Goal: Transaction & Acquisition: Book appointment/travel/reservation

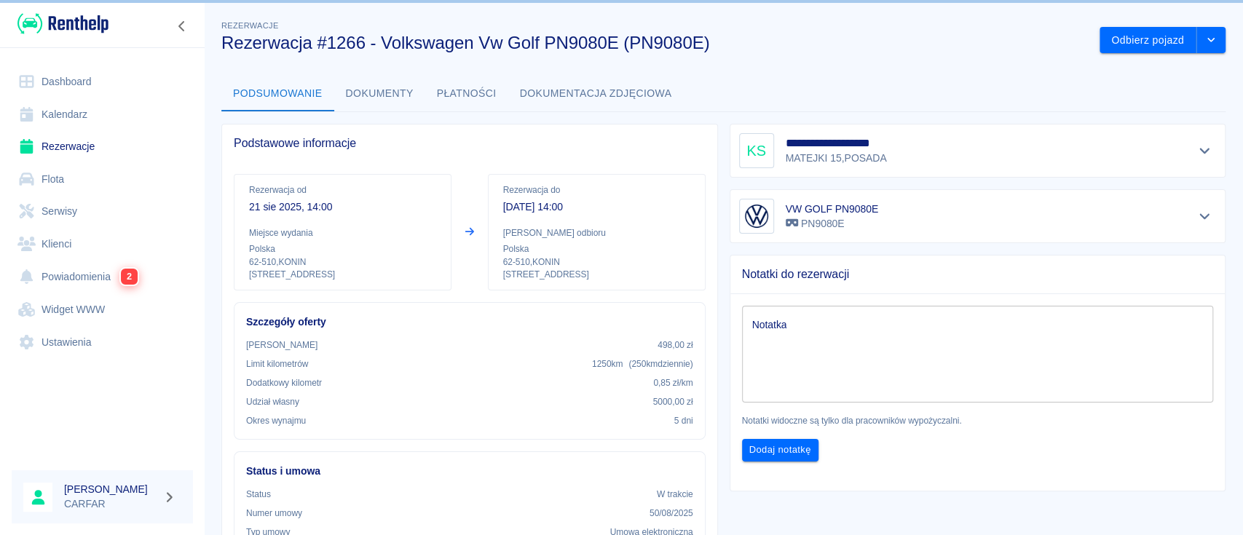
scroll to position [291, 0]
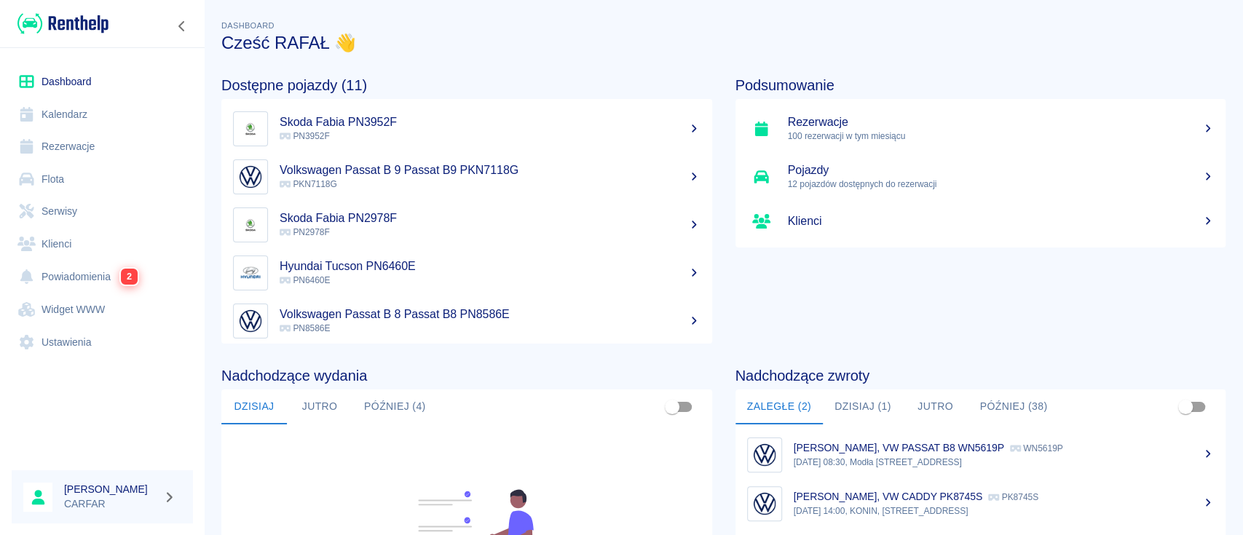
click at [82, 248] on link "Klienci" at bounding box center [102, 244] width 181 height 33
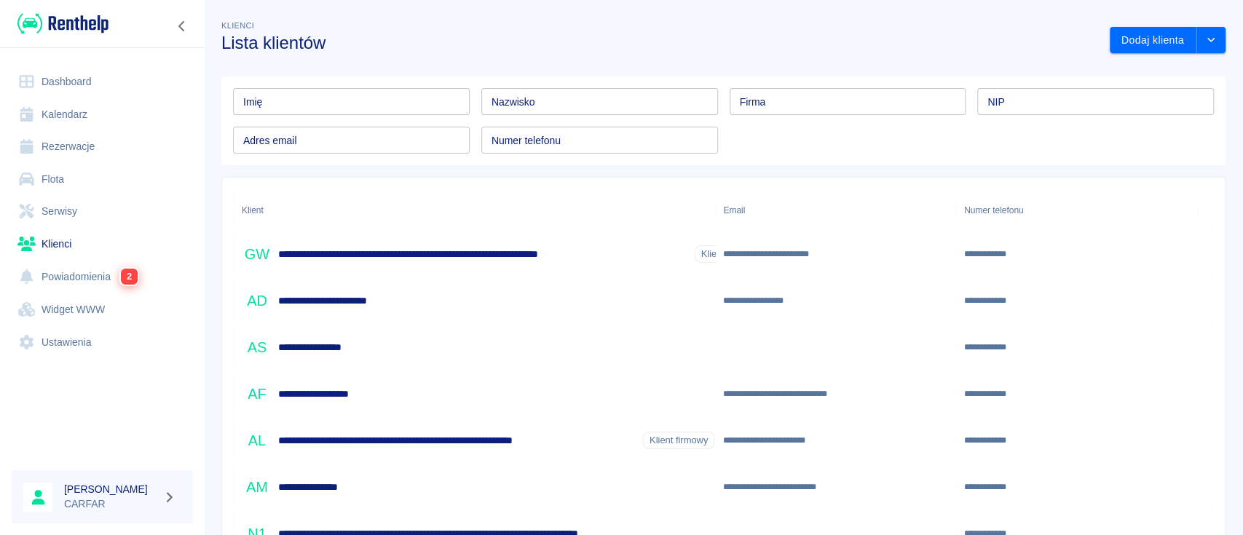
click at [390, 103] on input "Imię" at bounding box center [351, 101] width 237 height 27
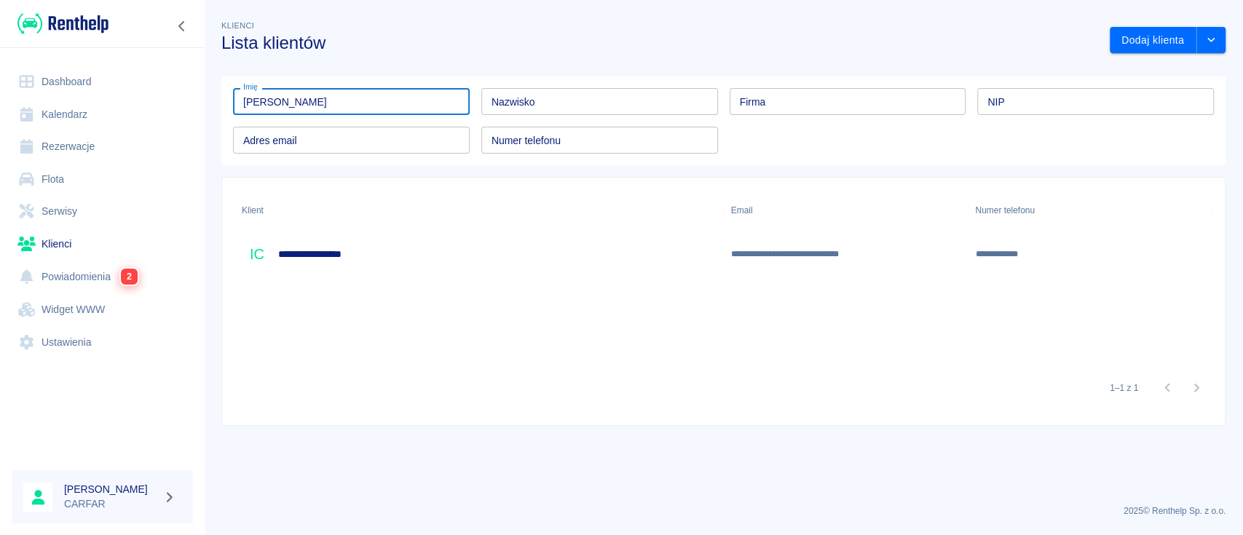
type input "[PERSON_NAME]"
click at [576, 248] on div "**********" at bounding box center [478, 254] width 489 height 47
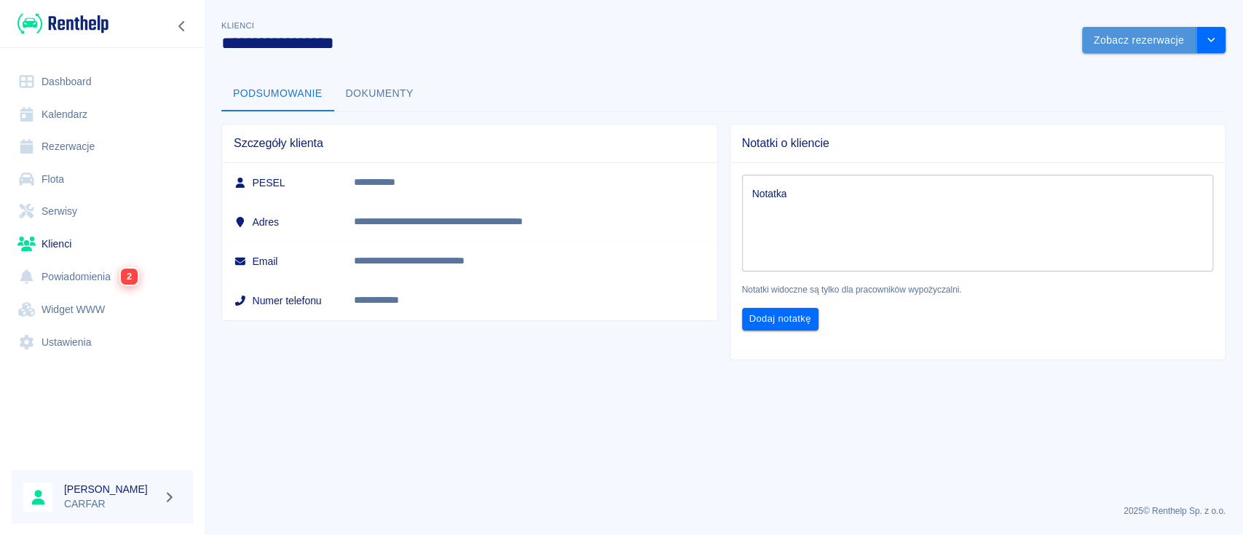
click at [1129, 38] on button "Zobacz rezerwacje" at bounding box center [1139, 40] width 114 height 27
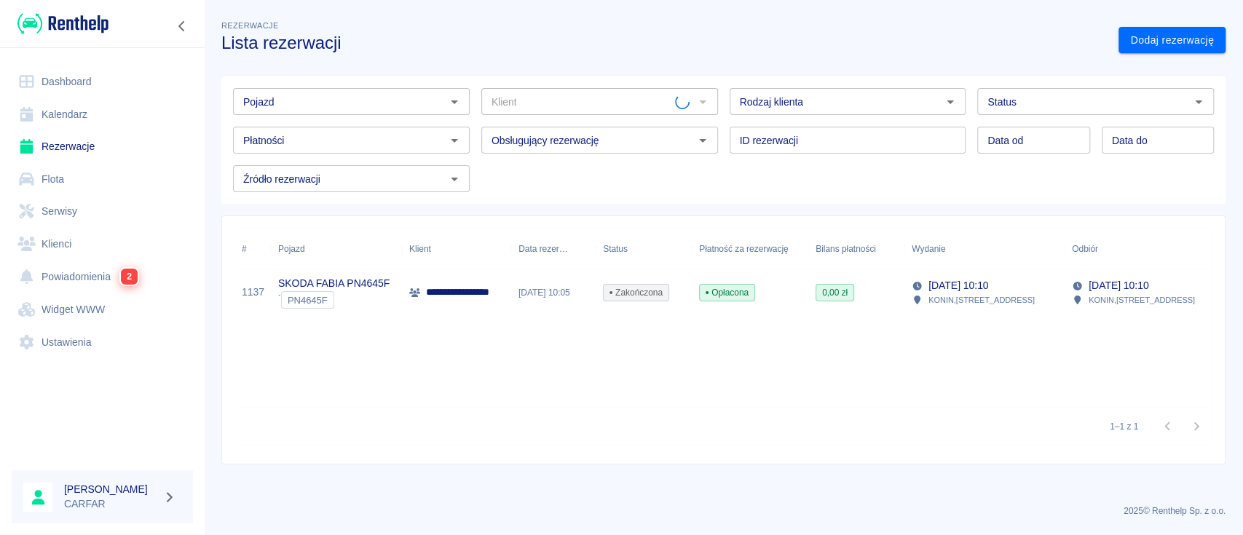
type input "[PERSON_NAME] ([PHONE_NUMBER])"
click at [433, 285] on p "**********" at bounding box center [480, 292] width 108 height 15
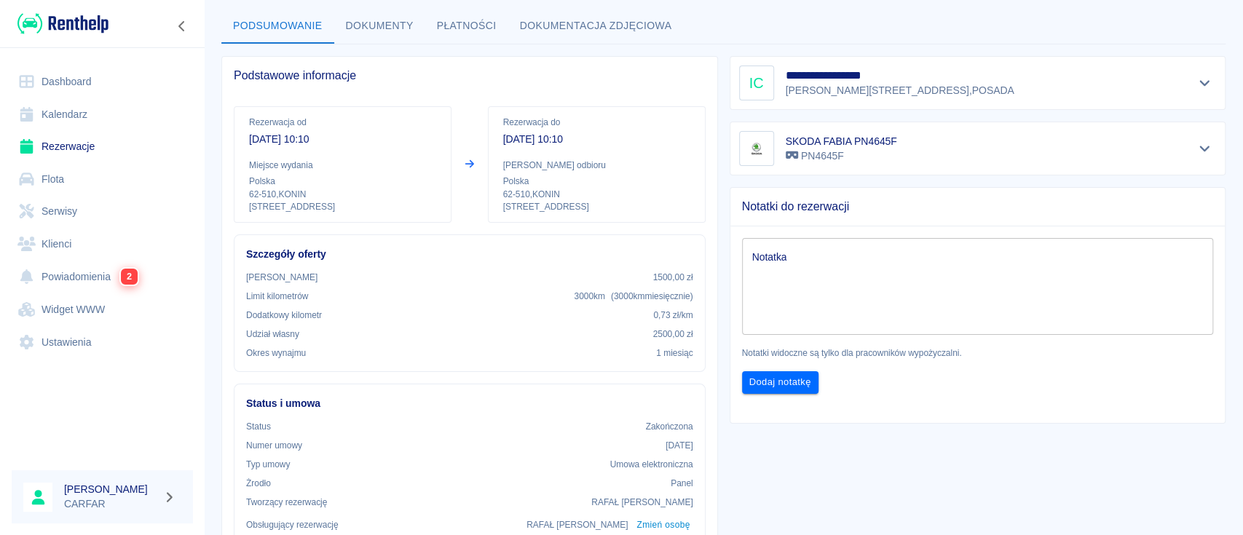
scroll to position [97, 0]
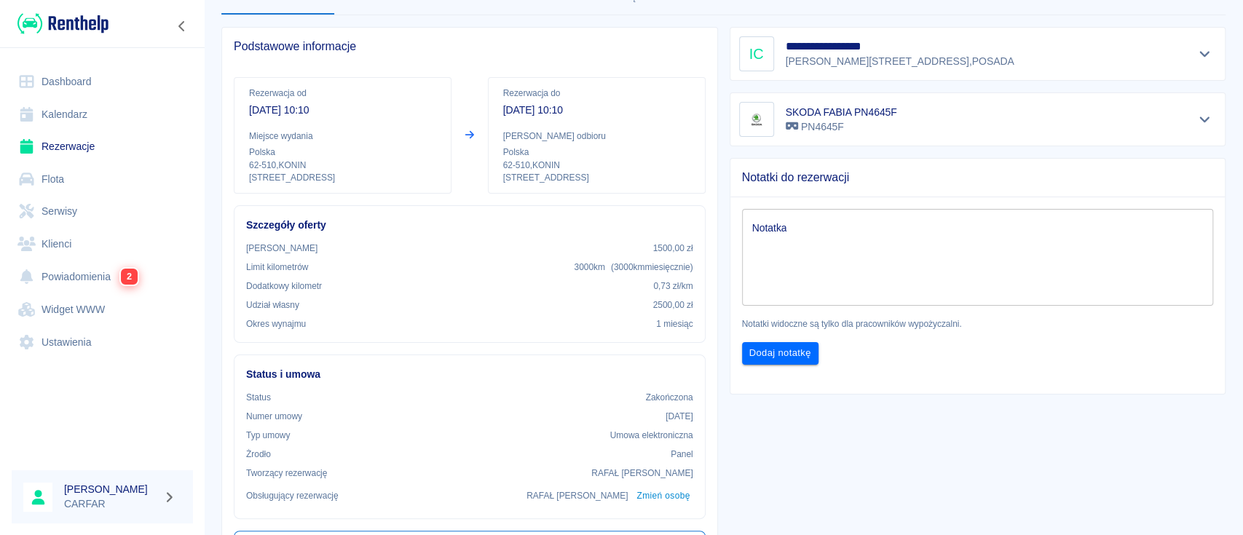
click at [98, 264] on link "Powiadomienia 2" at bounding box center [102, 276] width 181 height 33
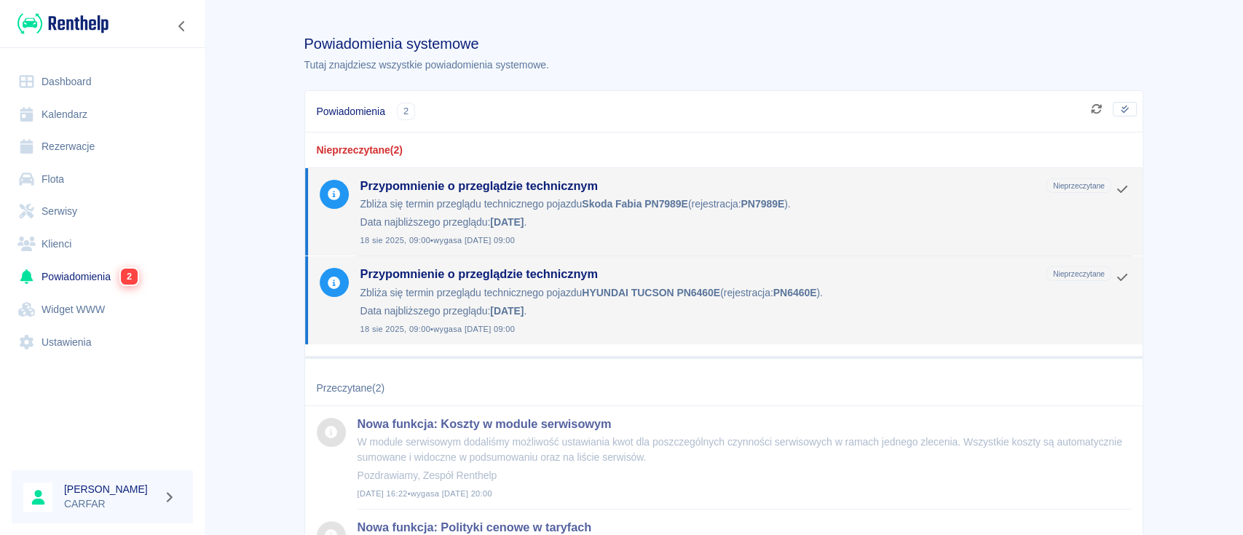
click at [58, 79] on link "Dashboard" at bounding box center [102, 82] width 181 height 33
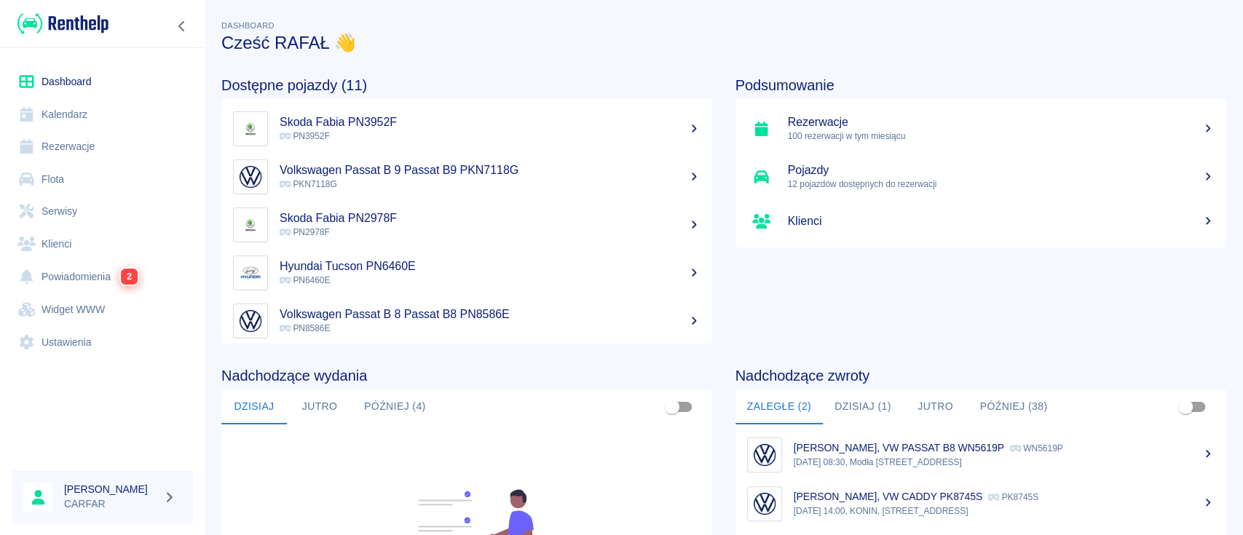
click at [84, 25] on img at bounding box center [62, 24] width 91 height 24
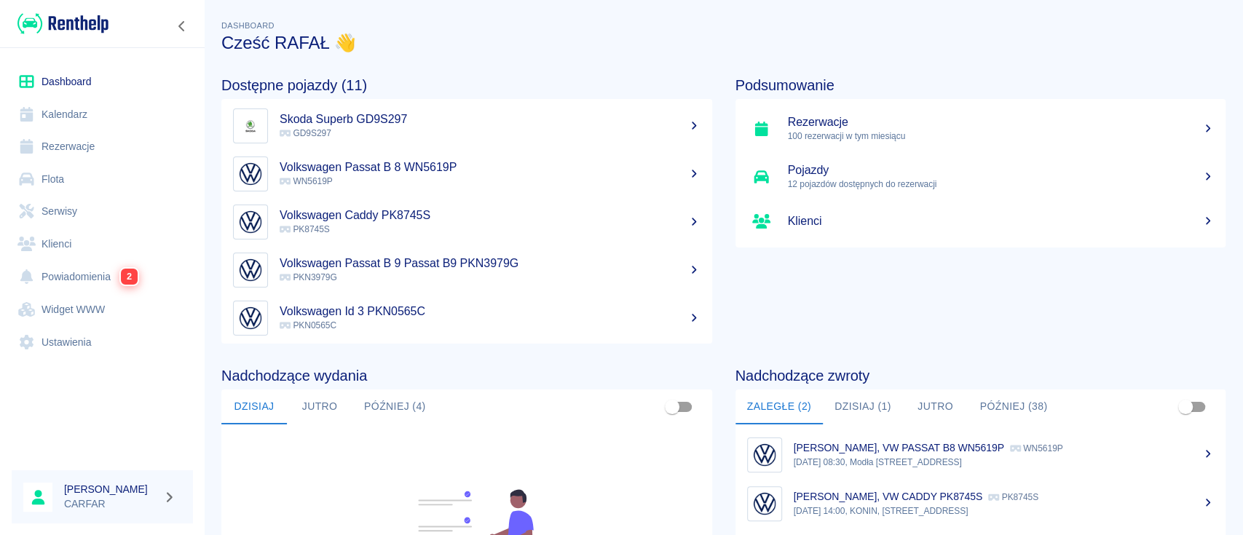
click at [414, 222] on h5 "Volkswagen Caddy PK8745S" at bounding box center [490, 215] width 421 height 15
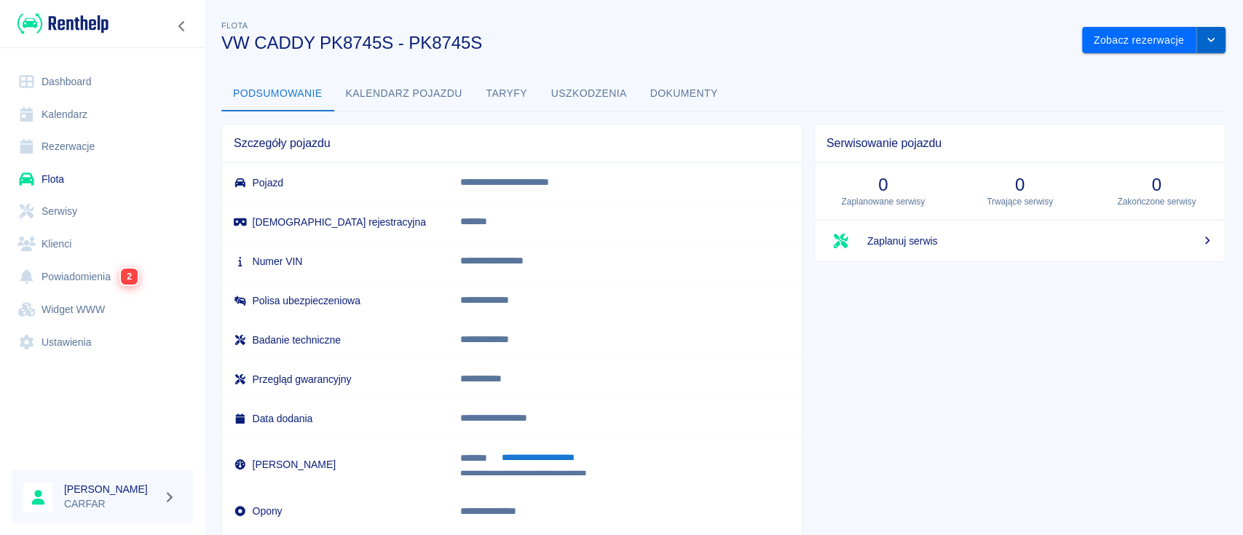
click at [1197, 49] on button "drop-down" at bounding box center [1210, 40] width 29 height 27
click at [1126, 35] on button "Zobacz rezerwacje" at bounding box center [1139, 40] width 114 height 27
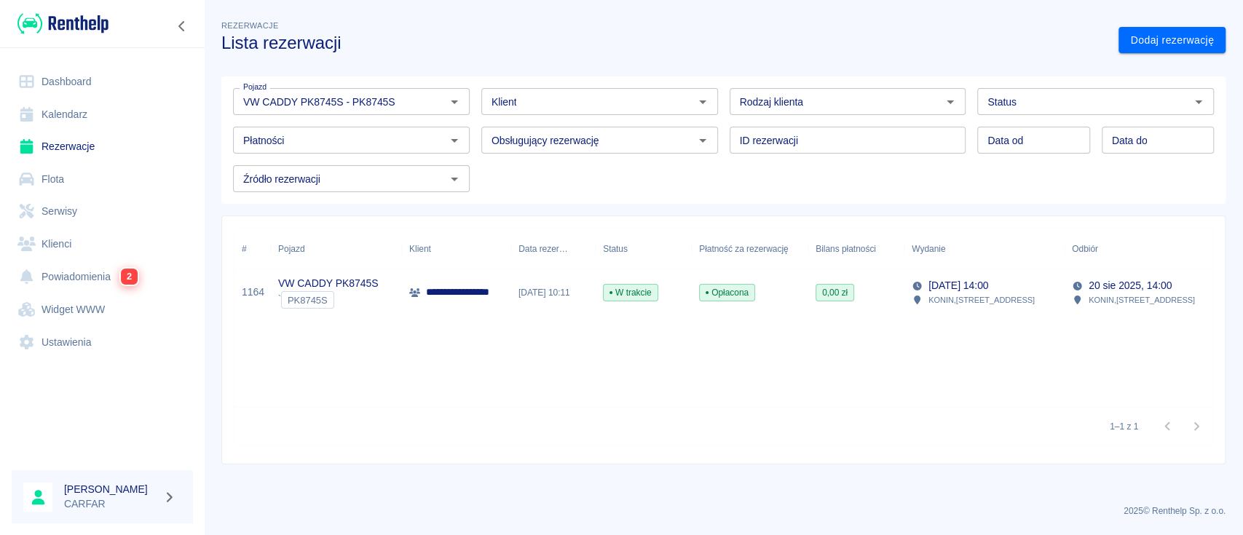
click at [443, 290] on p "**********" at bounding box center [479, 292] width 106 height 15
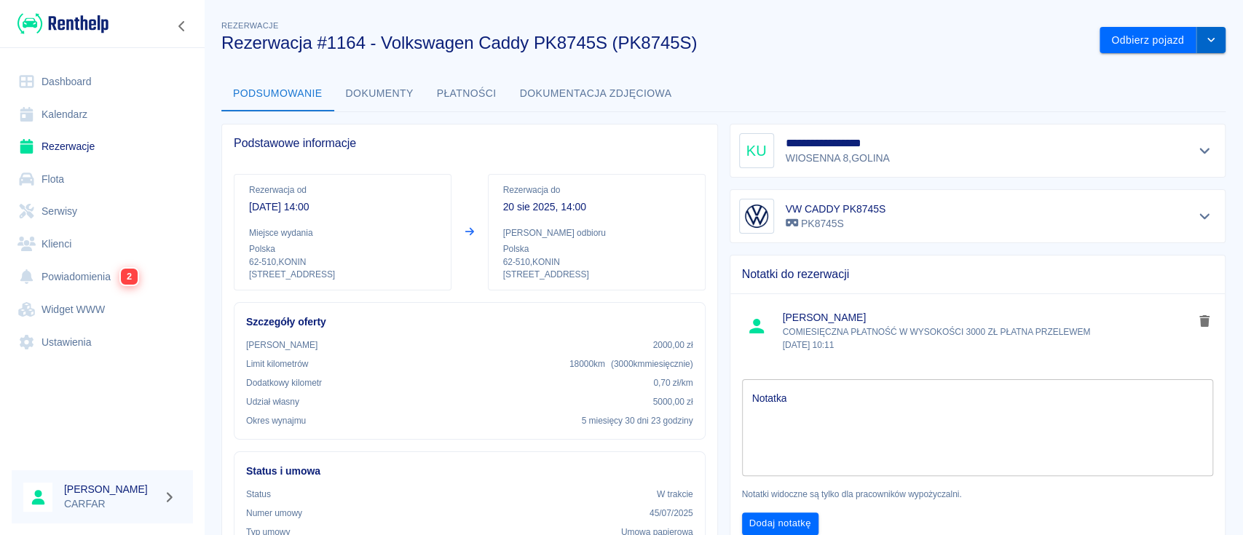
click at [1196, 48] on button "drop-down" at bounding box center [1210, 40] width 29 height 27
click at [1167, 76] on li "Przedłuż rezerwację" at bounding box center [1147, 71] width 114 height 24
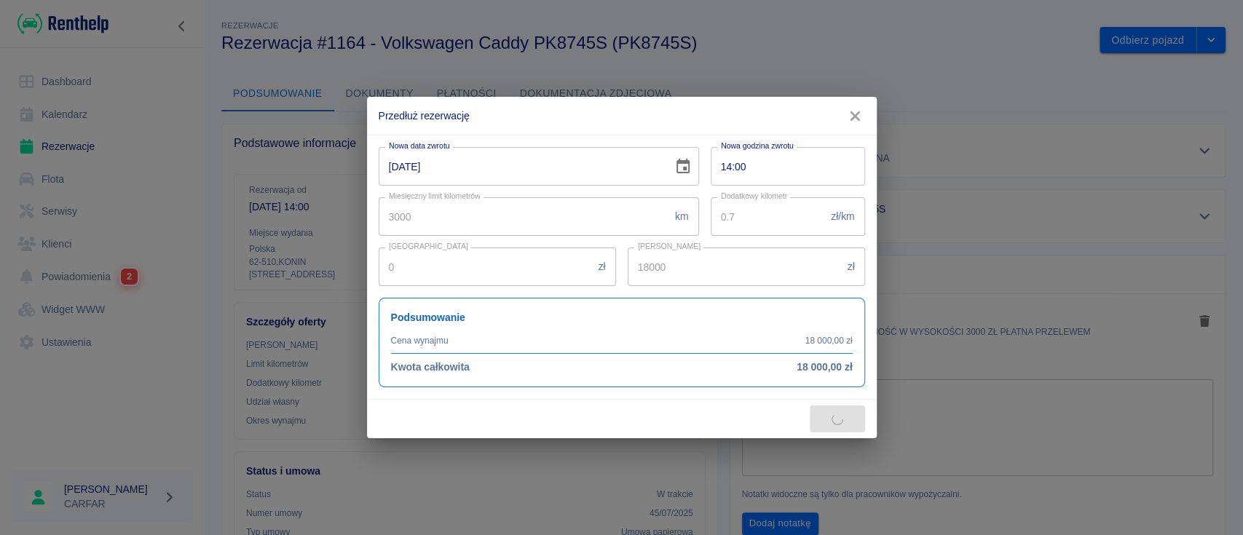
type input "21000"
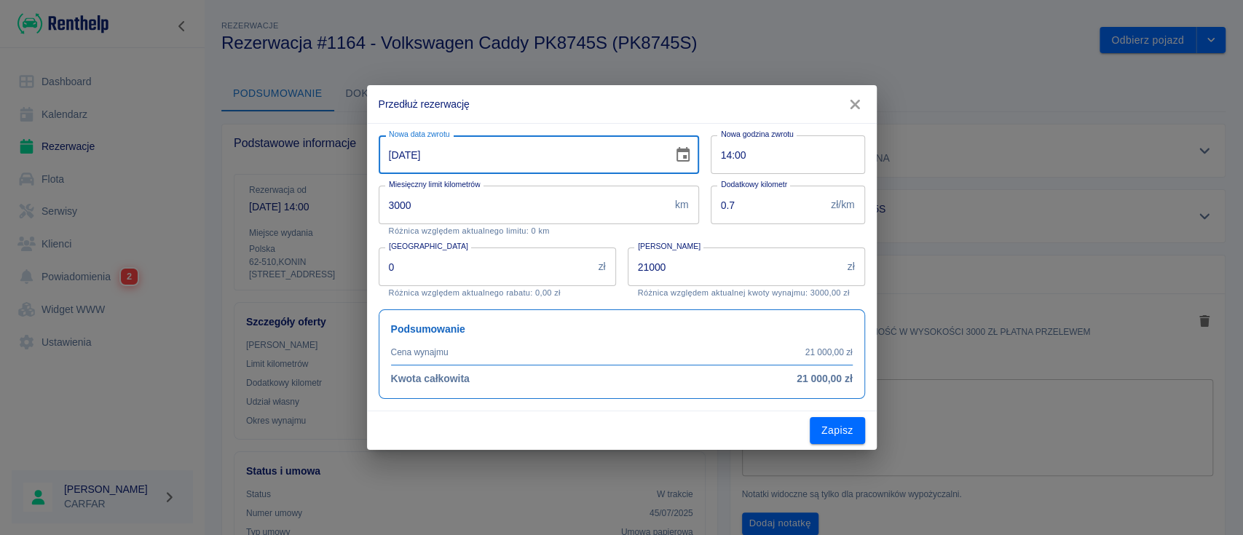
click at [393, 154] on input "[DATE]" at bounding box center [521, 154] width 284 height 39
click at [407, 150] on input "[DATE]" at bounding box center [521, 154] width 284 height 39
type input "[DATE]"
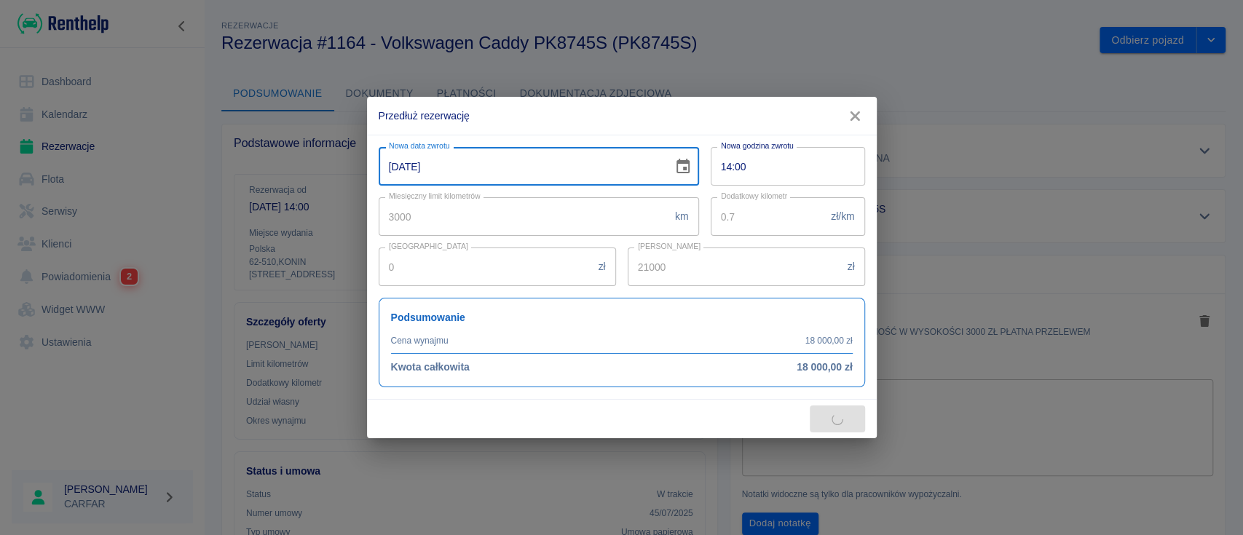
type input "24500"
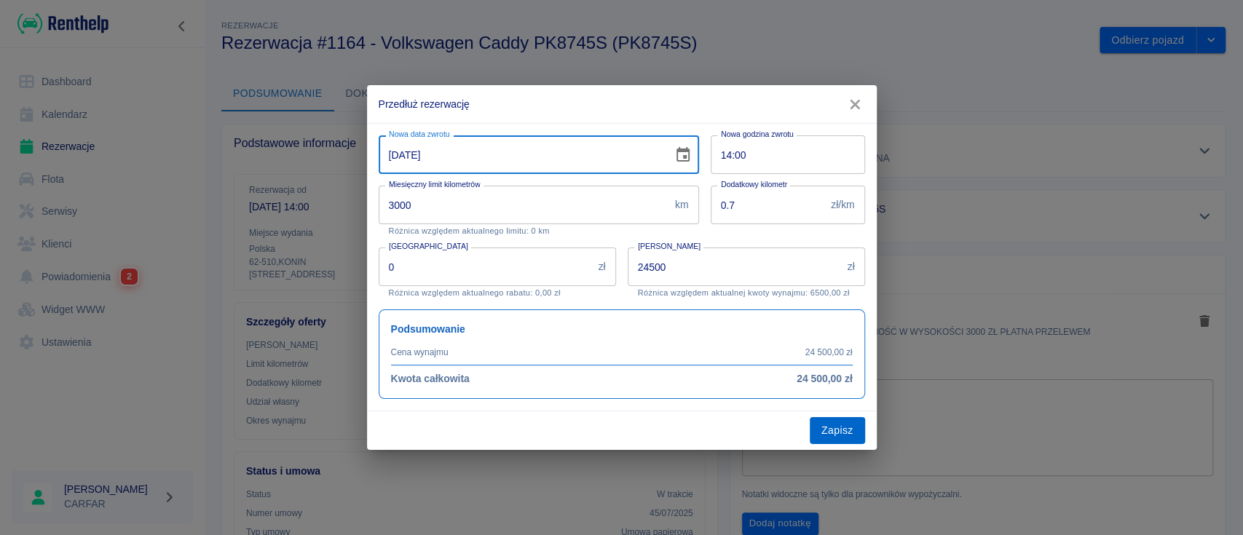
type input "[DATE]"
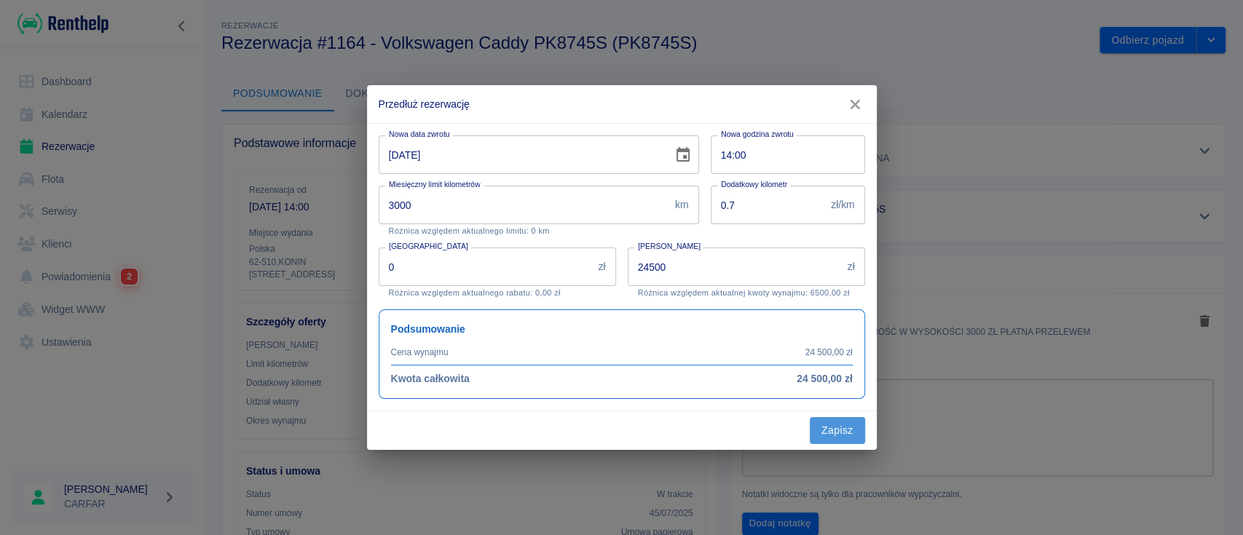
click at [835, 434] on button "Zapisz" at bounding box center [837, 430] width 55 height 27
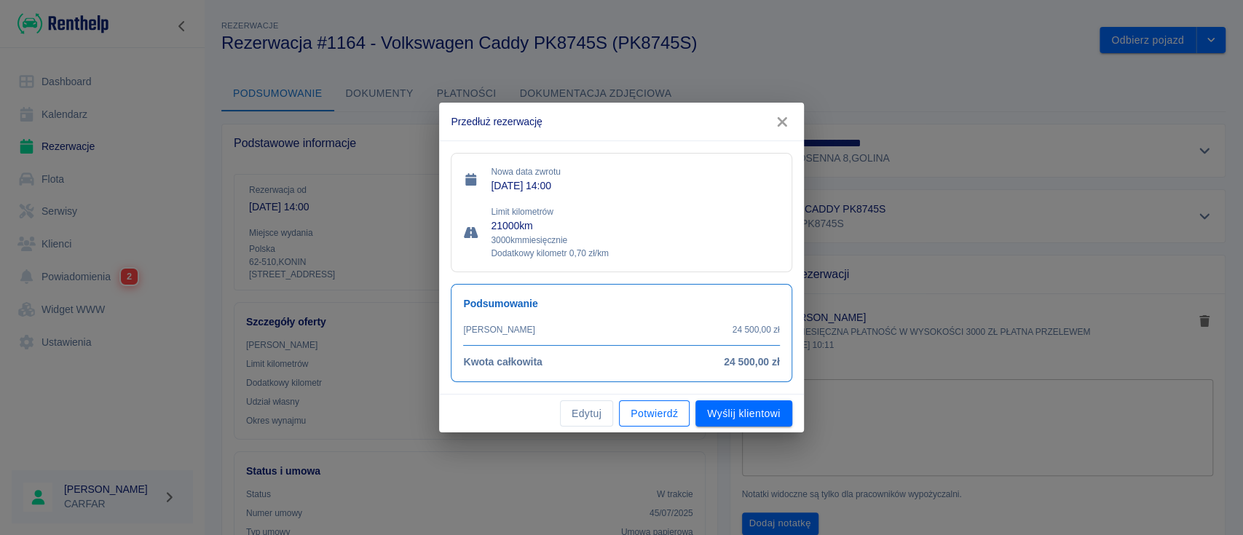
click at [647, 416] on button "Potwierdź" at bounding box center [654, 413] width 71 height 27
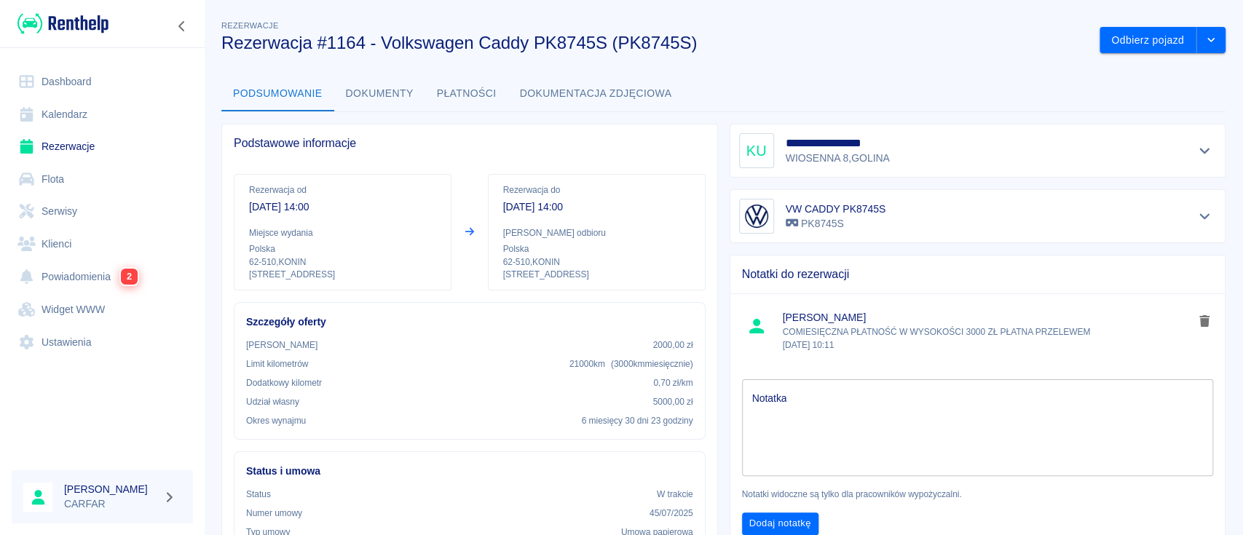
click at [86, 67] on link "Dashboard" at bounding box center [102, 82] width 181 height 33
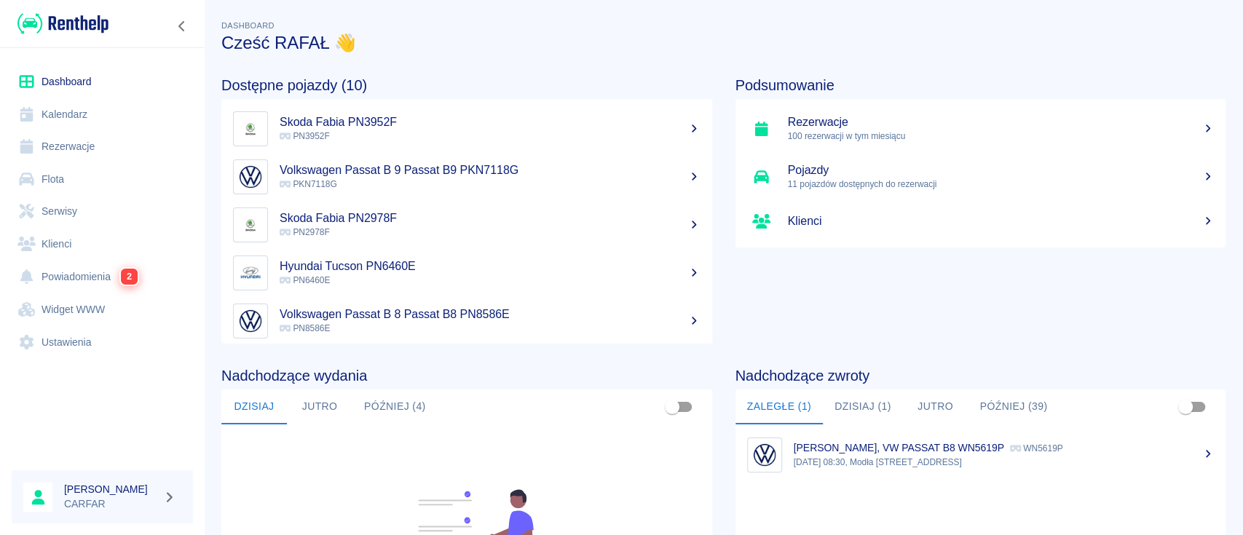
click at [934, 184] on p "11 pojazdów dostępnych do rezerwacji" at bounding box center [1001, 184] width 427 height 13
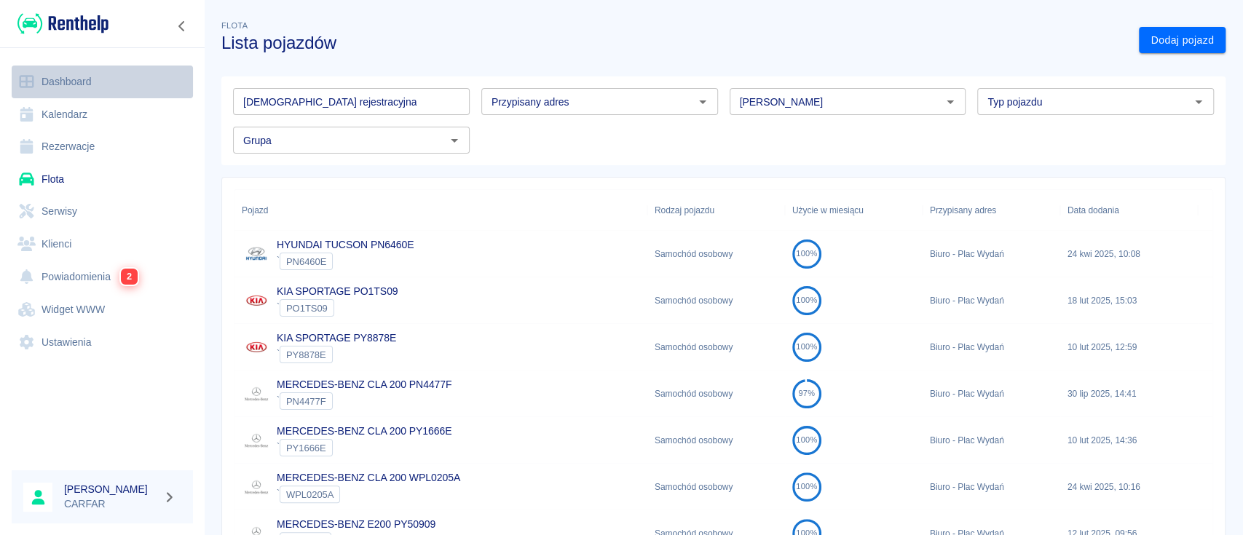
click at [68, 84] on link "Dashboard" at bounding box center [102, 82] width 181 height 33
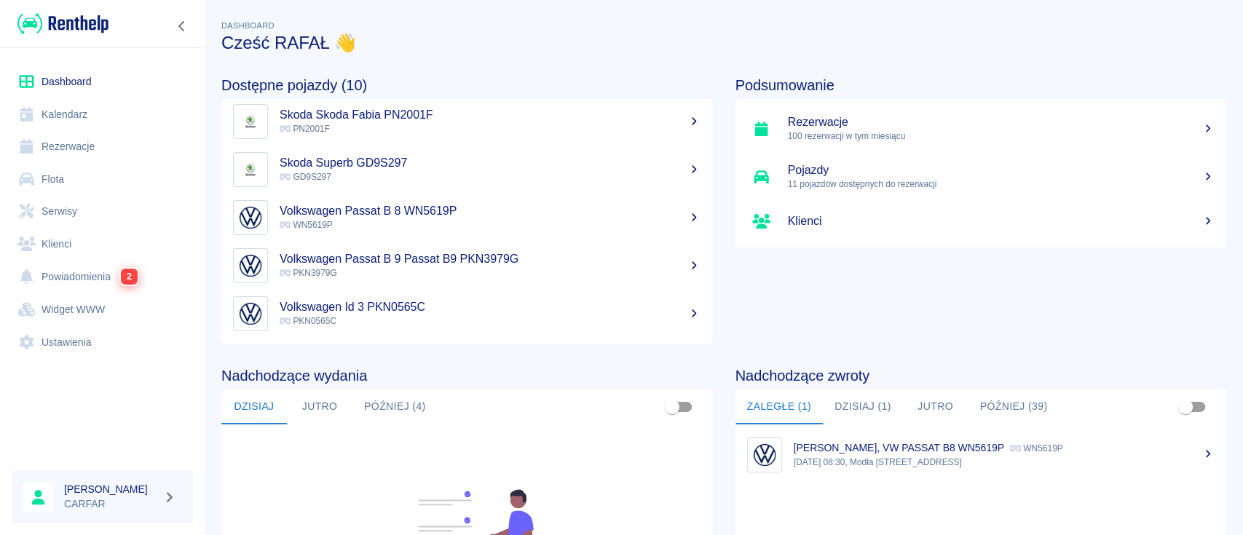
scroll to position [151, 0]
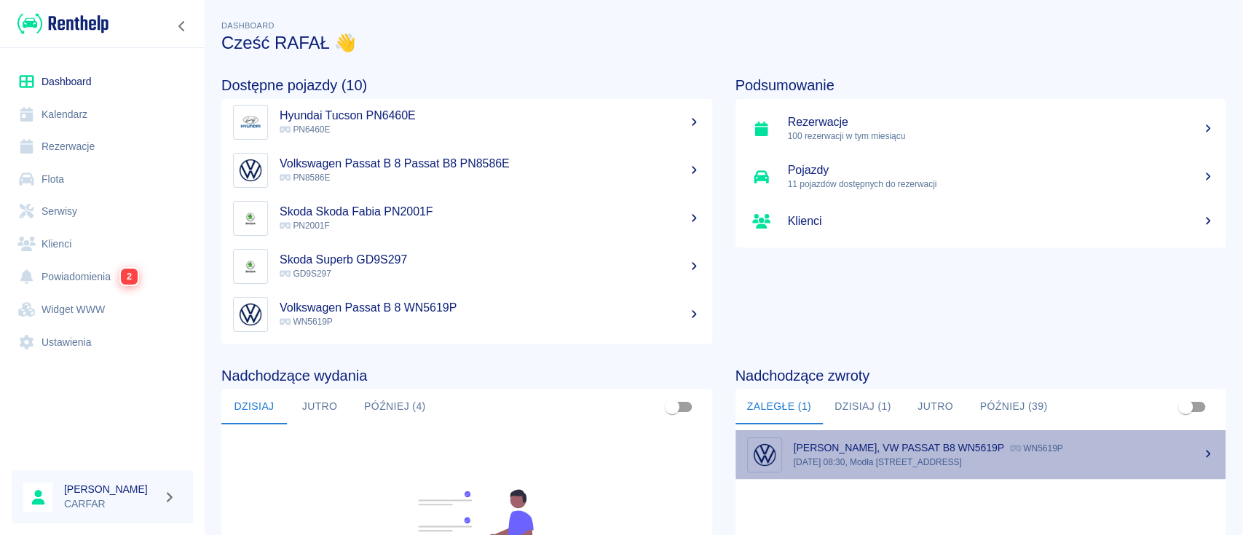
click at [1067, 462] on p "[DATE] 08:30, Modła [STREET_ADDRESS]" at bounding box center [1004, 462] width 421 height 13
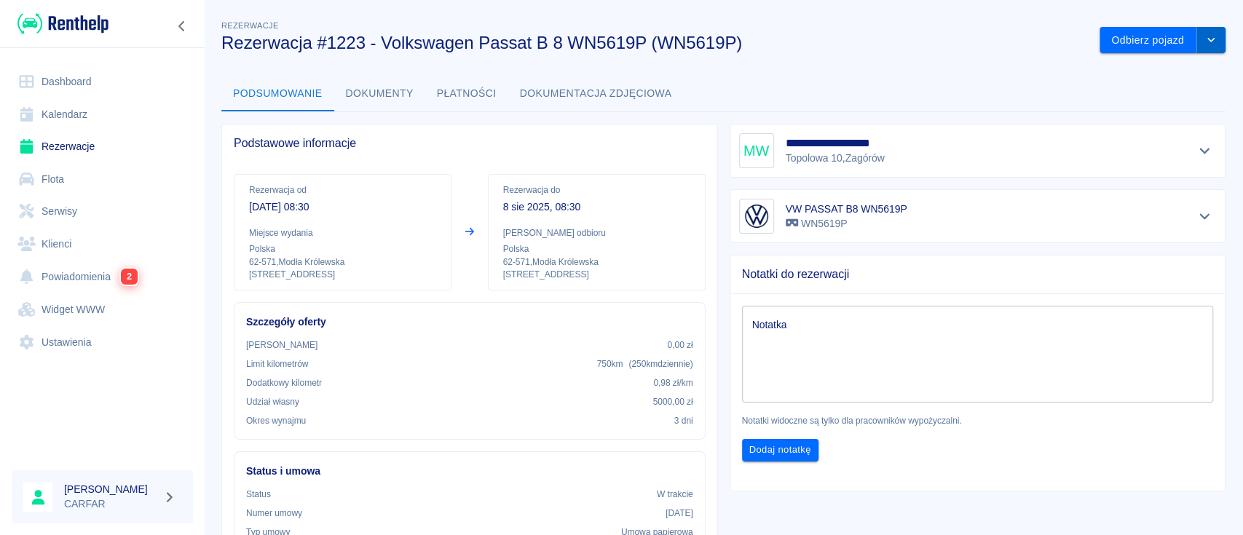
click at [1205, 40] on icon "drop-down" at bounding box center [1211, 39] width 12 height 9
click at [1158, 68] on li "Przedłuż rezerwację" at bounding box center [1147, 71] width 123 height 24
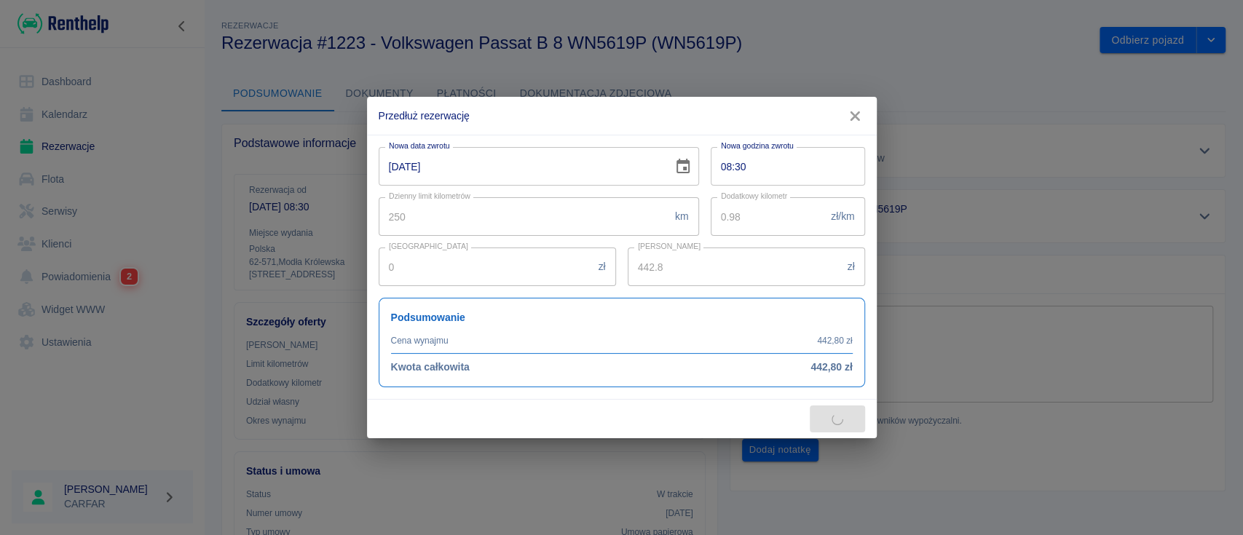
type input "660"
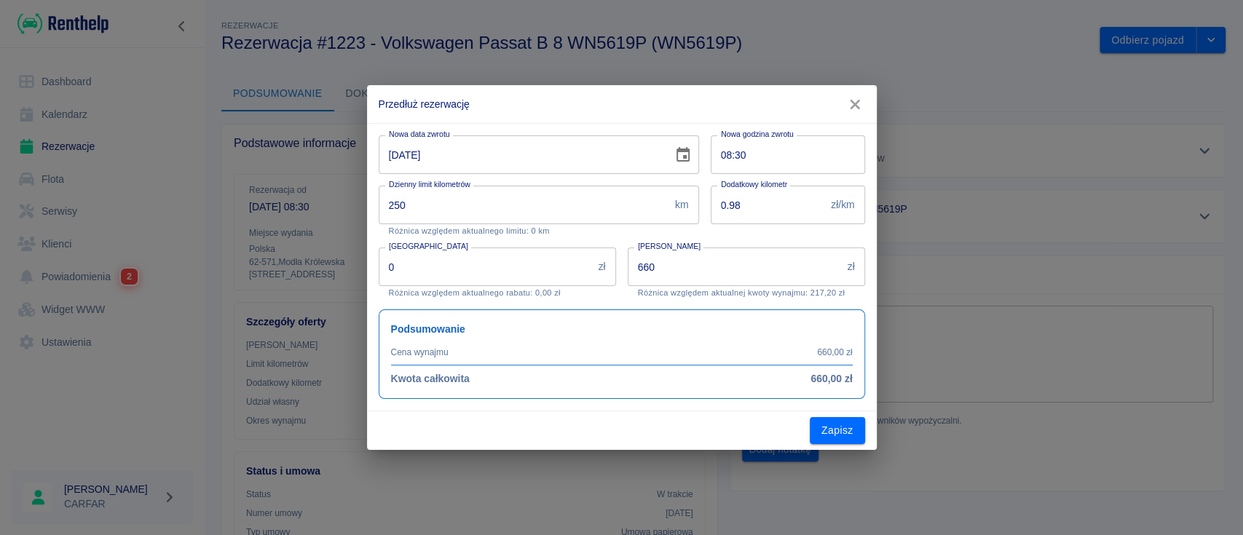
click at [390, 158] on input "[DATE]" at bounding box center [521, 154] width 284 height 39
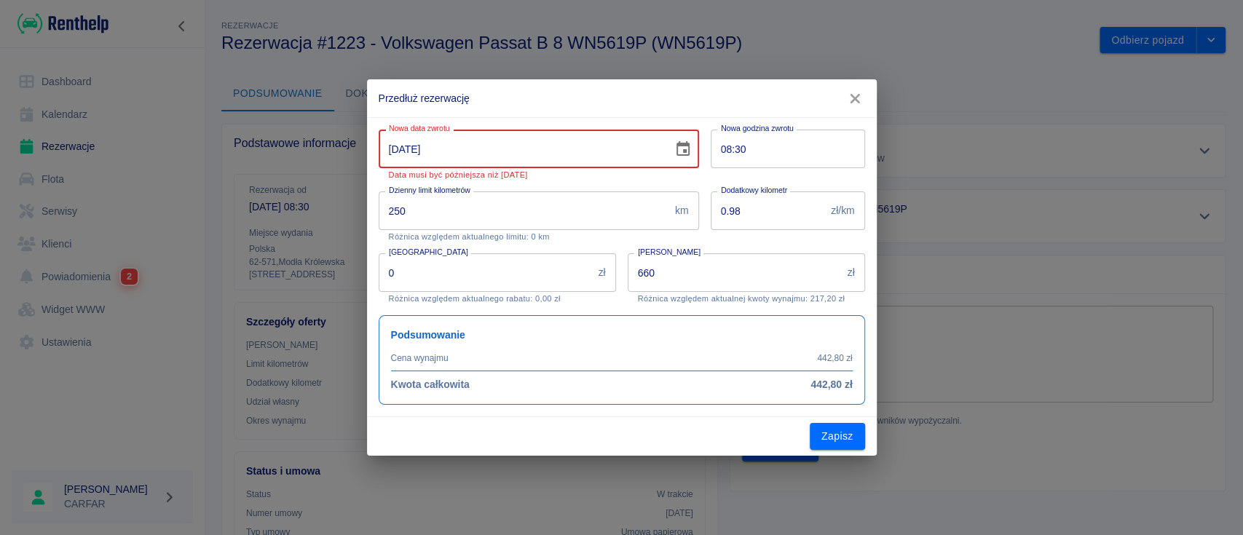
type input "[DATE]"
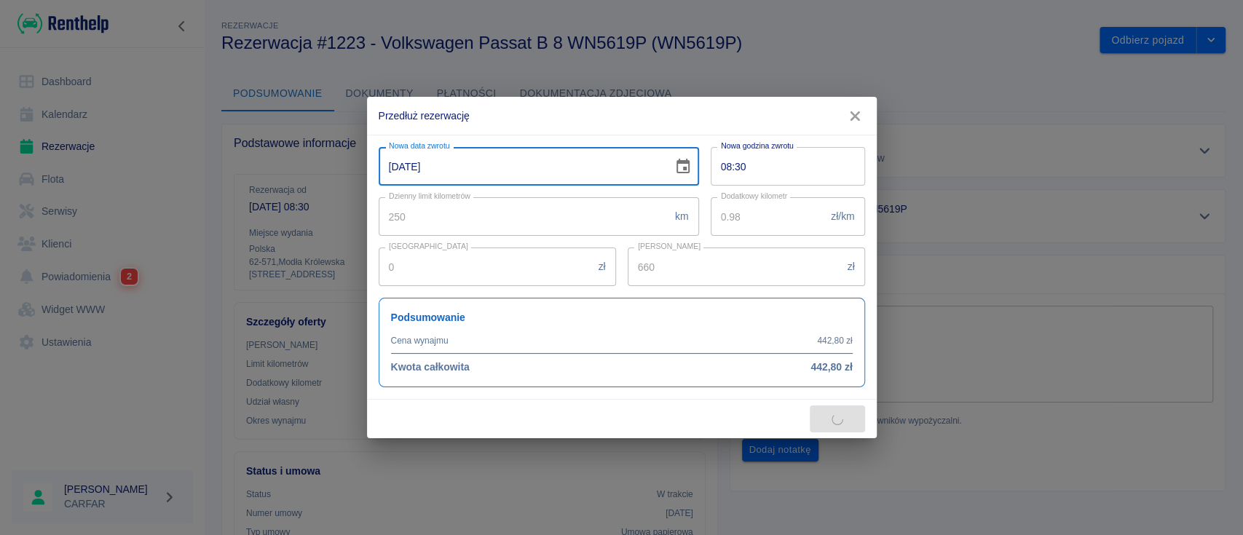
type input "5060"
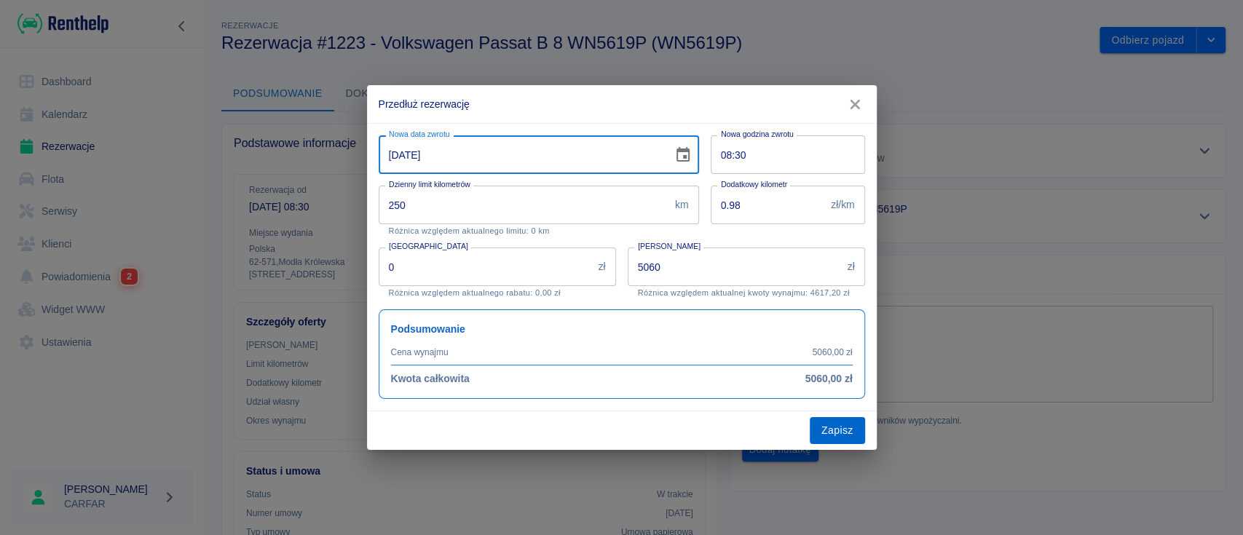
type input "[DATE]"
click at [831, 429] on button "Zapisz" at bounding box center [837, 430] width 55 height 27
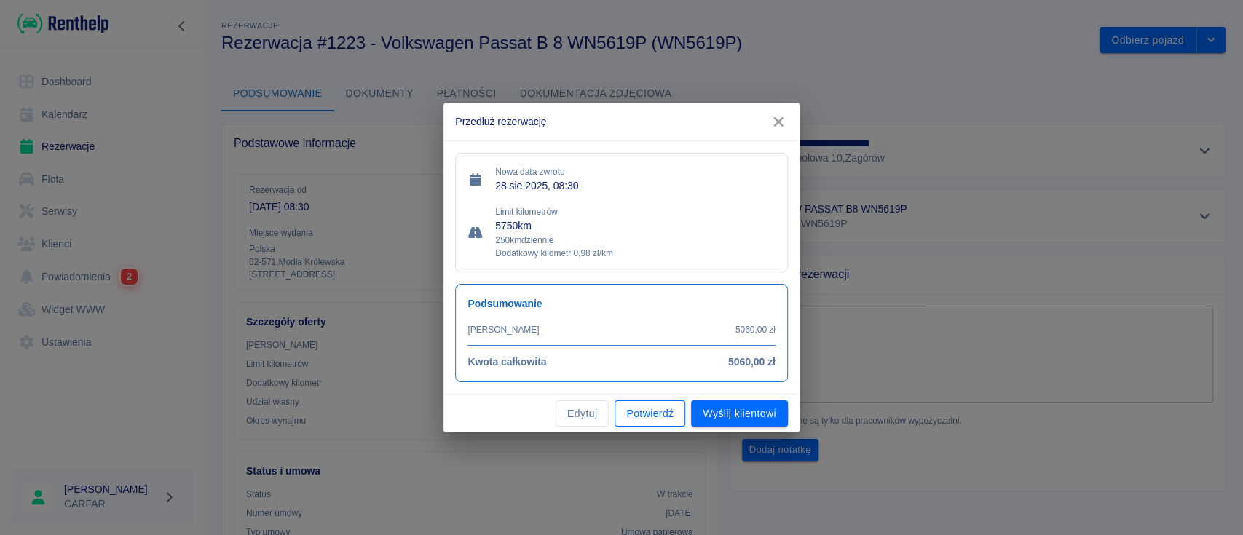
click at [644, 416] on button "Potwierdź" at bounding box center [650, 413] width 71 height 27
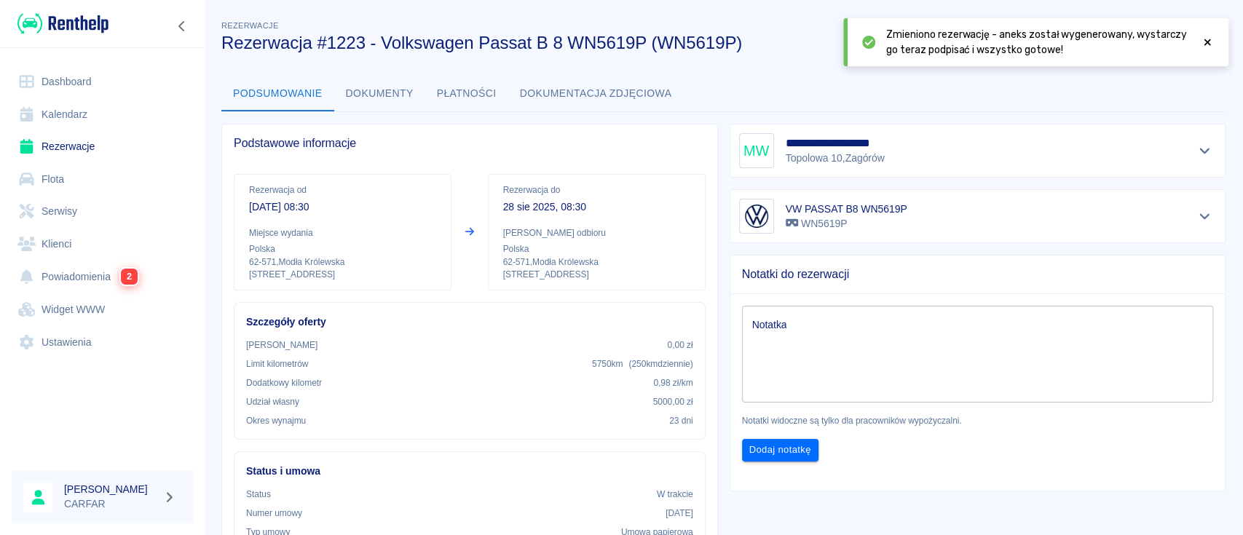
drag, startPoint x: 992, startPoint y: 108, endPoint x: 982, endPoint y: 108, distance: 10.2
click at [991, 108] on div "Podsumowanie Dokumenty Płatności Dokumentacja zdjęciowa" at bounding box center [723, 93] width 1004 height 35
click at [63, 74] on link "Dashboard" at bounding box center [102, 82] width 181 height 33
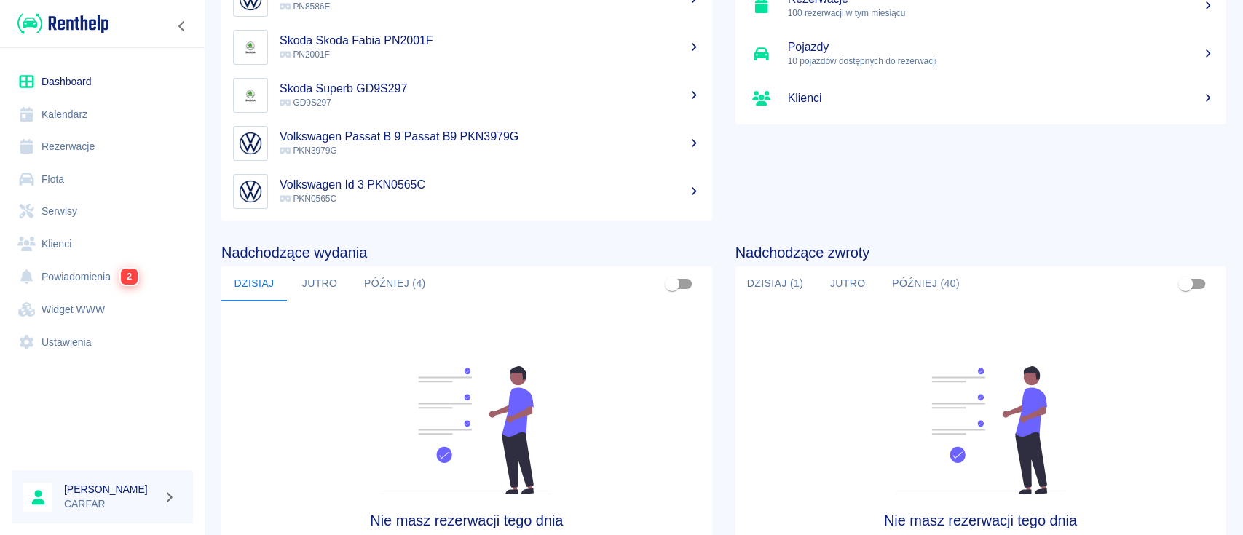
scroll to position [194, 0]
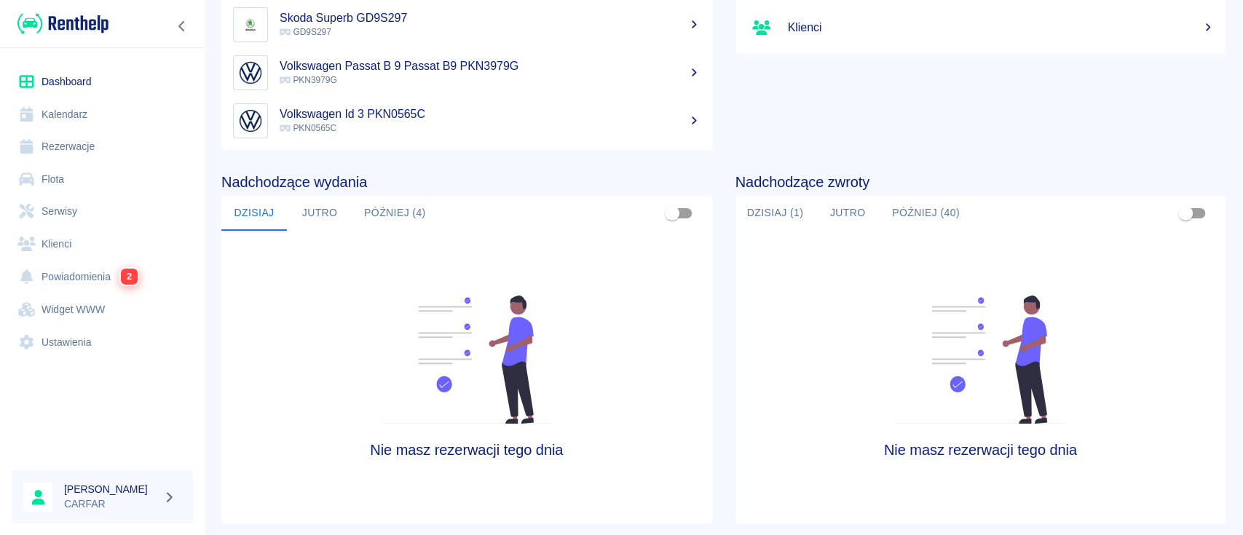
click at [757, 201] on button "Dzisiaj (1)" at bounding box center [775, 213] width 80 height 35
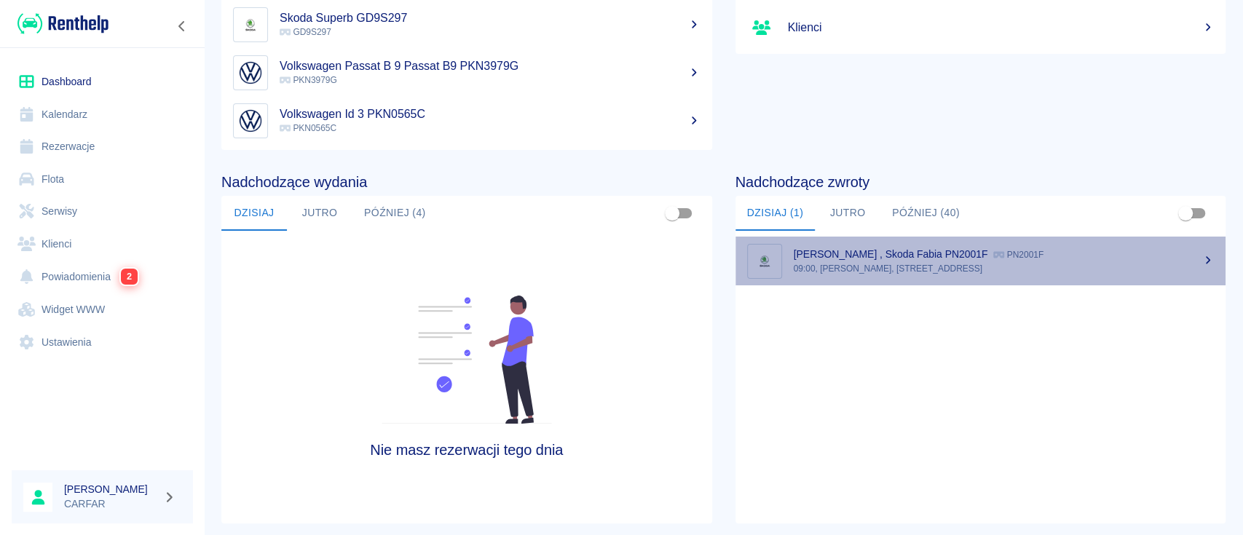
click at [1201, 258] on icon at bounding box center [1207, 261] width 13 height 10
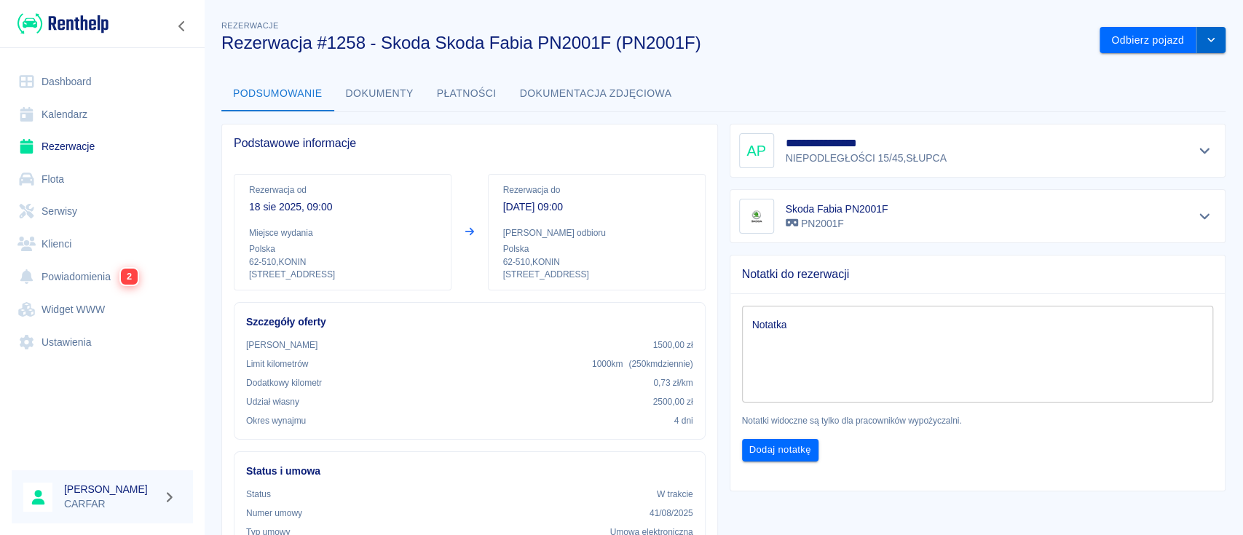
click at [1205, 39] on icon "drop-down" at bounding box center [1211, 39] width 12 height 9
click at [1144, 74] on li "Przedłuż rezerwację" at bounding box center [1147, 71] width 114 height 24
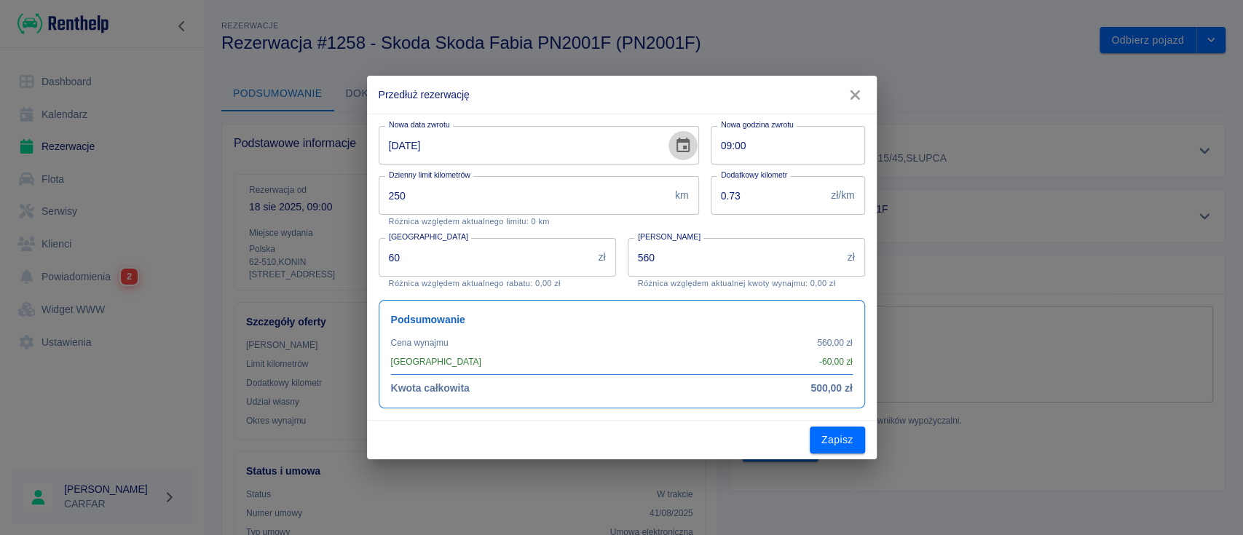
click at [683, 149] on icon "Choose date, selected date is 22 sie 2025" at bounding box center [682, 145] width 13 height 15
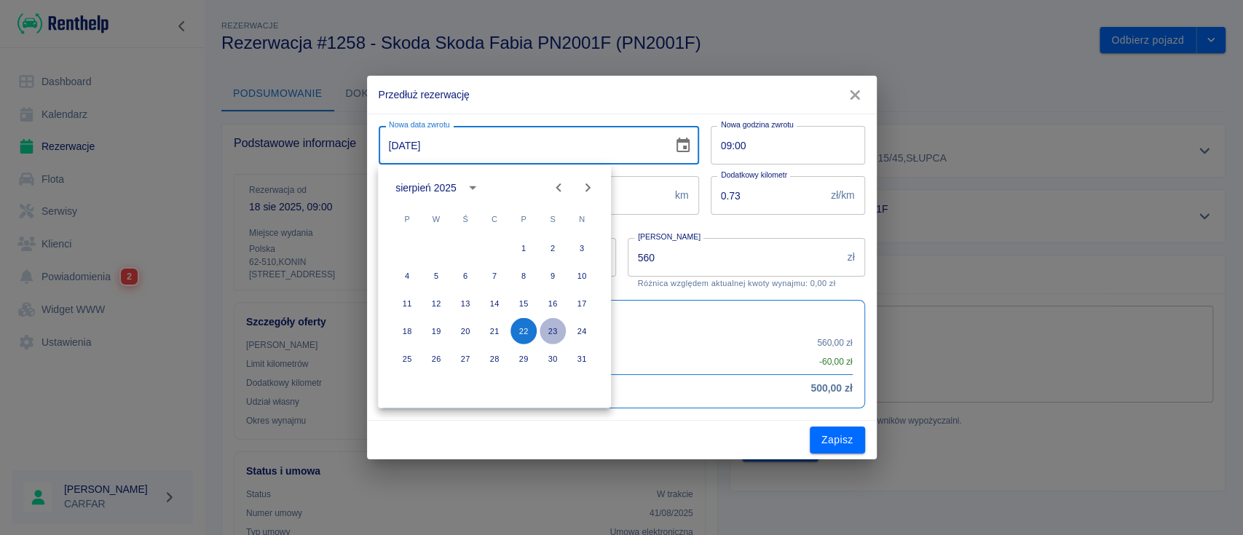
click at [551, 328] on button "23" at bounding box center [553, 331] width 26 height 26
type input "[DATE]"
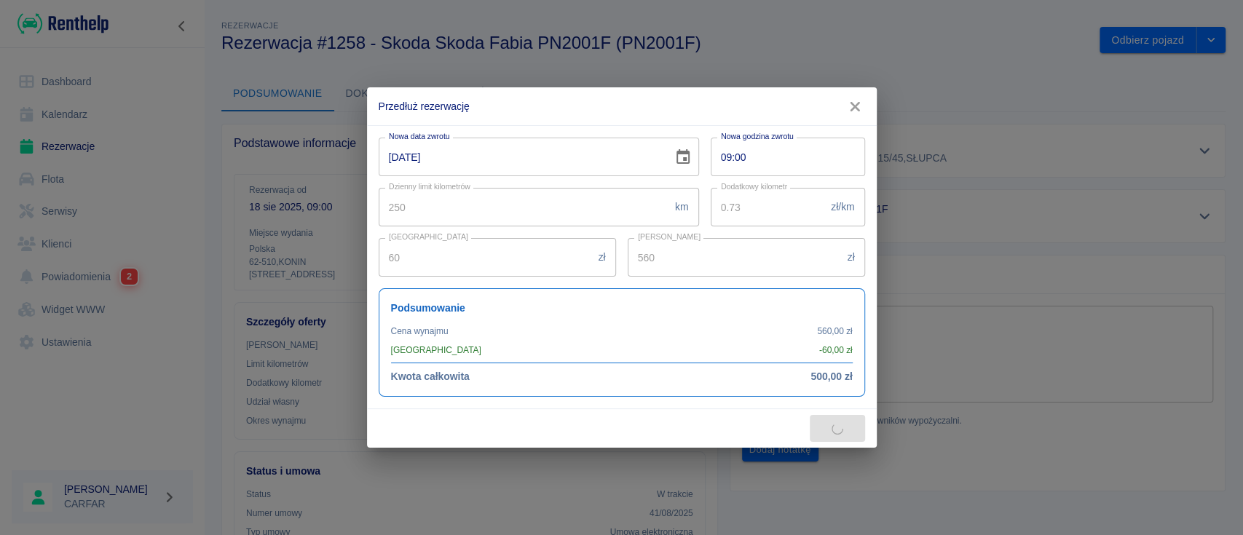
type input "700"
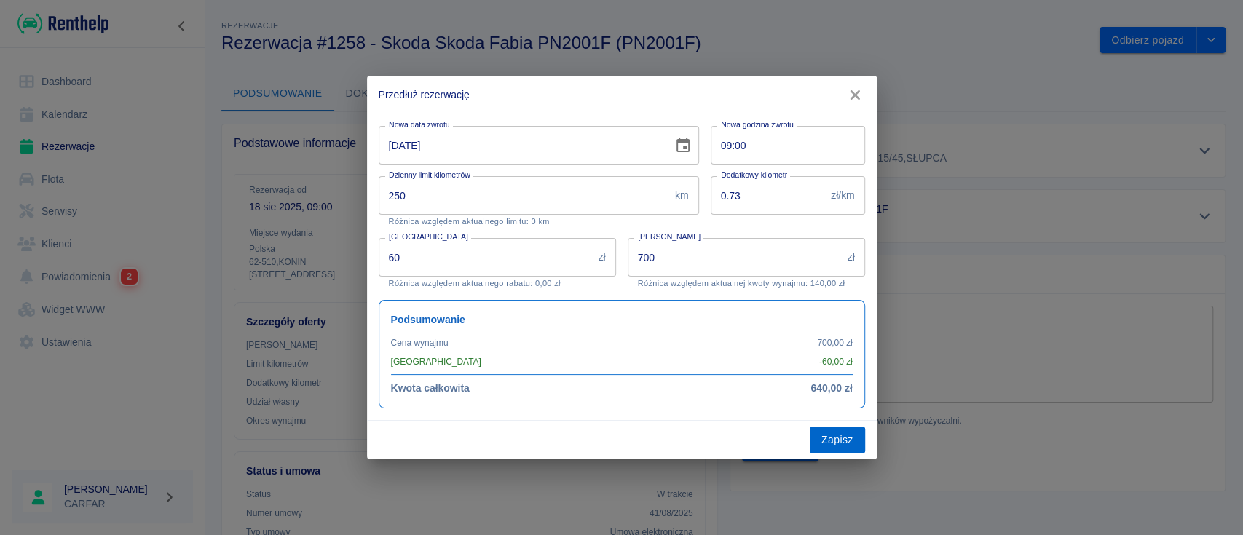
click at [837, 438] on button "Zapisz" at bounding box center [837, 440] width 55 height 27
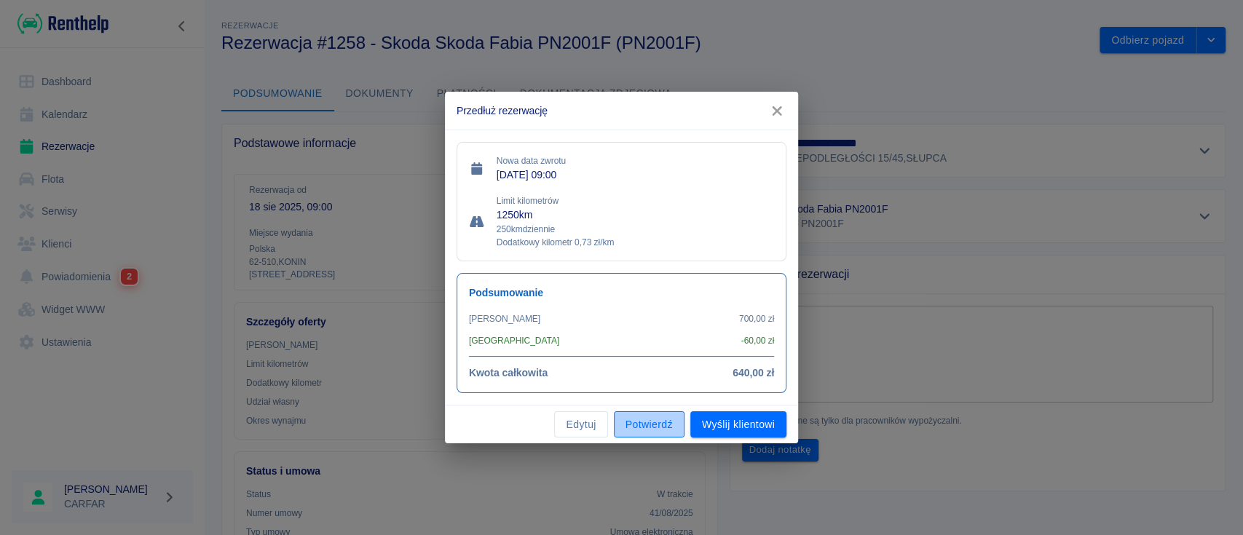
click at [657, 422] on button "Potwierdź" at bounding box center [649, 424] width 71 height 27
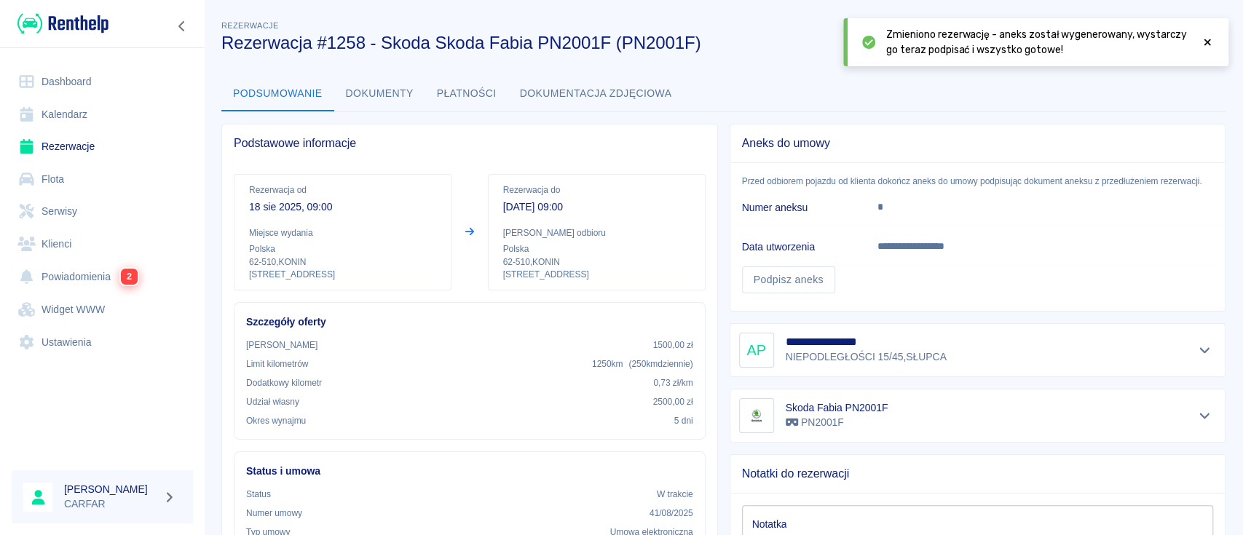
click at [71, 86] on link "Dashboard" at bounding box center [102, 82] width 181 height 33
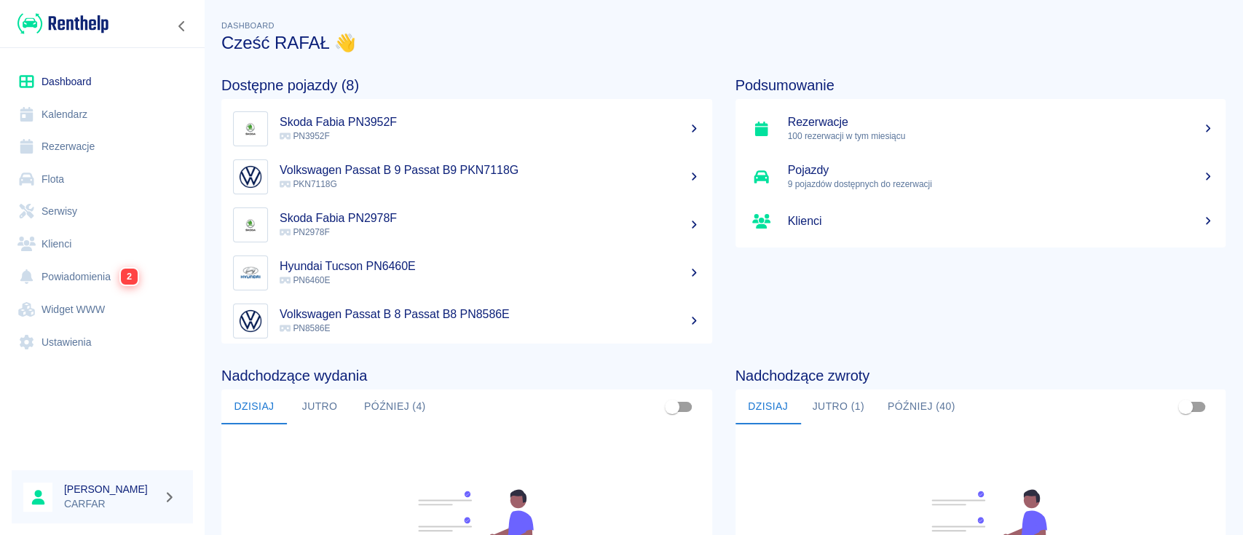
click at [87, 83] on link "Dashboard" at bounding box center [102, 82] width 181 height 33
click at [457, 170] on h5 "Volkswagen Passat B 9 Passat B9 PKN7118G" at bounding box center [490, 170] width 421 height 15
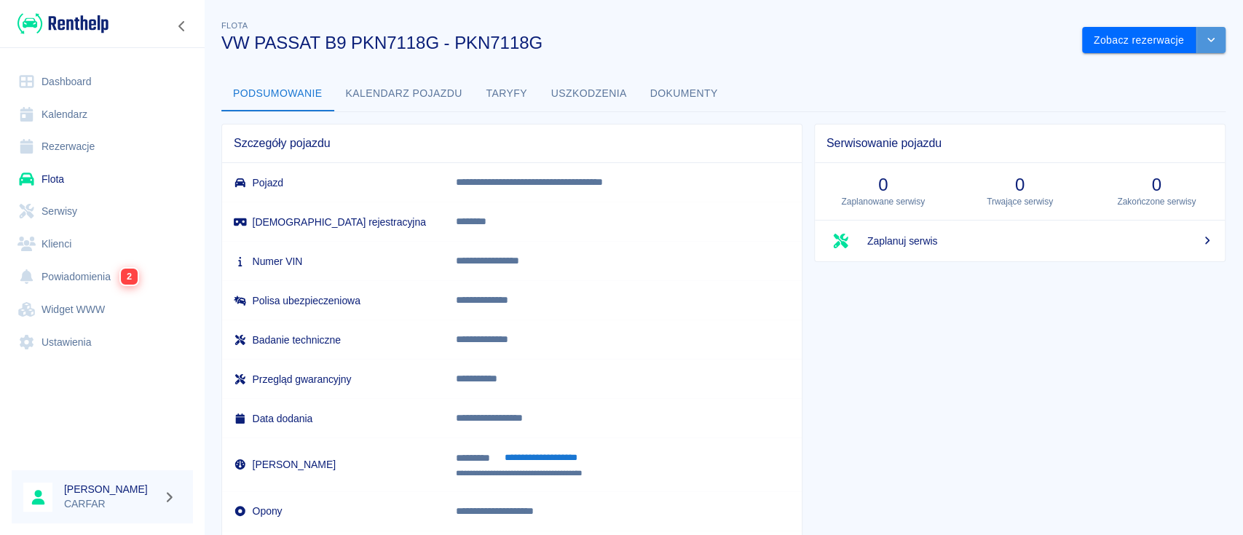
click at [1200, 32] on button "drop-down" at bounding box center [1210, 40] width 29 height 27
click at [1136, 73] on li "Zaktualizuj dane pojazdu" at bounding box center [1138, 71] width 135 height 24
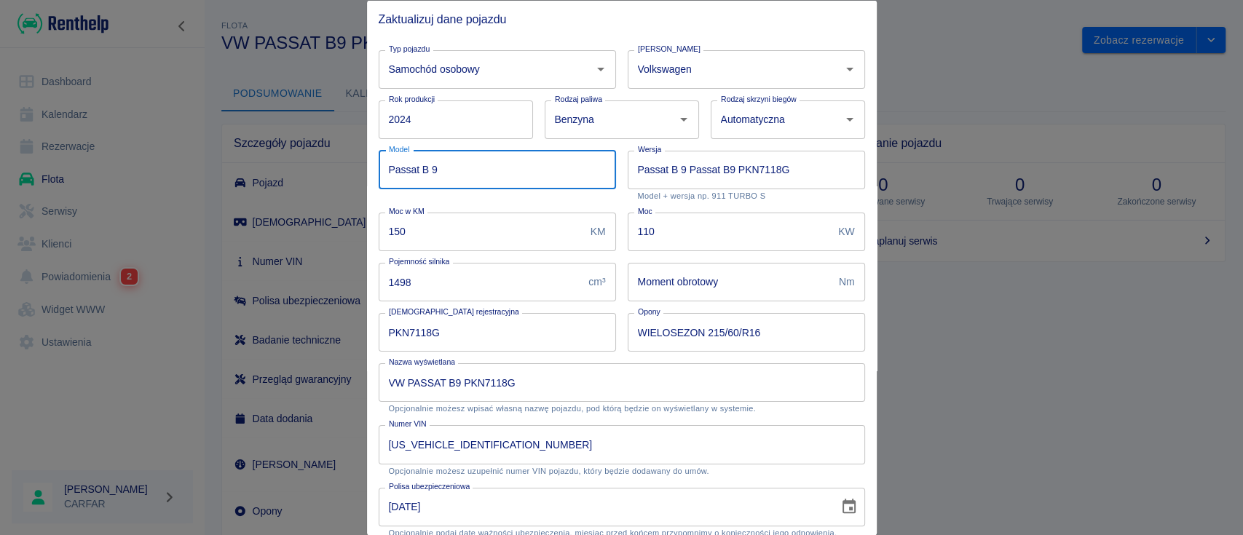
click at [431, 173] on input "Passat B 9" at bounding box center [497, 169] width 237 height 39
type input "Passat B9"
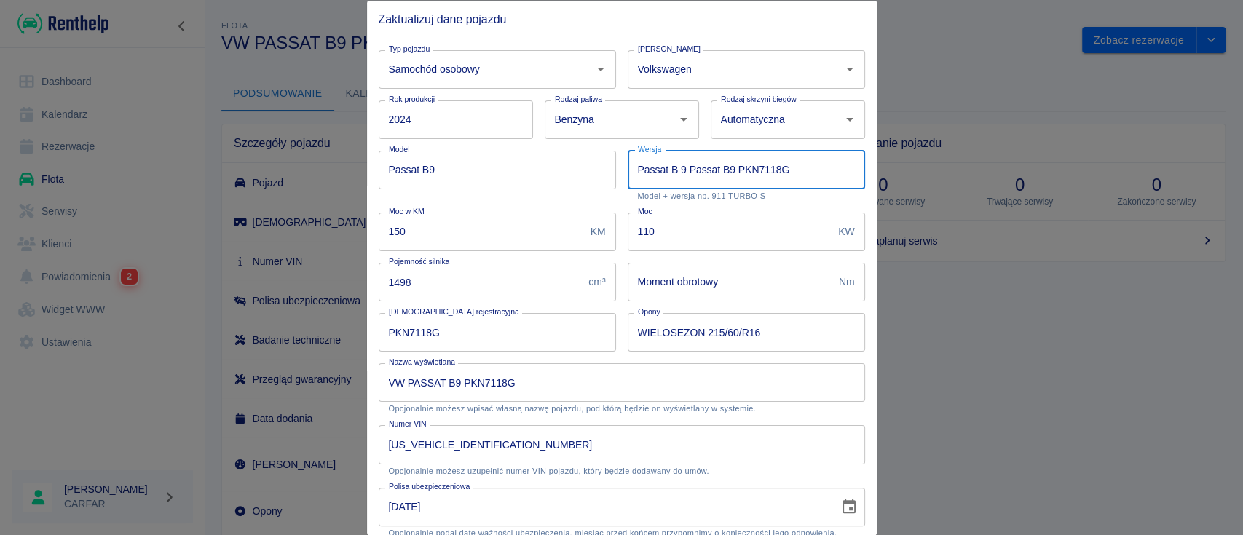
drag, startPoint x: 681, startPoint y: 167, endPoint x: 449, endPoint y: 178, distance: 232.5
click at [457, 178] on div "Typ pojazdu Samochód osobowy Typ pojazdu Marka Volkswagen Marka Rok produkcji 2…" at bounding box center [616, 409] width 498 height 743
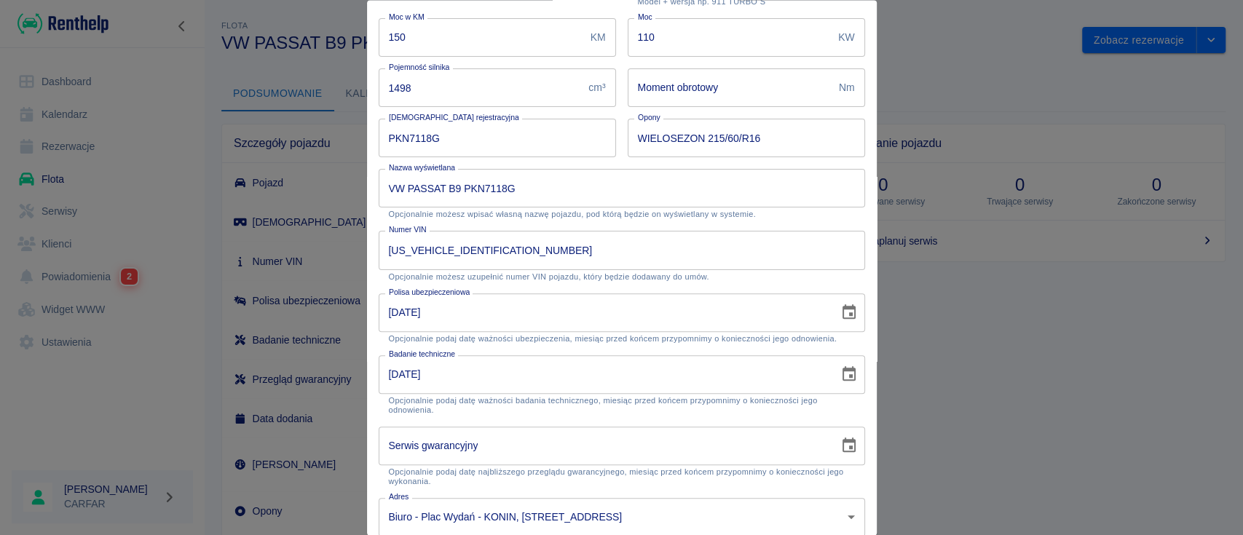
scroll to position [262, 0]
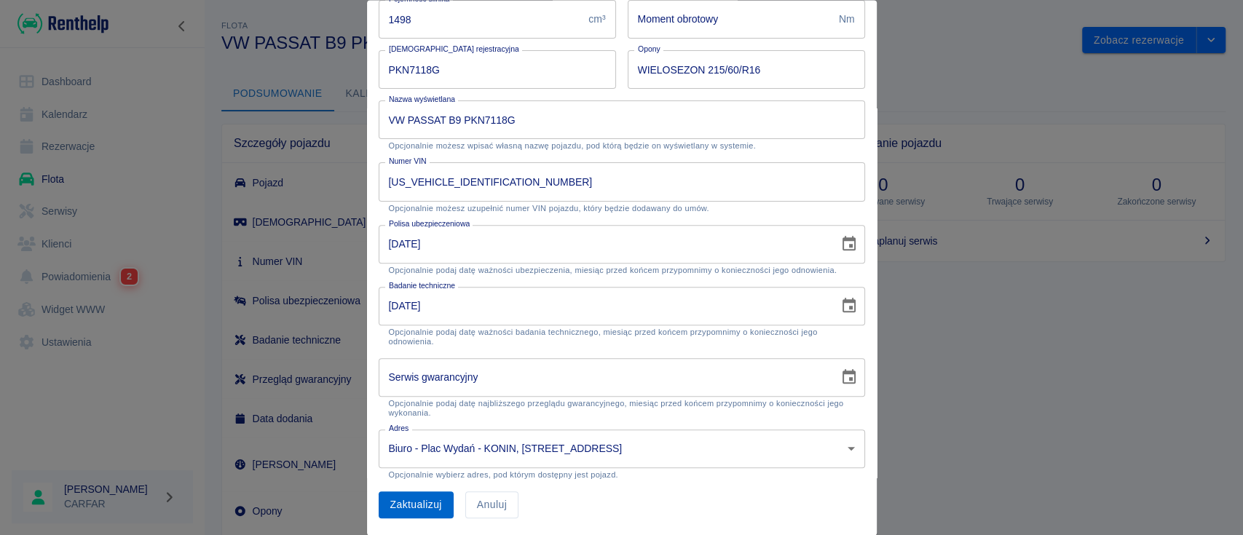
type input "Passat B9 PKN7118G"
click at [417, 505] on button "Zaktualizuj" at bounding box center [416, 505] width 75 height 27
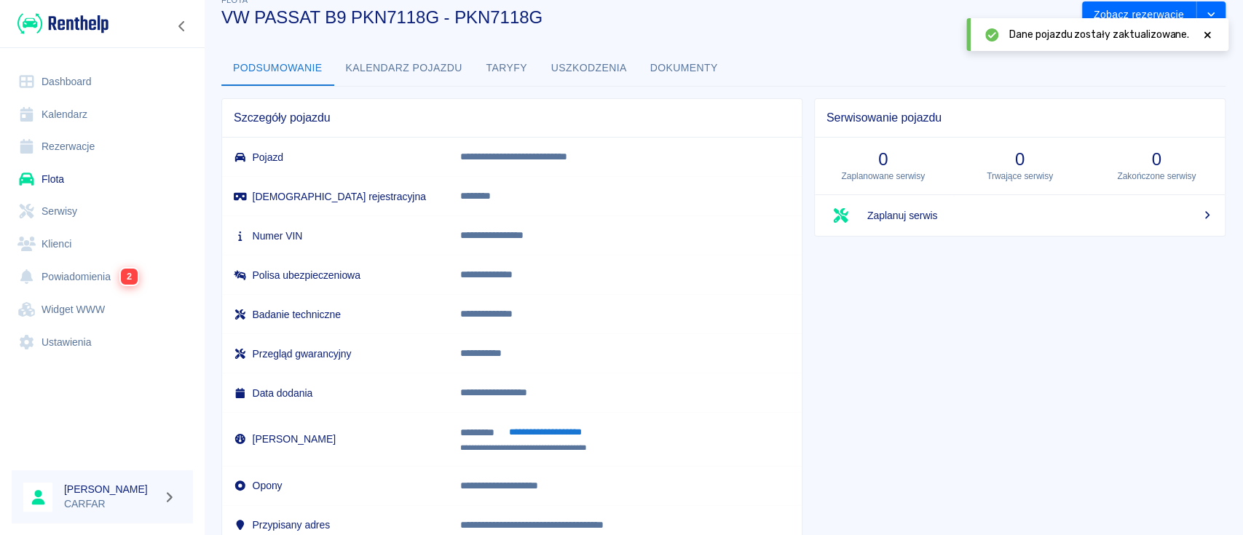
scroll to position [0, 0]
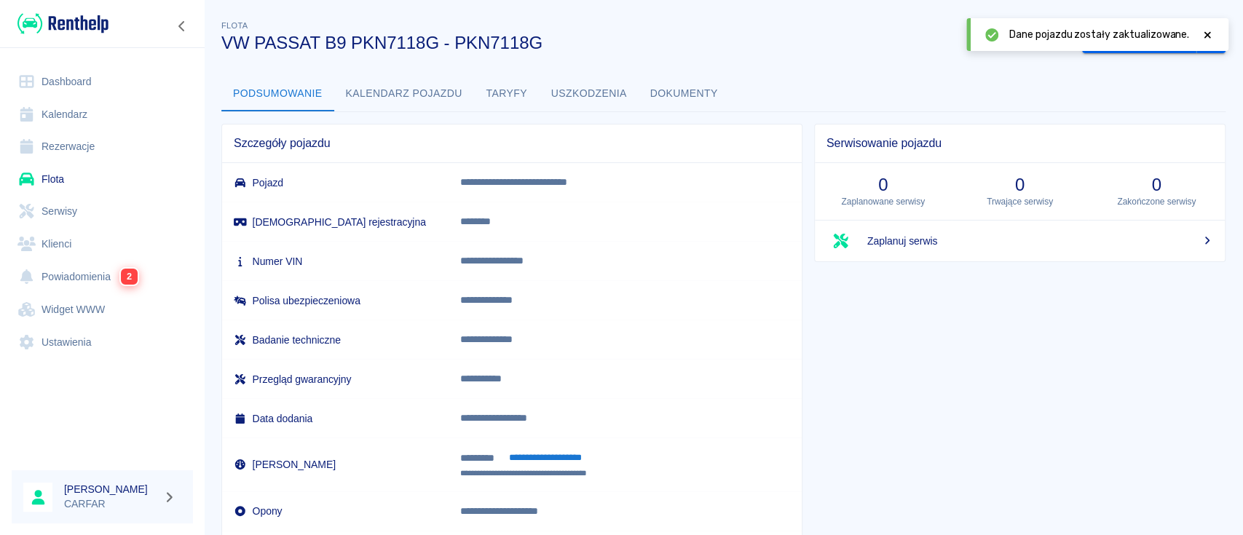
click at [97, 73] on link "Dashboard" at bounding box center [102, 82] width 181 height 33
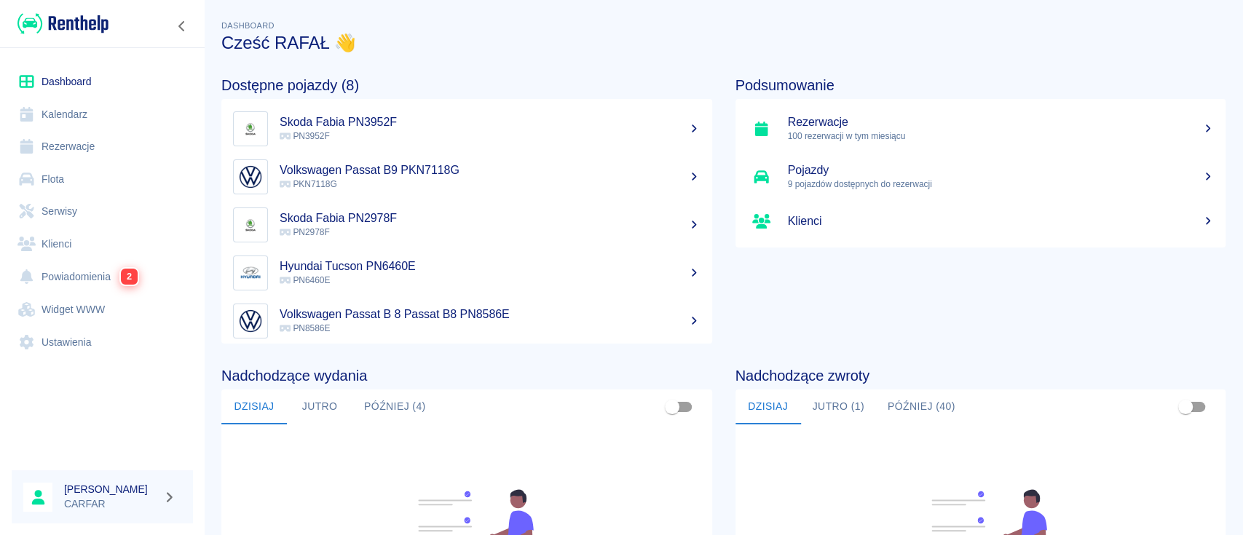
scroll to position [97, 0]
click at [649, 220] on h5 "Volkswagen Passat B 8 Passat B8 PN8586E" at bounding box center [490, 217] width 421 height 15
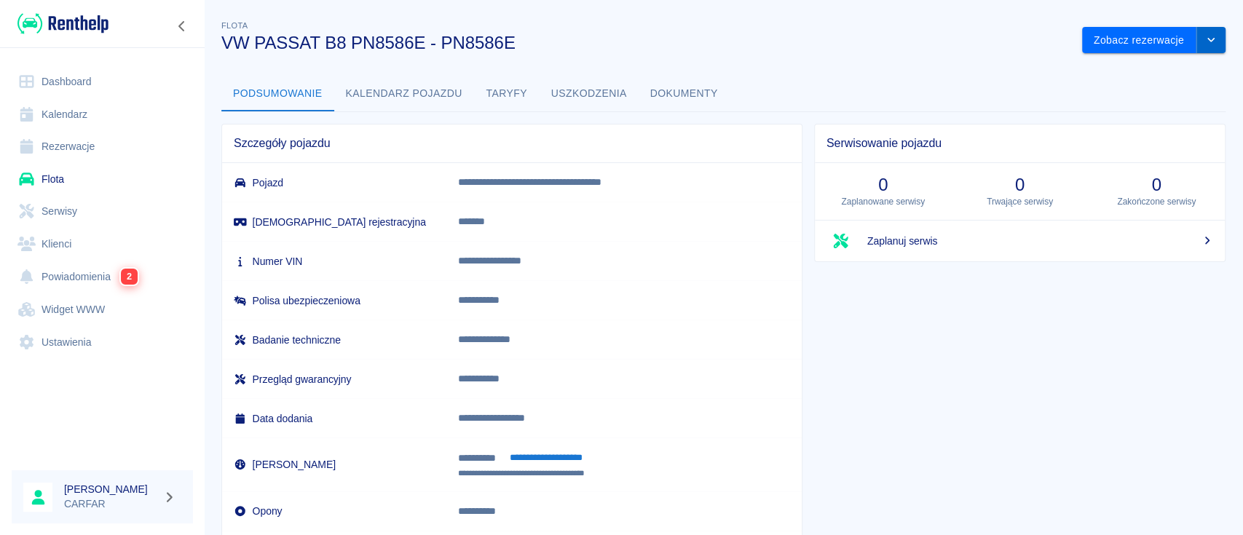
click at [1204, 44] on button "drop-down" at bounding box center [1210, 40] width 29 height 27
click at [1137, 72] on li "Zaktualizuj dane pojazdu" at bounding box center [1138, 71] width 135 height 24
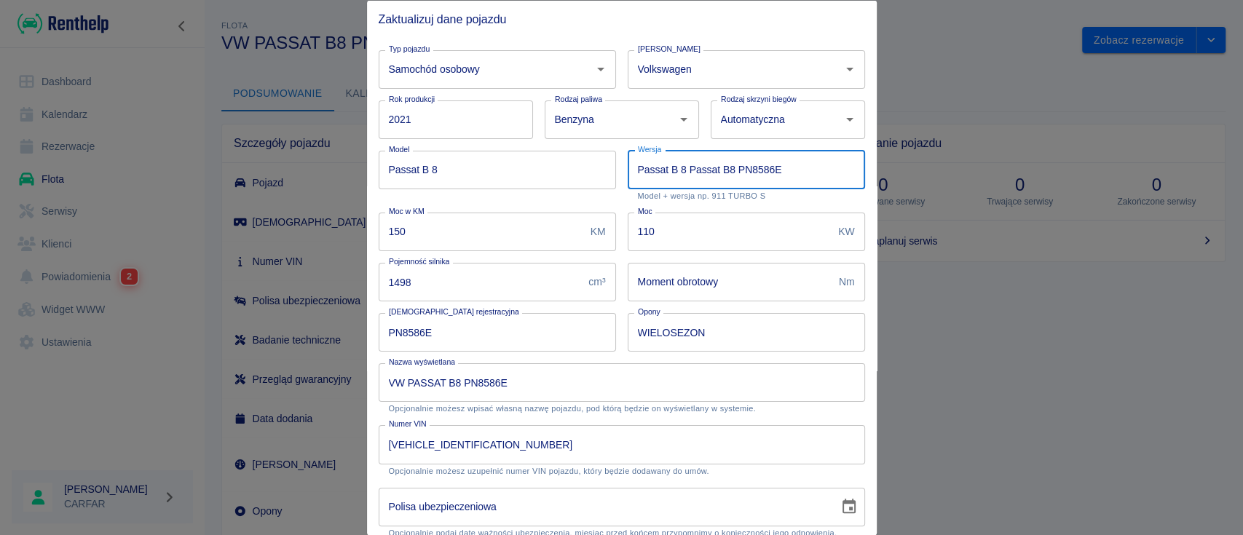
drag, startPoint x: 681, startPoint y: 169, endPoint x: 515, endPoint y: 183, distance: 167.4
click at [518, 183] on div "Typ pojazdu Samochód osobowy Typ pojazdu Marka Volkswagen Marka Rok produkcji 2…" at bounding box center [616, 409] width 498 height 743
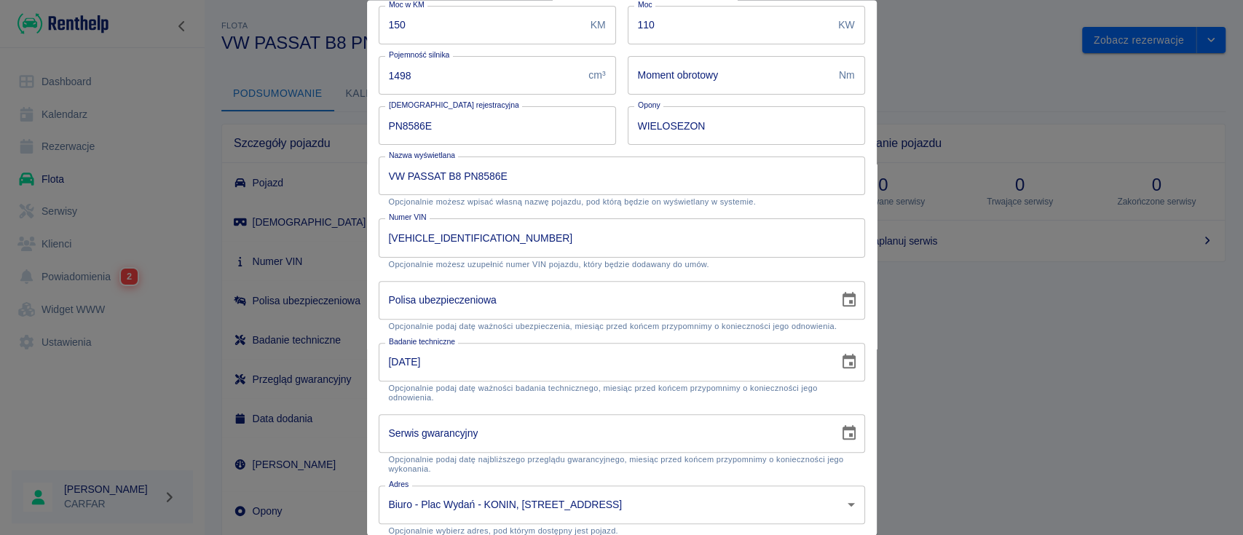
scroll to position [262, 0]
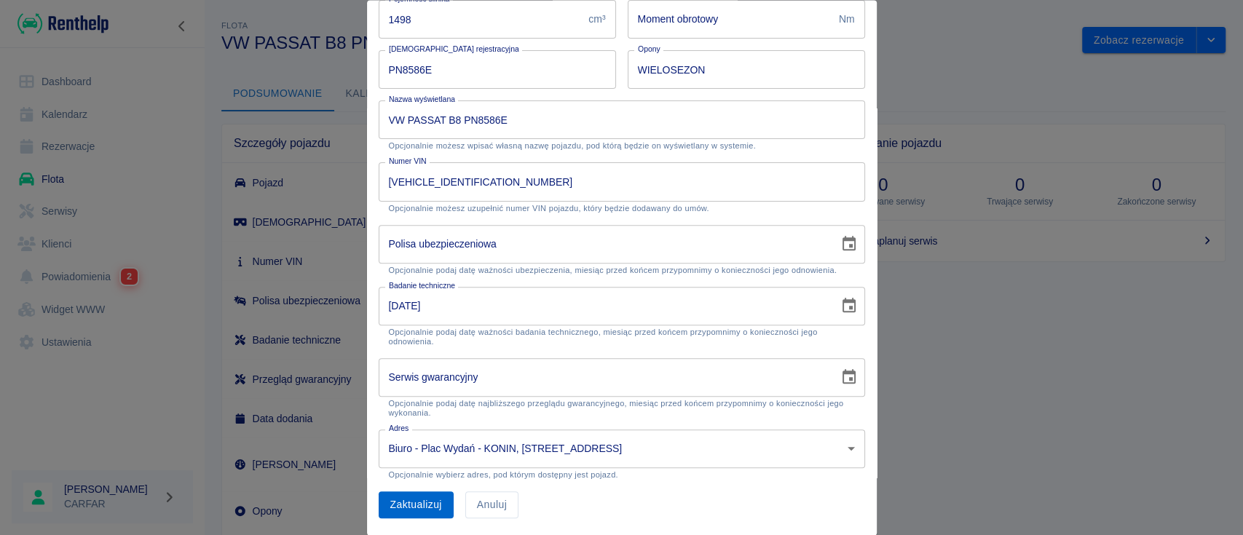
type input "Passat B8 PN8586E"
click at [437, 499] on button "Zaktualizuj" at bounding box center [416, 505] width 75 height 27
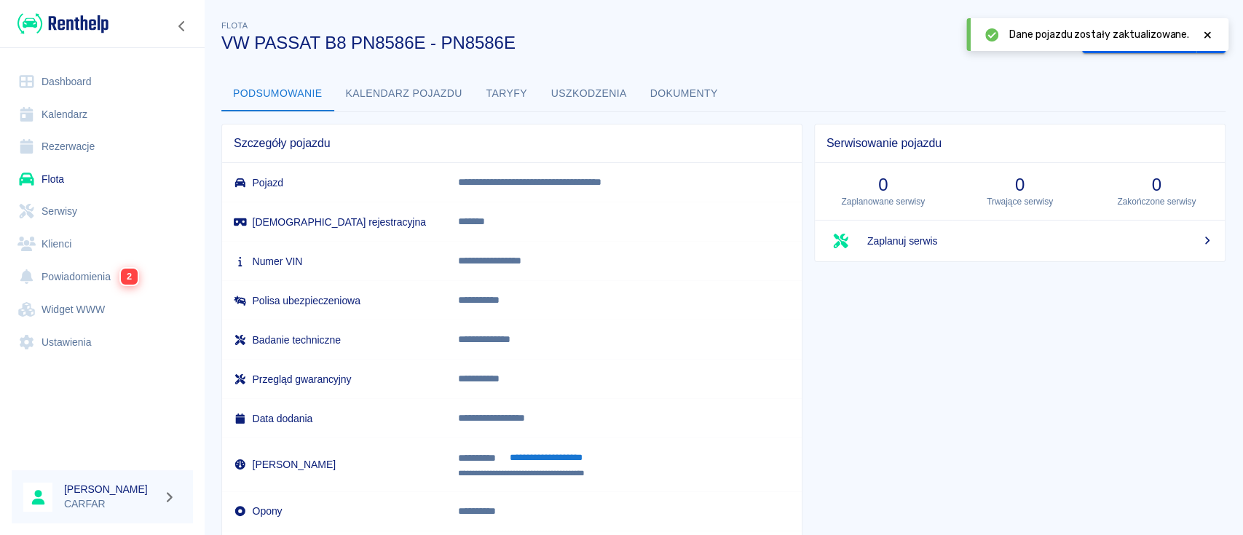
click at [58, 74] on link "Dashboard" at bounding box center [102, 82] width 181 height 33
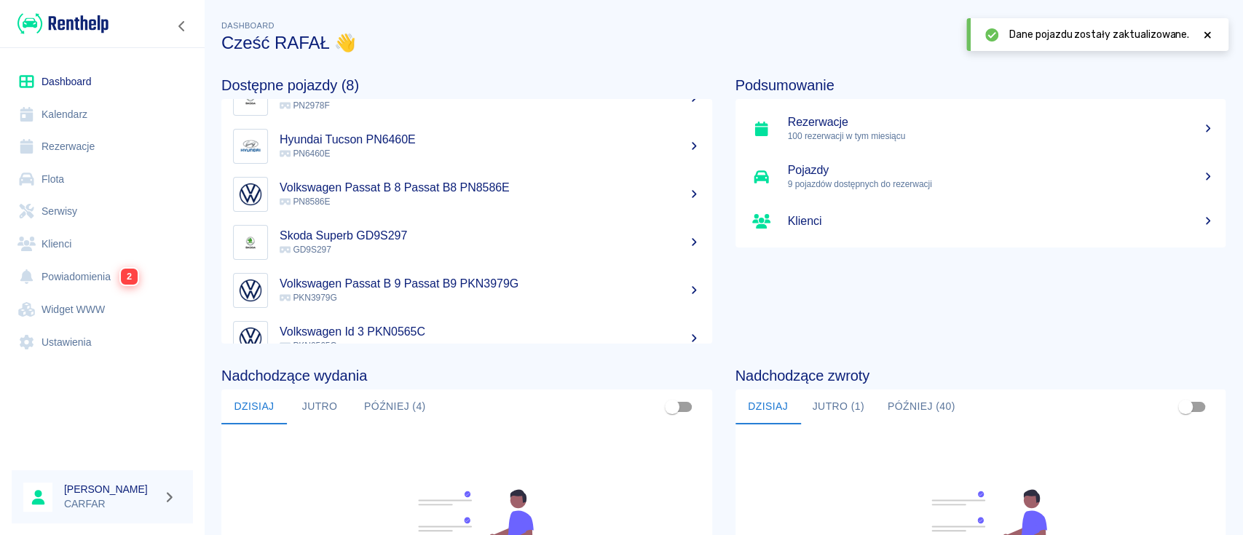
scroll to position [151, 0]
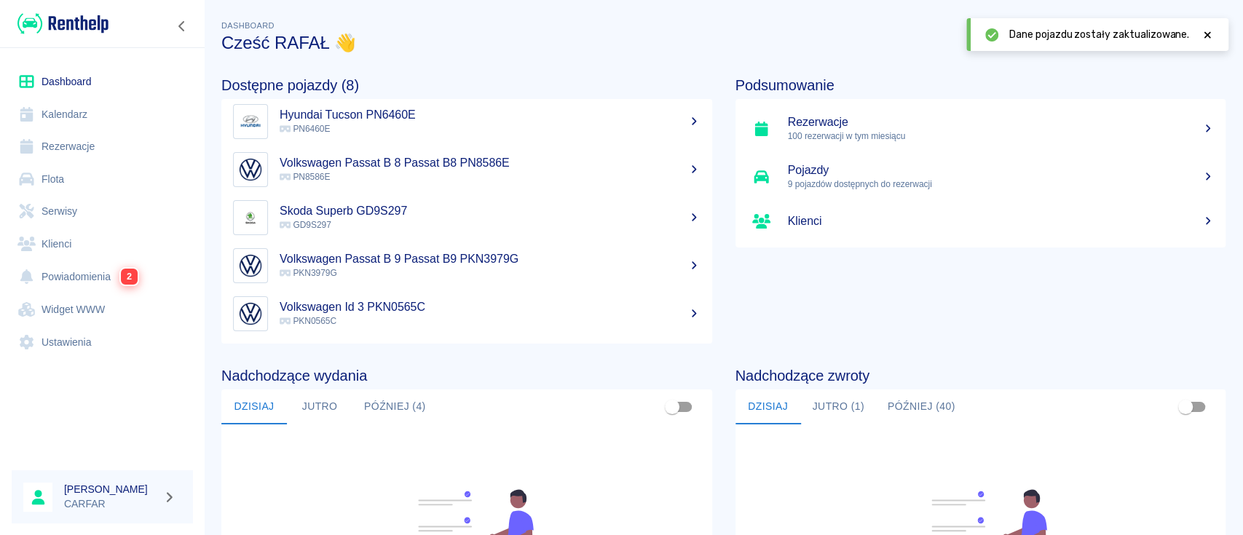
click at [487, 264] on h5 "Volkswagen Passat B 9 Passat B9 PKN3979G" at bounding box center [490, 259] width 421 height 15
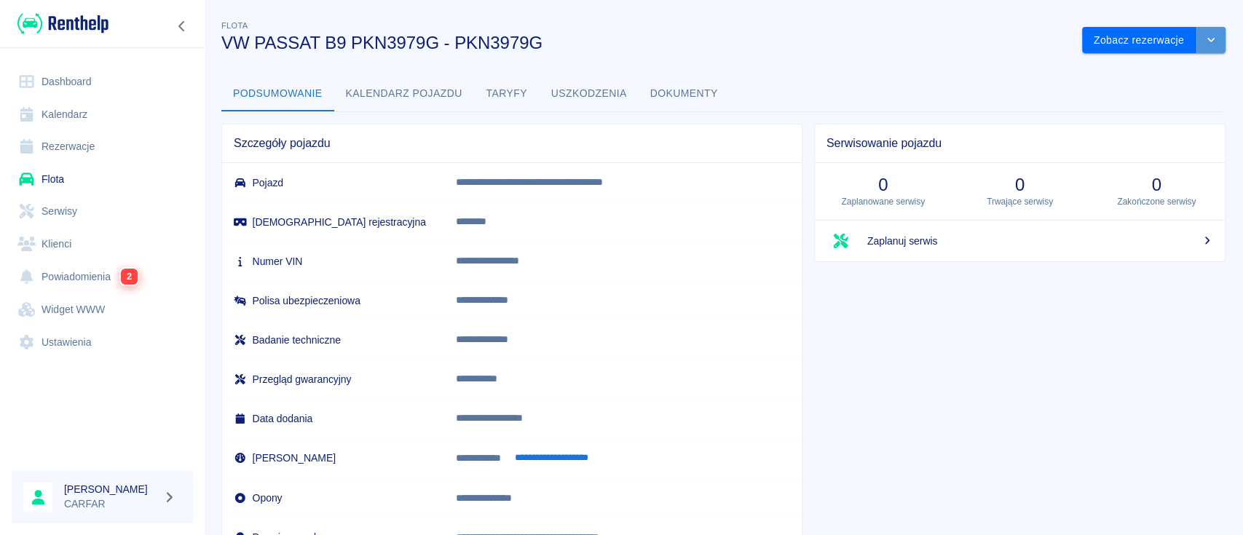
click at [1206, 37] on button "drop-down" at bounding box center [1210, 40] width 29 height 27
click at [1158, 67] on li "Zaktualizuj dane pojazdu" at bounding box center [1138, 71] width 135 height 24
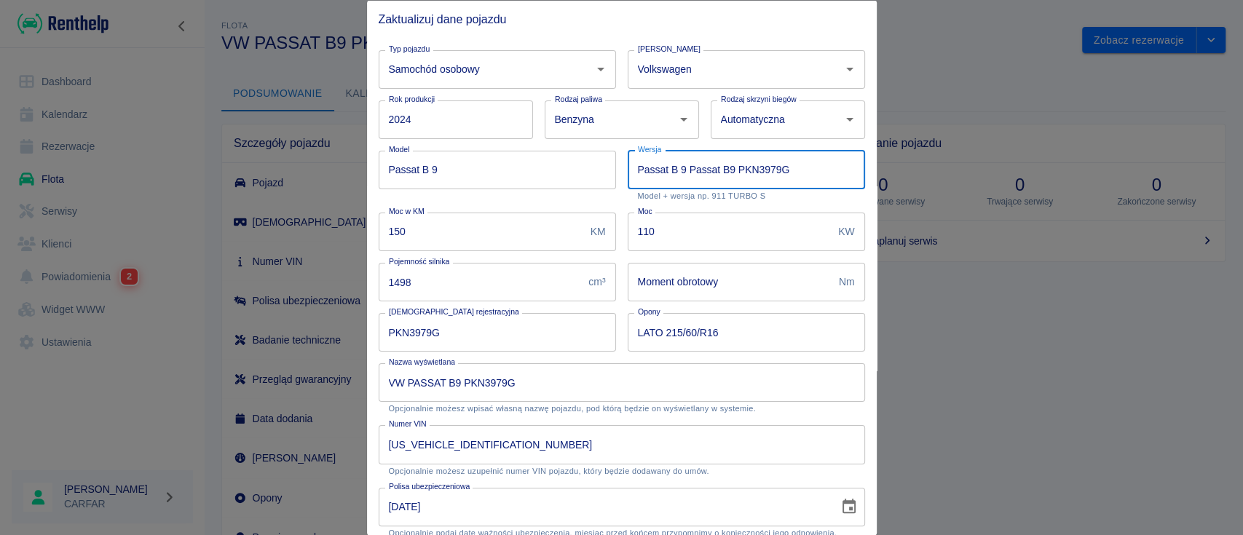
drag, startPoint x: 681, startPoint y: 168, endPoint x: 439, endPoint y: 211, distance: 246.2
click at [451, 211] on div "Typ pojazdu Samochód osobowy Typ pojazdu Marka Volkswagen Marka Rok produkcji 2…" at bounding box center [616, 409] width 498 height 743
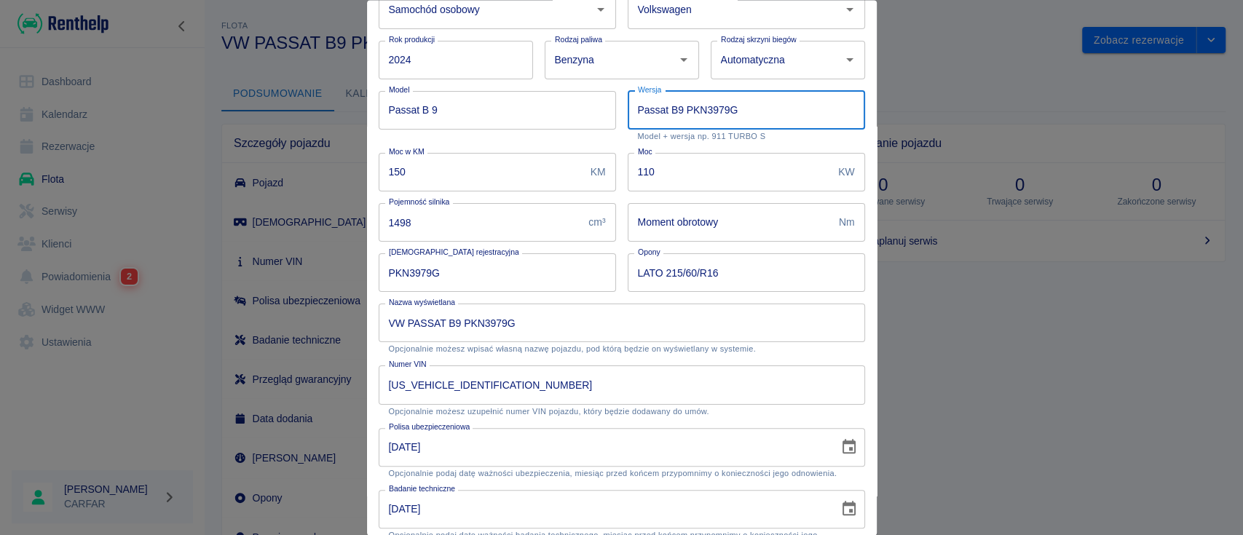
scroll to position [262, 0]
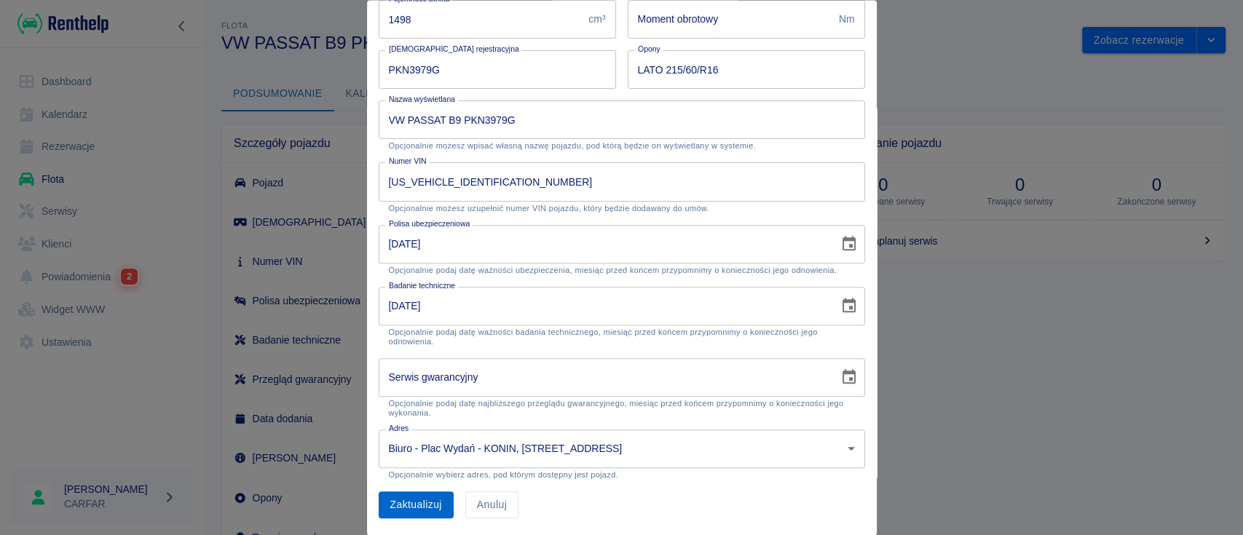
type input "Passat B9 PKN3979G"
click at [391, 506] on button "Zaktualizuj" at bounding box center [416, 505] width 75 height 27
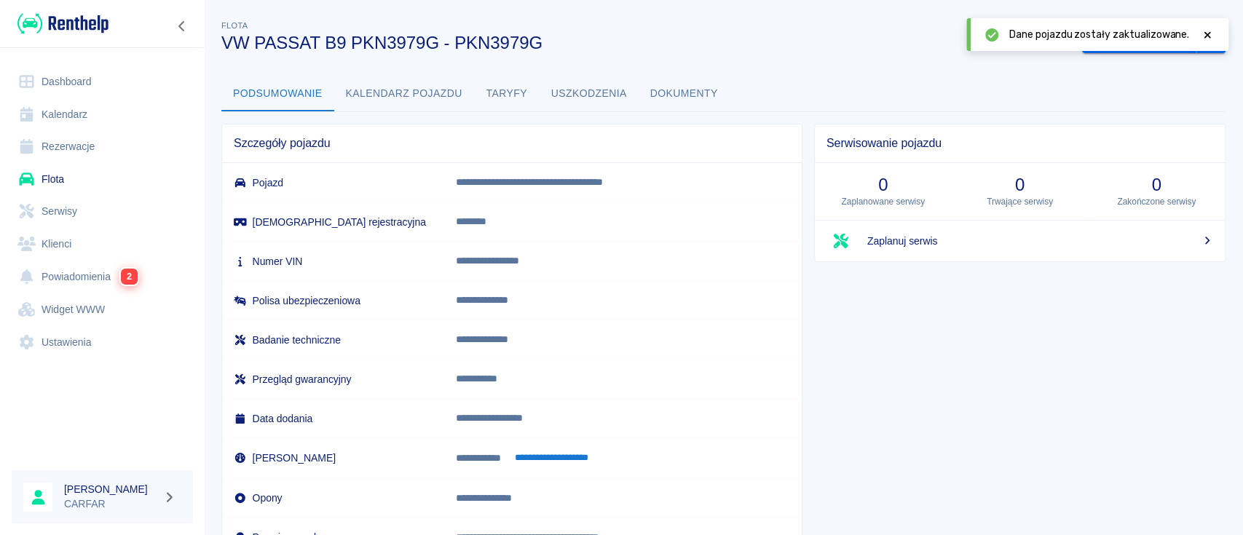
click at [659, 293] on p "**********" at bounding box center [617, 300] width 323 height 15
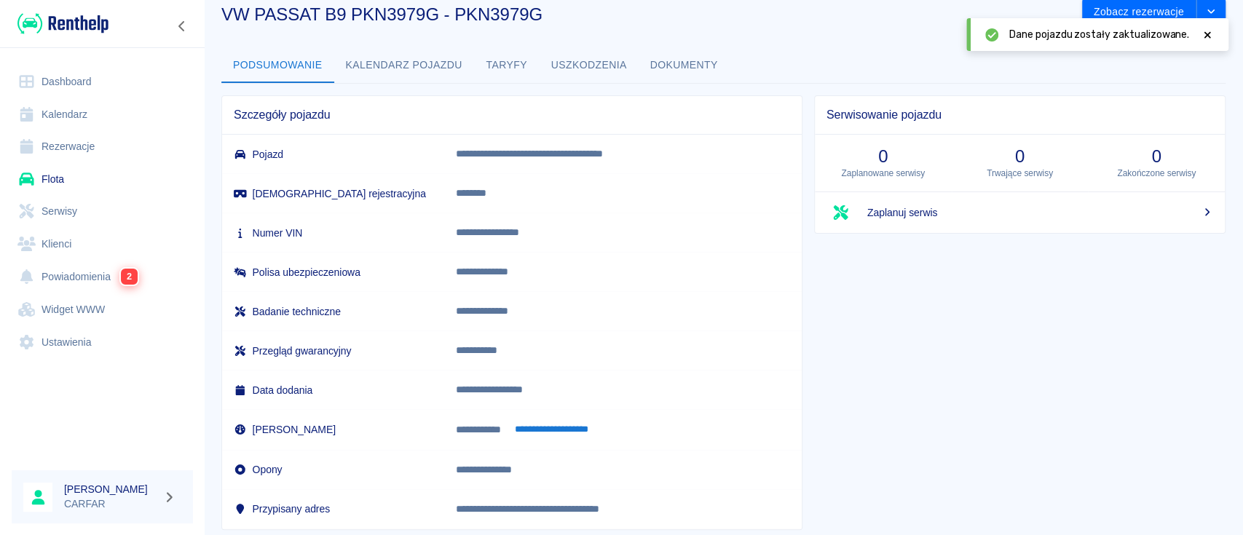
scroll to position [0, 0]
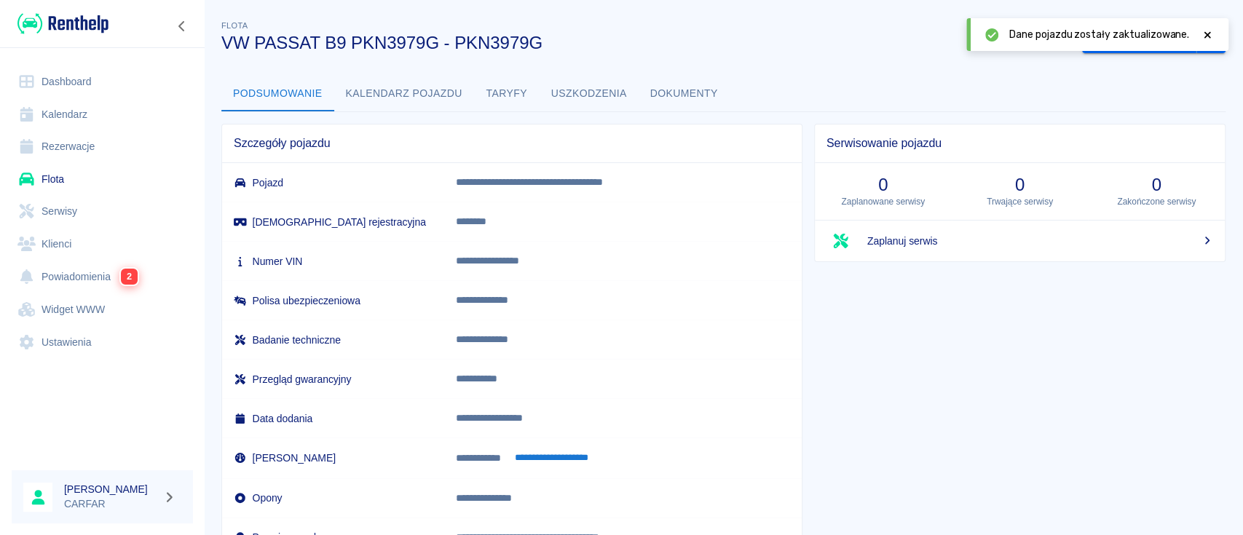
click at [588, 457] on button "**********" at bounding box center [552, 458] width 90 height 17
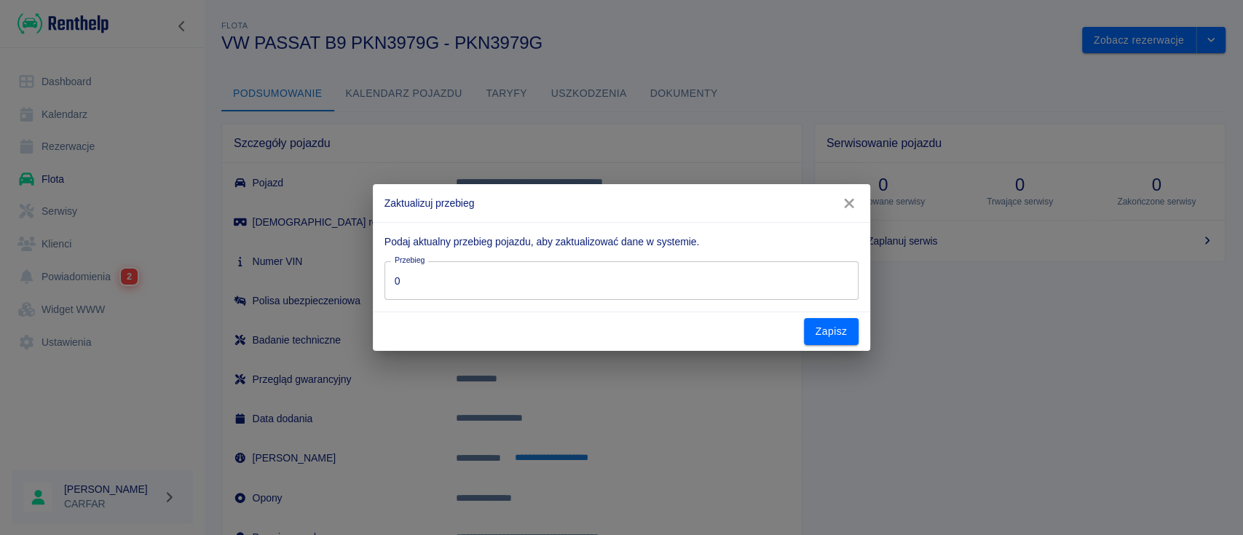
drag, startPoint x: 457, startPoint y: 277, endPoint x: 321, endPoint y: 288, distance: 136.7
click at [321, 288] on div "Zaktualizuj przebieg Podaj aktualny przebieg pojazdu, aby zaktualizować dane w …" at bounding box center [621, 267] width 1243 height 535
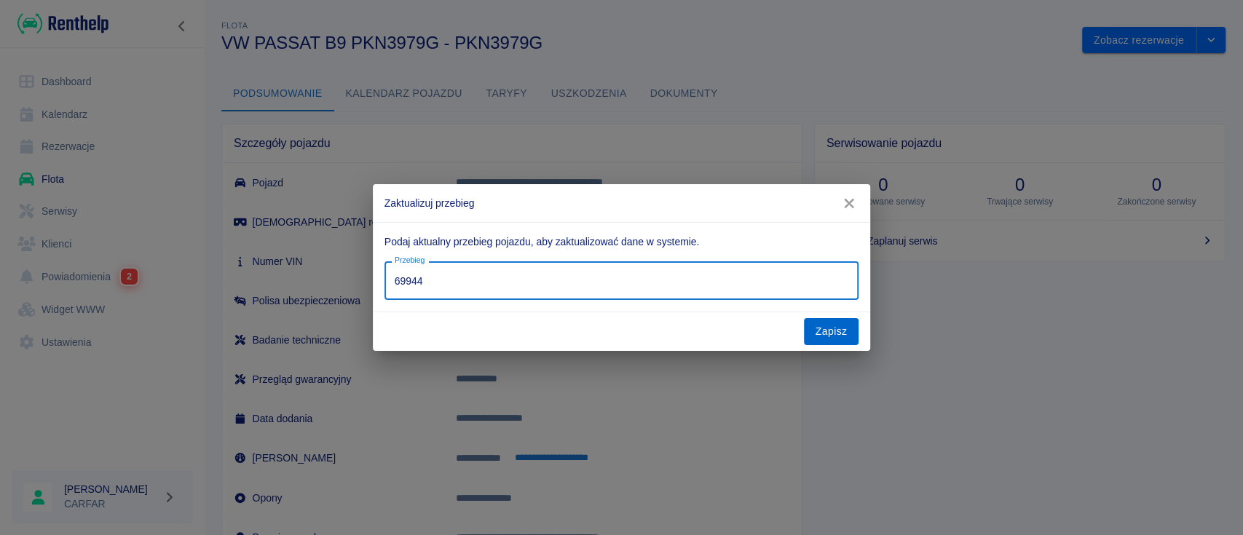
type input "69944"
click at [835, 323] on button "Zapisz" at bounding box center [831, 331] width 55 height 27
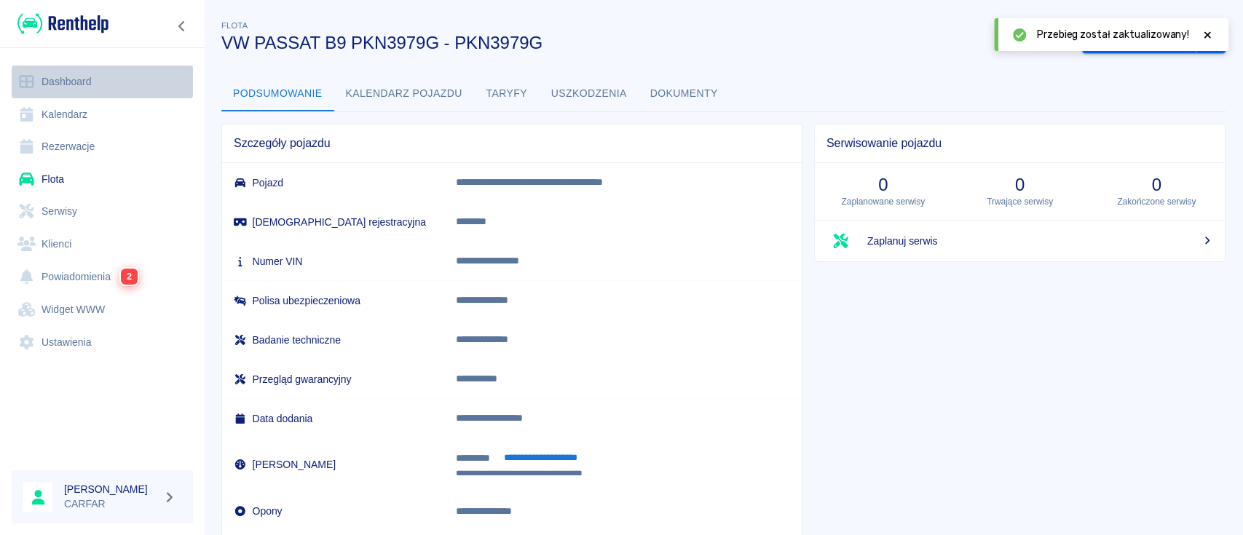
click at [93, 82] on link "Dashboard" at bounding box center [102, 82] width 181 height 33
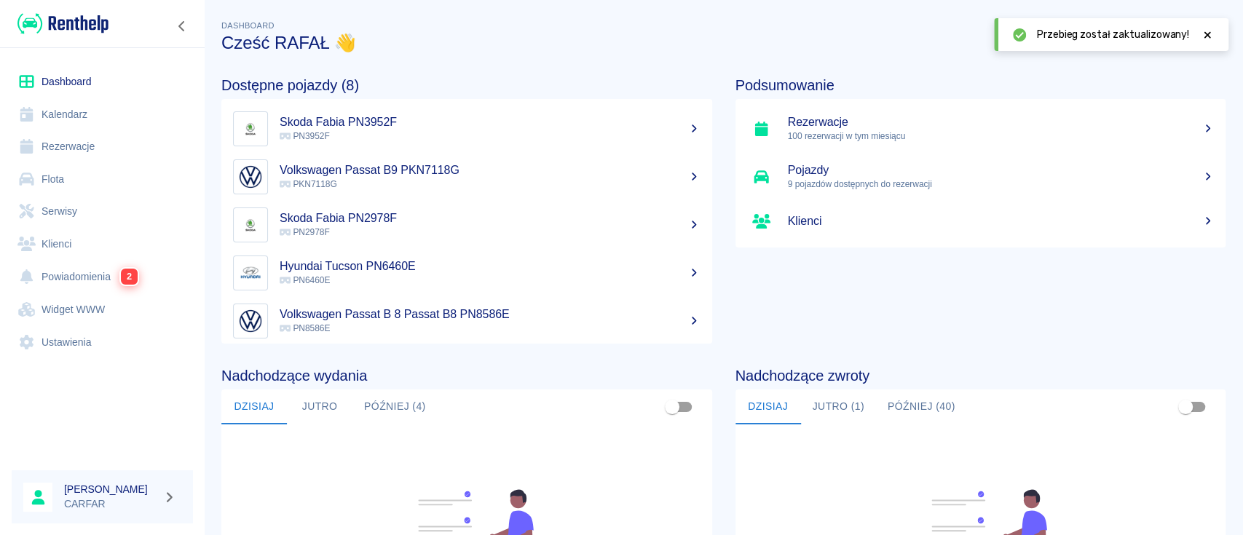
click at [515, 272] on div "Hyundai Tucson PN6460E PN6460E" at bounding box center [490, 273] width 421 height 28
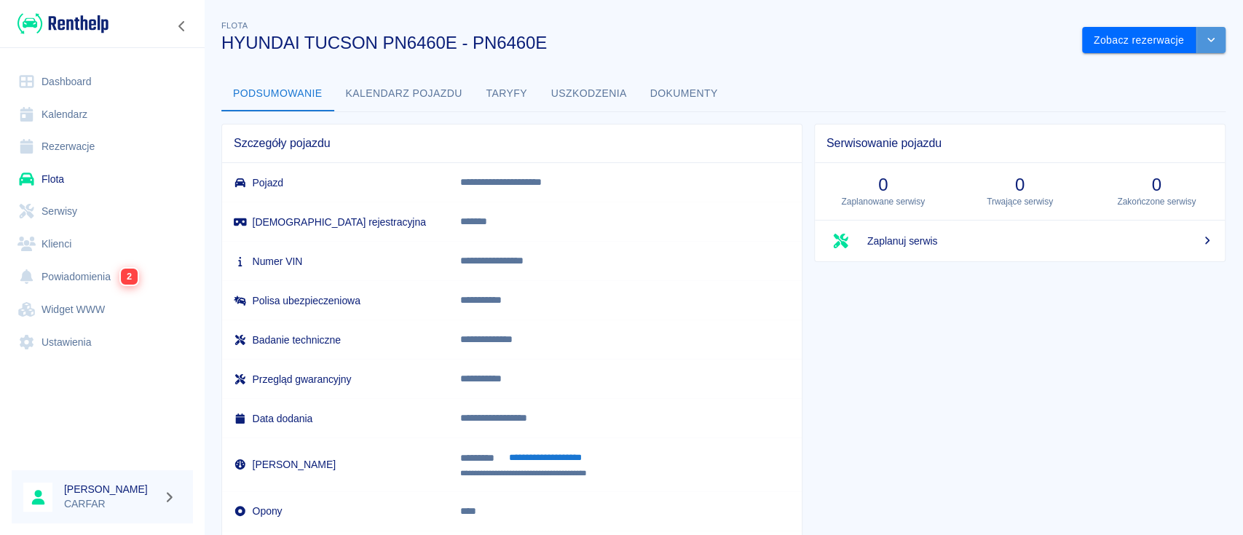
click at [1205, 44] on icon "drop-down" at bounding box center [1211, 39] width 12 height 9
click at [1147, 76] on li "Zaktualizuj dane pojazdu" at bounding box center [1138, 71] width 135 height 24
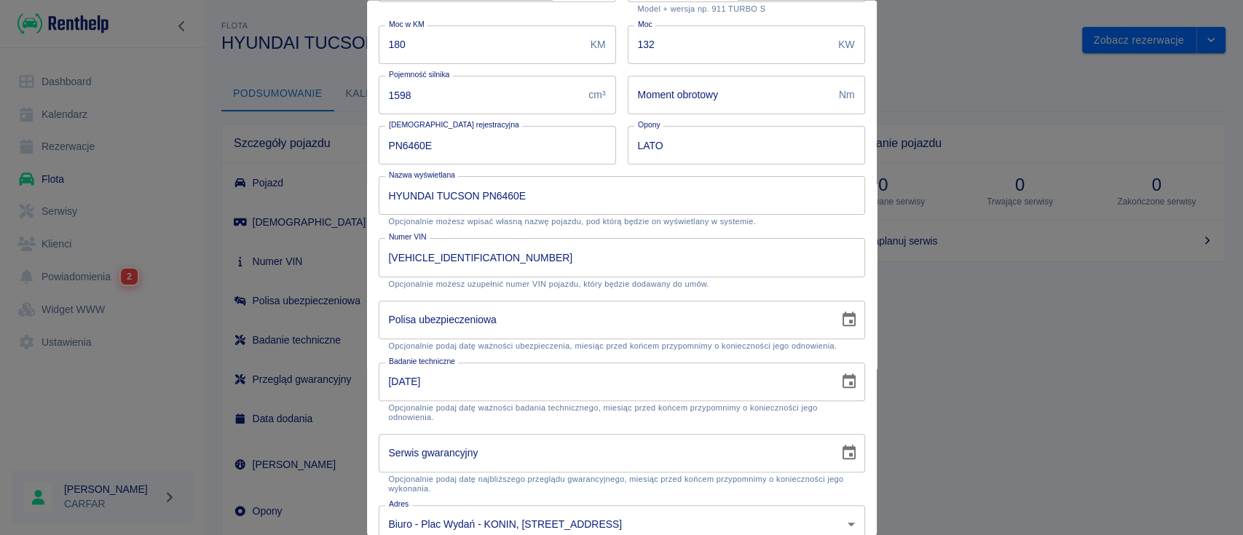
scroll to position [194, 0]
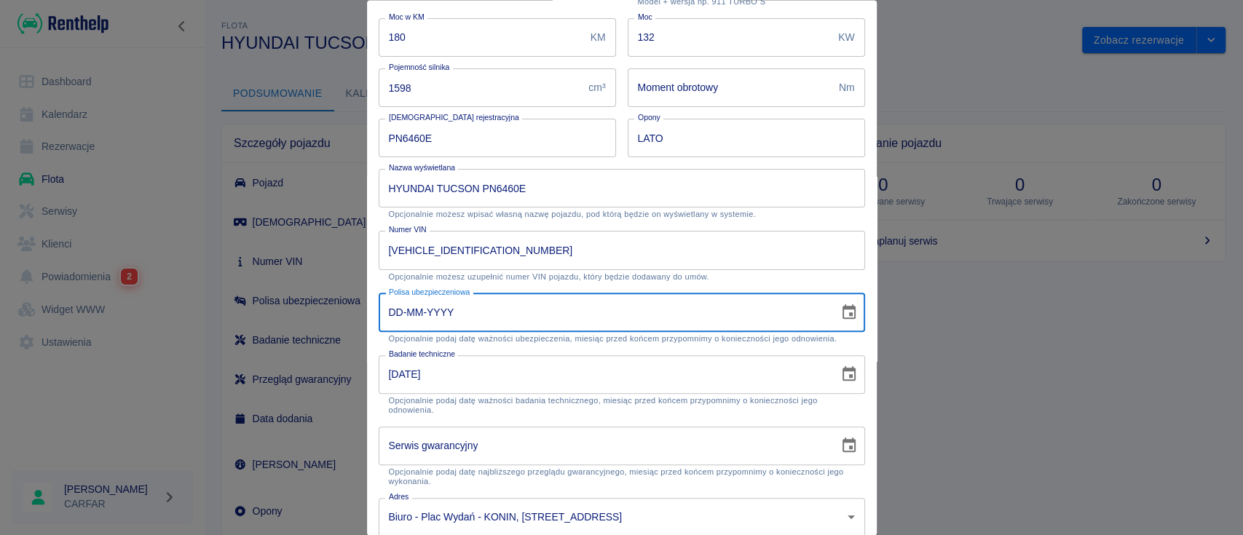
click at [520, 318] on input "DD-MM-YYYY" at bounding box center [604, 312] width 450 height 39
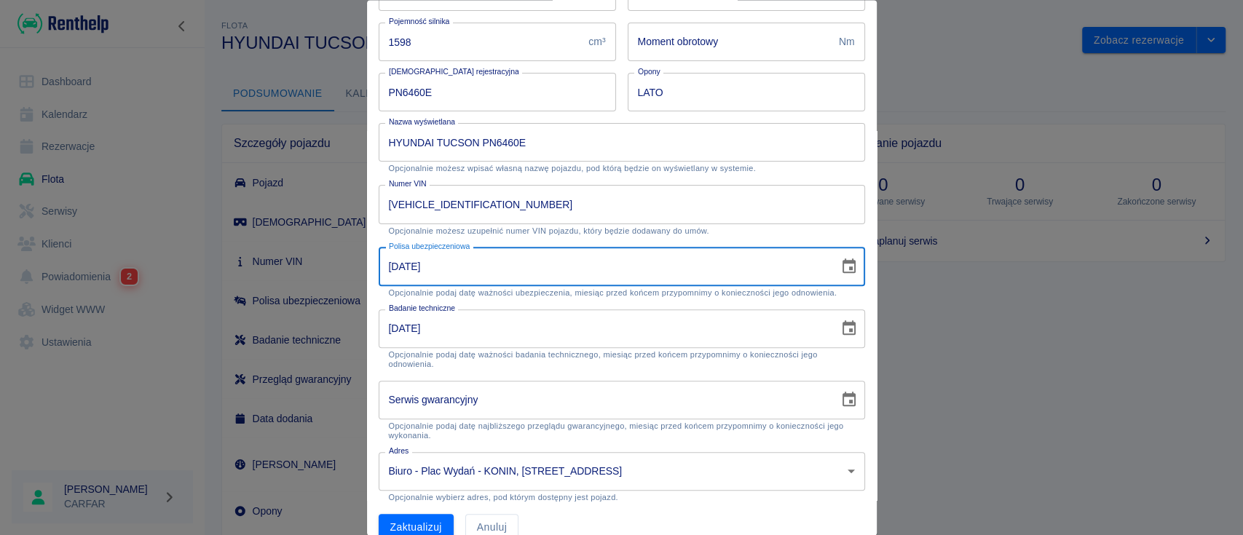
scroll to position [262, 0]
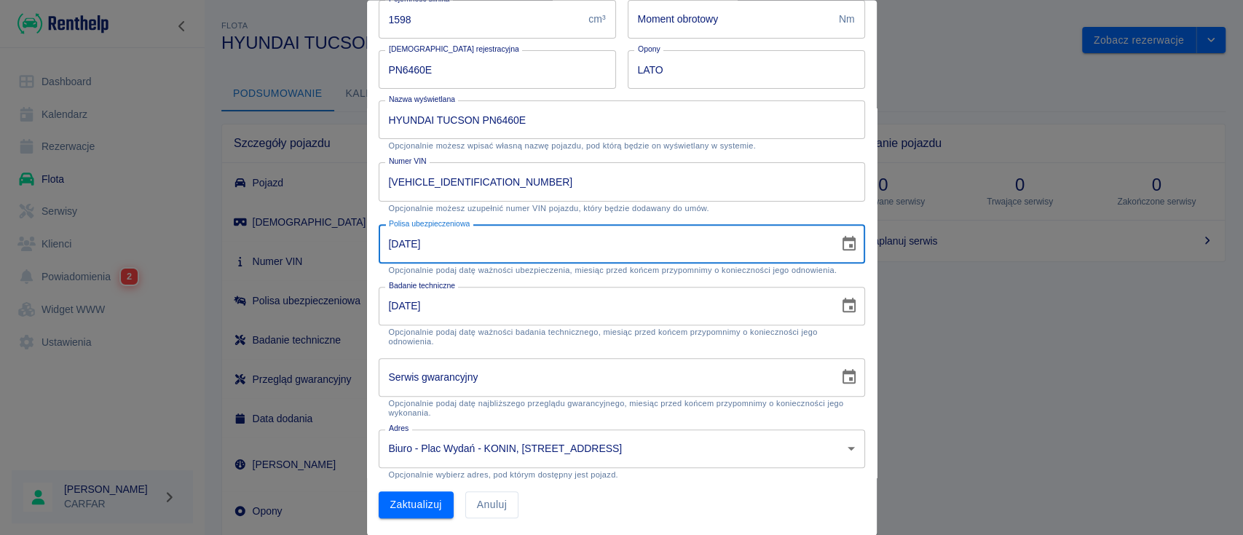
type input "[DATE]"
type input "DD-MM-YYYY"
click at [629, 382] on input "DD-MM-YYYY" at bounding box center [604, 377] width 450 height 39
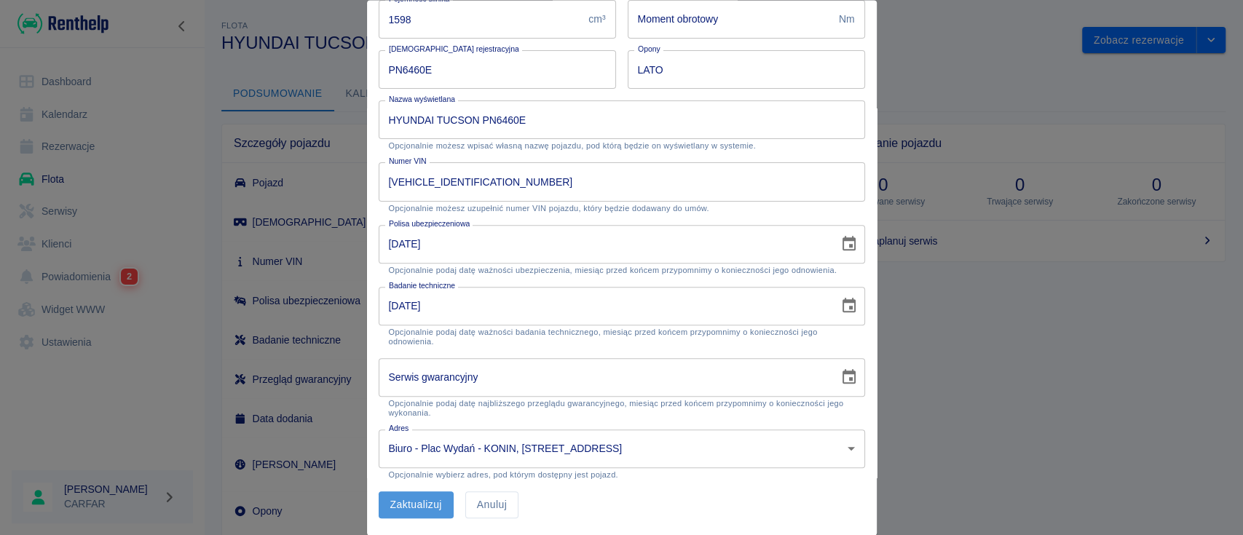
click at [419, 510] on button "Zaktualizuj" at bounding box center [416, 505] width 75 height 27
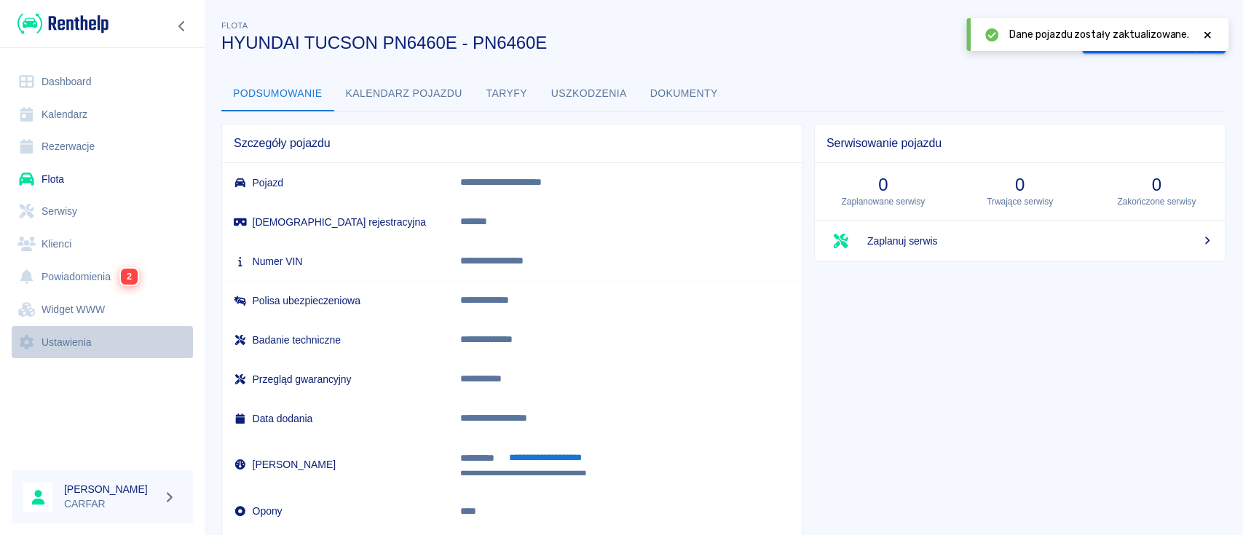
click at [64, 347] on link "Ustawienia" at bounding box center [102, 342] width 181 height 33
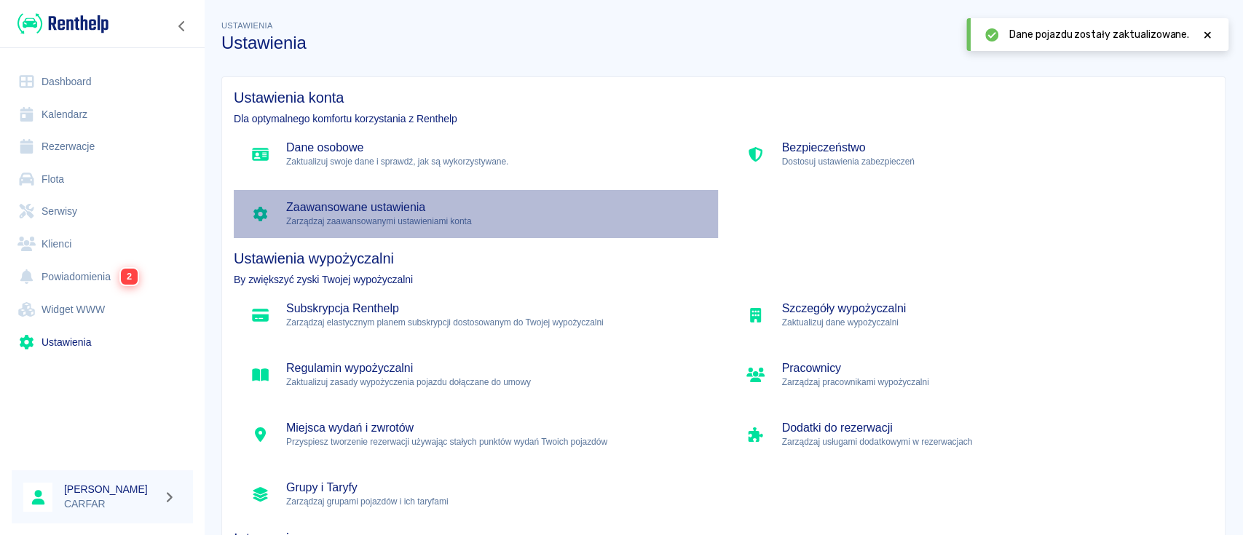
click at [494, 211] on h5 "Zaawansowane ustawienia" at bounding box center [496, 207] width 420 height 15
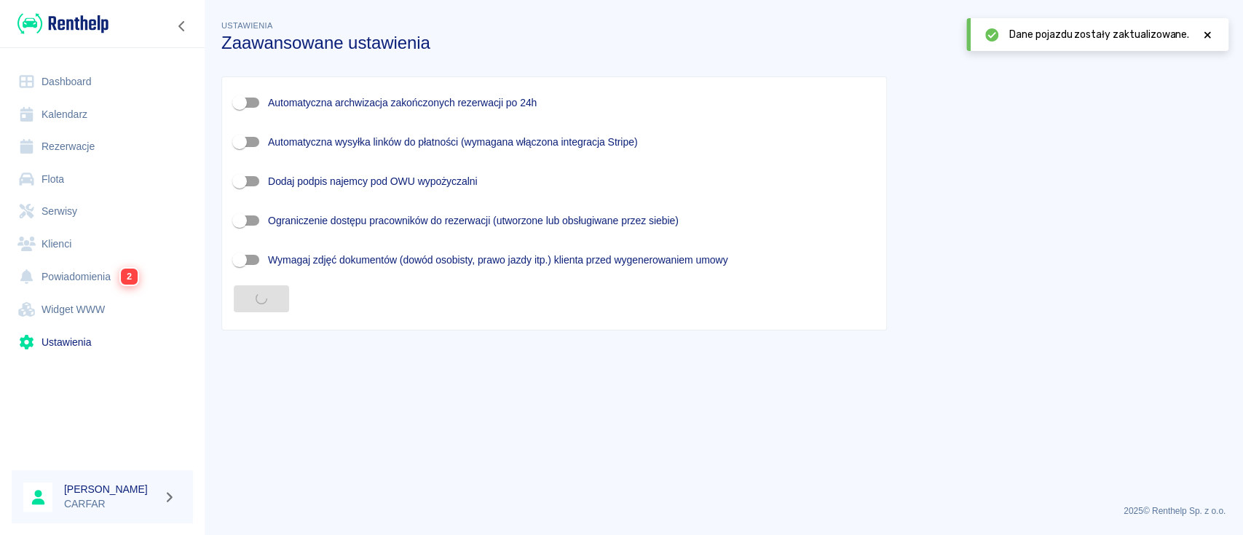
checkbox input "true"
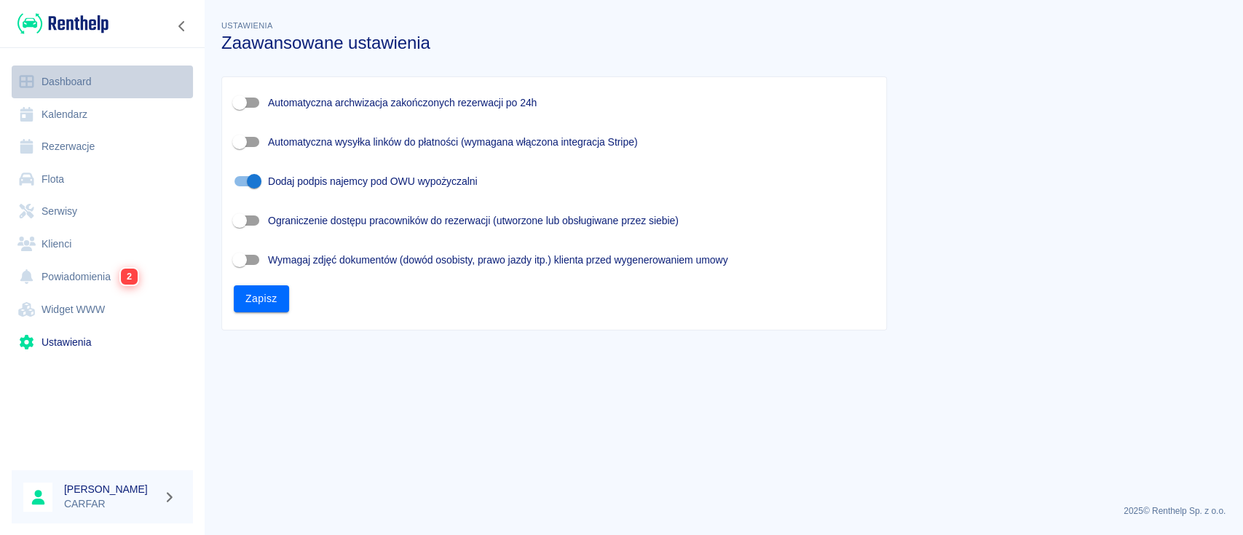
click at [58, 83] on link "Dashboard" at bounding box center [102, 82] width 181 height 33
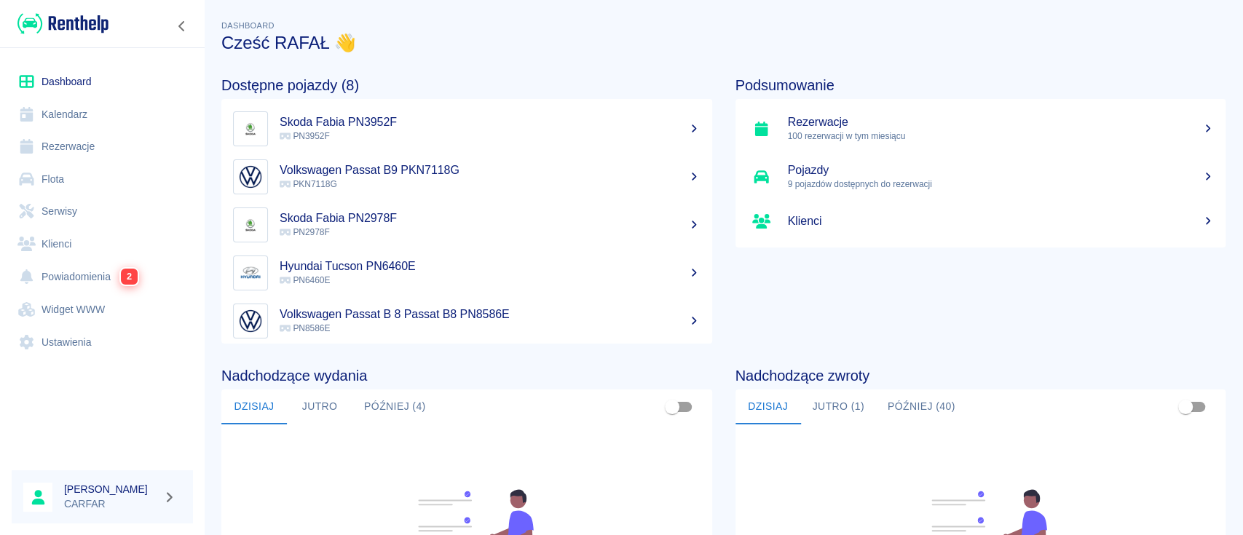
click at [830, 411] on button "Jutro (1)" at bounding box center [838, 407] width 75 height 35
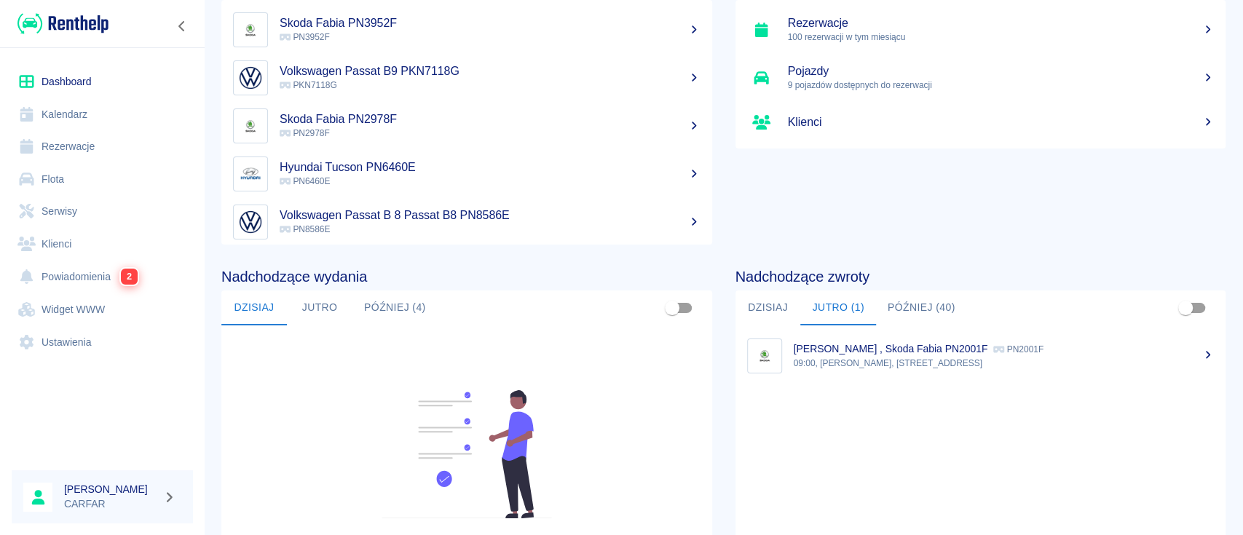
scroll to position [194, 0]
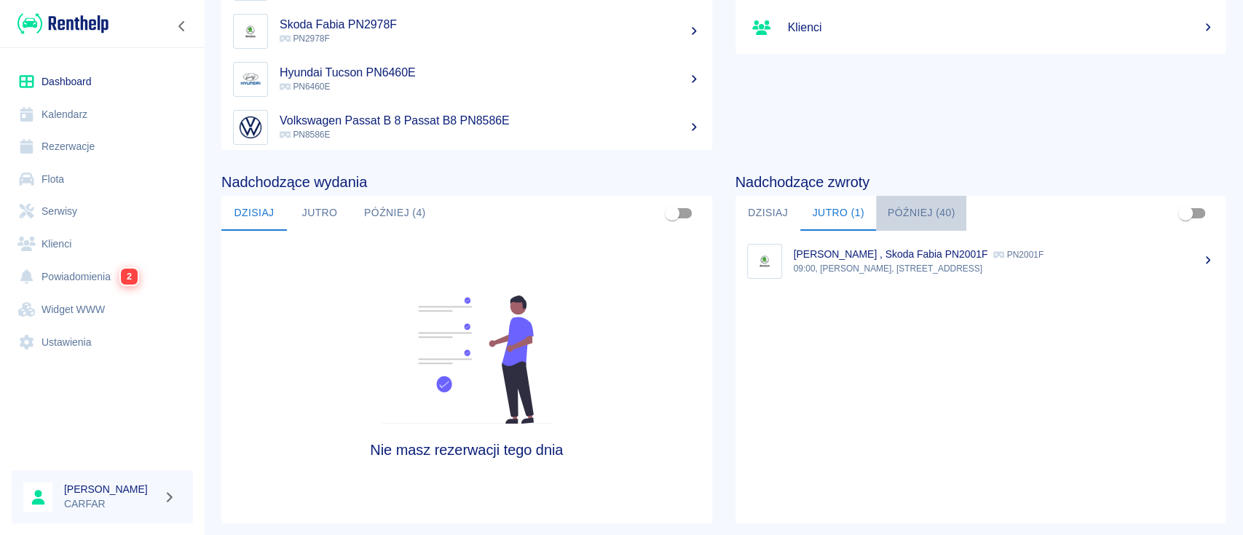
click at [901, 207] on button "Później (40)" at bounding box center [921, 213] width 91 height 35
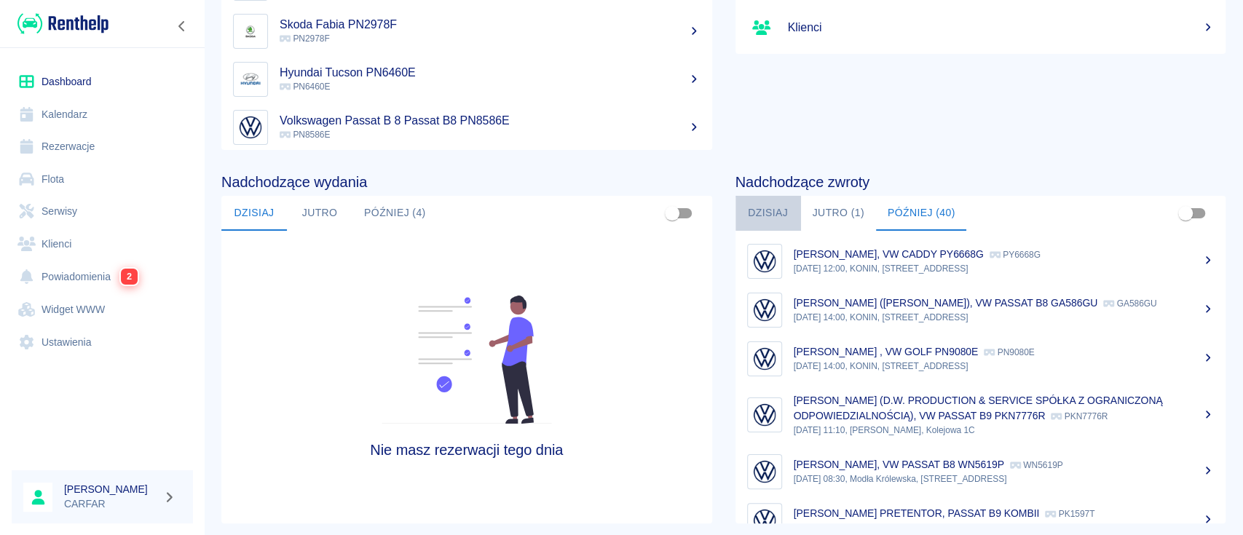
click at [767, 215] on button "Dzisiaj" at bounding box center [768, 213] width 66 height 35
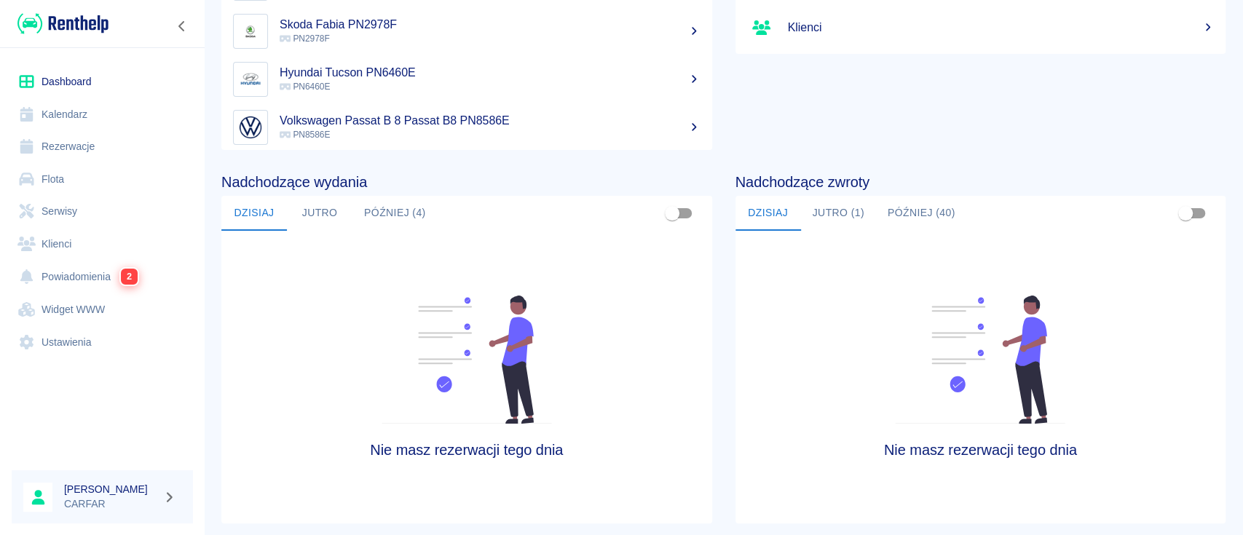
scroll to position [0, 0]
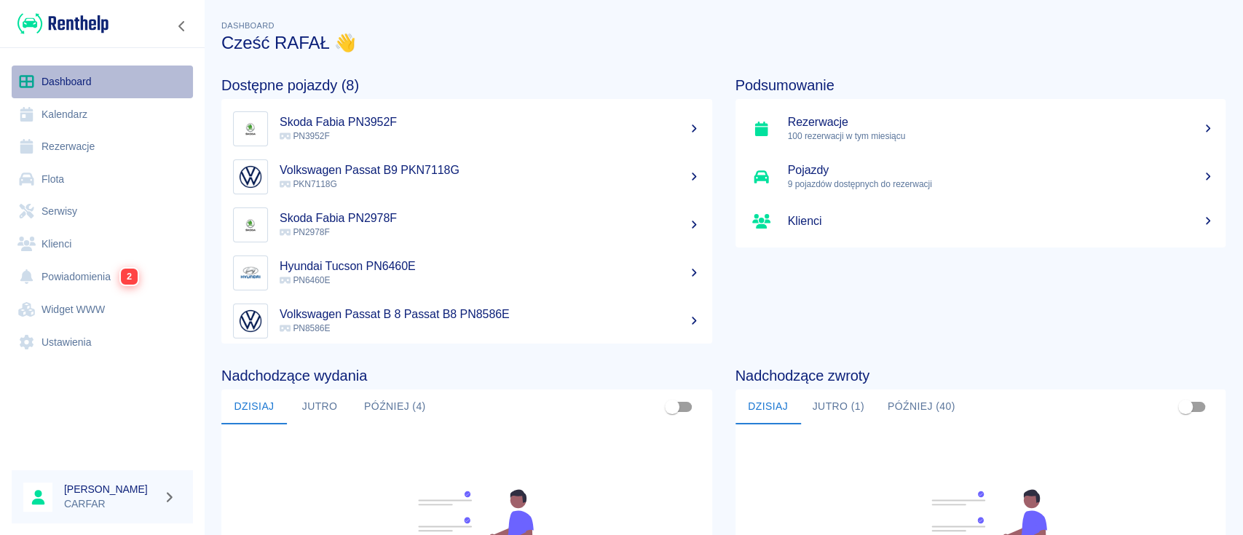
click at [81, 92] on link "Dashboard" at bounding box center [102, 82] width 181 height 33
click at [77, 73] on link "Dashboard" at bounding box center [102, 82] width 181 height 33
click at [90, 82] on link "Dashboard" at bounding box center [102, 82] width 181 height 33
click at [80, 136] on link "Rezerwacje" at bounding box center [102, 146] width 181 height 33
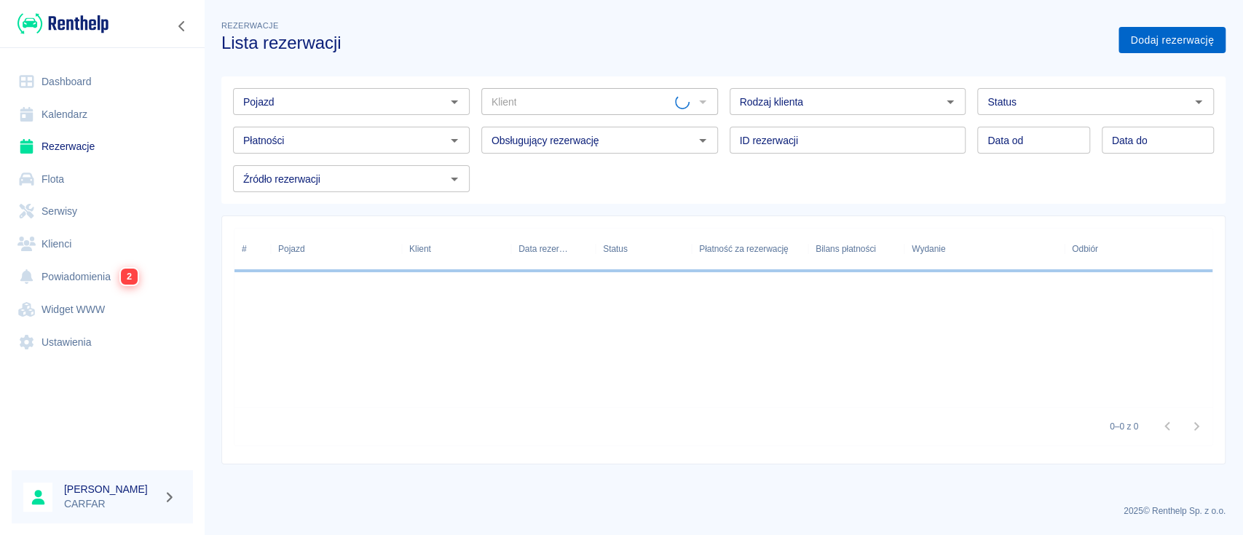
click at [1171, 44] on link "Dodaj rezerwację" at bounding box center [1171, 40] width 107 height 27
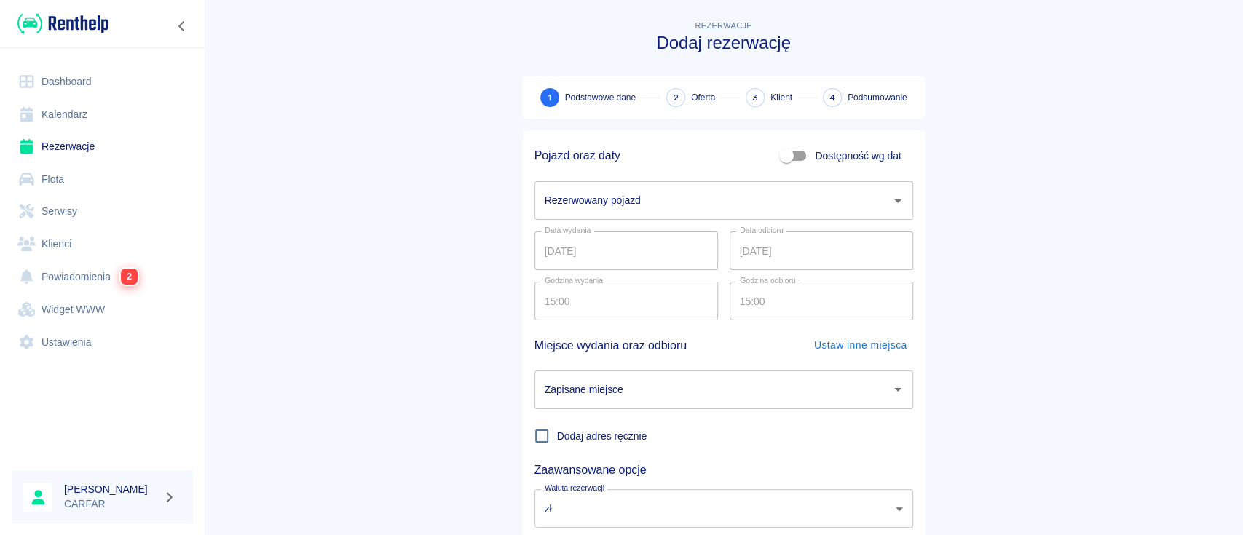
click at [706, 178] on div "Rezerwowany pojazd Rezerwowany pojazd" at bounding box center [718, 195] width 390 height 50
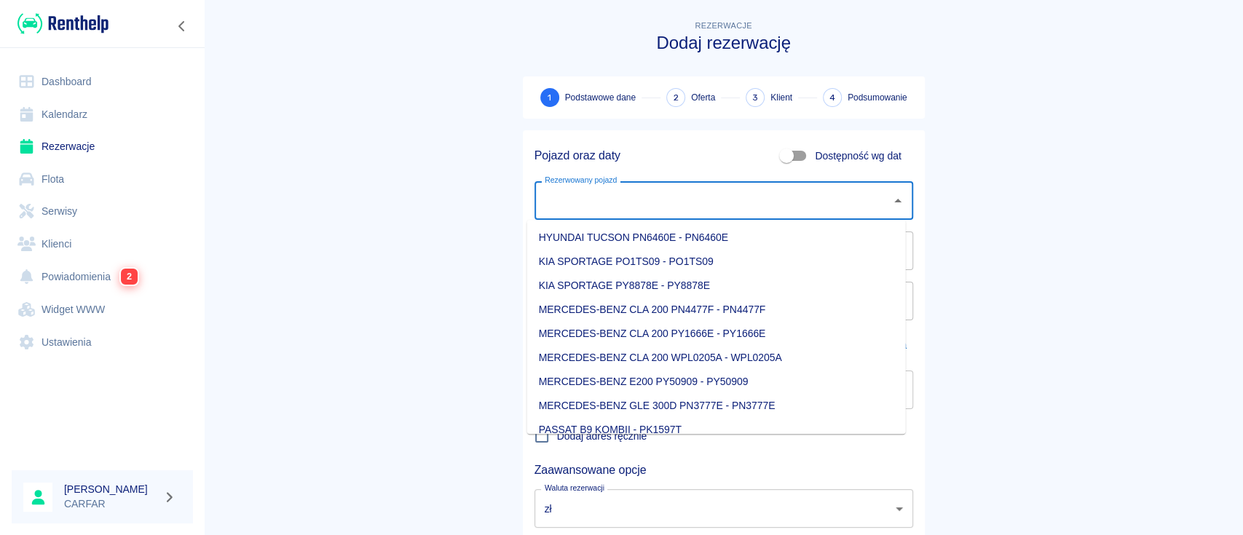
click at [708, 195] on input "Rezerwowany pojazd" at bounding box center [713, 200] width 344 height 25
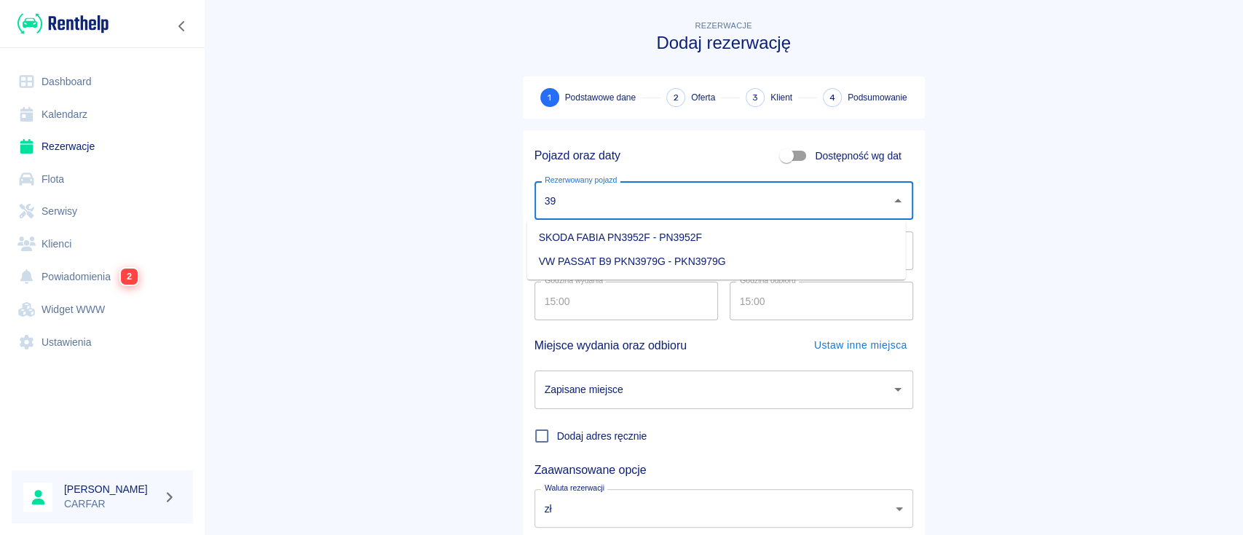
click at [754, 263] on li "VW PASSAT B9 PKN3979G - PKN3979G" at bounding box center [716, 262] width 379 height 24
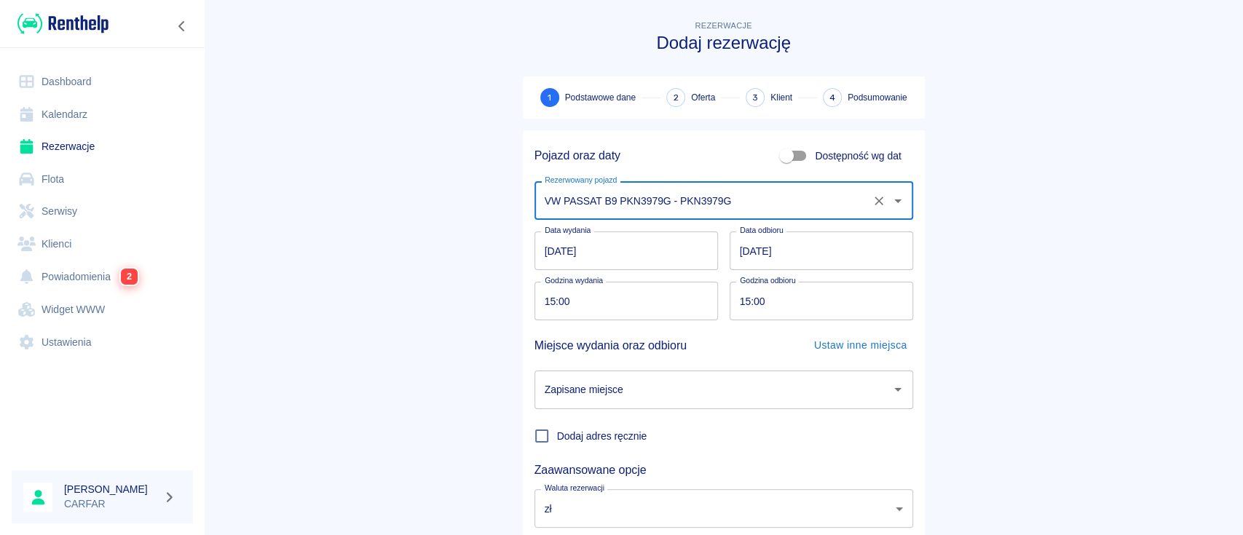
type input "VW PASSAT B9 PKN3979G - PKN3979G"
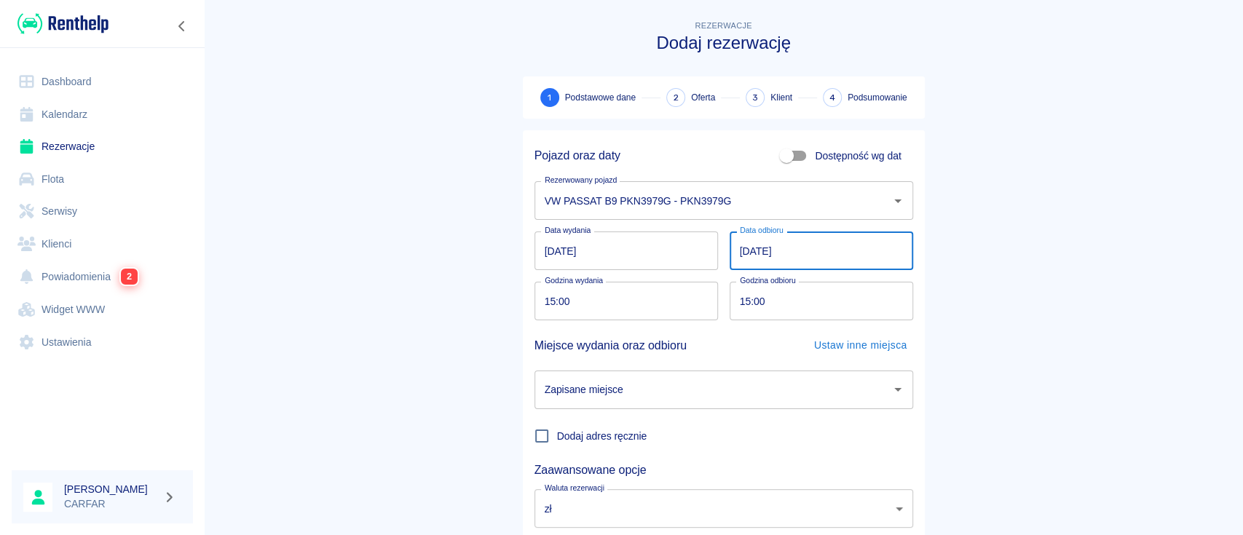
click at [734, 252] on input "[DATE]" at bounding box center [821, 251] width 183 height 39
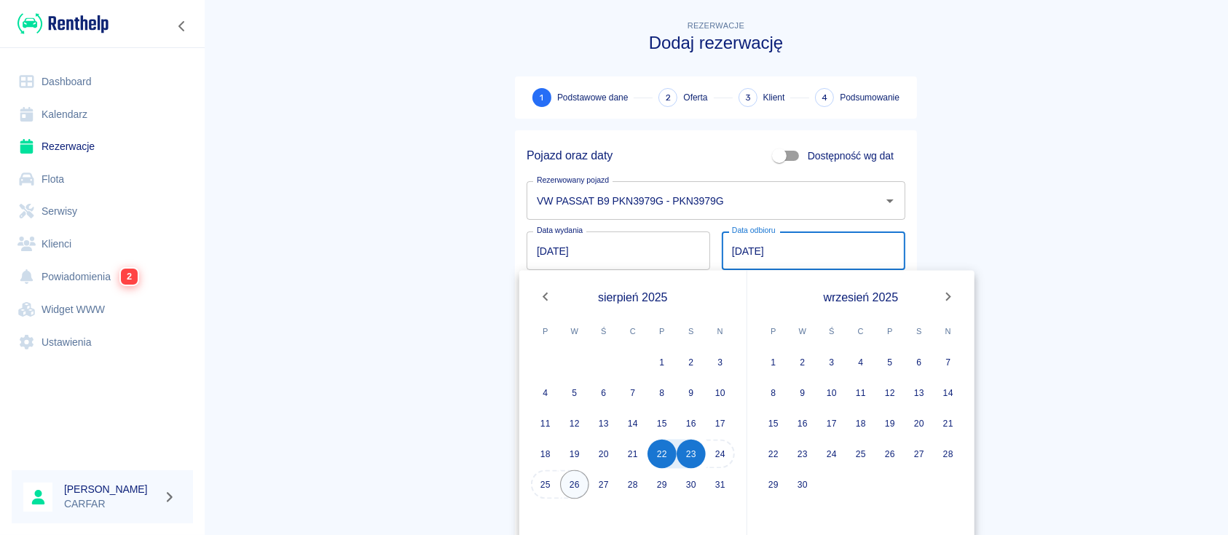
click at [574, 479] on button "26" at bounding box center [574, 484] width 29 height 29
type input "[DATE]"
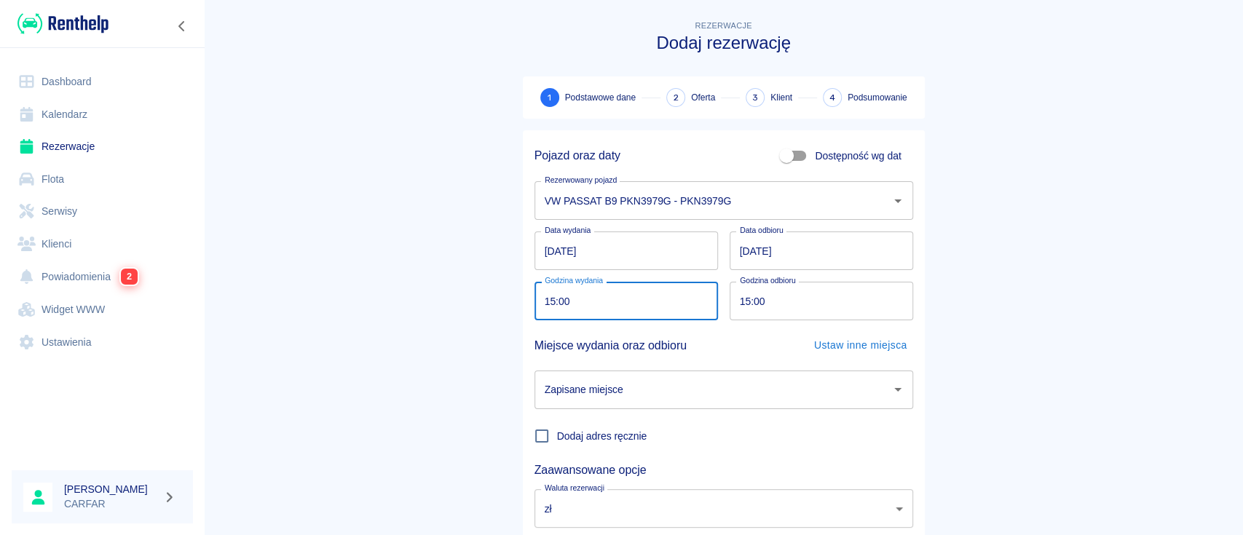
drag, startPoint x: 574, startPoint y: 304, endPoint x: 498, endPoint y: 306, distance: 75.8
click at [505, 306] on div "Rezerwacje Dodaj rezerwację 1 Podstawowe dane 2 Oferta 3 Klient 4 Podsumowanie …" at bounding box center [723, 298] width 437 height 584
type input "14:30"
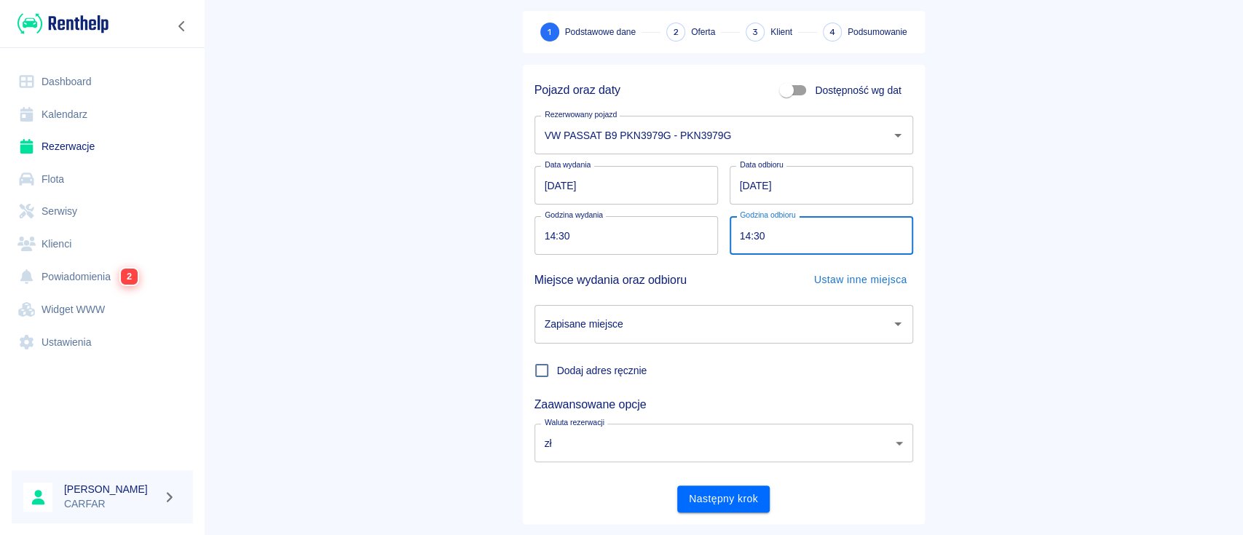
scroll to position [96, 0]
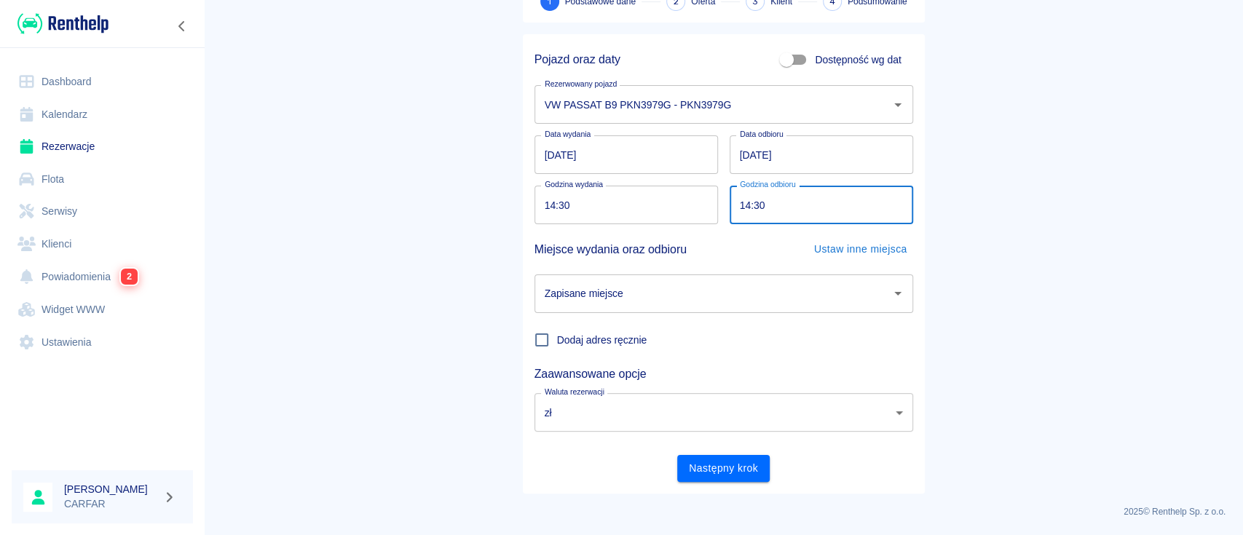
type input "14:30"
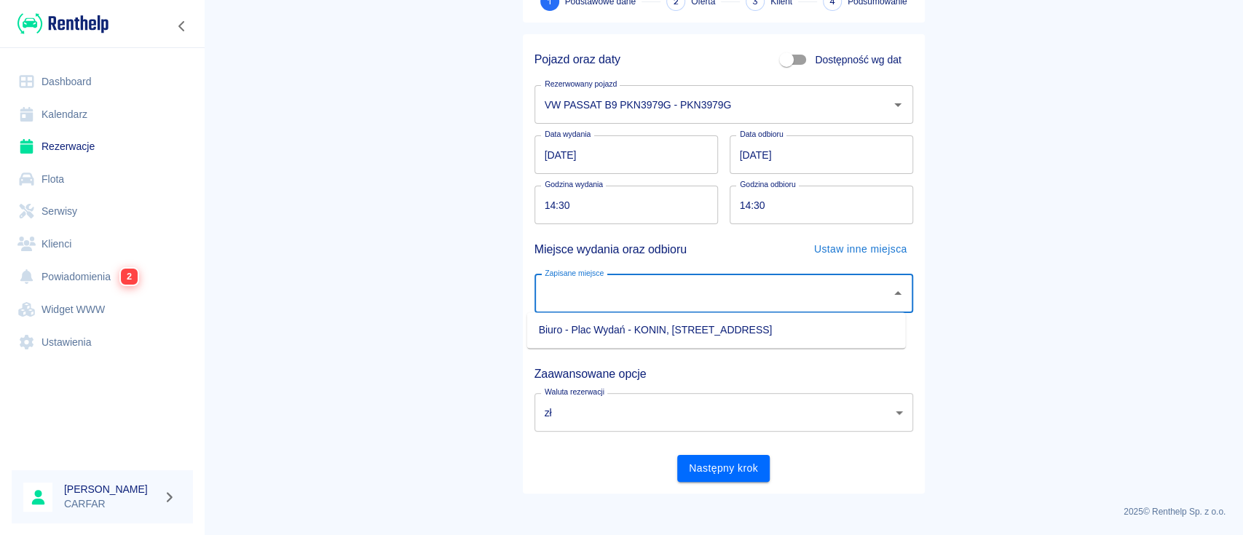
click at [681, 293] on input "Zapisane miejsce" at bounding box center [713, 293] width 344 height 25
click at [657, 335] on li "Biuro - Plac Wydań - KONIN, [STREET_ADDRESS]" at bounding box center [716, 330] width 379 height 24
type input "Biuro - Plac Wydań - KONIN, [STREET_ADDRESS]"
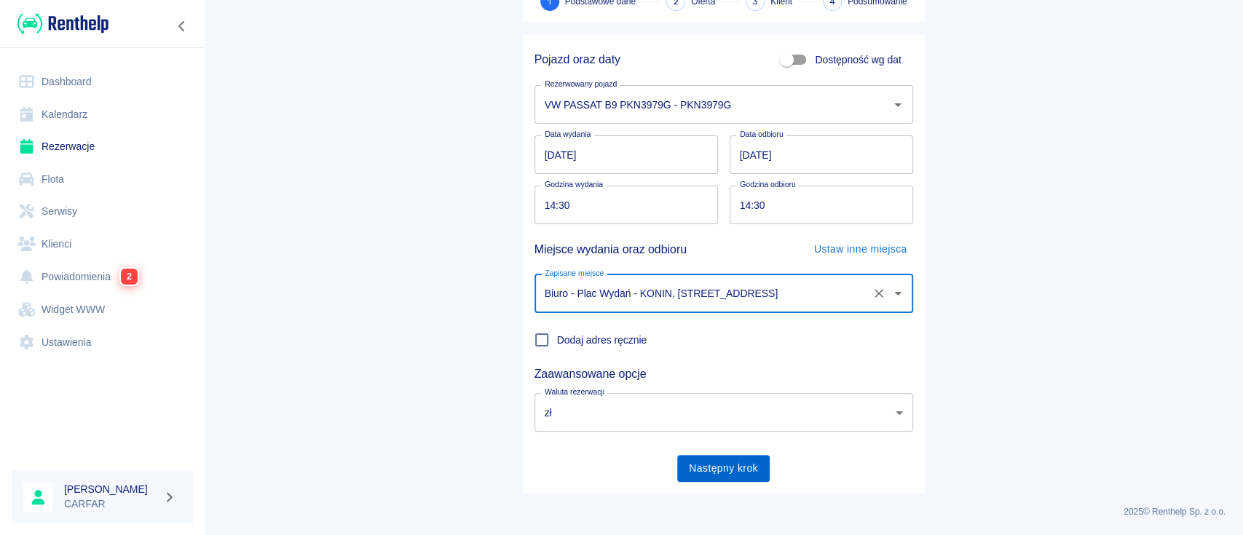
click at [716, 475] on button "Następny krok" at bounding box center [723, 468] width 92 height 27
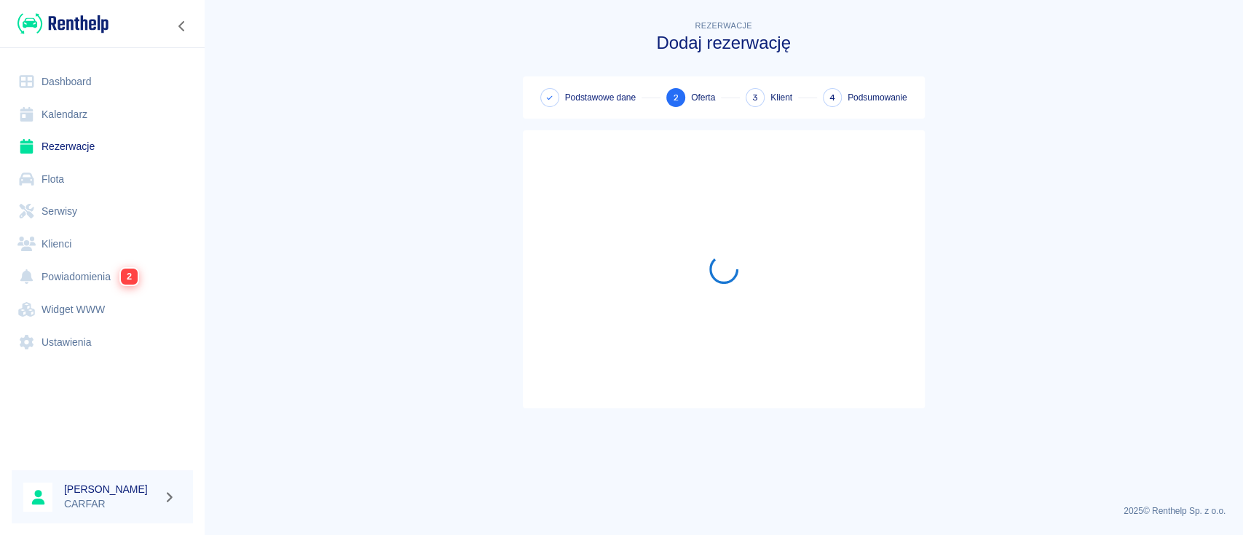
scroll to position [0, 0]
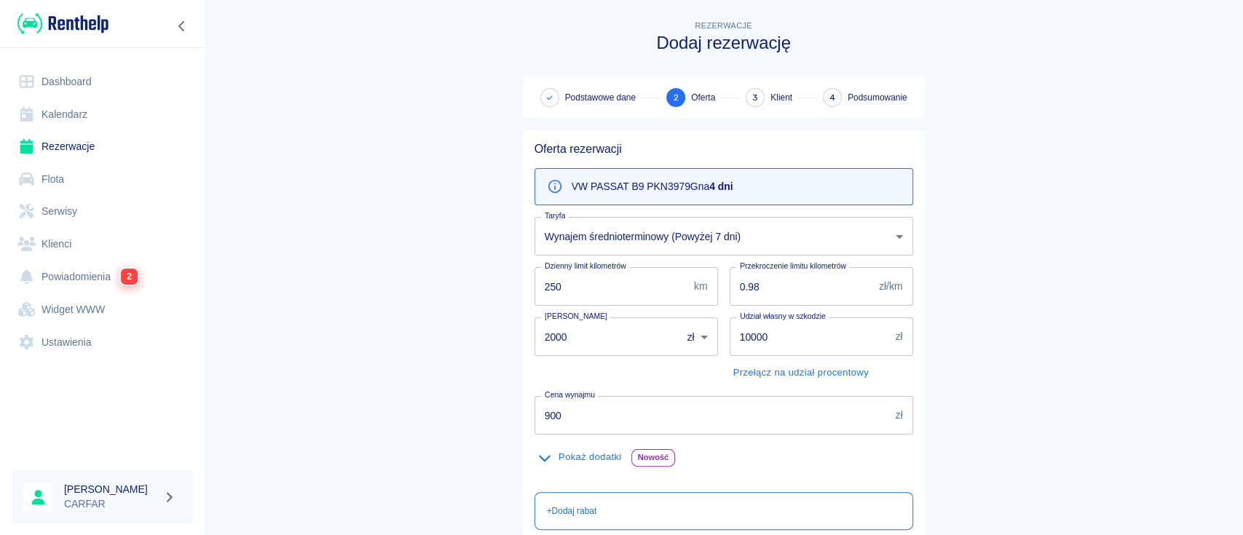
click at [639, 240] on body "Używamy plików Cookies, by zapewnić Ci najlepsze możliwe doświadczenie. Aby dow…" at bounding box center [621, 267] width 1243 height 535
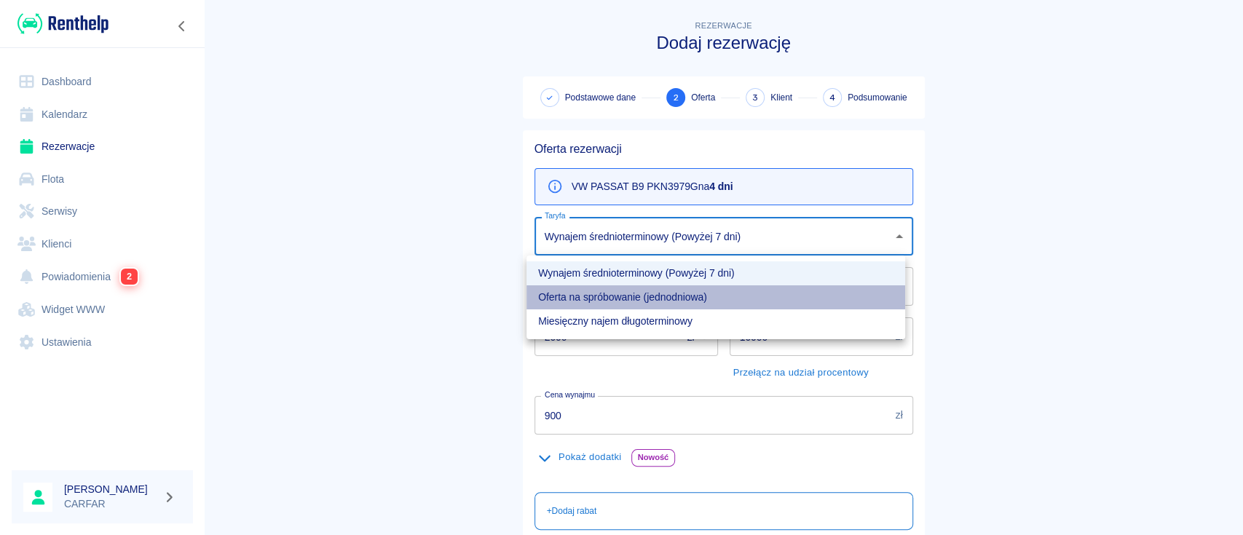
click at [646, 300] on li "Oferta na spróbowanie (jednodniowa)" at bounding box center [715, 297] width 379 height 24
type input "54836215-52d0-4165-bfd6-9dee68de227c"
type input "1000"
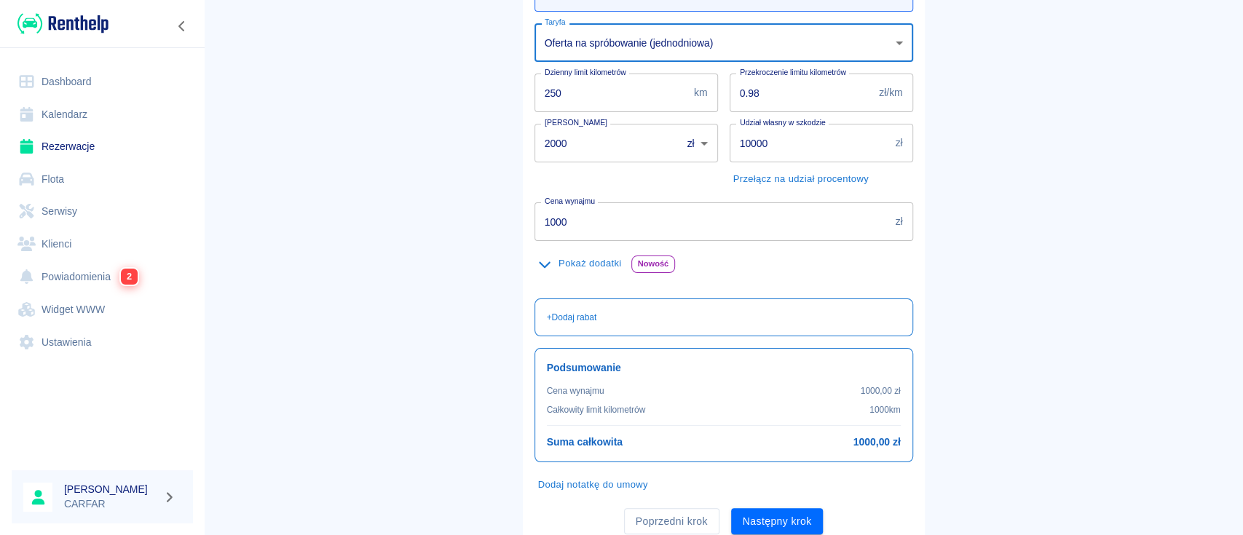
scroll to position [246, 0]
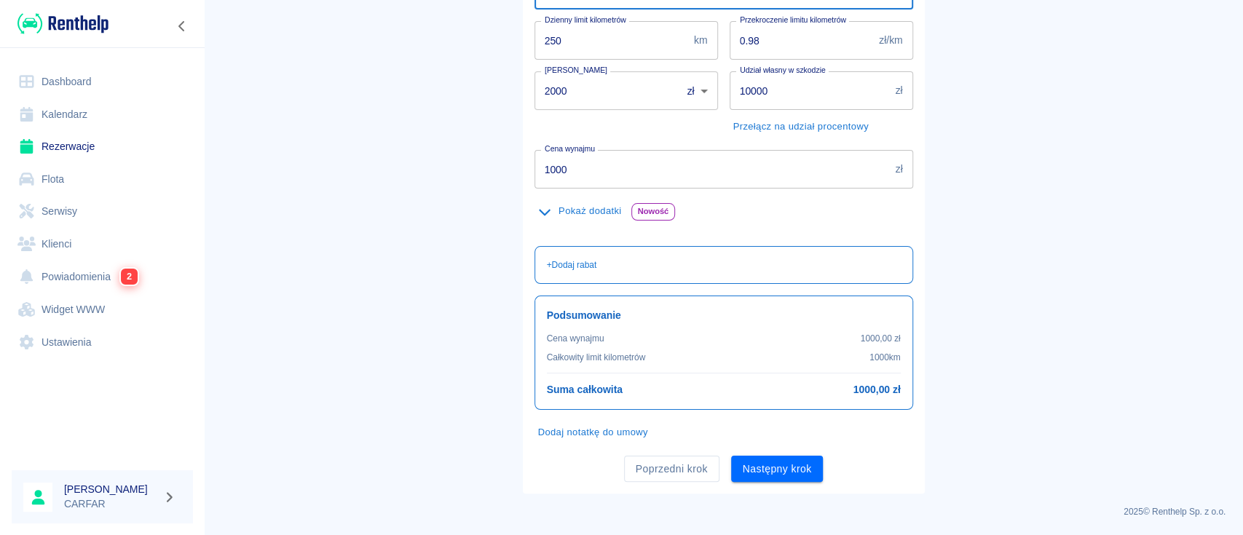
click at [774, 460] on button "Następny krok" at bounding box center [777, 469] width 92 height 27
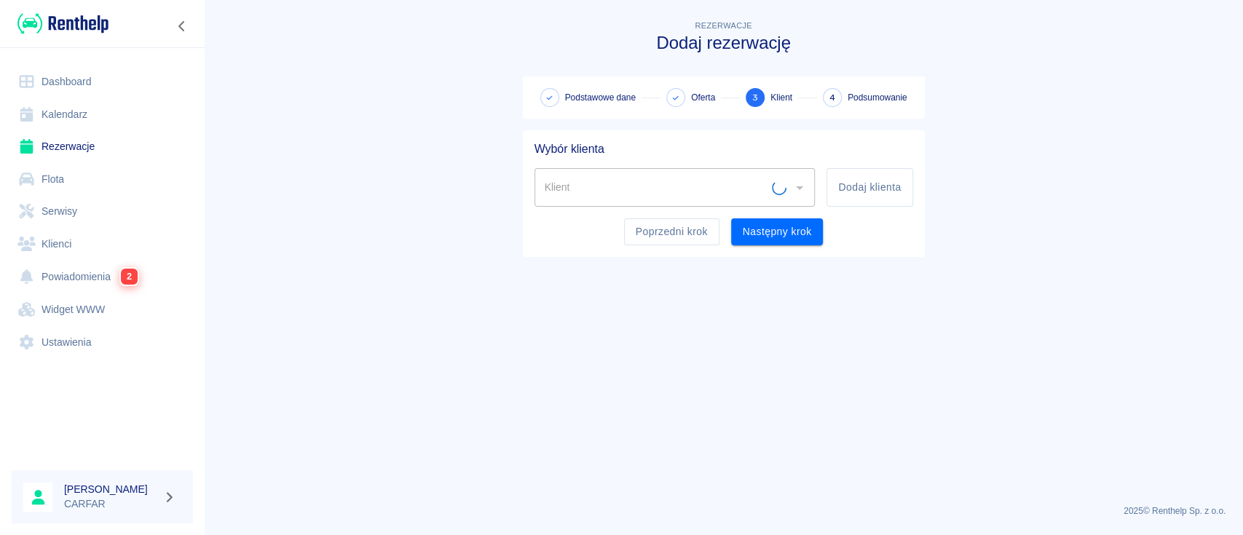
scroll to position [0, 0]
click at [850, 183] on button "Dodaj klienta" at bounding box center [869, 187] width 86 height 39
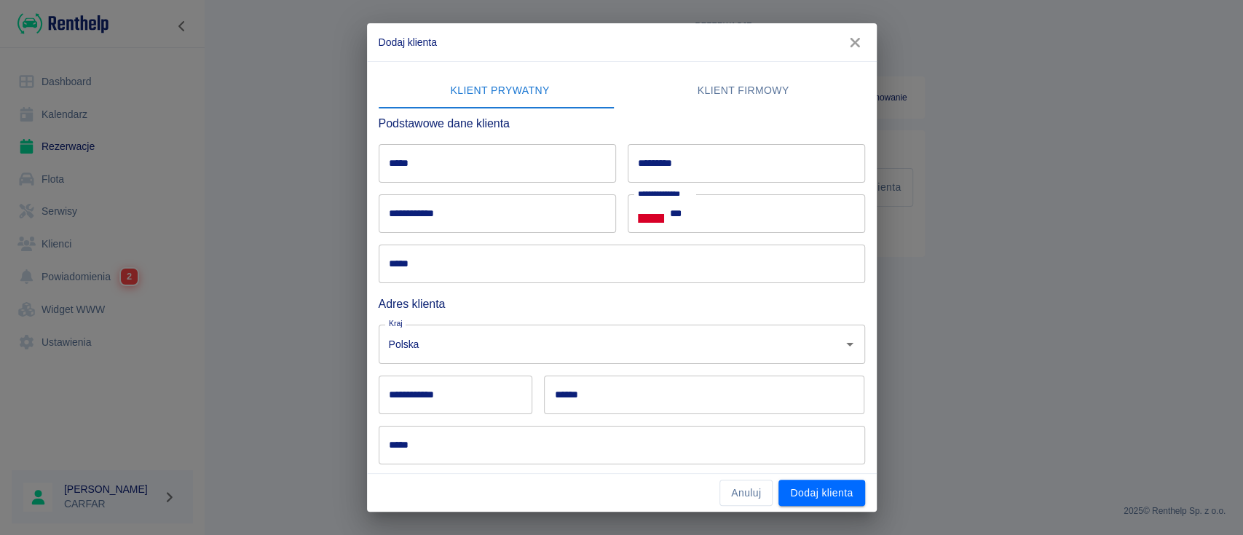
click at [423, 151] on input "*****" at bounding box center [497, 163] width 237 height 39
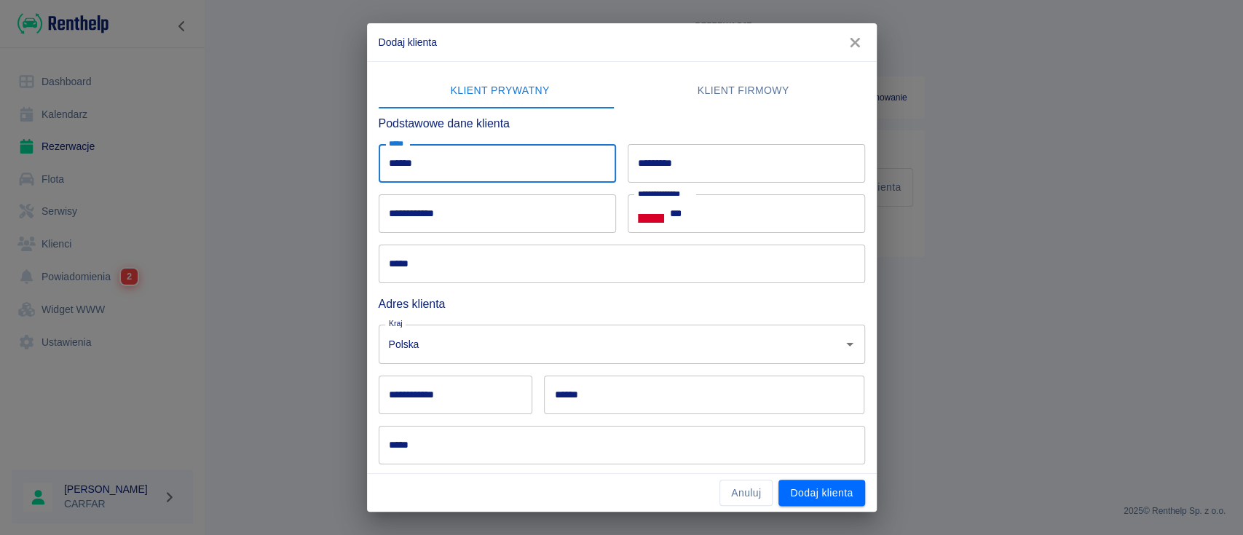
type input "*****"
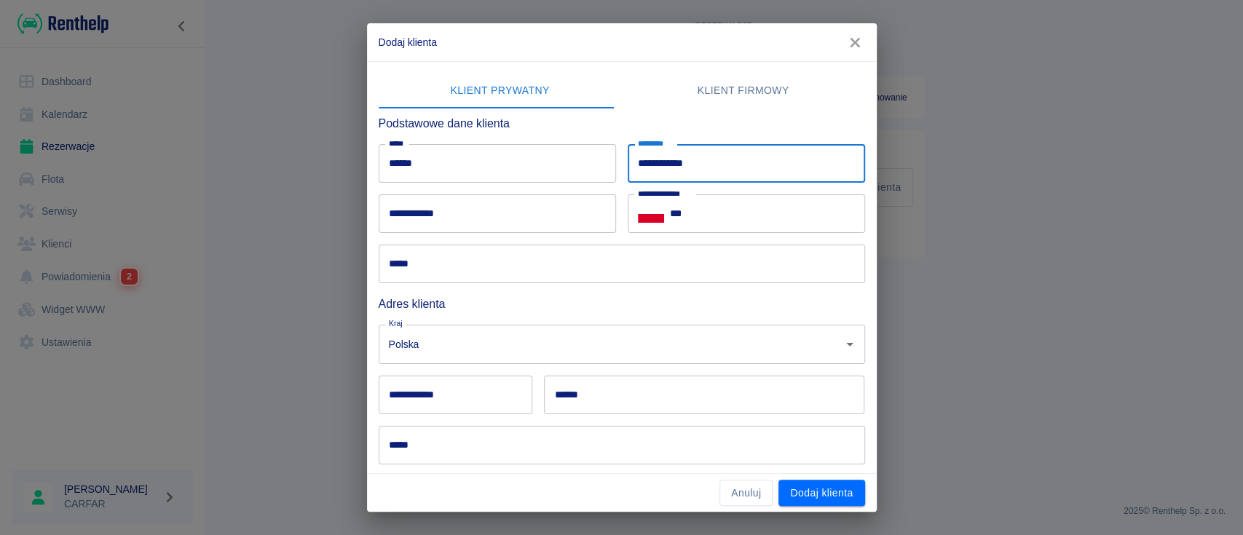
type input "**********"
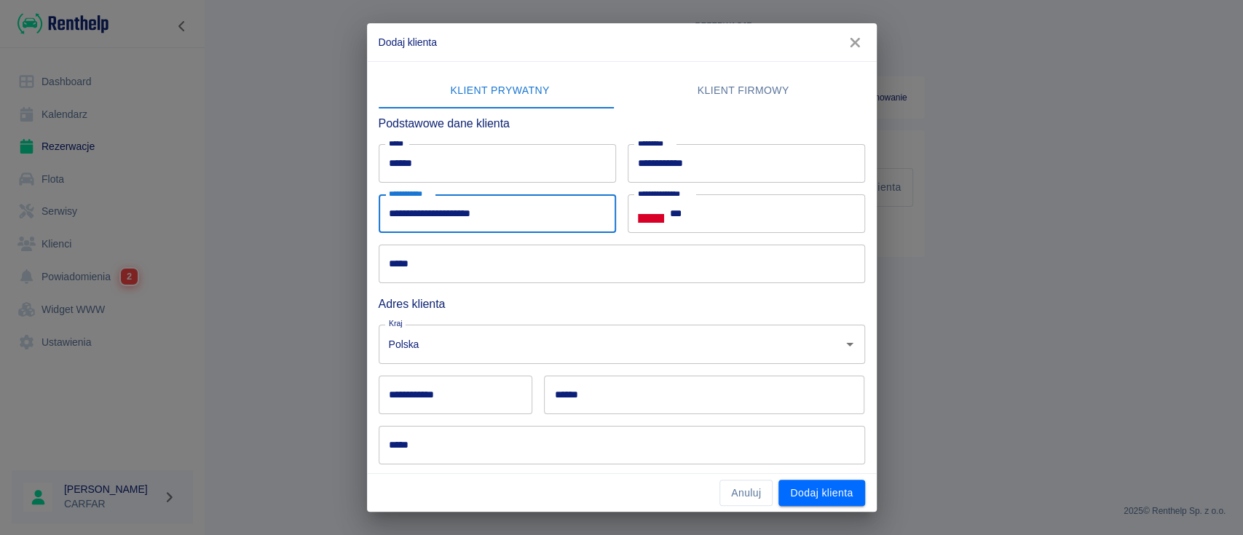
type input "**********"
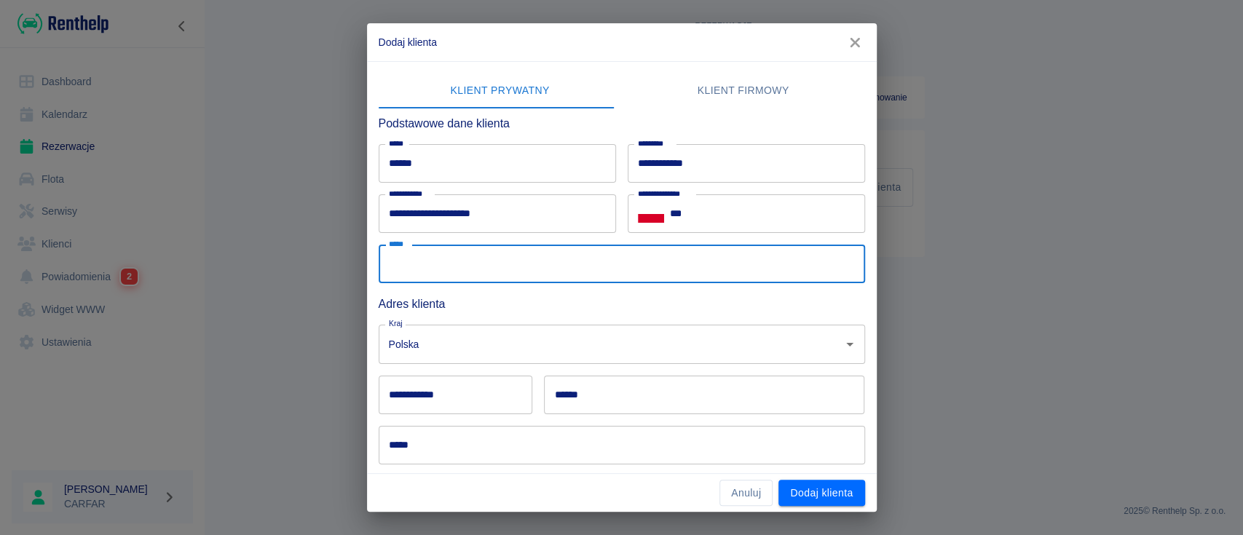
click at [612, 255] on input "*****" at bounding box center [622, 264] width 486 height 39
type input "**********"
click at [454, 430] on input "*****" at bounding box center [622, 445] width 486 height 39
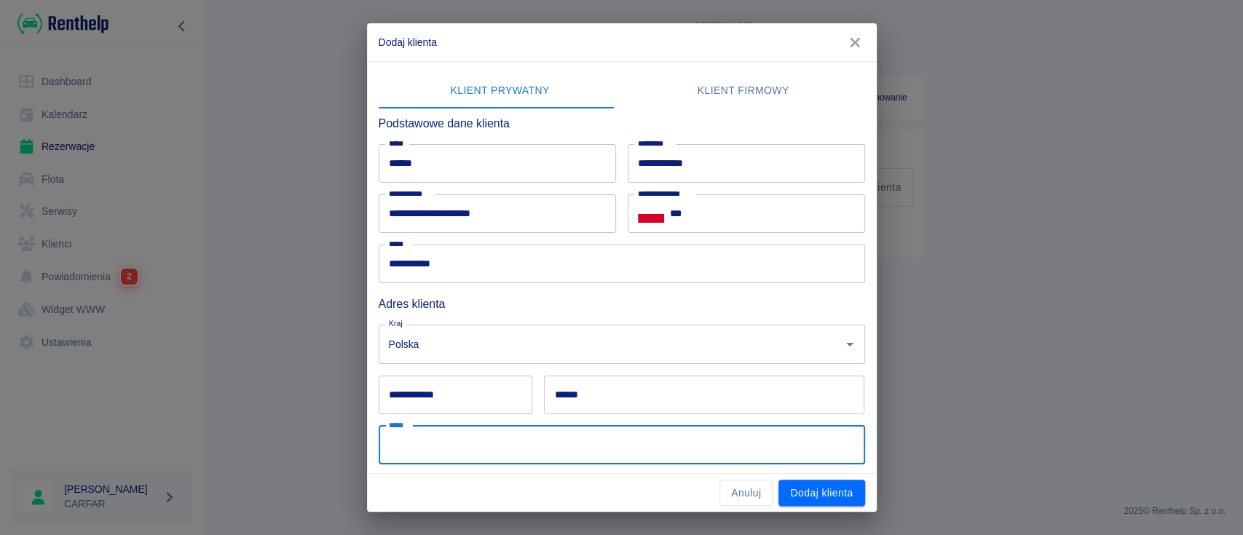
paste input "**********"
type input "**********"
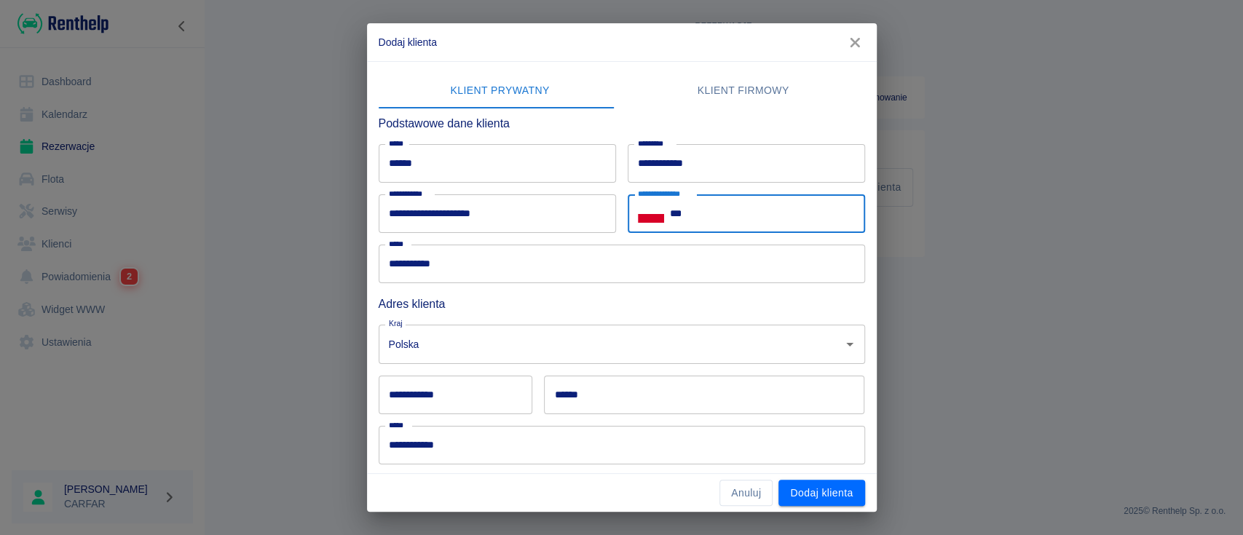
drag, startPoint x: 723, startPoint y: 216, endPoint x: 708, endPoint y: 209, distance: 16.0
click at [723, 216] on input "***" at bounding box center [767, 213] width 195 height 39
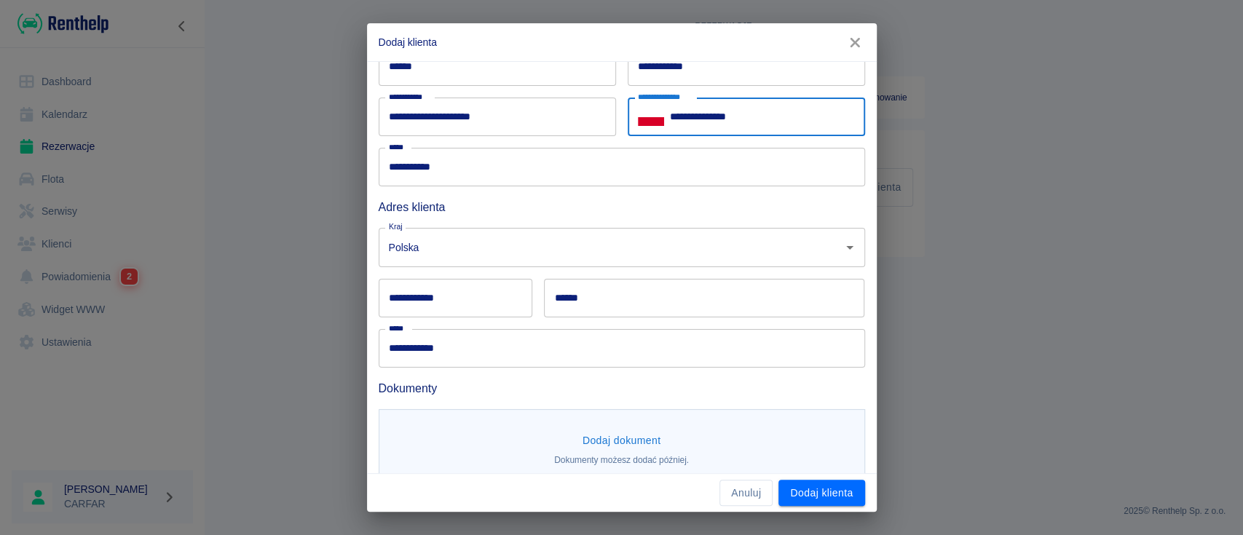
type input "**********"
click at [584, 304] on input "******" at bounding box center [704, 298] width 320 height 39
paste input "******"
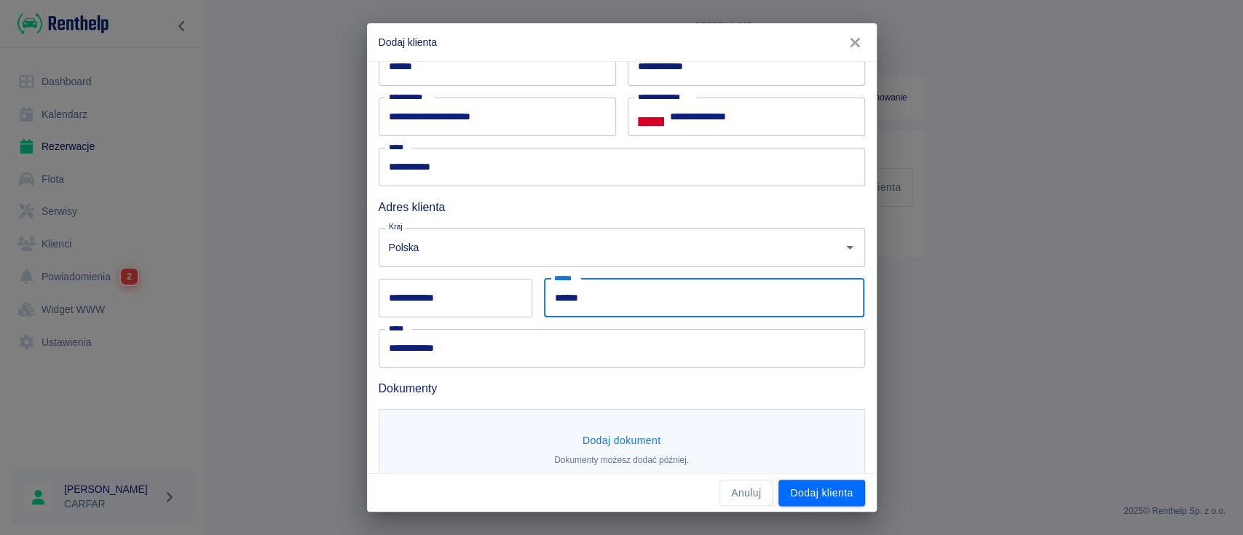
type input "******"
click at [469, 299] on input "**********" at bounding box center [456, 298] width 154 height 39
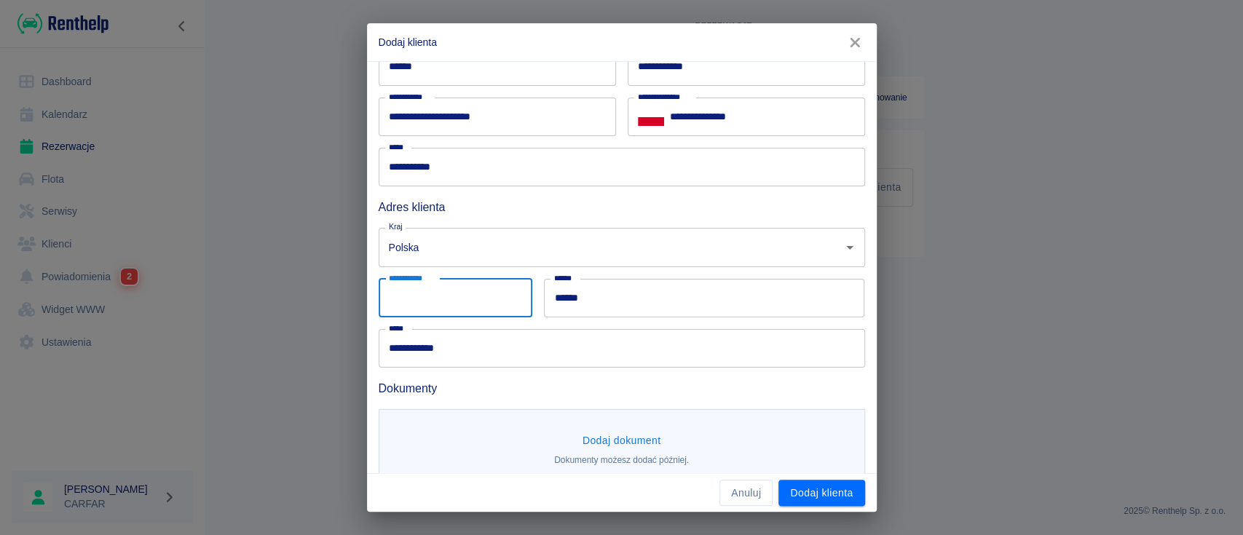
paste input "******"
type input "******"
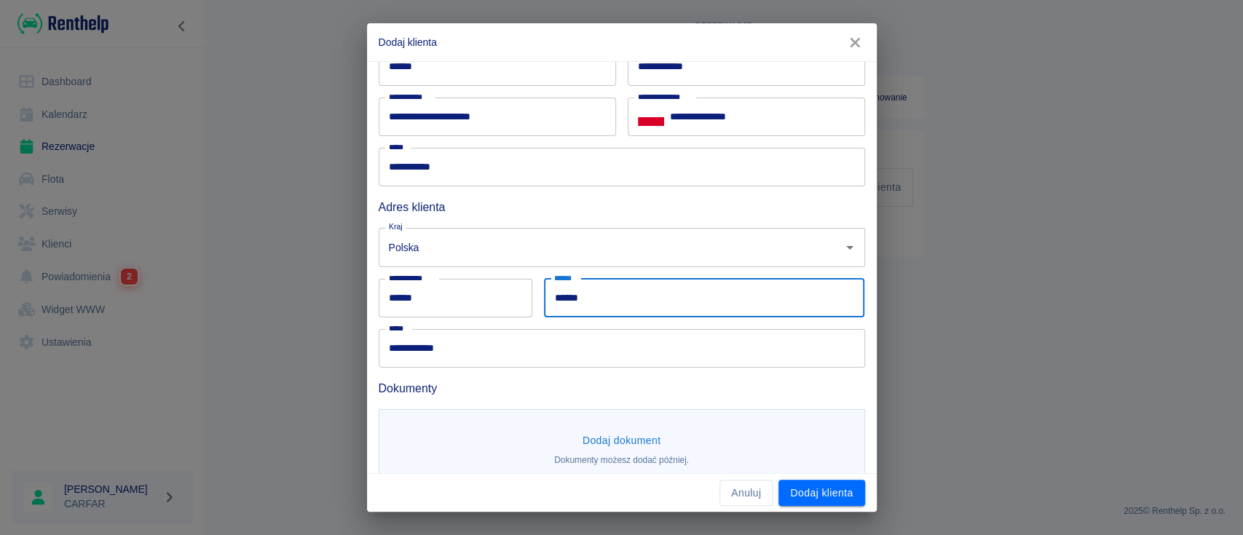
drag, startPoint x: 588, startPoint y: 296, endPoint x: 488, endPoint y: 293, distance: 99.8
click at [490, 293] on div "**********" at bounding box center [616, 187] width 498 height 362
type input "*"
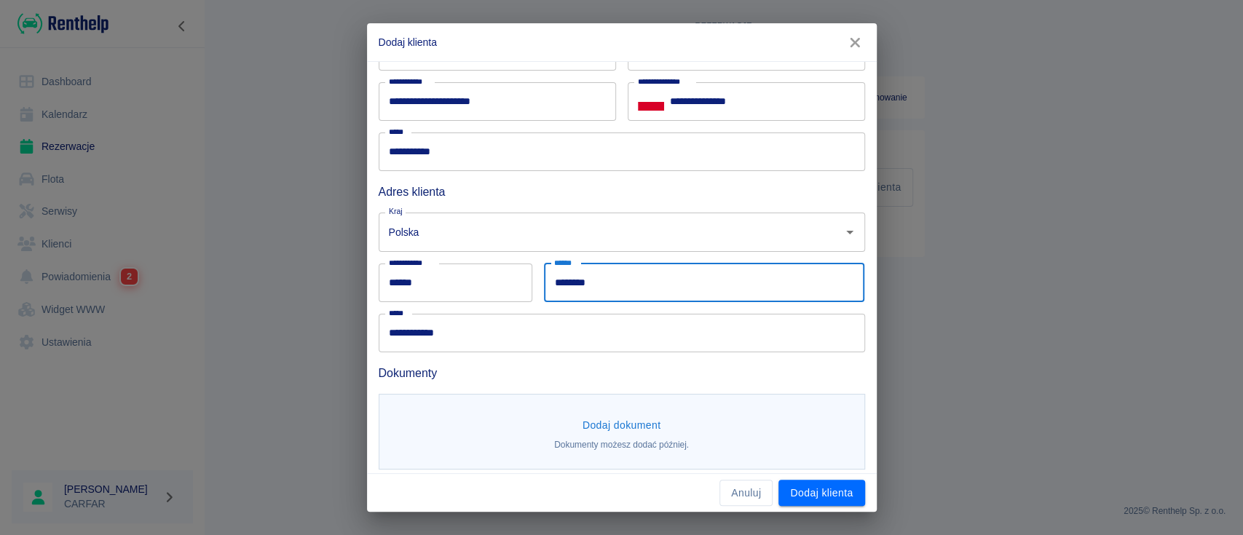
scroll to position [120, 0]
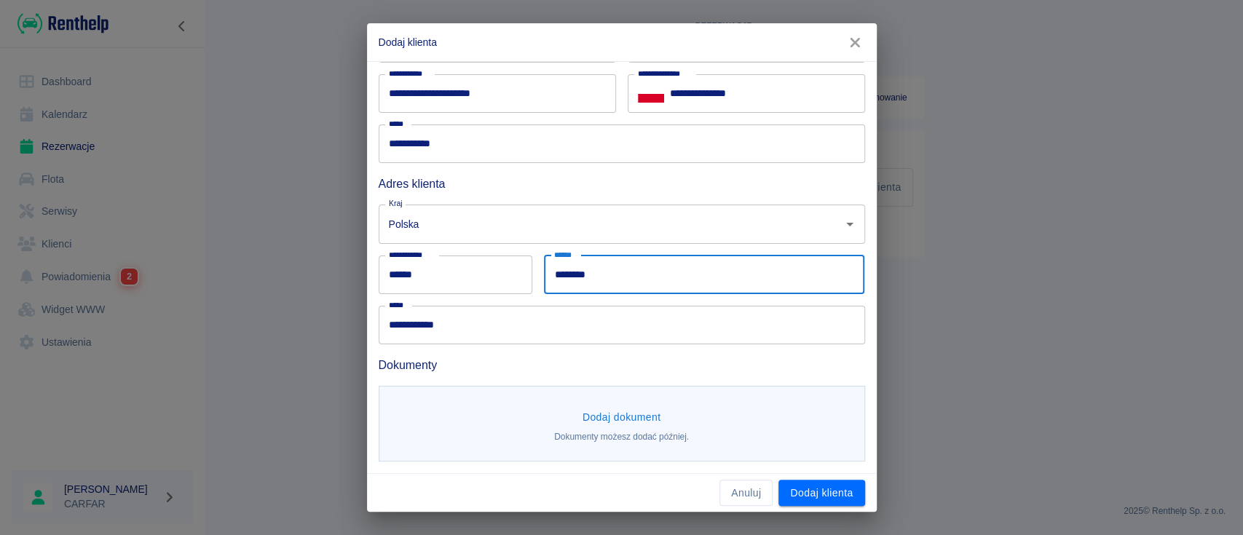
type input "*******"
click at [616, 419] on button "Dodaj dokument" at bounding box center [622, 417] width 90 height 27
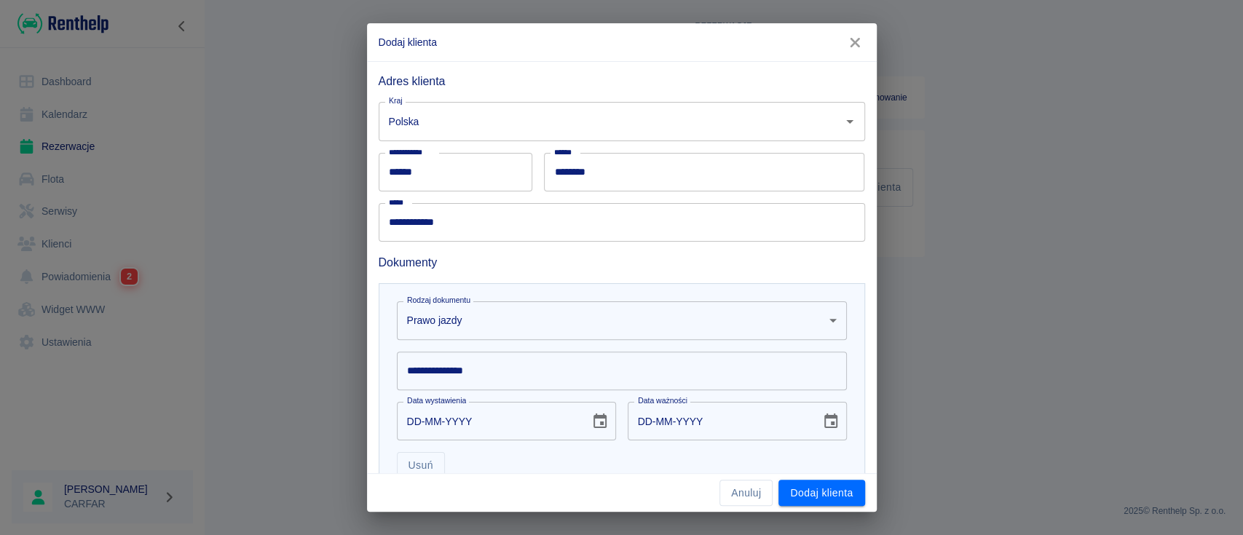
scroll to position [315, 0]
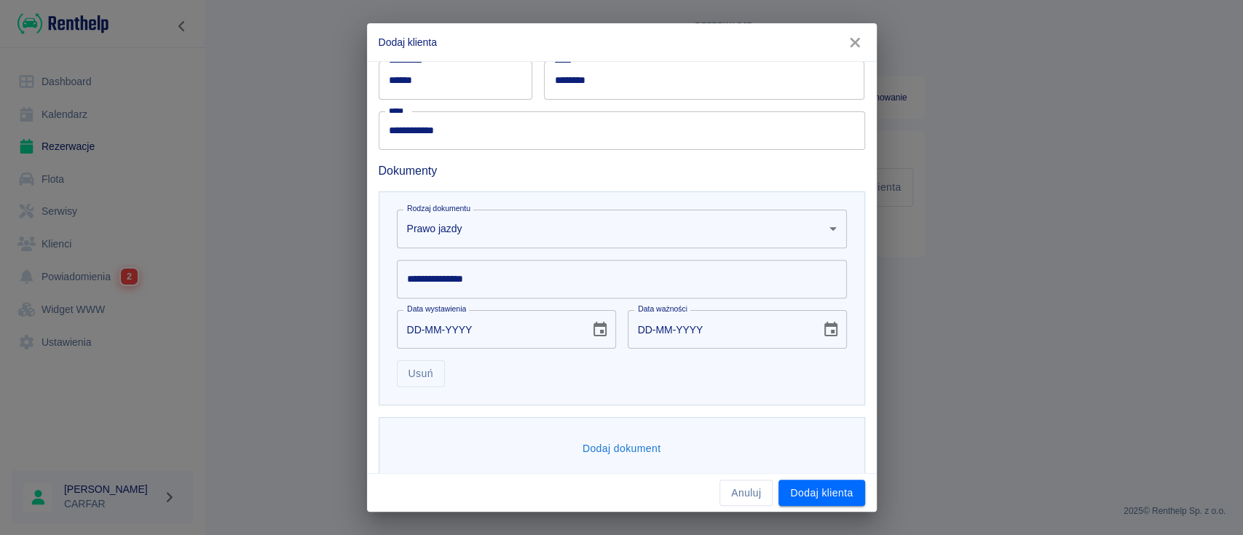
click at [485, 283] on input "**********" at bounding box center [622, 279] width 450 height 39
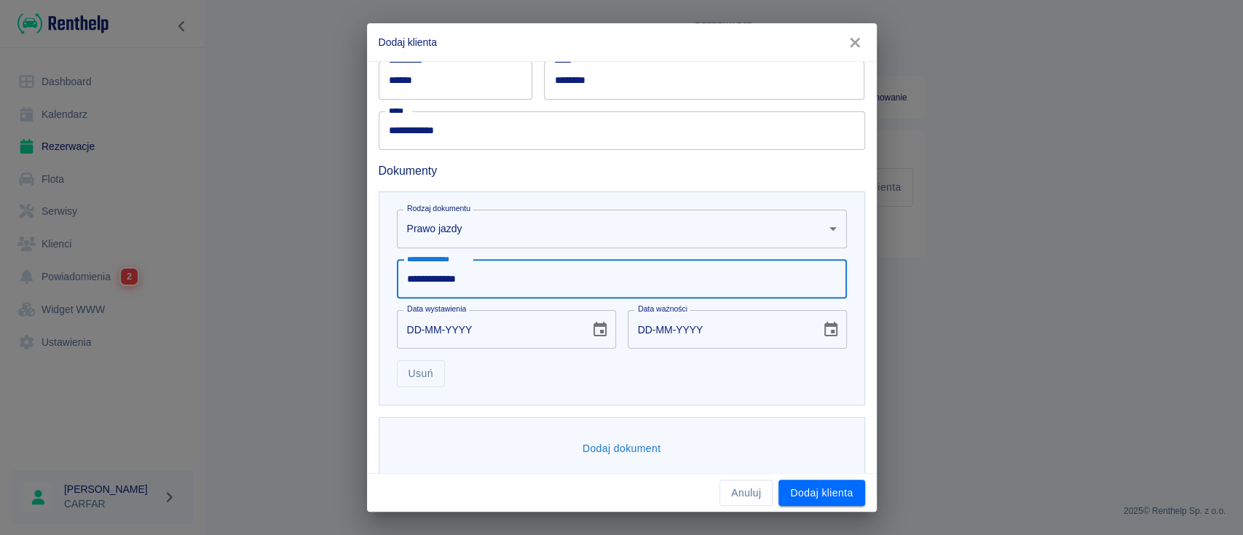
type input "**********"
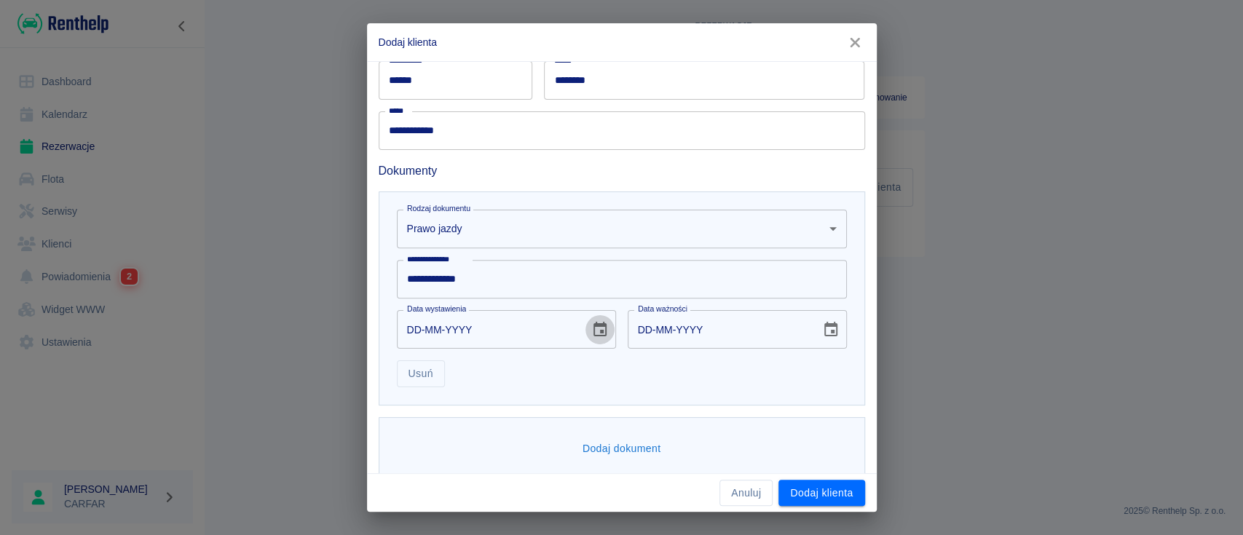
click at [594, 333] on icon "Choose date" at bounding box center [599, 329] width 17 height 17
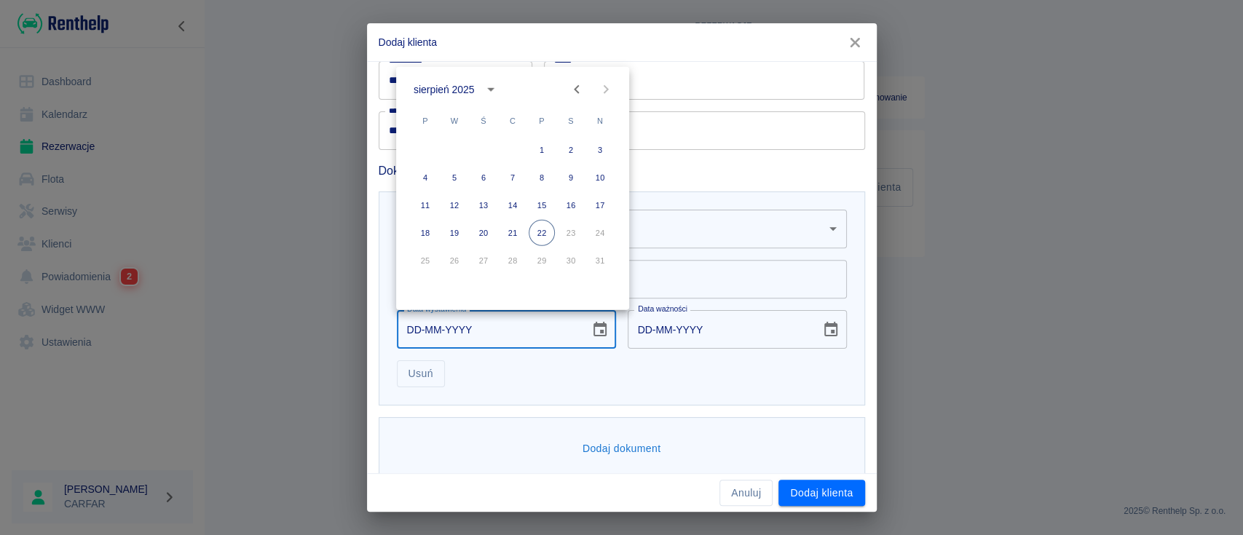
click at [571, 89] on icon "Previous month" at bounding box center [576, 89] width 17 height 17
click at [485, 178] on button "9" at bounding box center [483, 178] width 26 height 26
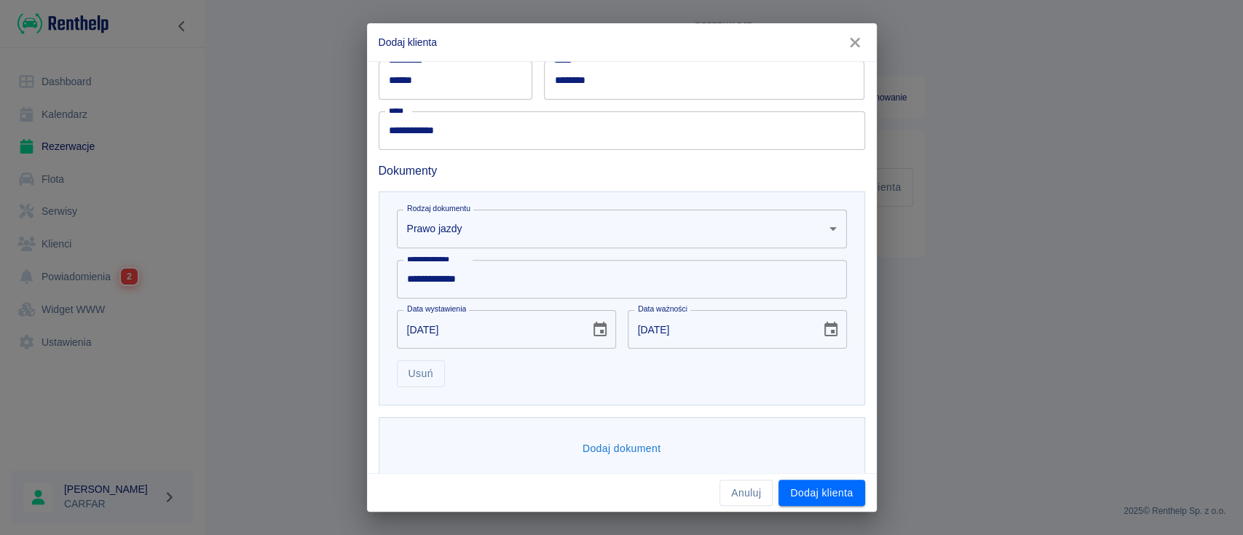
type input "[DATE]"
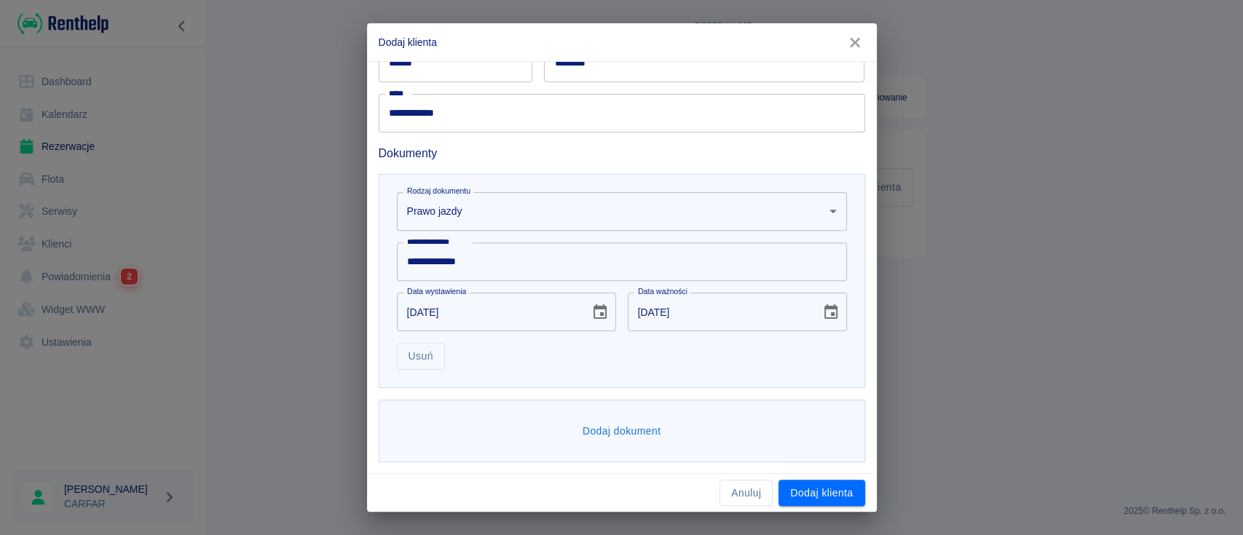
click at [606, 422] on button "Dodaj dokument" at bounding box center [622, 431] width 90 height 27
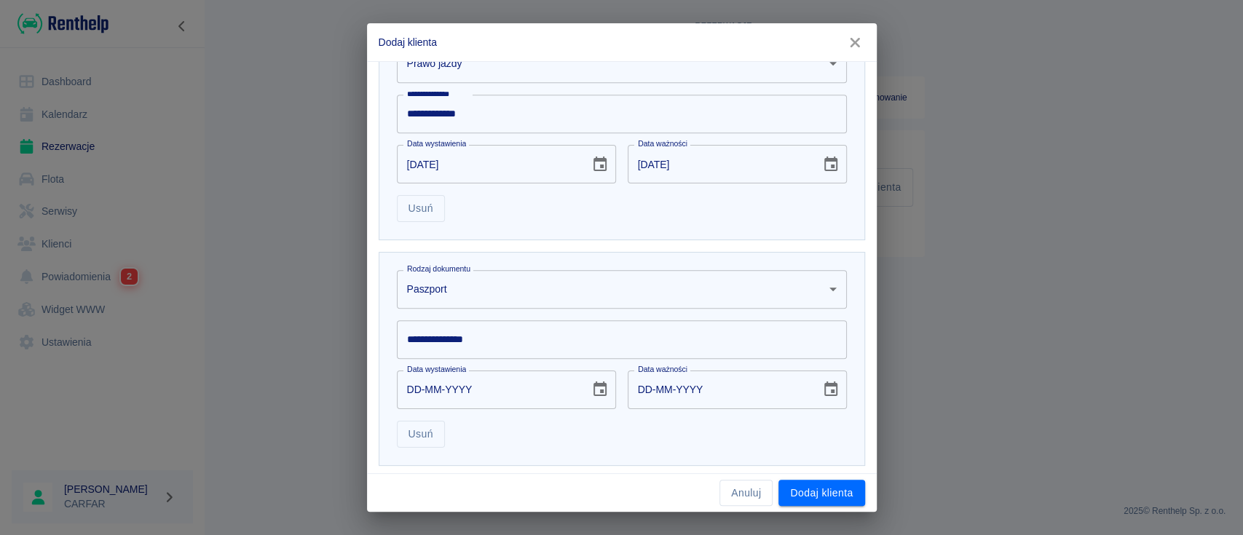
scroll to position [558, 0]
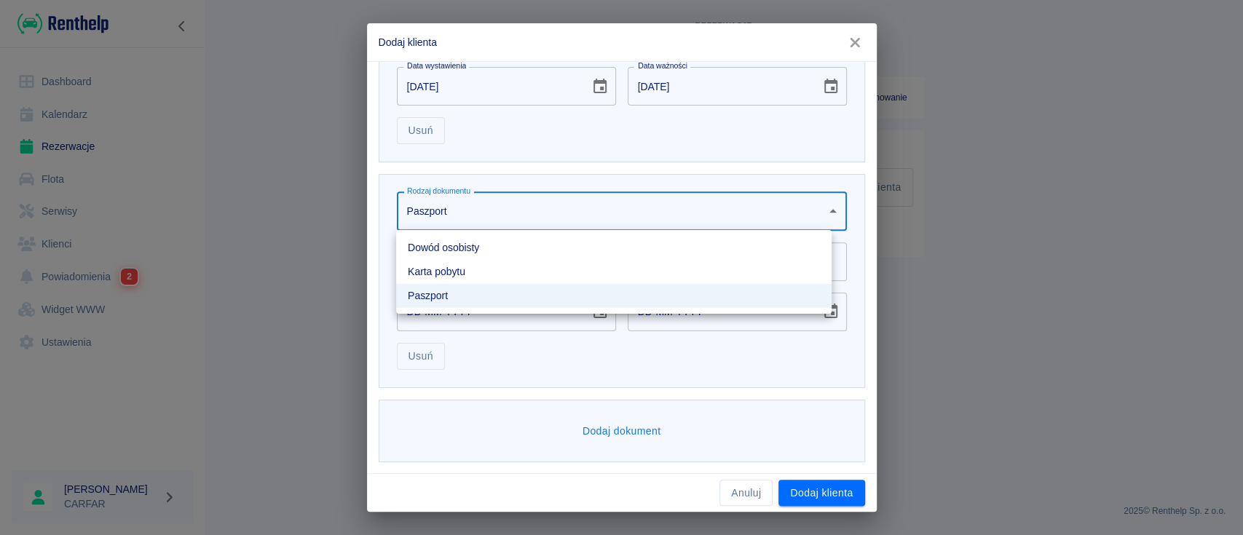
click at [579, 212] on body "**********" at bounding box center [621, 267] width 1243 height 535
click at [530, 247] on li "Dowód osobisty" at bounding box center [613, 248] width 435 height 24
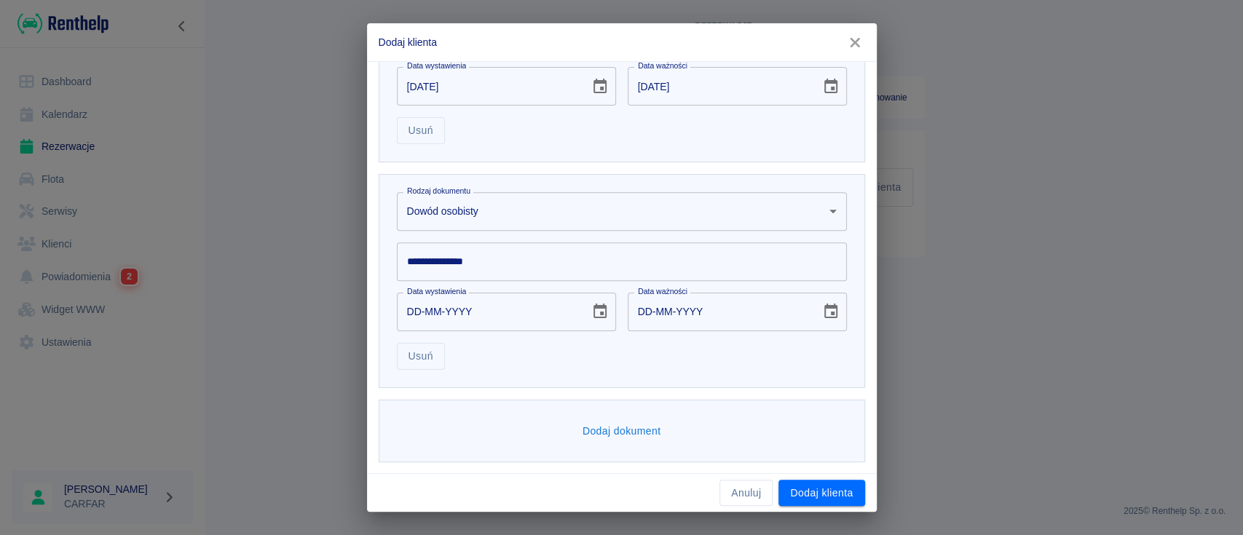
click at [477, 270] on input "**********" at bounding box center [622, 261] width 450 height 39
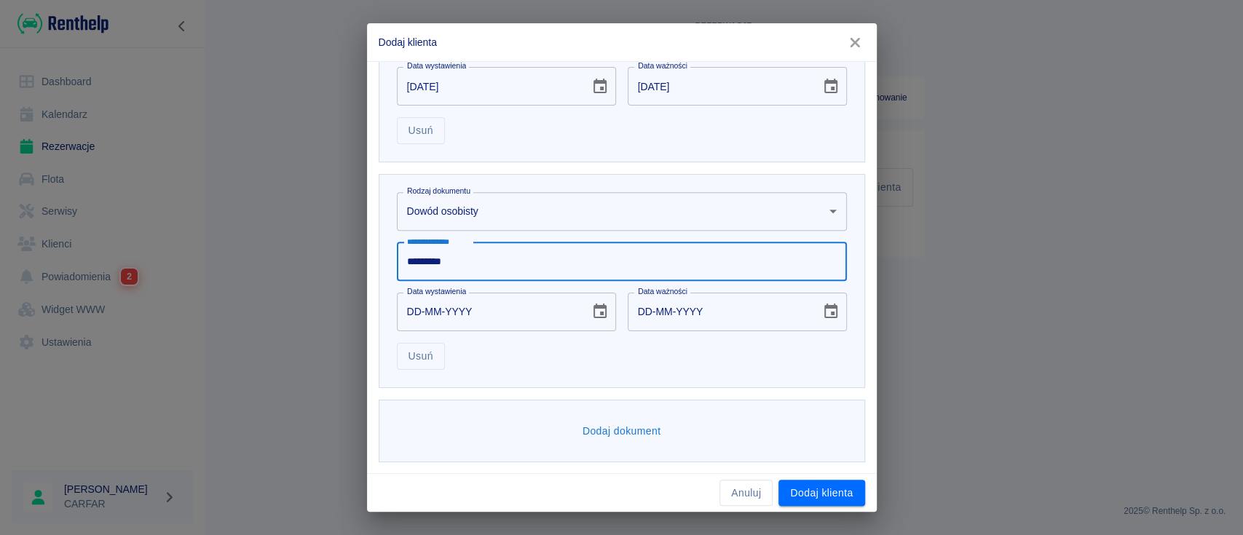
type input "*********"
click at [595, 315] on icon "Choose date" at bounding box center [599, 311] width 13 height 15
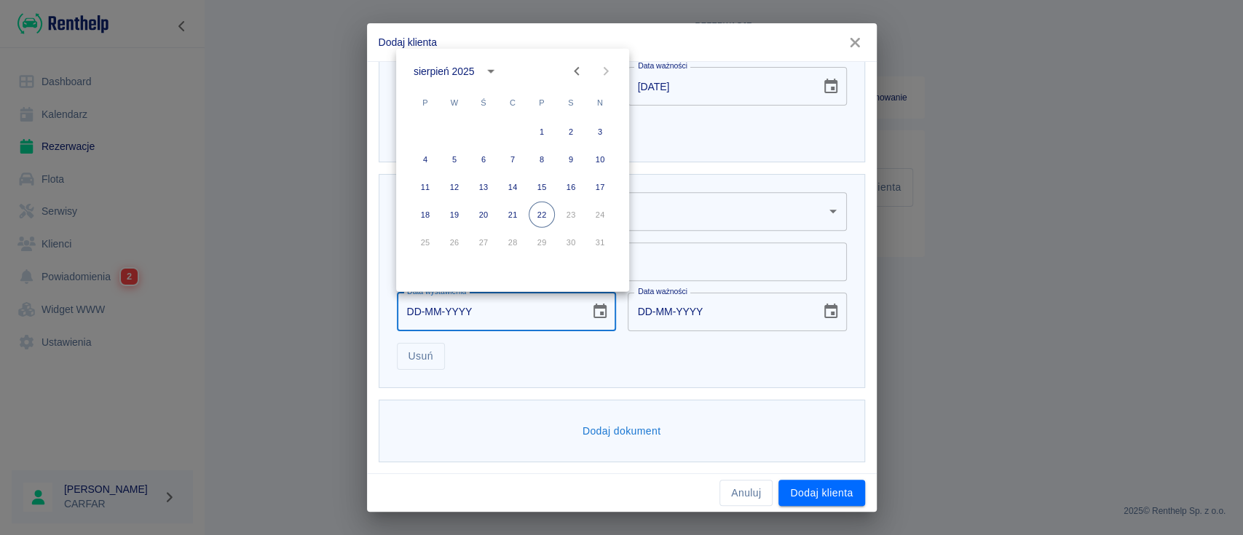
click at [457, 69] on div "sierpień 2025" at bounding box center [444, 70] width 60 height 15
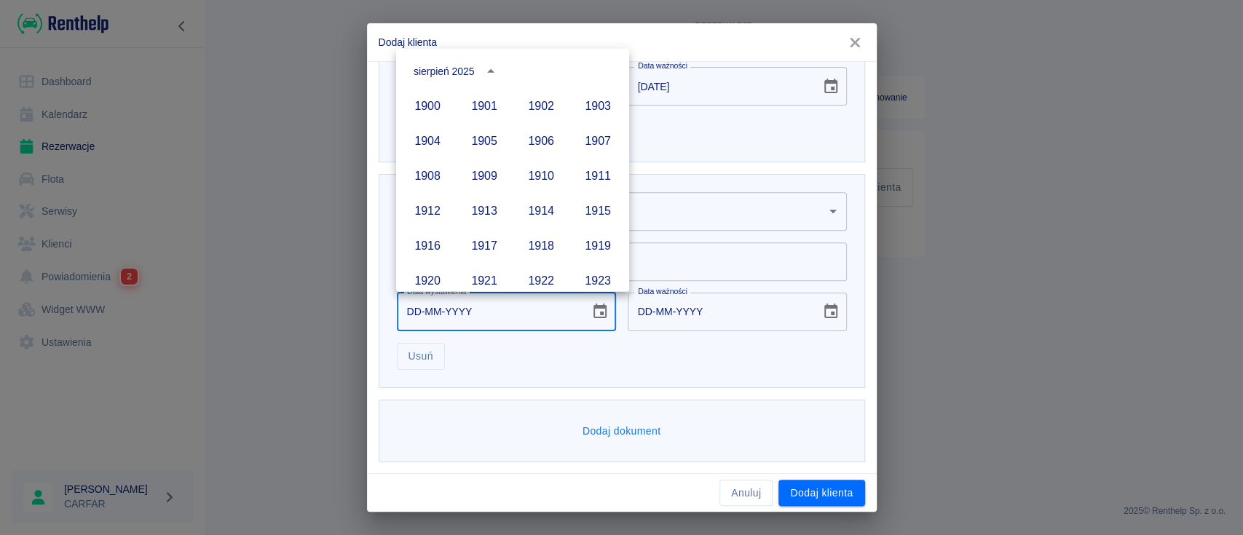
scroll to position [999, 0]
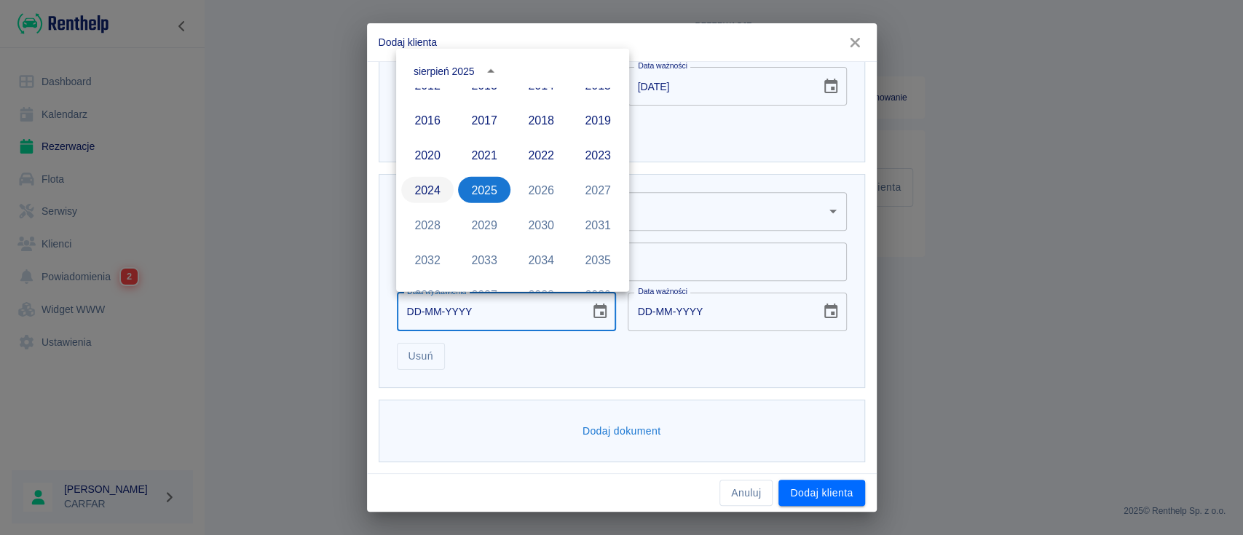
click at [416, 195] on button "2024" at bounding box center [427, 190] width 52 height 26
type input "[DATE]"
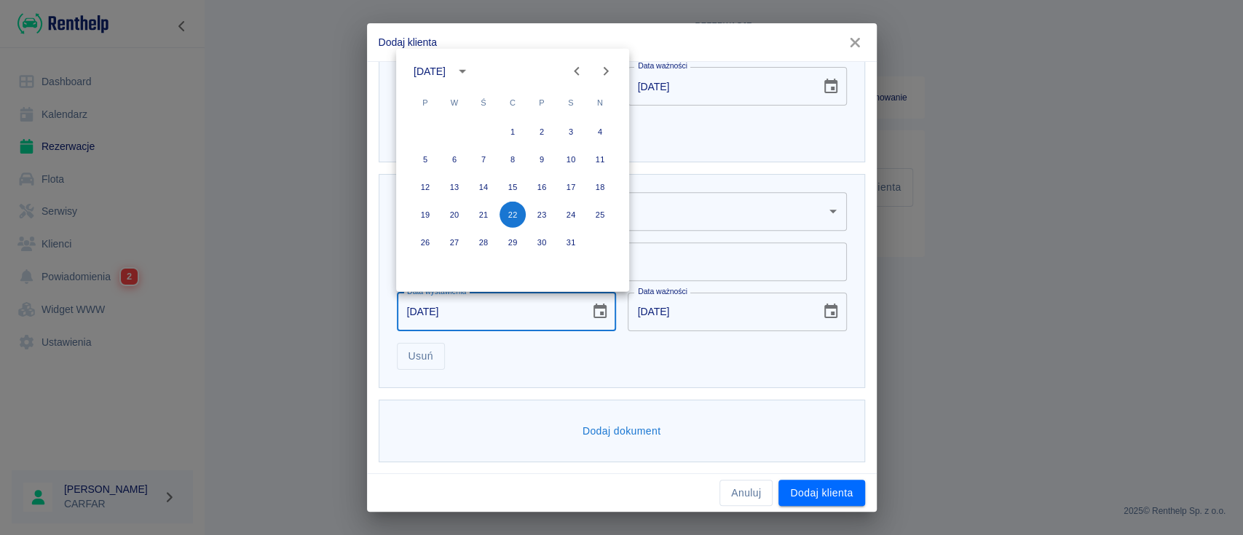
click at [609, 71] on icon "Next month" at bounding box center [605, 71] width 17 height 17
click at [486, 242] on button "25" at bounding box center [483, 242] width 26 height 26
type input "[DATE]"
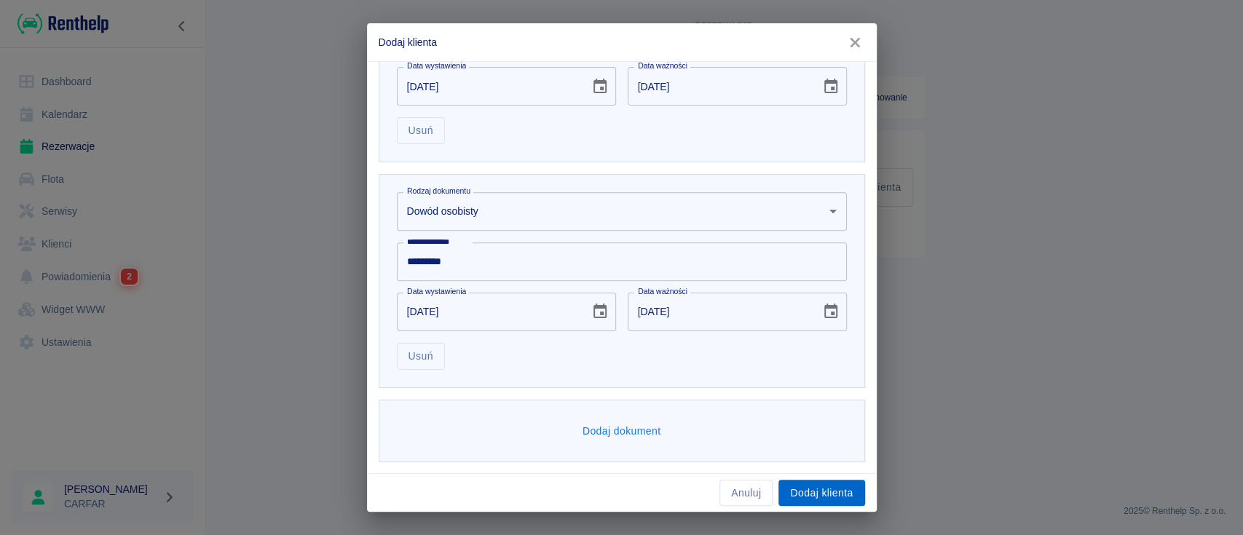
click at [835, 488] on button "Dodaj klienta" at bounding box center [821, 493] width 86 height 27
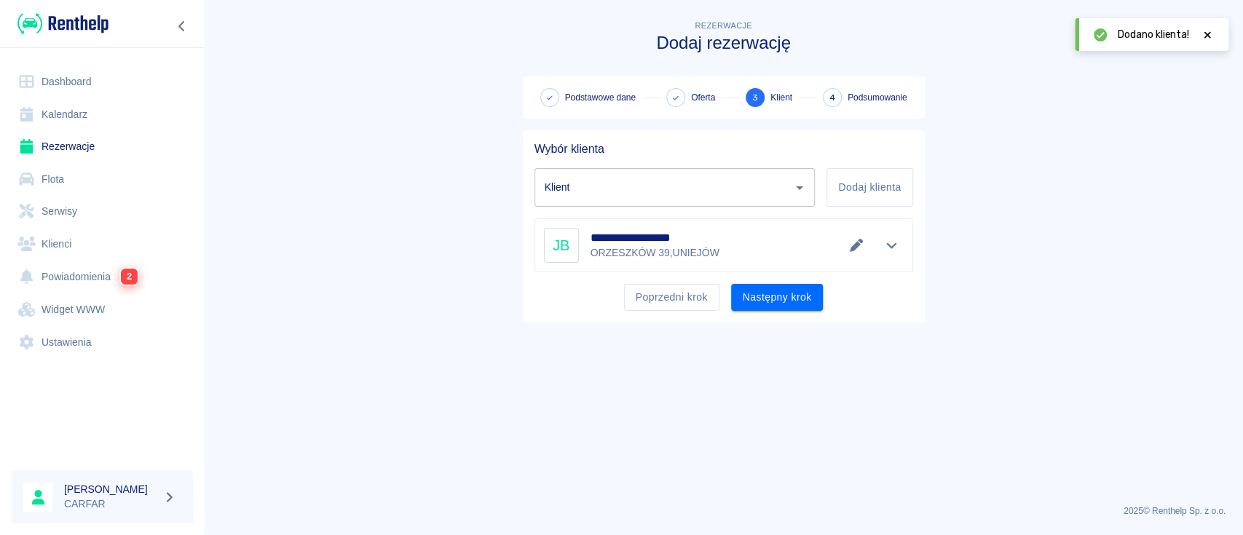
type input "[PERSON_NAME] ([PHONE_NUMBER])"
click at [786, 294] on button "Następny krok" at bounding box center [777, 297] width 92 height 27
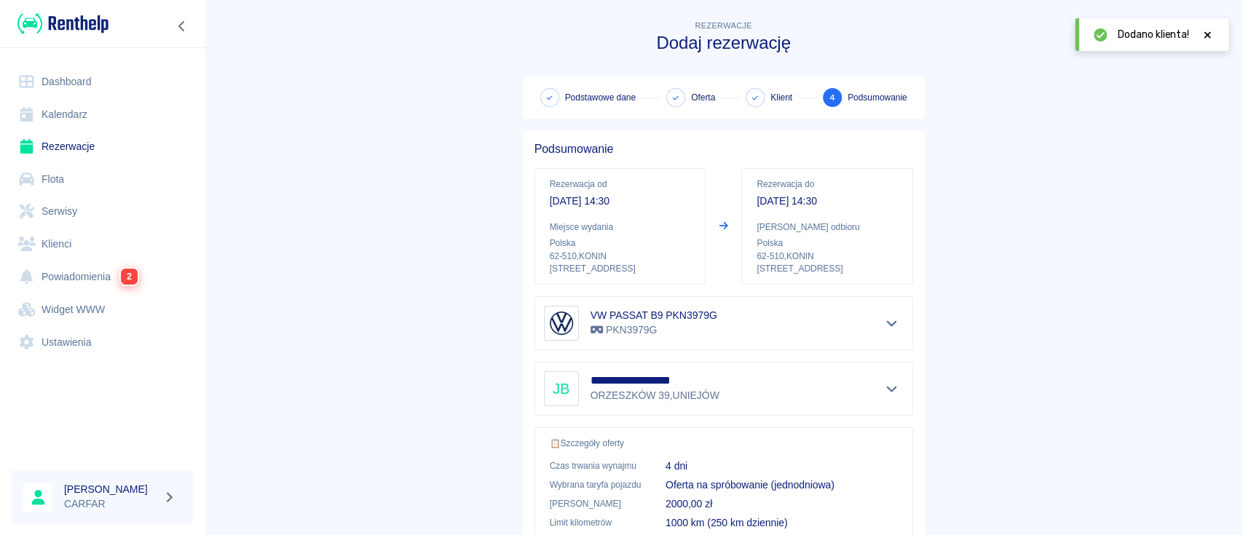
scroll to position [249, 0]
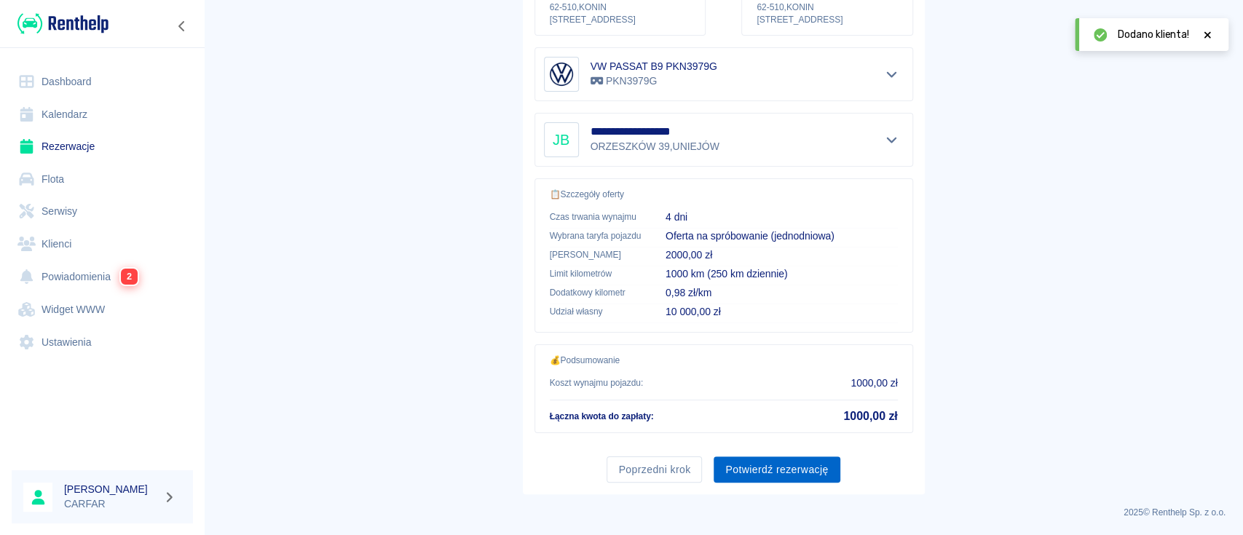
click at [777, 468] on button "Potwierdź rezerwację" at bounding box center [777, 470] width 126 height 27
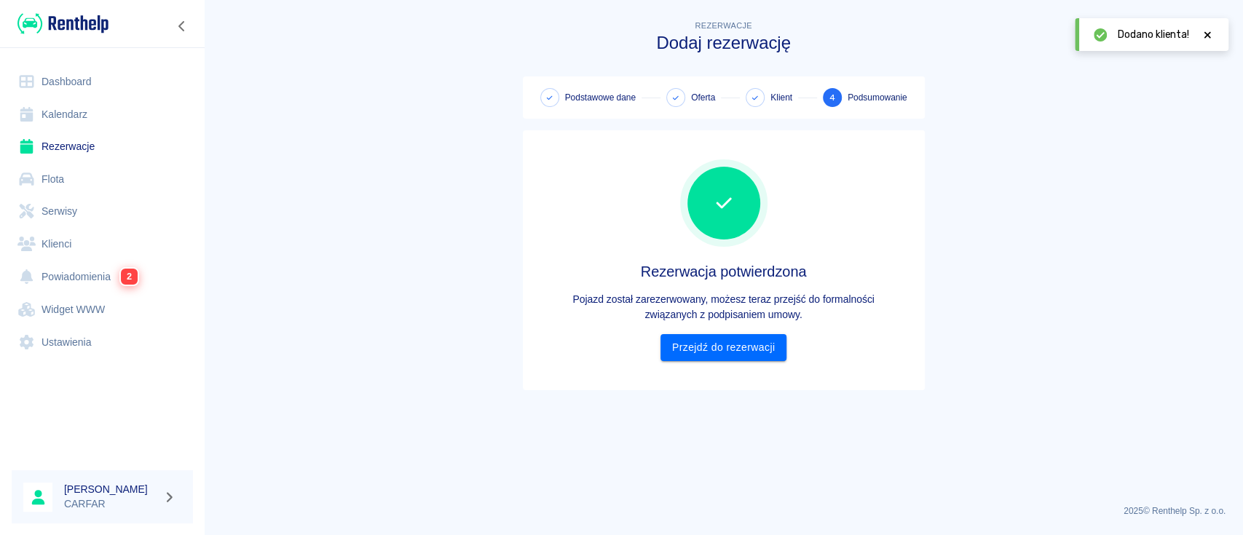
scroll to position [0, 0]
click at [743, 342] on link "Przejdź do rezerwacji" at bounding box center [723, 347] width 126 height 27
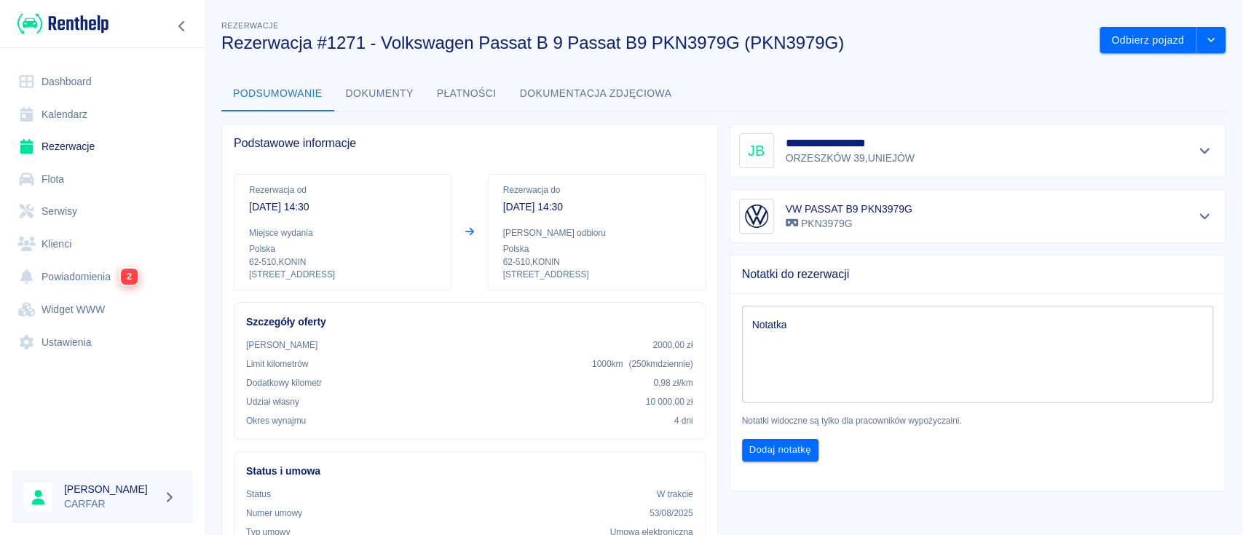
click at [75, 85] on link "Dashboard" at bounding box center [102, 82] width 181 height 33
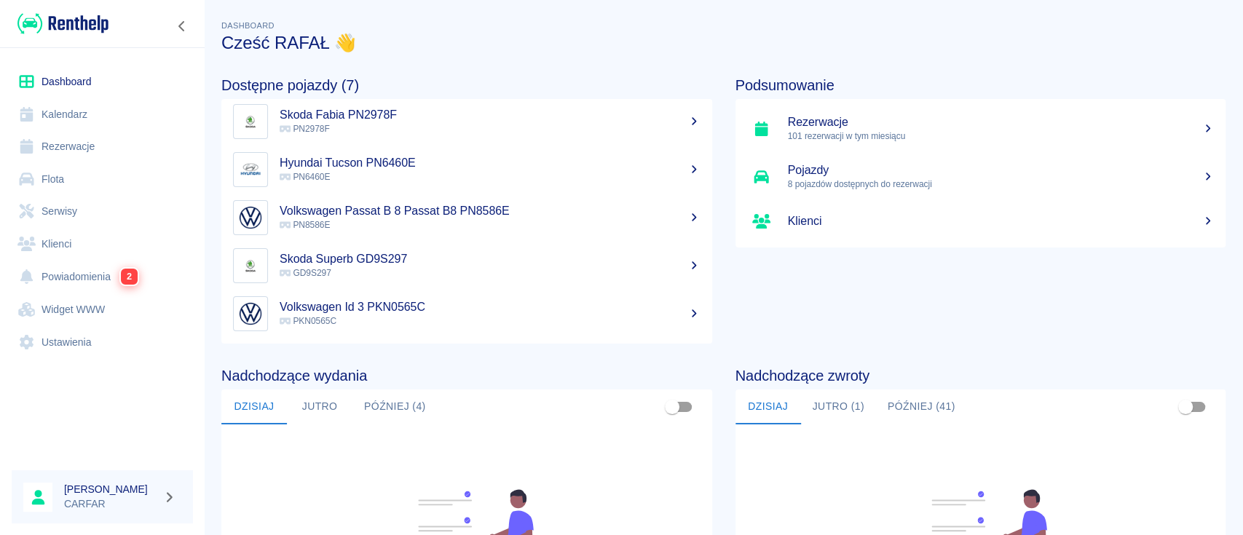
click at [73, 155] on link "Rezerwacje" at bounding box center [102, 146] width 181 height 33
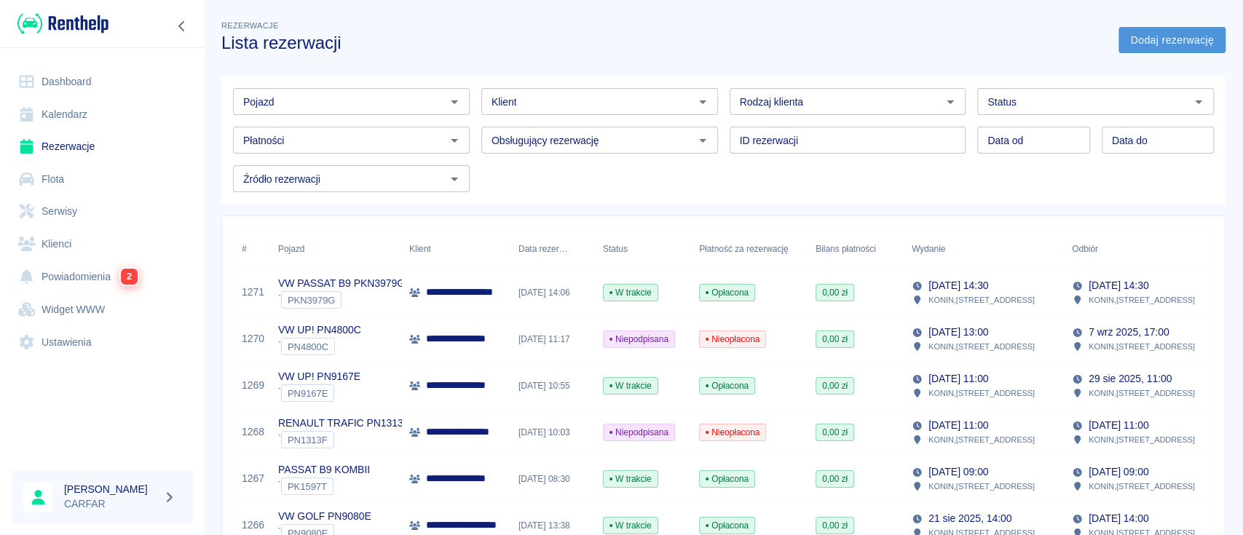
click at [1182, 32] on link "Dodaj rezerwację" at bounding box center [1171, 40] width 107 height 27
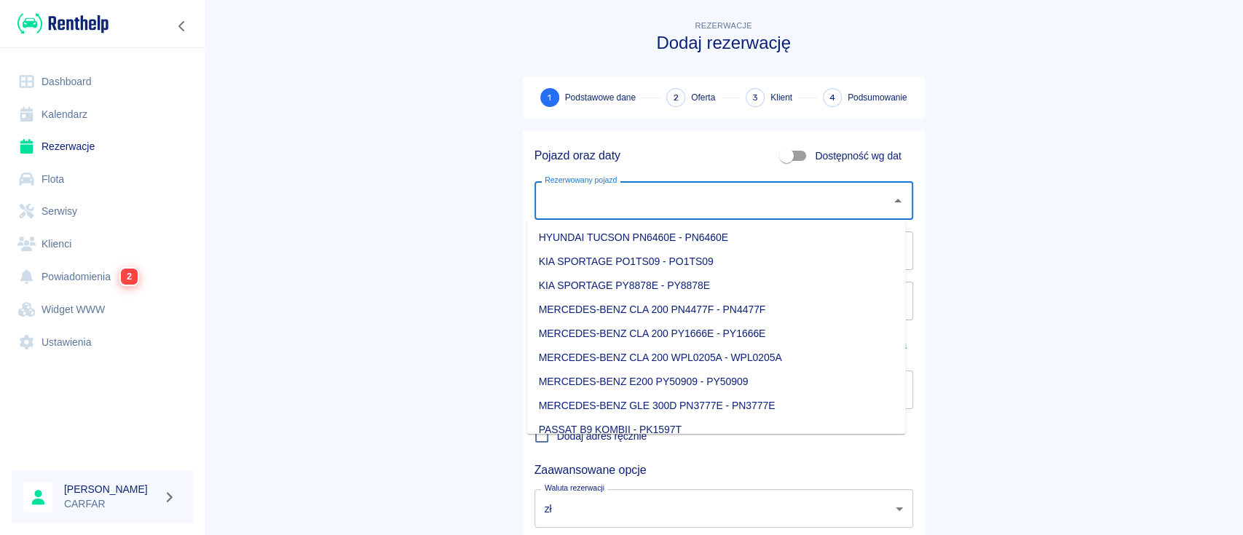
click at [678, 208] on input "Rezerwowany pojazd" at bounding box center [713, 200] width 344 height 25
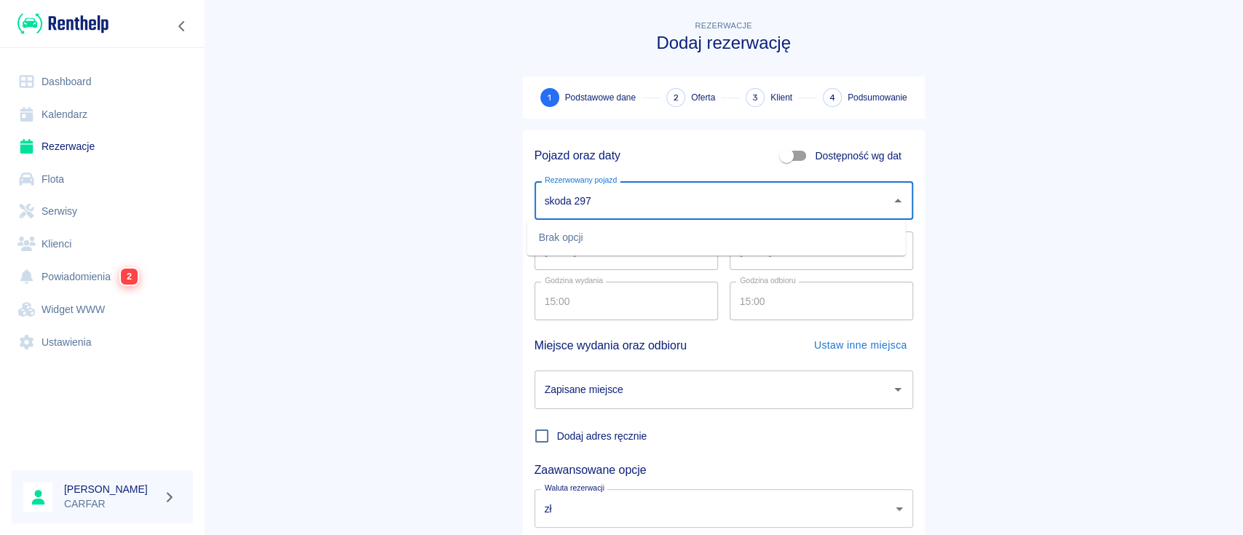
drag, startPoint x: 551, startPoint y: 206, endPoint x: 459, endPoint y: 210, distance: 92.5
click at [459, 210] on main "Rezerwacje Dodaj rezerwację 1 Podstawowe dane 2 Oferta 3 Klient 4 Podsumowanie …" at bounding box center [723, 303] width 1039 height 572
click at [636, 255] on li "SKODA SUPERB GD9S297 - GD9S297" at bounding box center [716, 262] width 379 height 24
click at [593, 371] on div "Zapisane miejsce" at bounding box center [723, 390] width 379 height 39
type input "SKODA SUPERB GD9S297 - GD9S297"
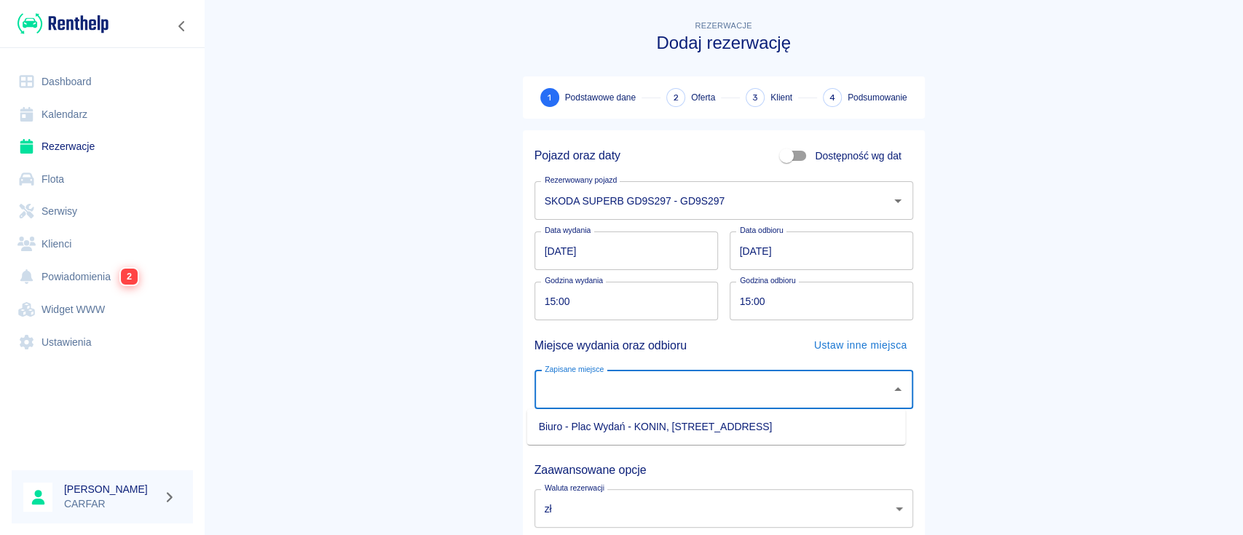
click at [596, 430] on li "Biuro - Plac Wydań - KONIN, [STREET_ADDRESS]" at bounding box center [716, 427] width 379 height 24
type input "Biuro - Plac Wydań - KONIN, [STREET_ADDRESS]"
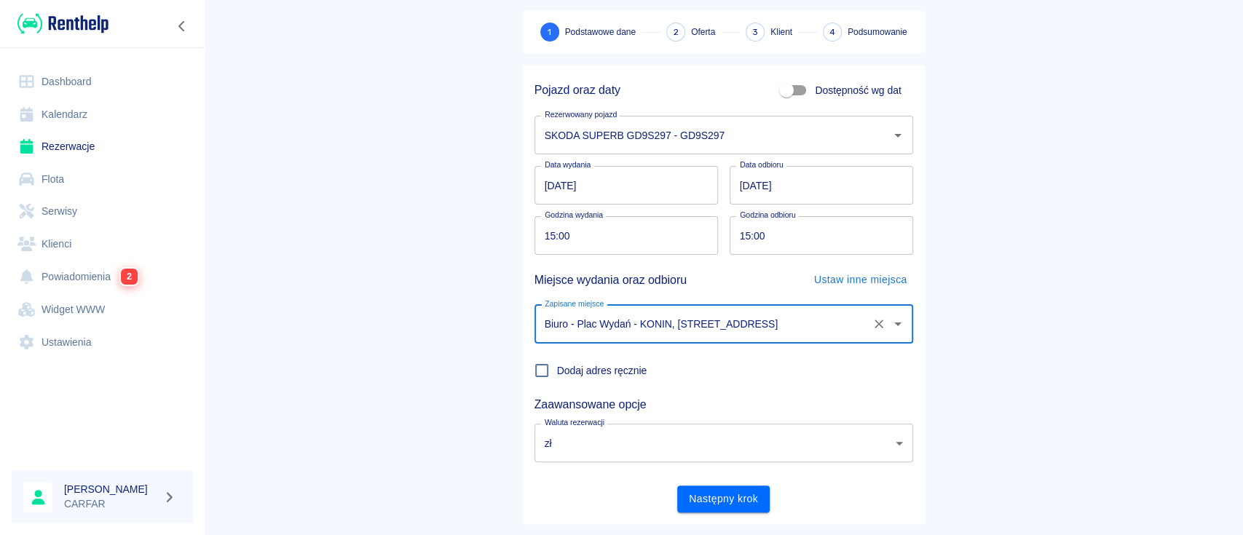
scroll to position [96, 0]
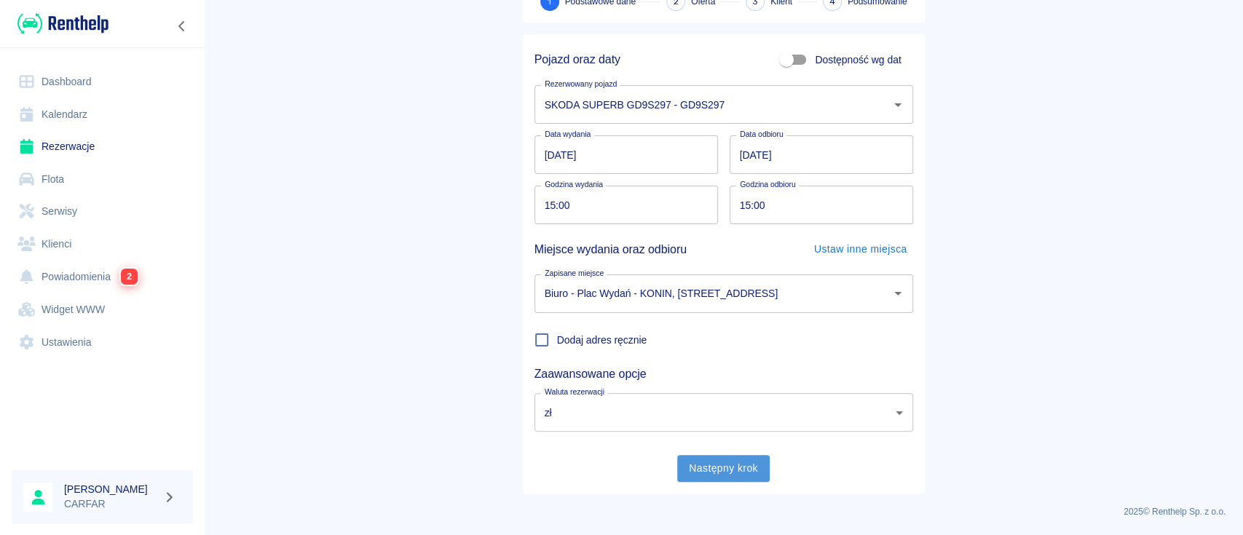
click at [721, 471] on button "Następny krok" at bounding box center [723, 468] width 92 height 27
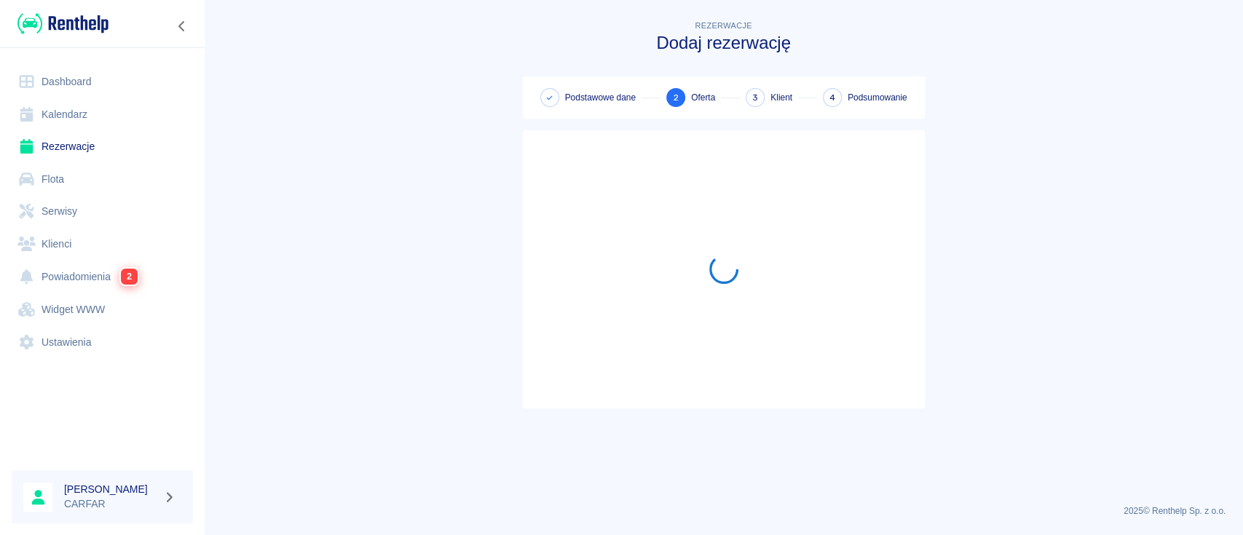
scroll to position [0, 0]
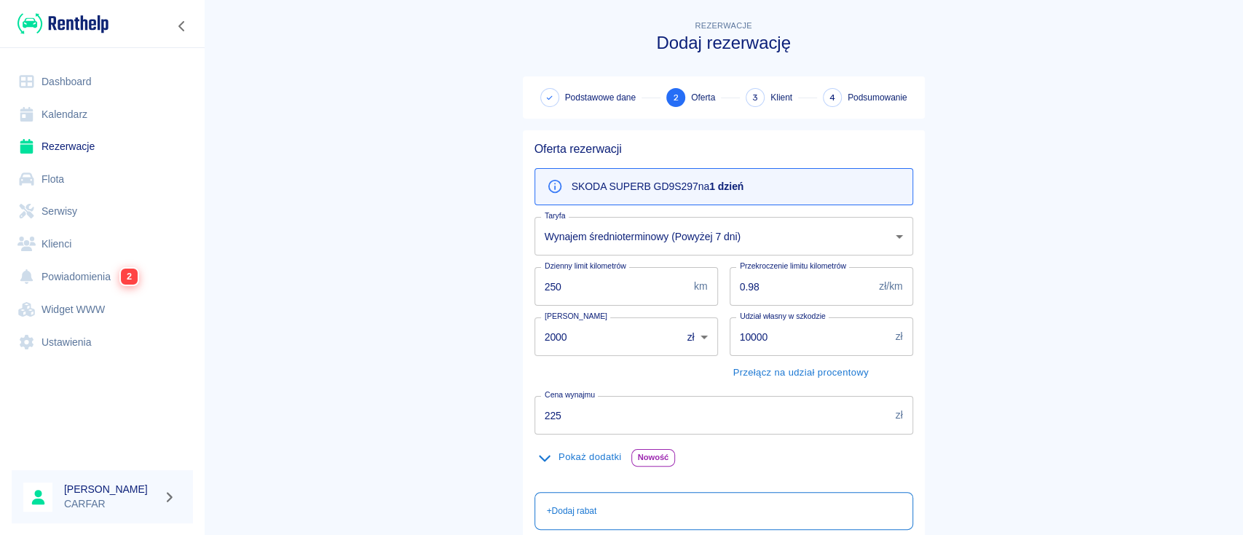
click at [724, 188] on b "1 dzień" at bounding box center [726, 187] width 34 height 12
click at [775, 246] on body "Używamy plików Cookies, by zapewnić Ci najlepsze możliwe doświadczenie. Aby dow…" at bounding box center [621, 267] width 1243 height 535
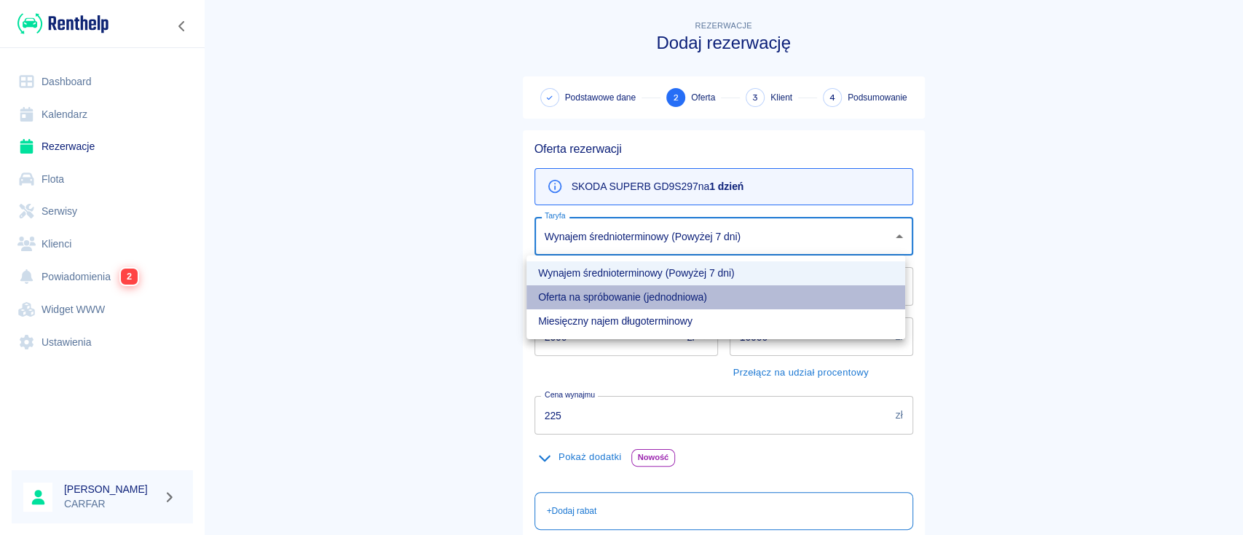
drag, startPoint x: 692, startPoint y: 296, endPoint x: 623, endPoint y: 324, distance: 75.4
click at [693, 296] on li "Oferta na spróbowanie (jednodniowa)" at bounding box center [715, 297] width 379 height 24
type input "101dbd40-327c-42c0-902c-95698b1c4dda"
type input "250"
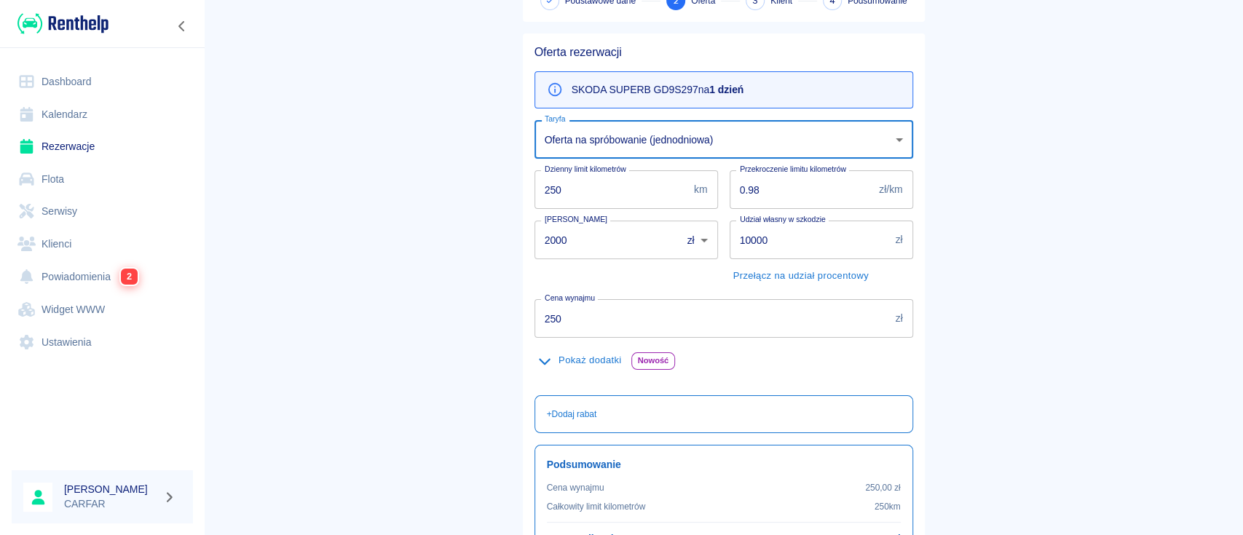
scroll to position [194, 0]
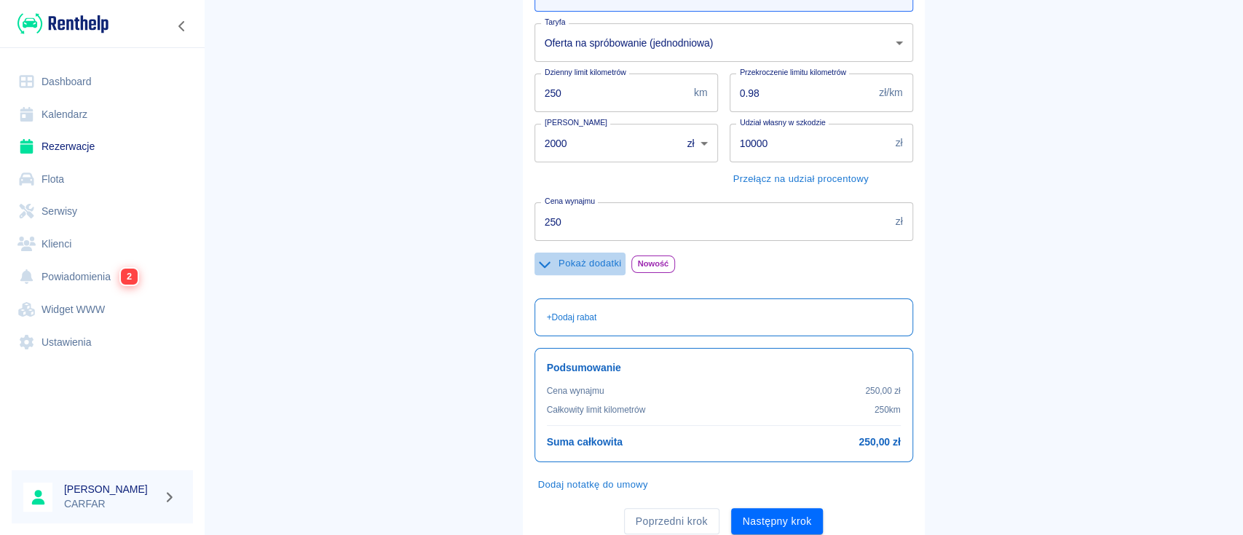
click at [590, 259] on button "Pokaż dodatki" at bounding box center [579, 264] width 91 height 23
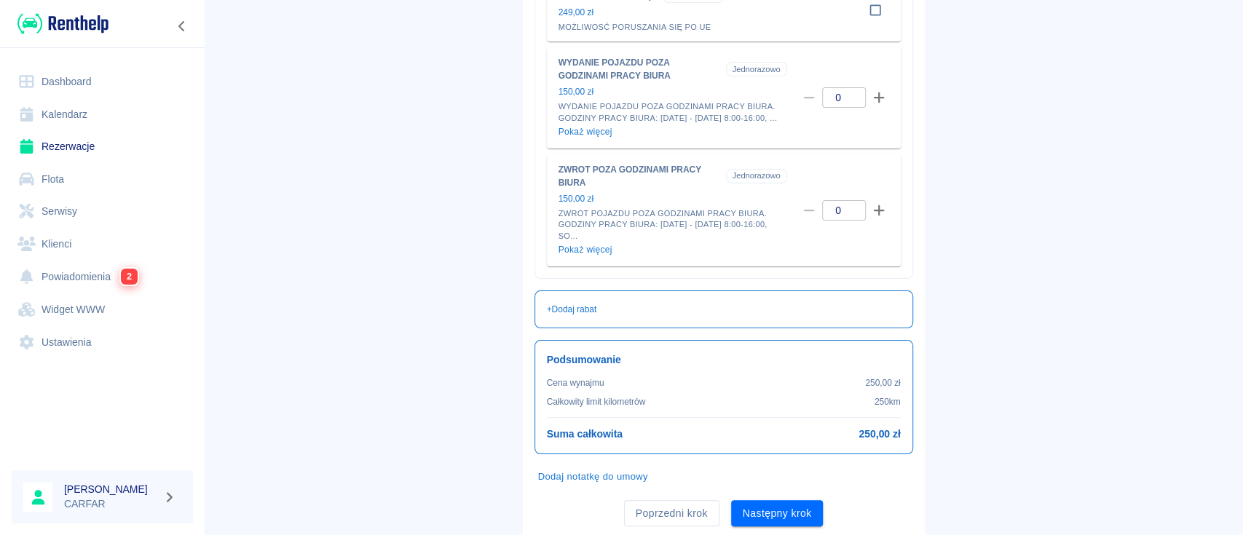
scroll to position [679, 0]
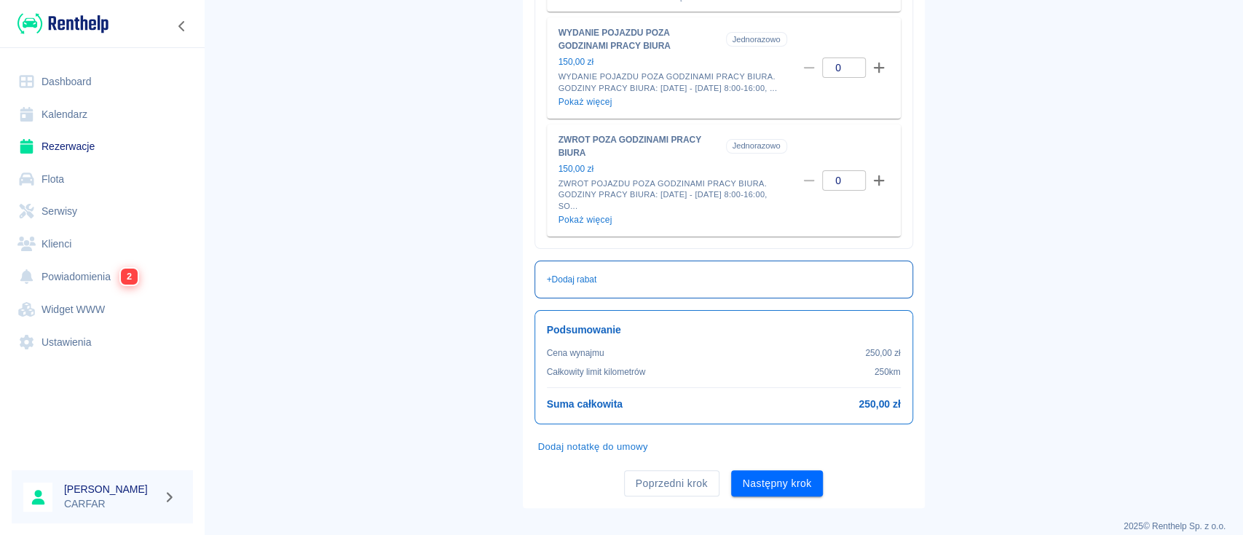
click at [588, 282] on div "+ Dodaj rabat" at bounding box center [723, 280] width 379 height 38
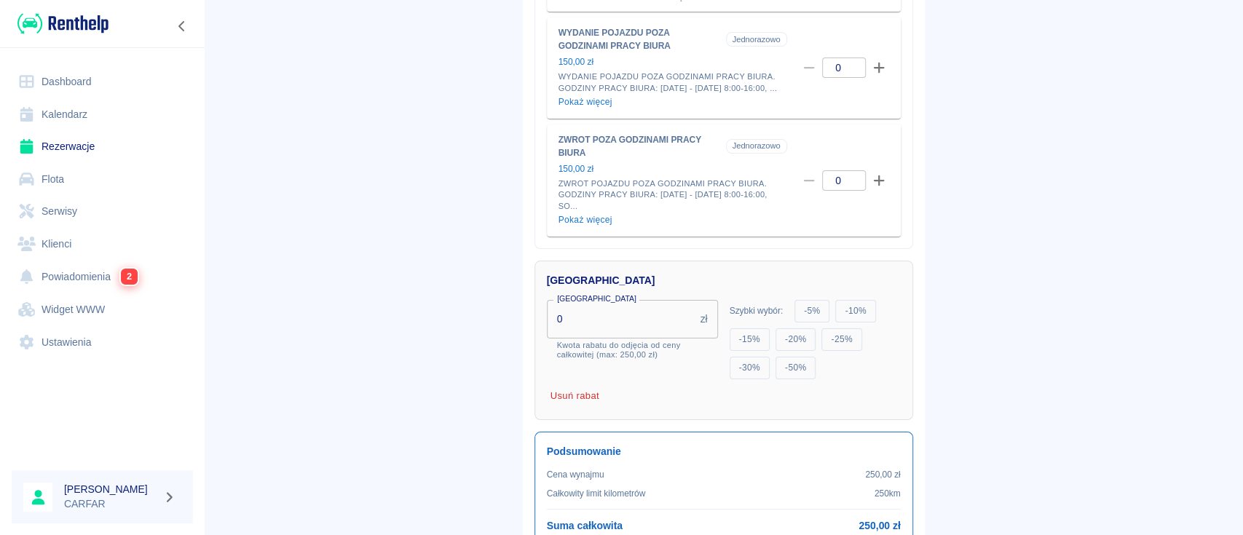
drag, startPoint x: 614, startPoint y: 328, endPoint x: 451, endPoint y: 327, distance: 162.4
type input "100"
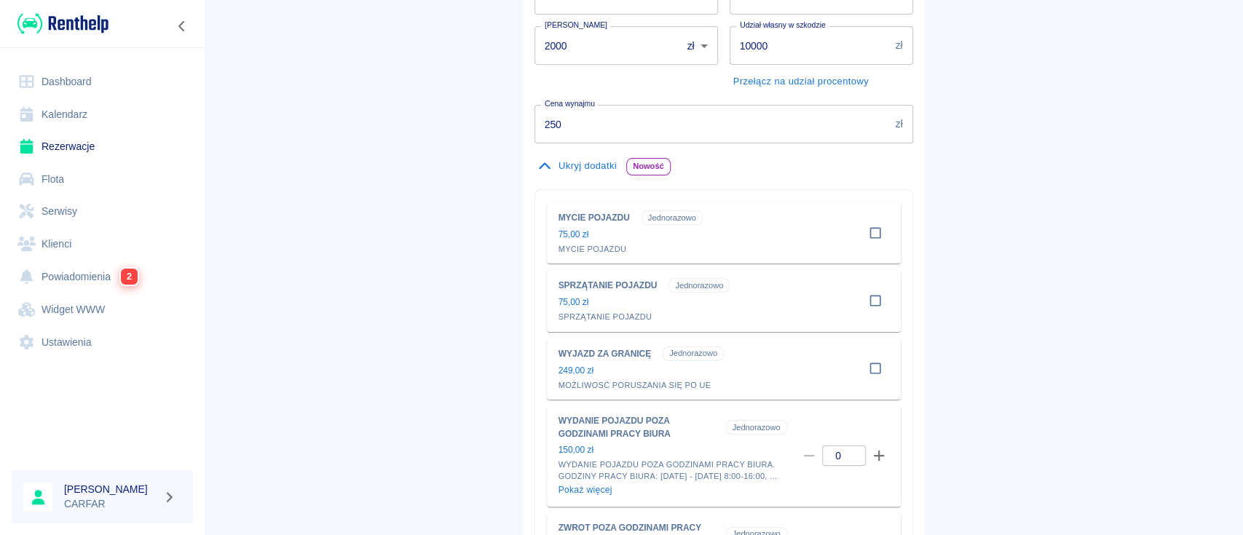
scroll to position [97, 0]
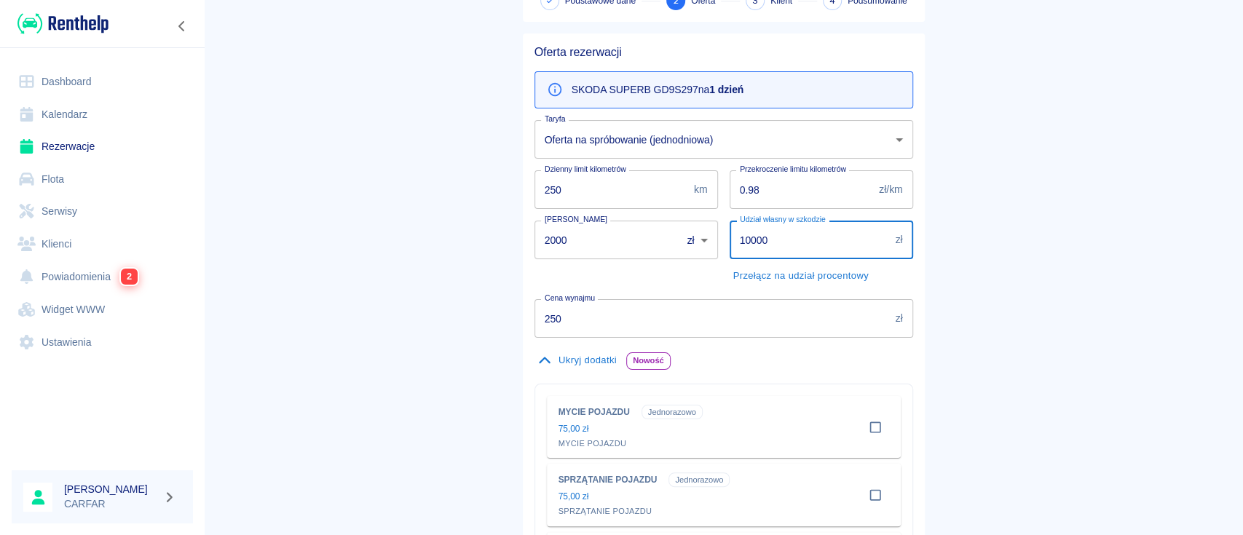
drag, startPoint x: 781, startPoint y: 238, endPoint x: 689, endPoint y: 241, distance: 92.5
type input "5000"
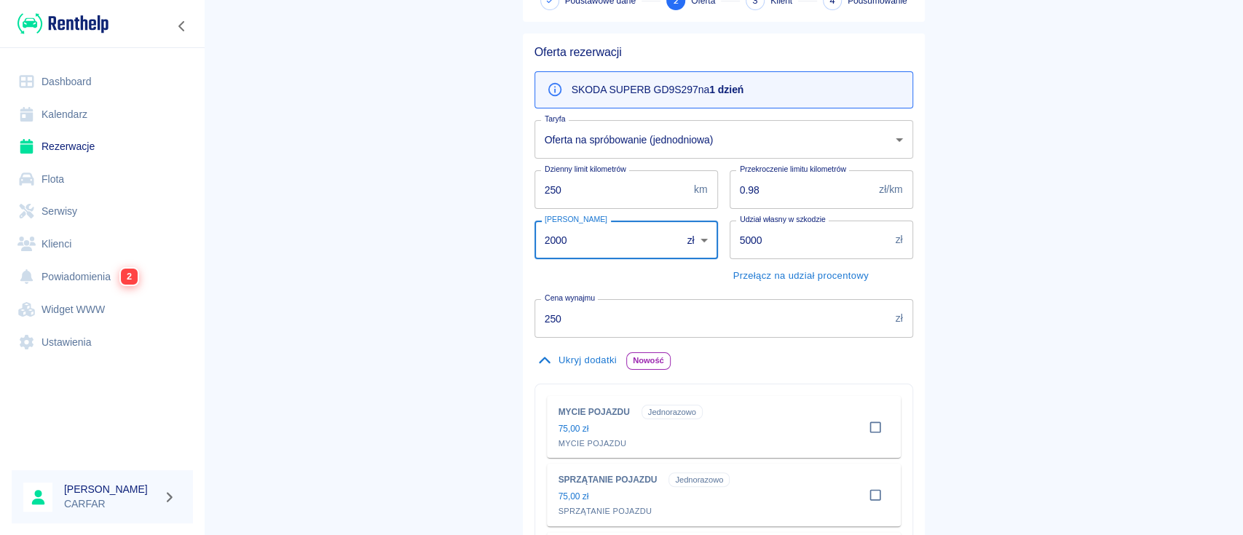
drag, startPoint x: 623, startPoint y: 240, endPoint x: 438, endPoint y: 239, distance: 184.9
type input "1500"
drag, startPoint x: 438, startPoint y: 239, endPoint x: 425, endPoint y: 195, distance: 45.6
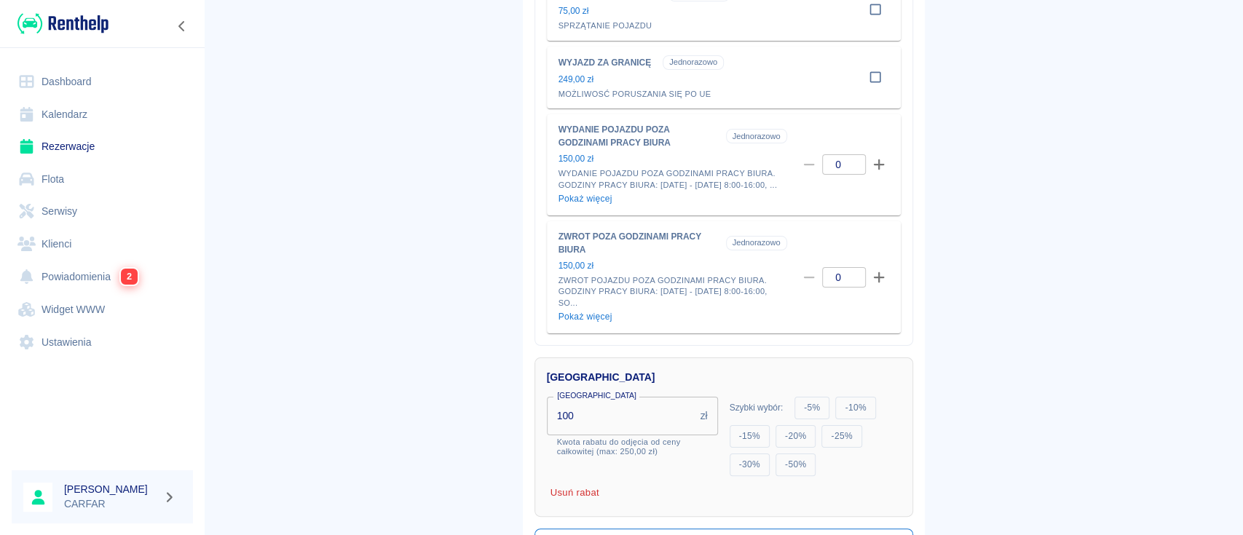
scroll to position [845, 0]
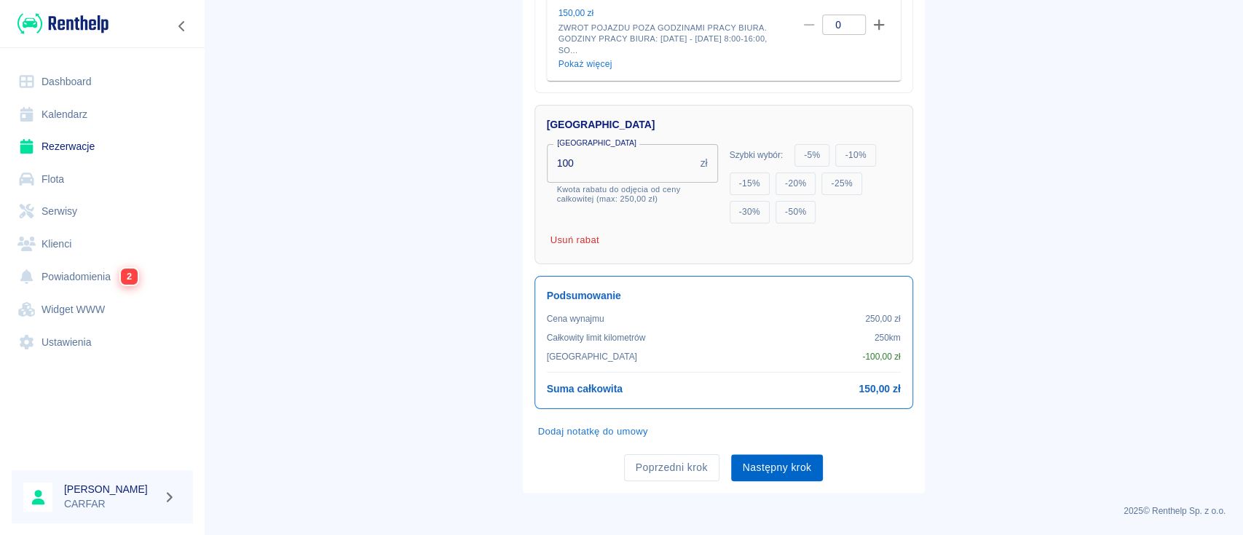
click at [791, 465] on button "Następny krok" at bounding box center [777, 467] width 92 height 27
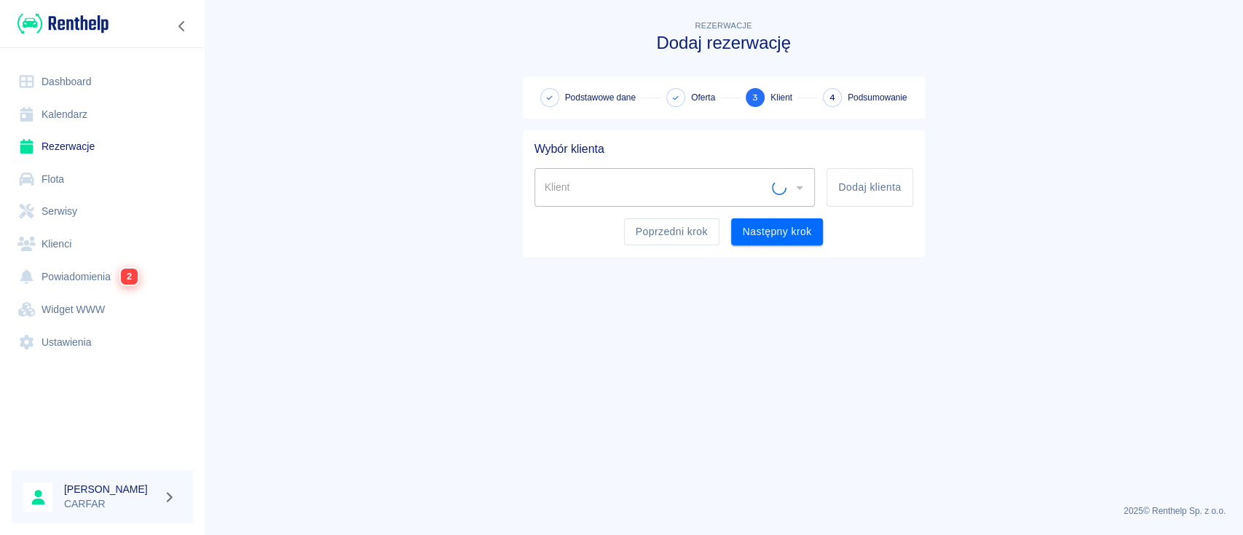
scroll to position [0, 0]
click at [877, 178] on button "Dodaj klienta" at bounding box center [869, 187] width 86 height 39
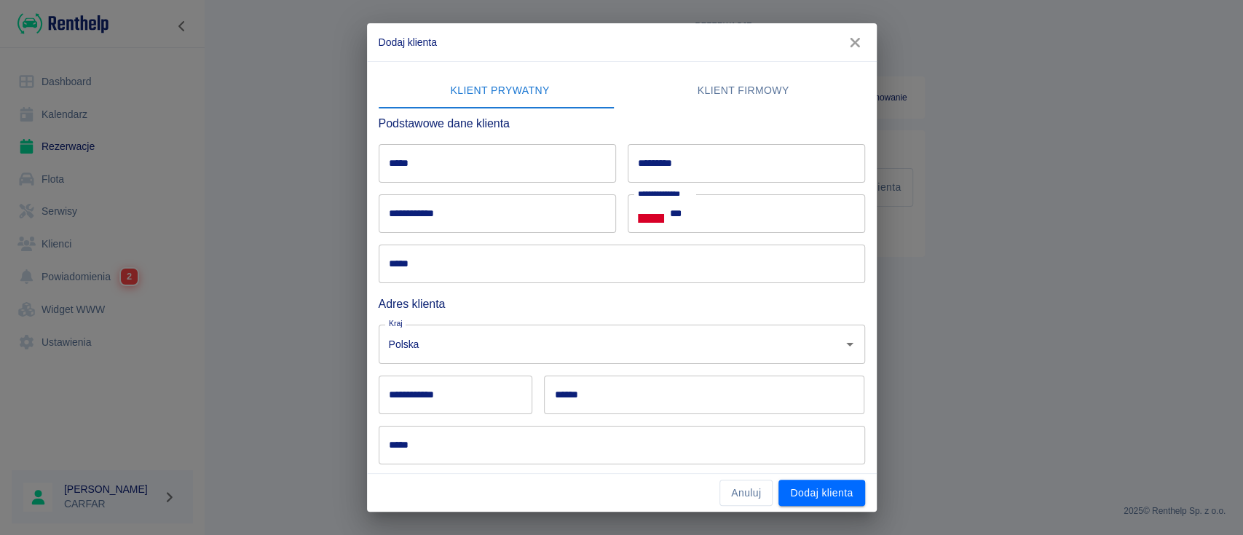
click at [518, 174] on input "*****" at bounding box center [497, 163] width 237 height 39
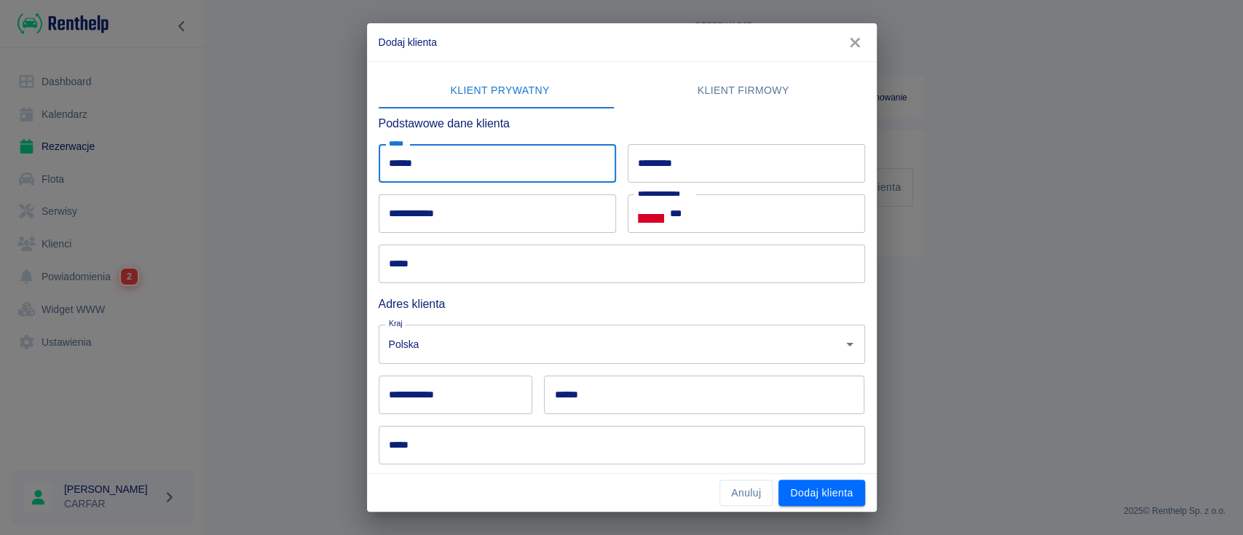
type input "*****"
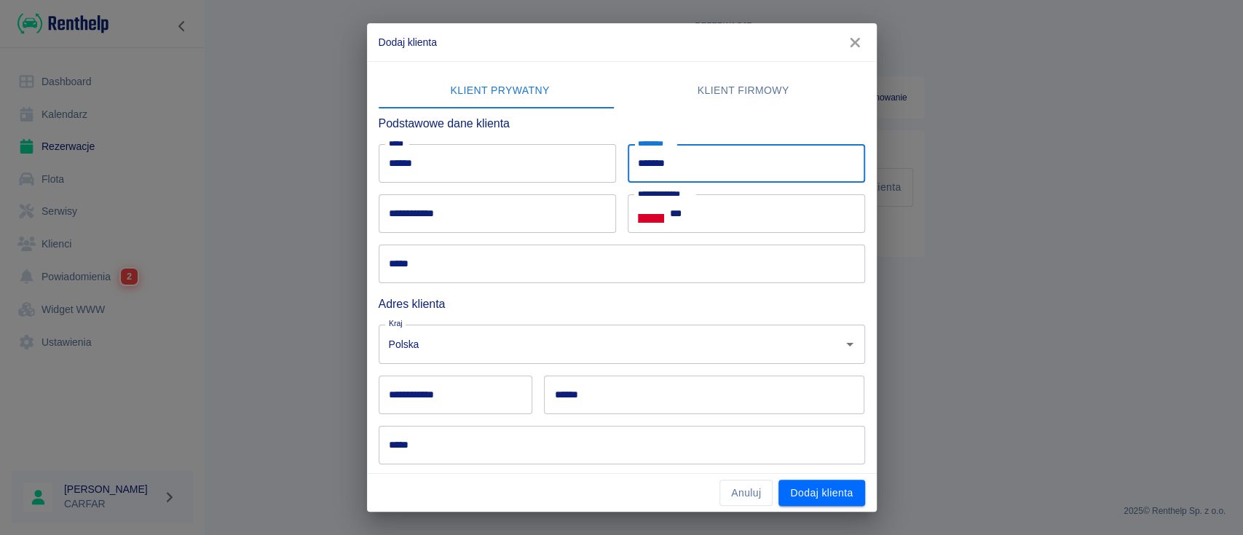
type input "*******"
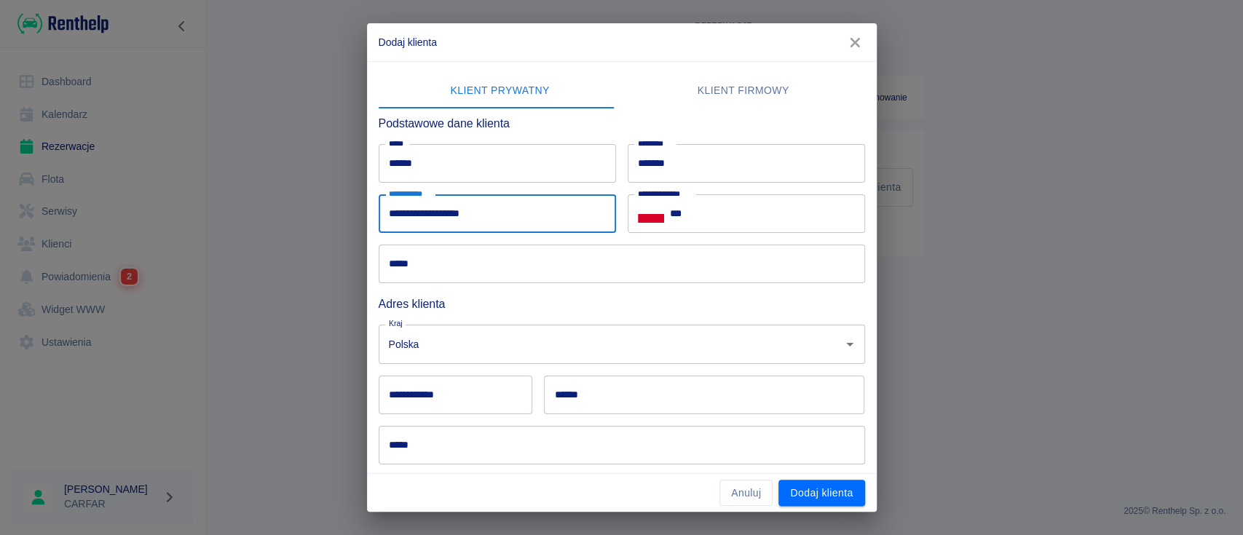
type input "**********"
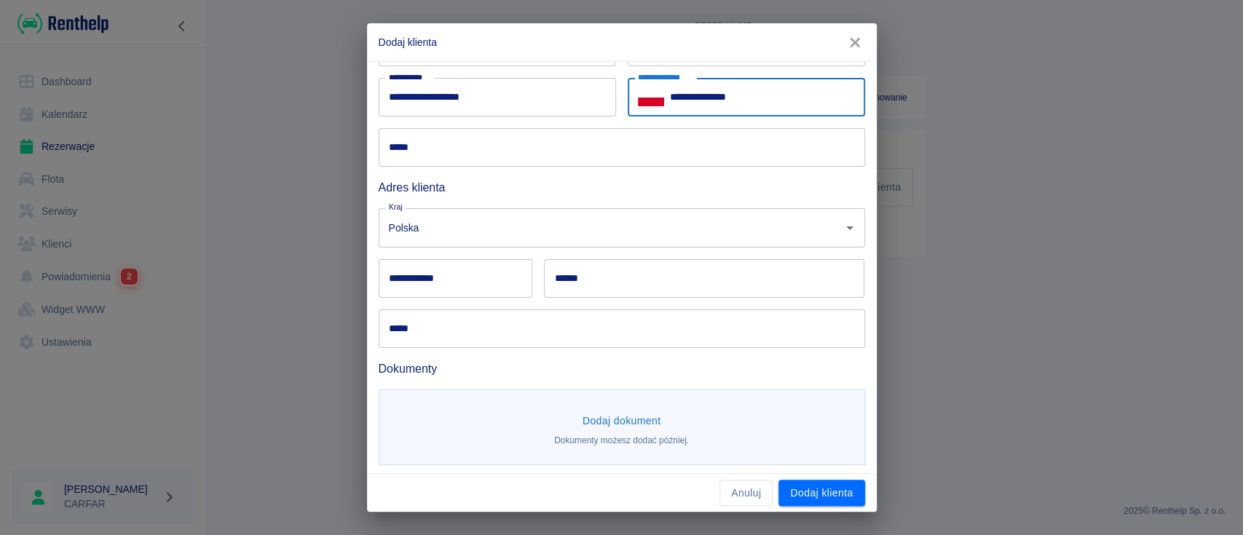
scroll to position [120, 0]
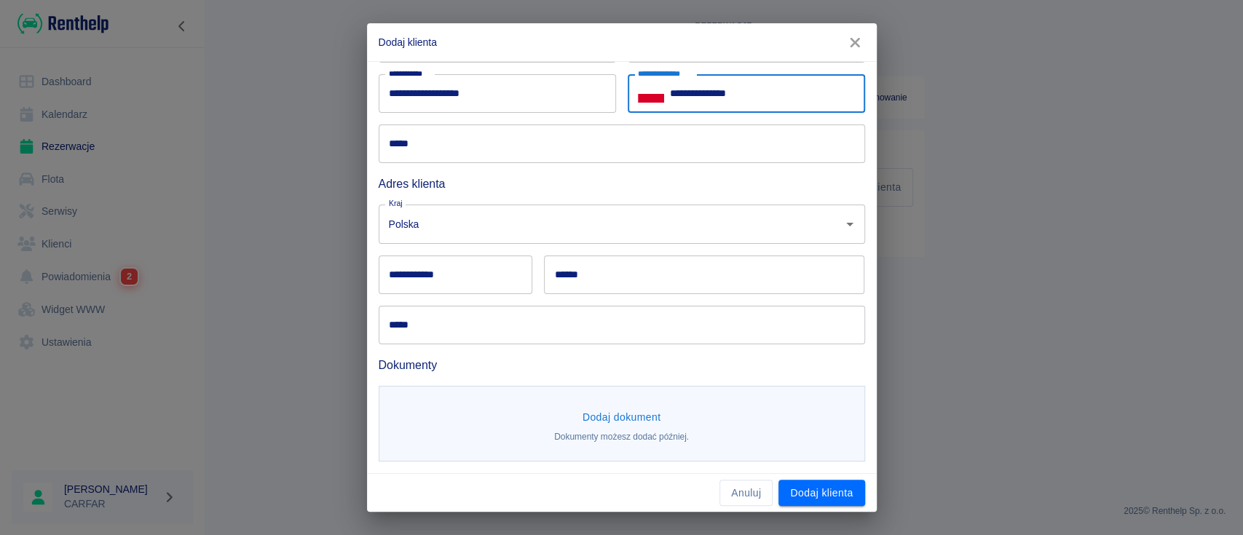
type input "**********"
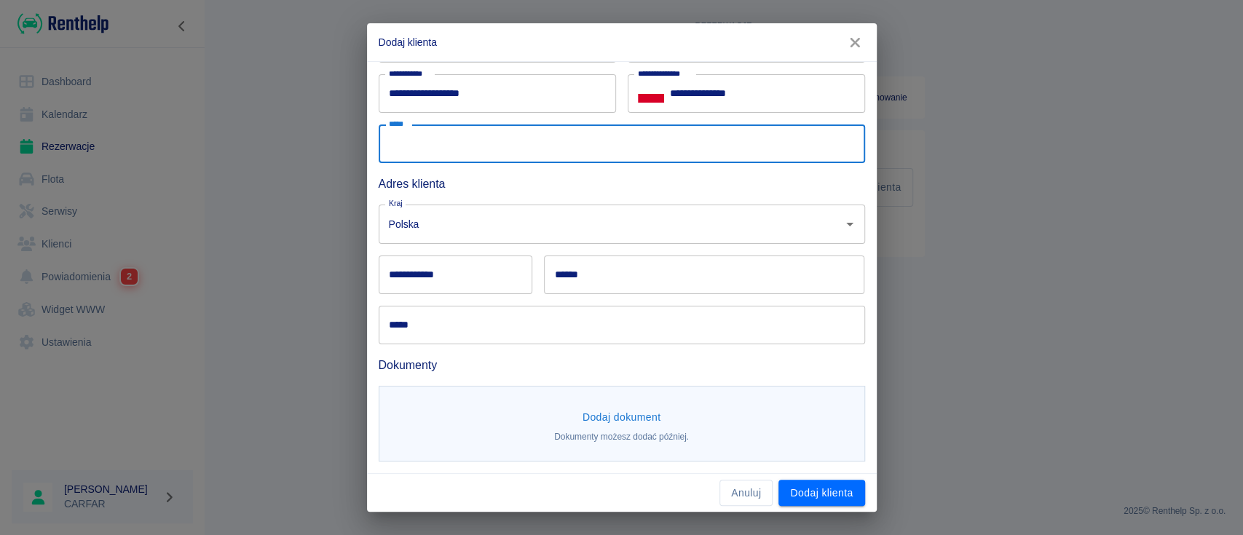
click at [517, 149] on input "*****" at bounding box center [622, 144] width 486 height 39
type input "**********"
click at [480, 279] on input "**********" at bounding box center [456, 275] width 154 height 39
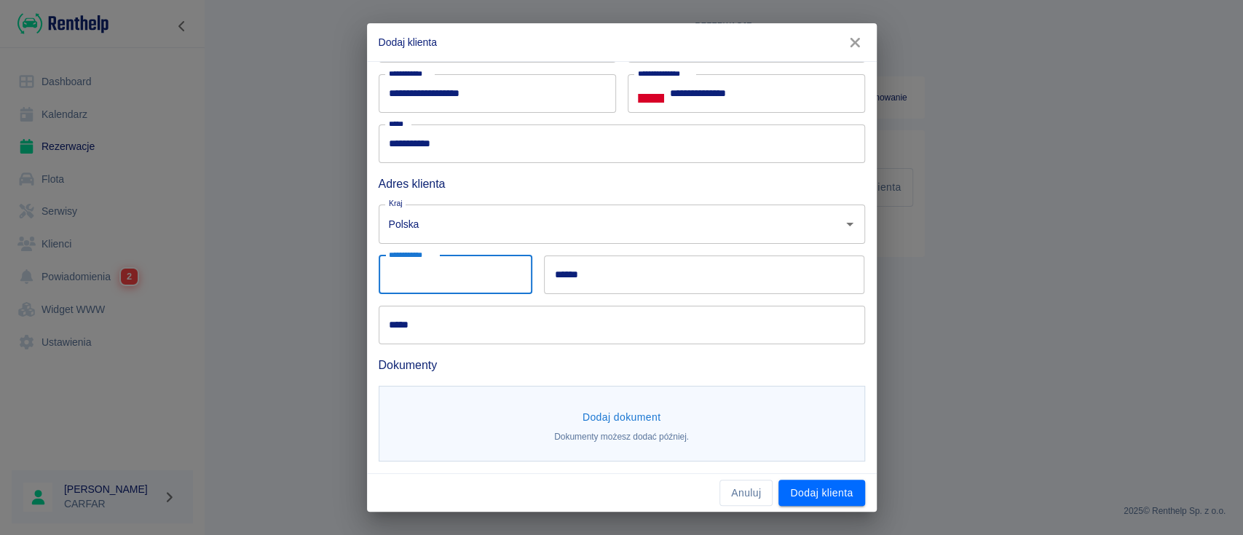
click at [641, 425] on button "Dodaj dokument" at bounding box center [622, 417] width 90 height 27
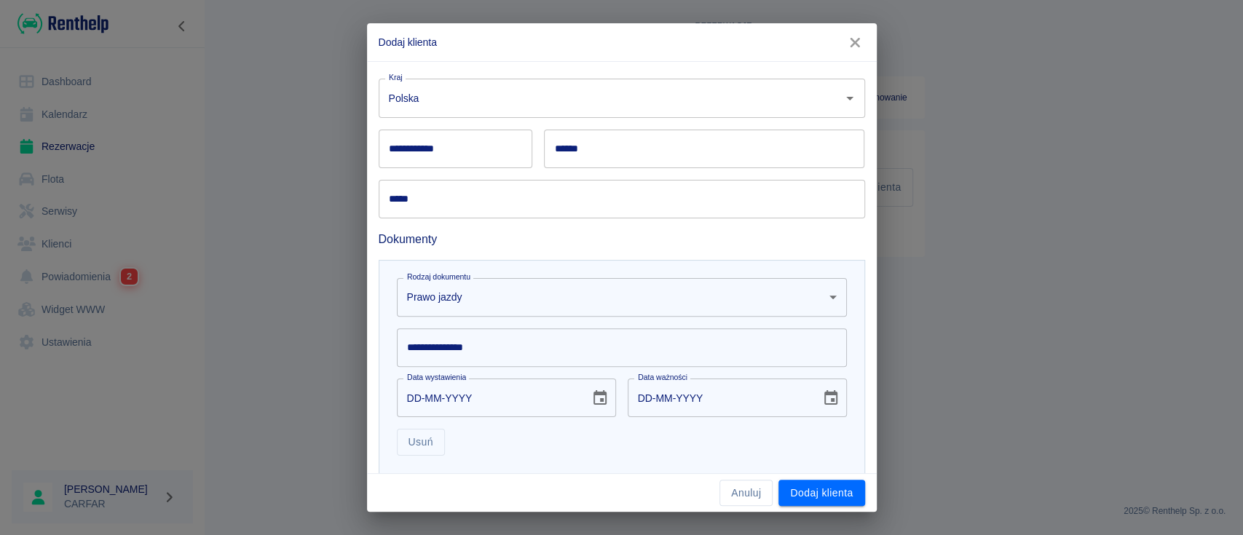
scroll to position [315, 0]
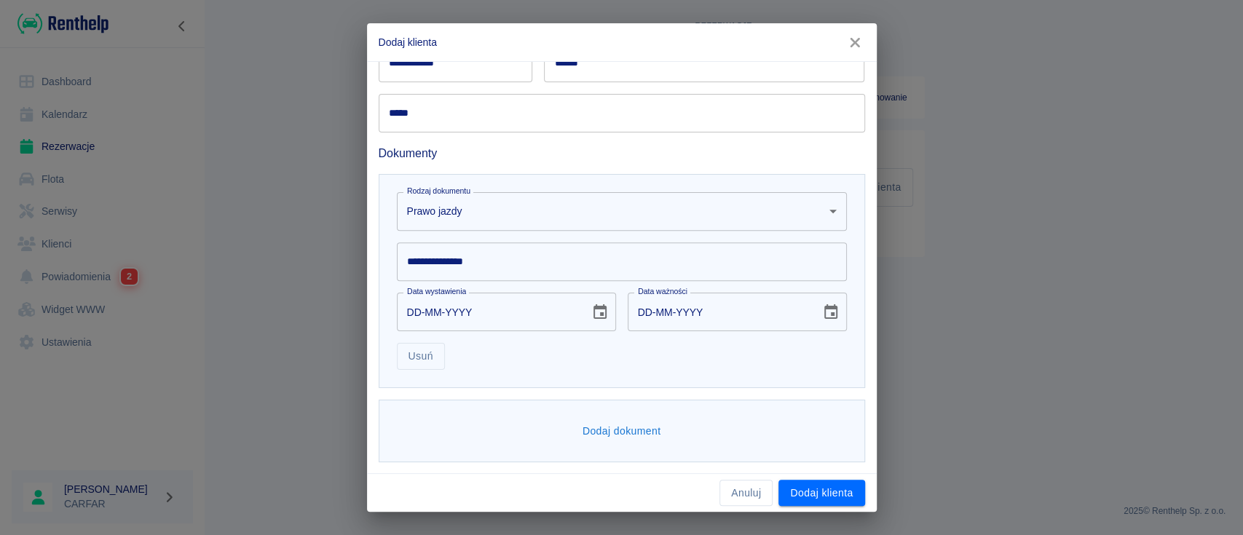
click at [628, 427] on button "Dodaj dokument" at bounding box center [622, 431] width 90 height 27
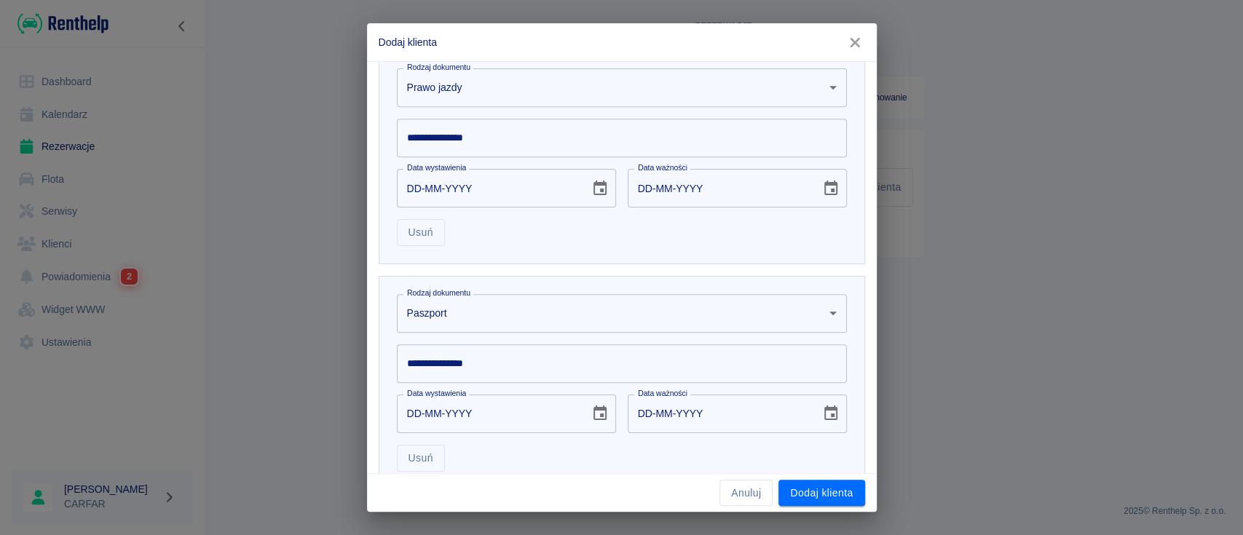
scroll to position [558, 0]
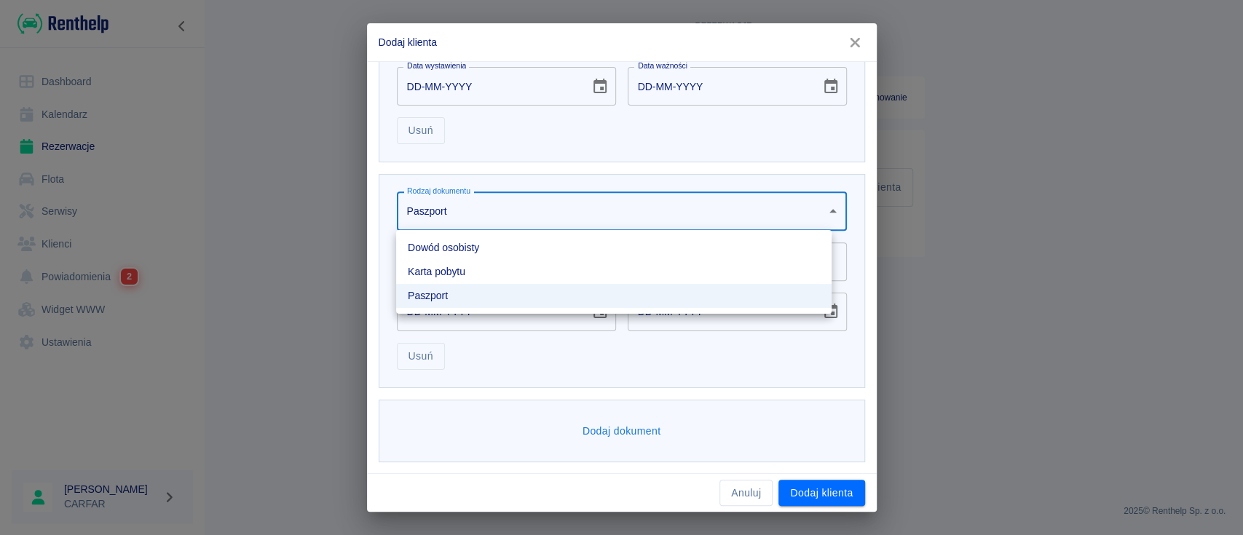
click at [569, 210] on body "**********" at bounding box center [621, 267] width 1243 height 535
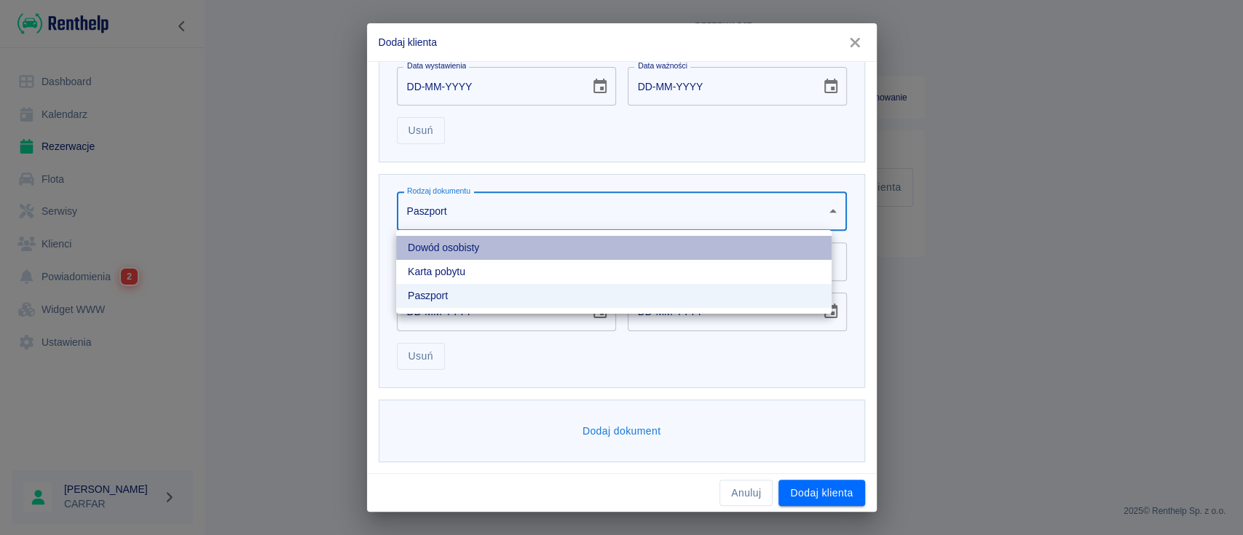
click at [491, 251] on li "Dowód osobisty" at bounding box center [613, 248] width 435 height 24
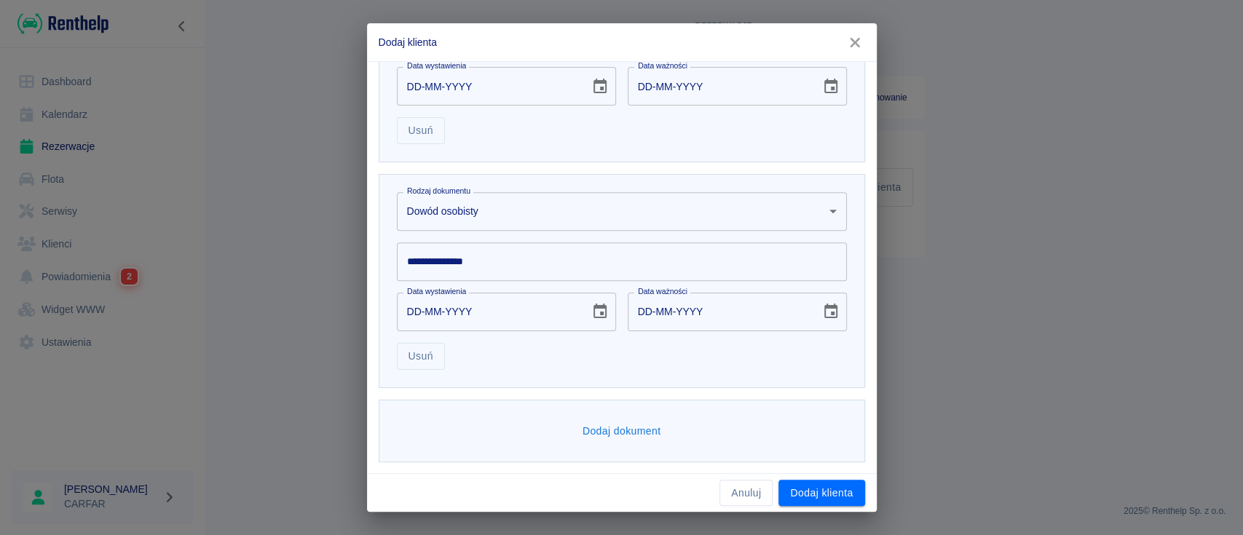
click at [491, 266] on input "**********" at bounding box center [622, 261] width 450 height 39
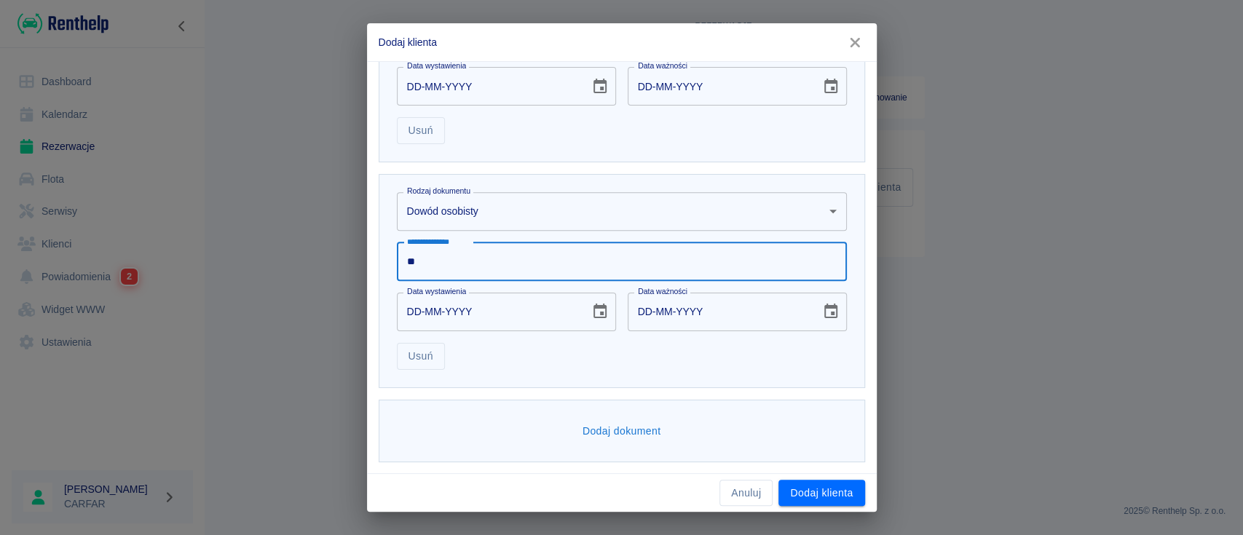
type input "*"
type input "*********"
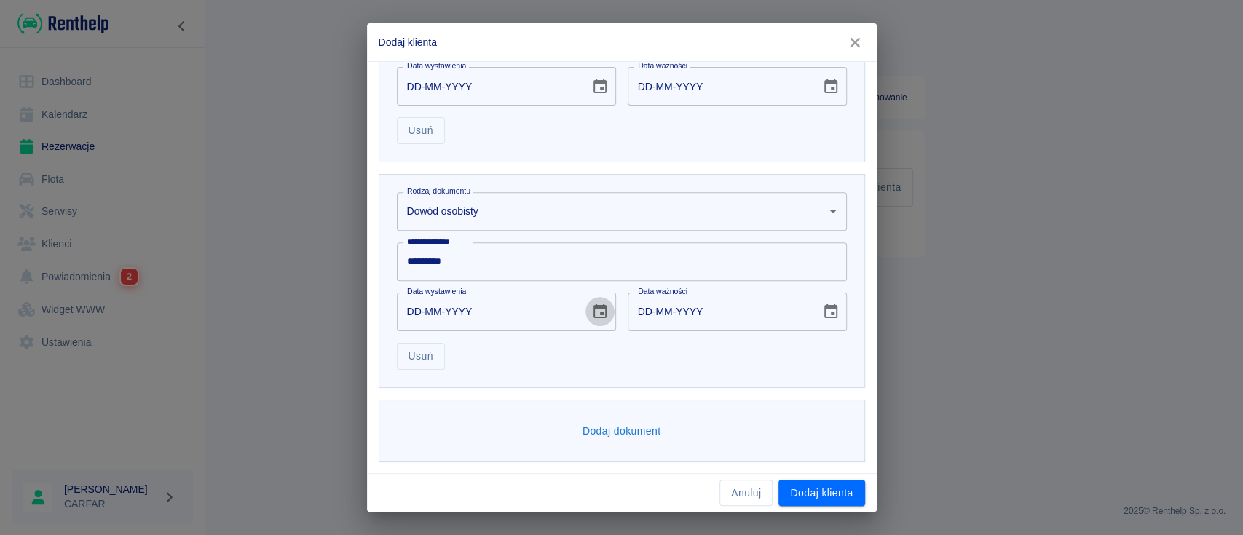
click at [593, 317] on icon "Choose date" at bounding box center [599, 311] width 13 height 15
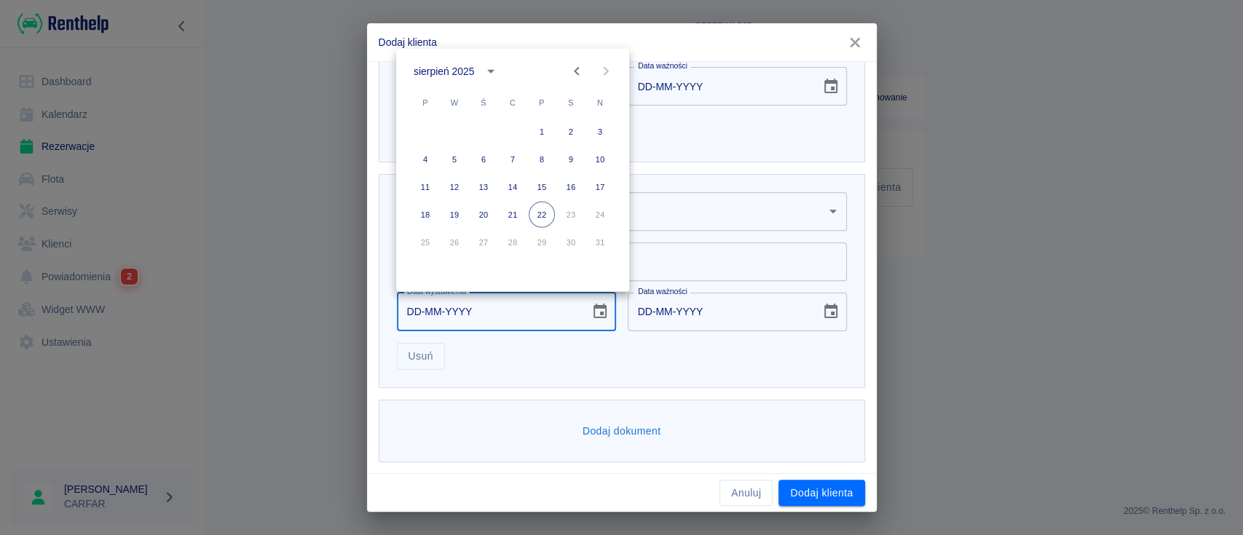
click at [473, 64] on div "sierpień 2025" at bounding box center [444, 70] width 60 height 15
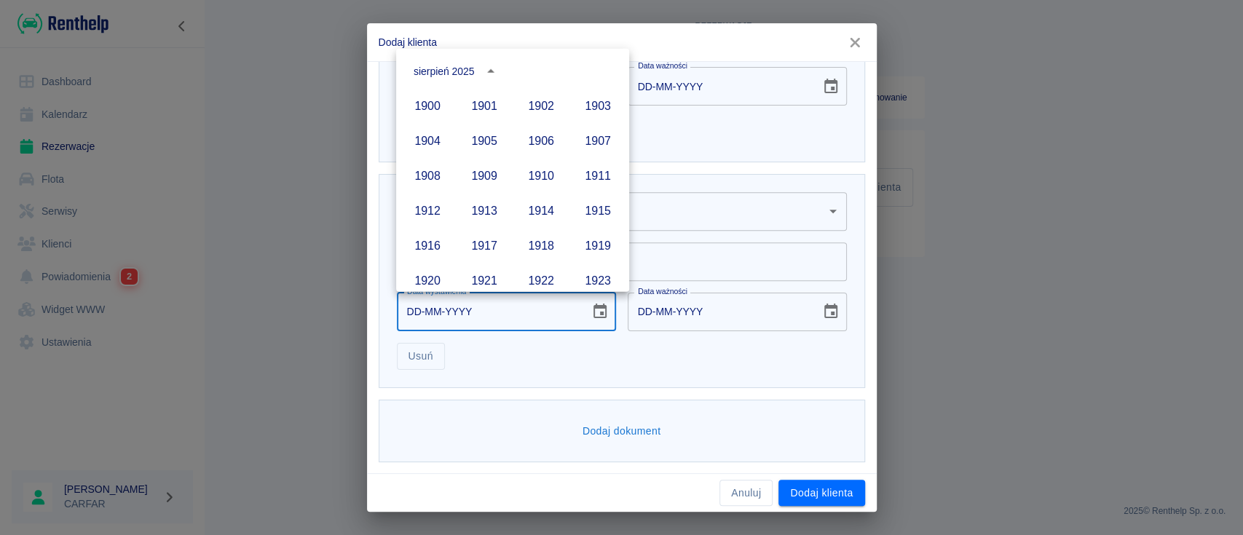
scroll to position [999, 0]
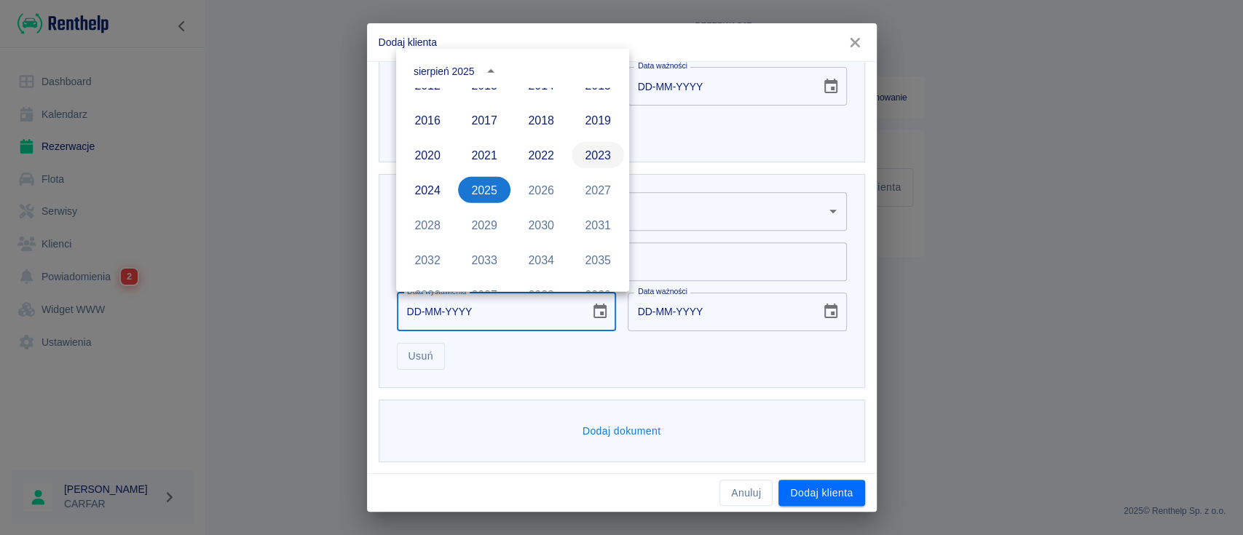
click at [581, 154] on button "2023" at bounding box center [598, 155] width 52 height 26
type input "[DATE]"
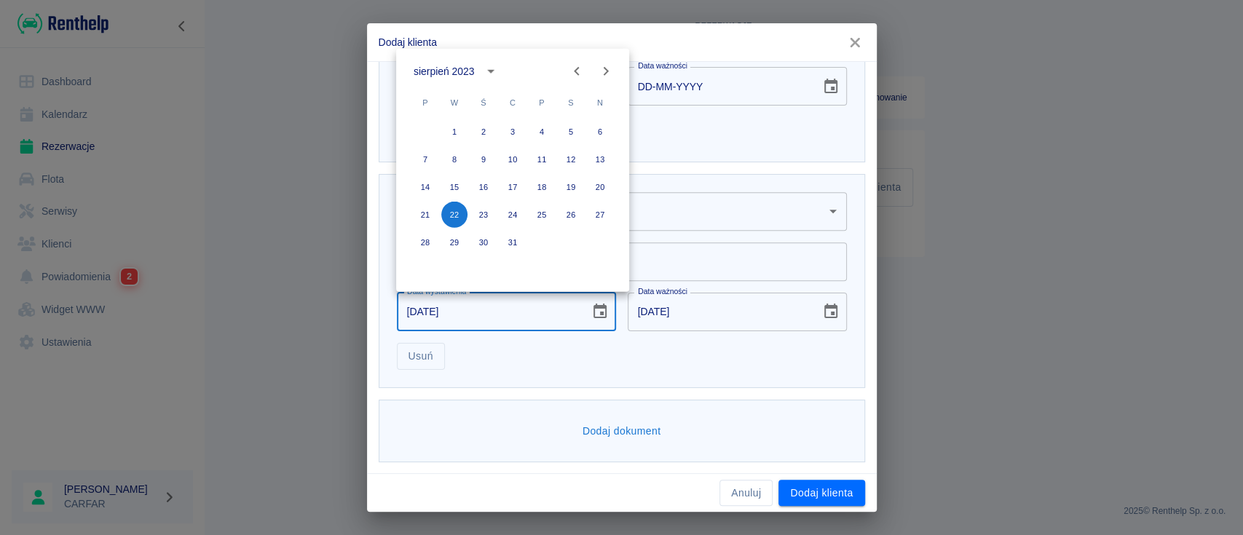
click at [577, 65] on icon "Previous month" at bounding box center [576, 71] width 17 height 17
click at [576, 67] on icon "Previous month" at bounding box center [576, 71] width 17 height 17
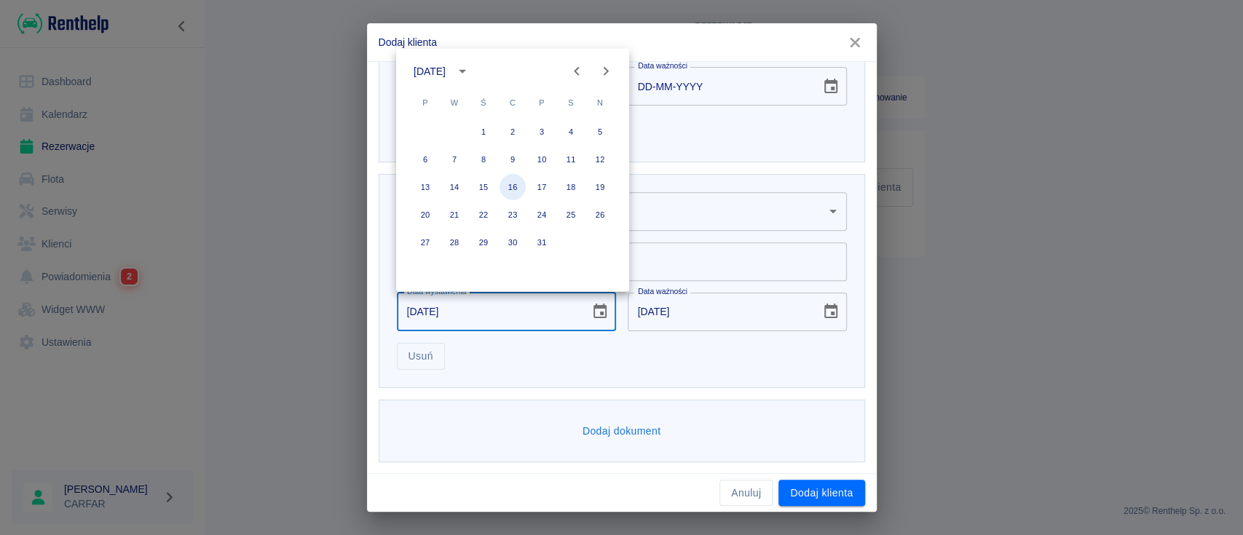
drag, startPoint x: 511, startPoint y: 186, endPoint x: 526, endPoint y: 186, distance: 15.3
click at [513, 186] on button "16" at bounding box center [512, 187] width 26 height 26
type input "[DATE]"
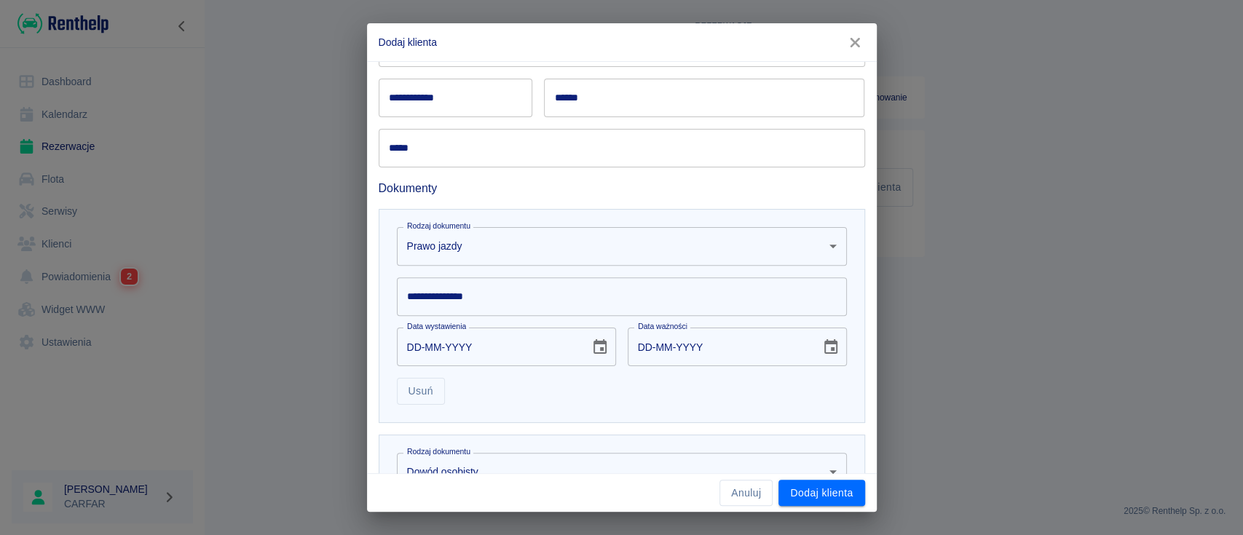
scroll to position [266, 0]
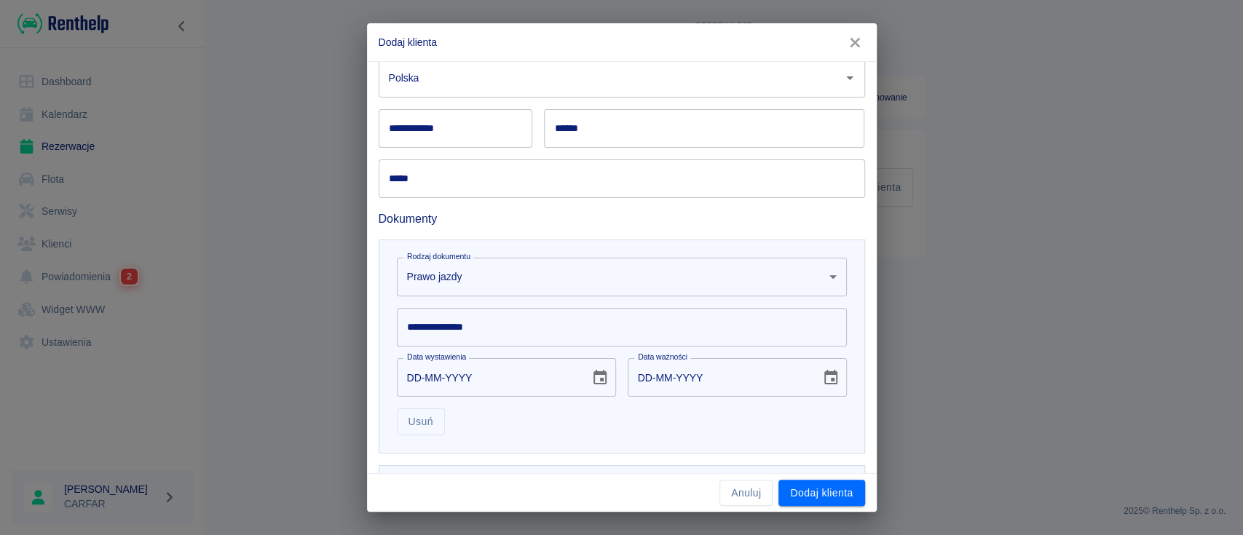
click at [530, 323] on input "**********" at bounding box center [622, 327] width 450 height 39
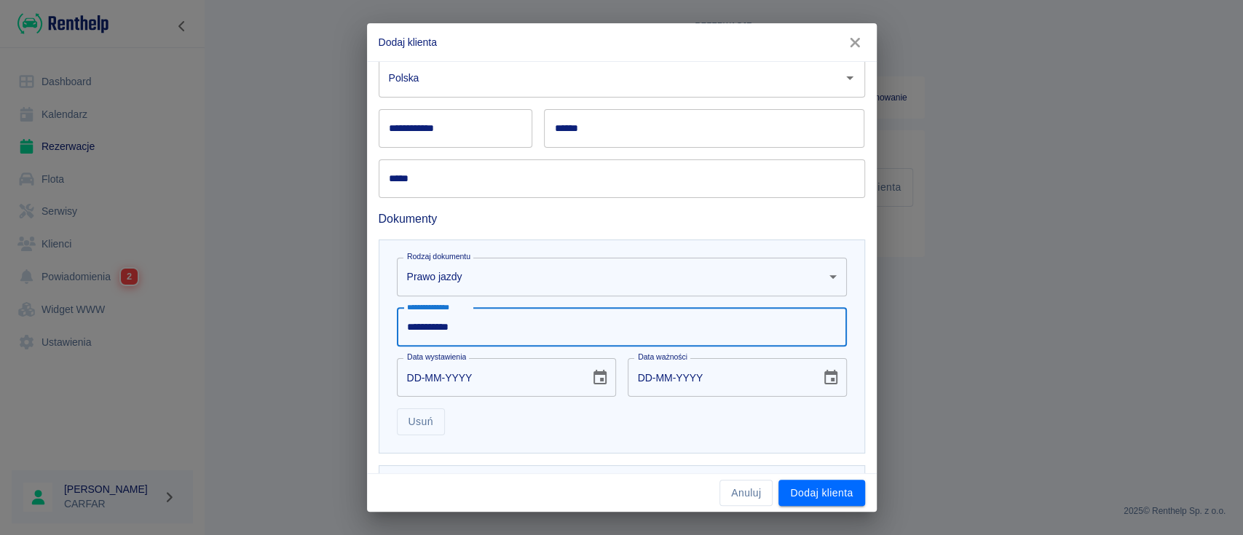
type input "**********"
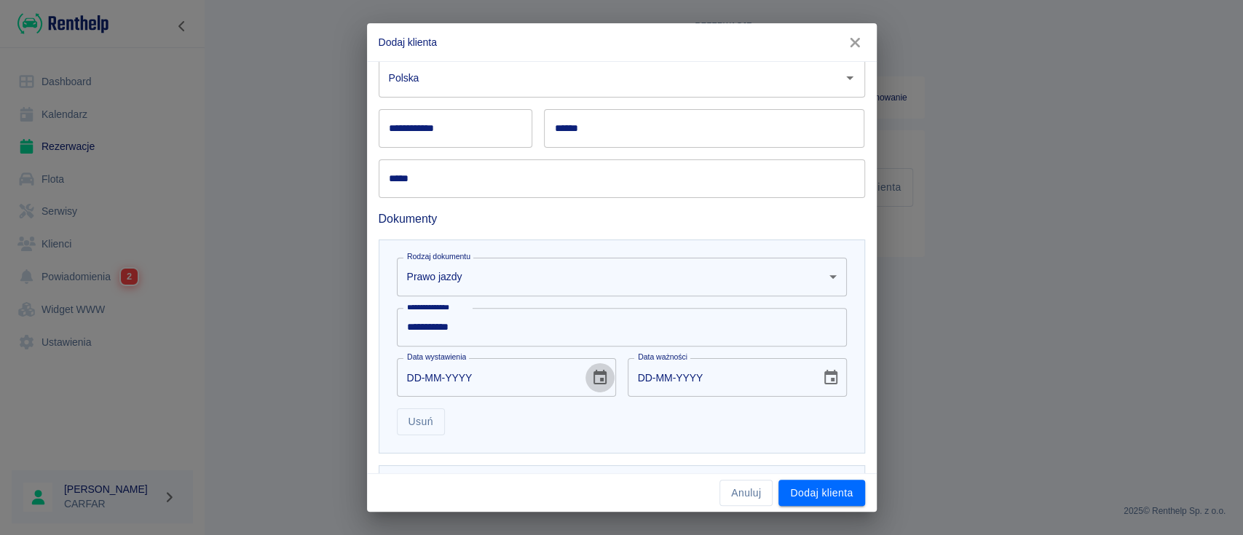
click at [594, 374] on icon "Choose date" at bounding box center [599, 377] width 17 height 17
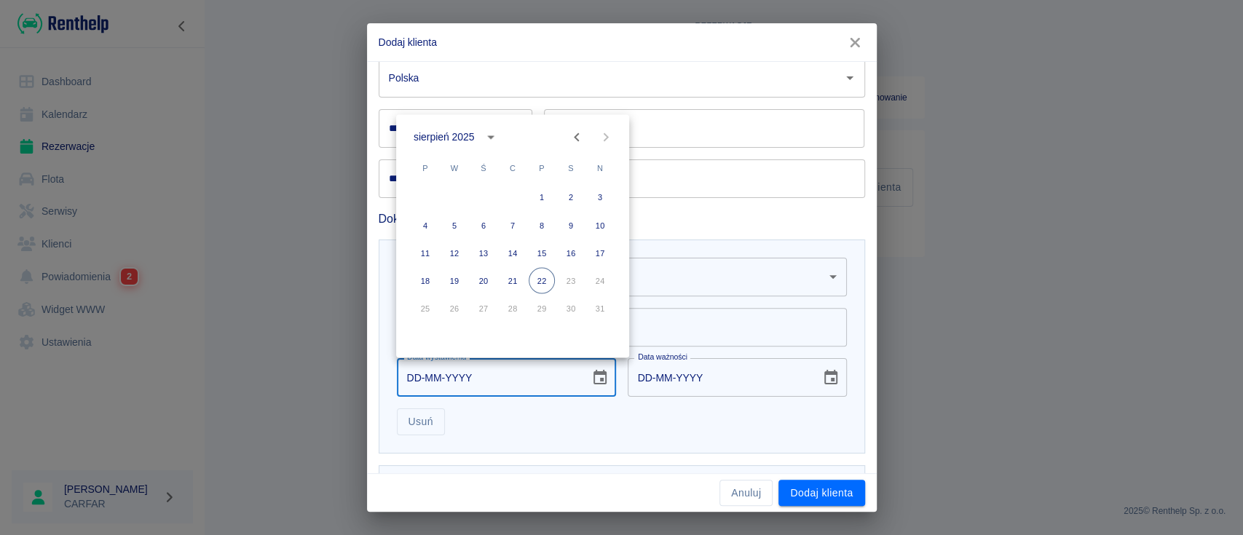
click at [473, 135] on div "sierpień 2025" at bounding box center [444, 137] width 60 height 15
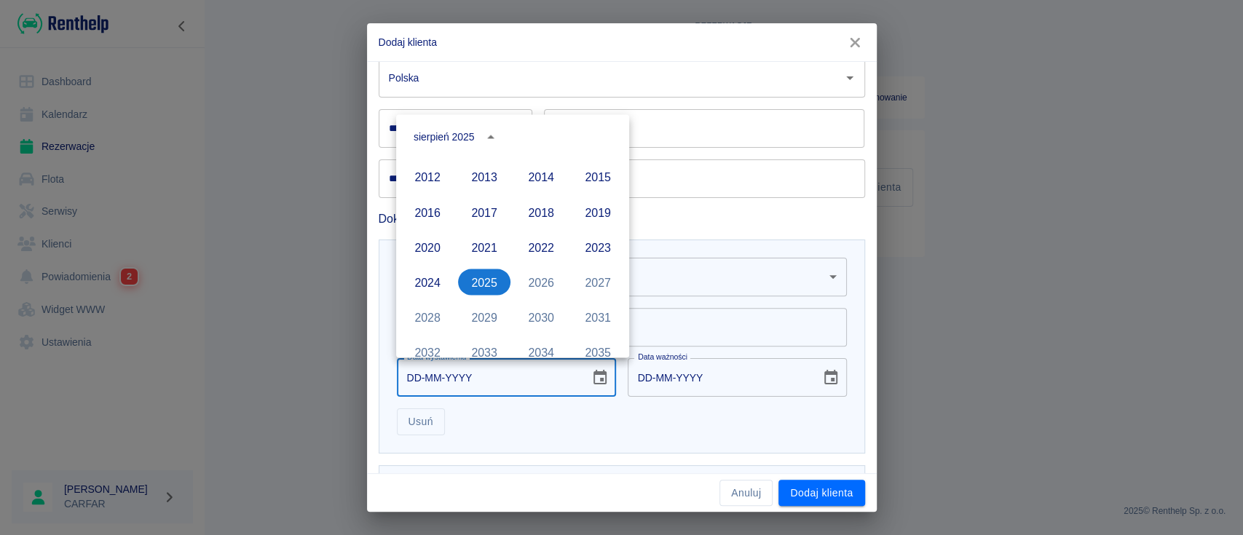
scroll to position [960, 0]
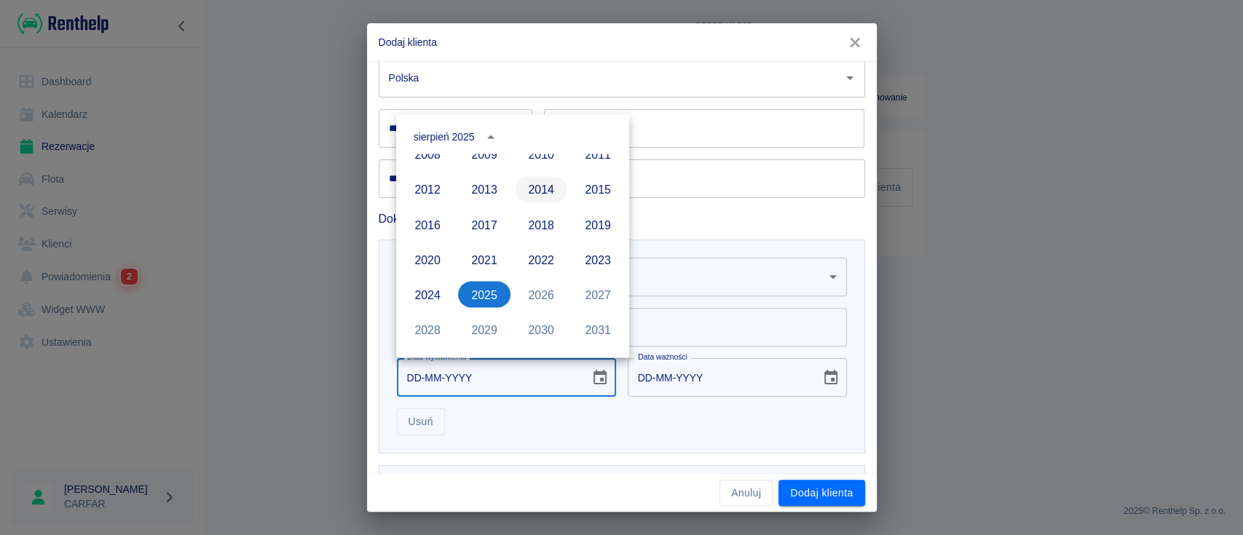
click at [530, 189] on button "2014" at bounding box center [541, 189] width 52 height 26
type input "[DATE]"
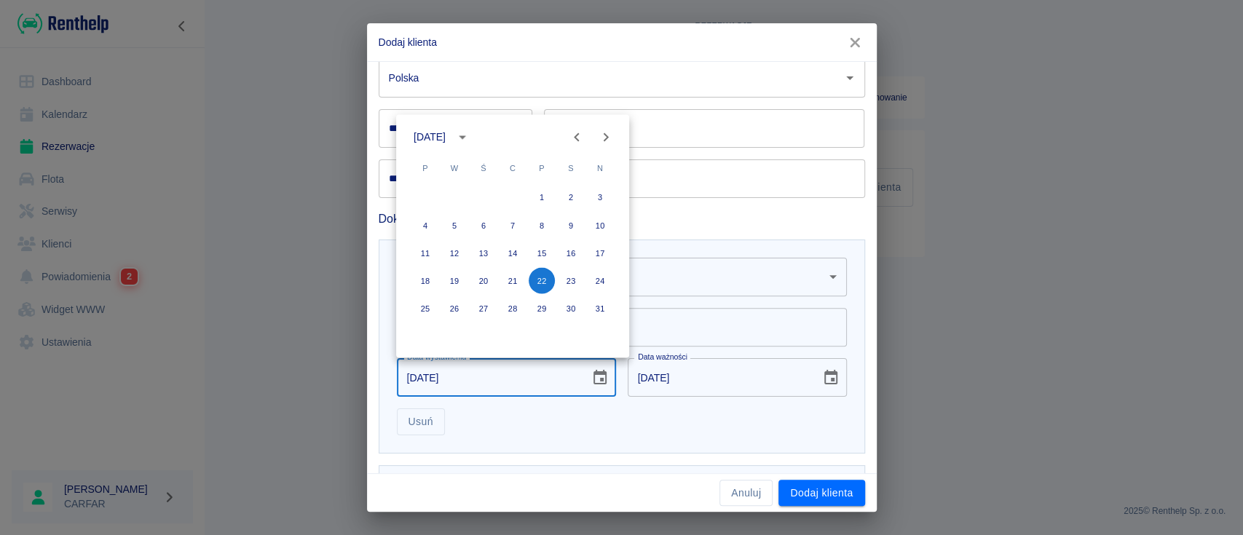
click at [572, 141] on icon "Previous month" at bounding box center [576, 136] width 17 height 17
click at [454, 222] on button "6" at bounding box center [454, 225] width 26 height 26
type input "[DATE]"
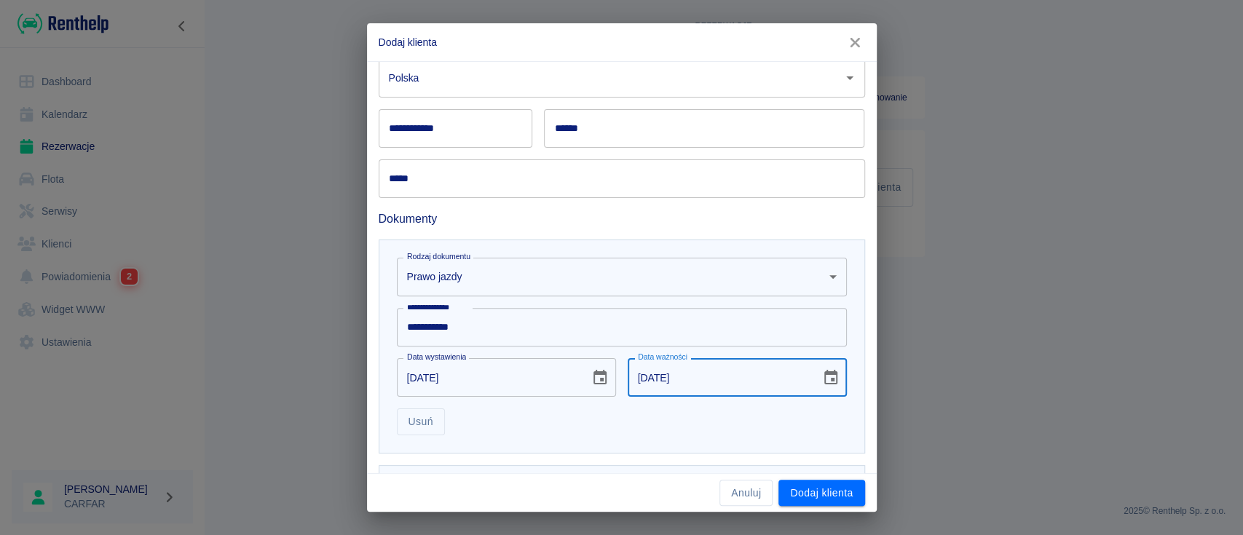
click at [765, 376] on input "[DATE]" at bounding box center [719, 377] width 183 height 39
click at [682, 374] on input "[DATE]" at bounding box center [719, 377] width 183 height 39
click at [668, 379] on input "[DATE]" at bounding box center [719, 377] width 183 height 39
click at [822, 377] on icon "Choose date, selected date is 6 maj 2024" at bounding box center [830, 377] width 17 height 17
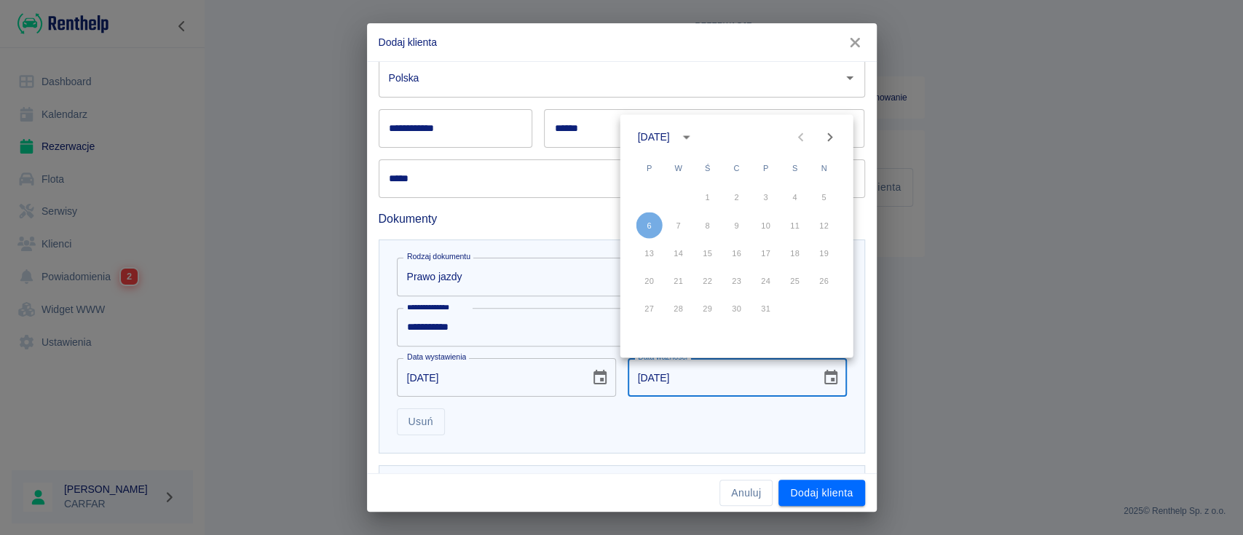
click at [690, 136] on icon "calendar view is open, switch to year view" at bounding box center [685, 137] width 7 height 4
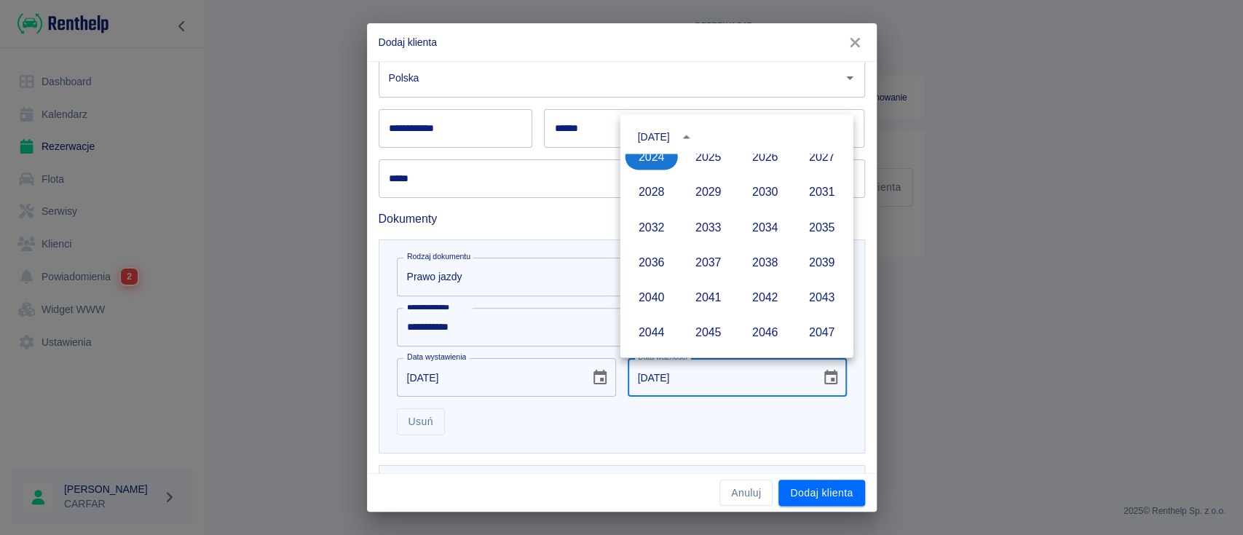
scroll to position [1067, 0]
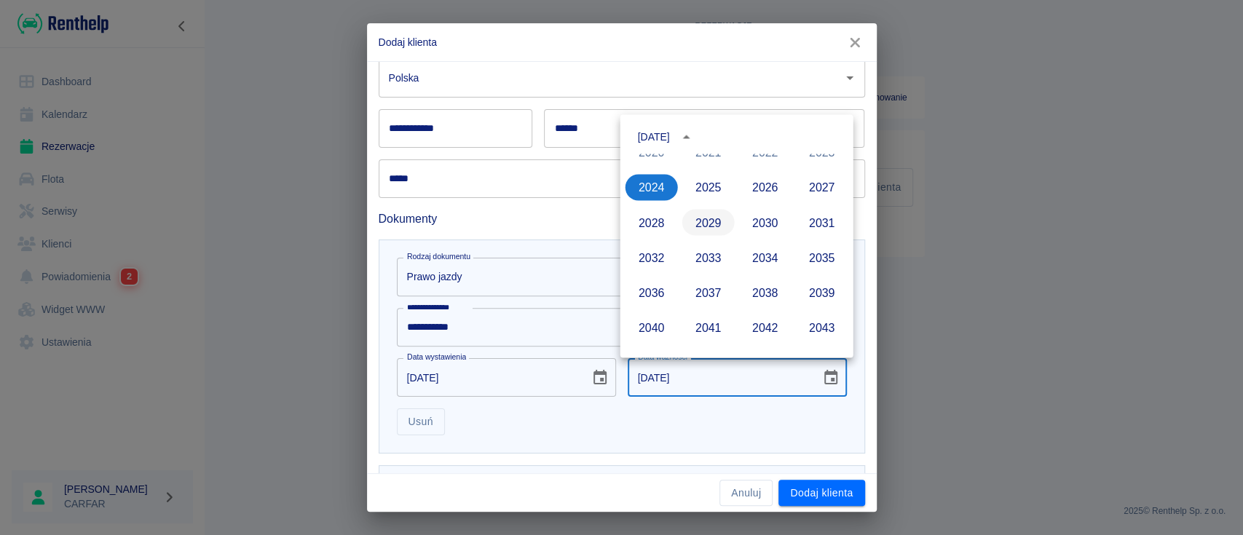
click at [711, 218] on button "2029" at bounding box center [708, 222] width 52 height 26
type input "[DATE]"
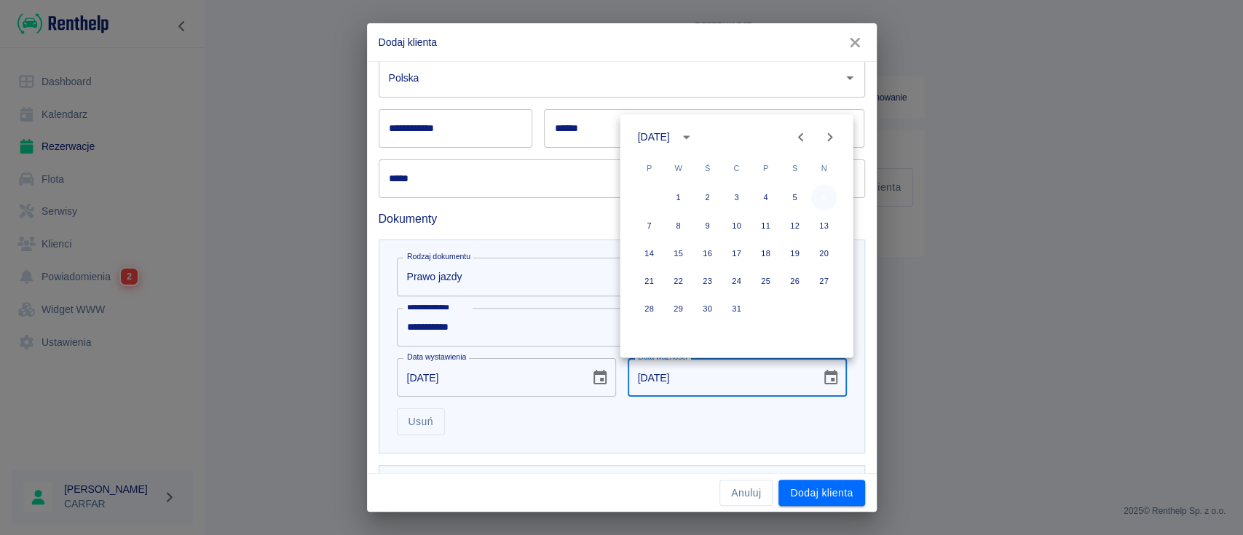
click at [829, 198] on button "6" at bounding box center [824, 197] width 26 height 26
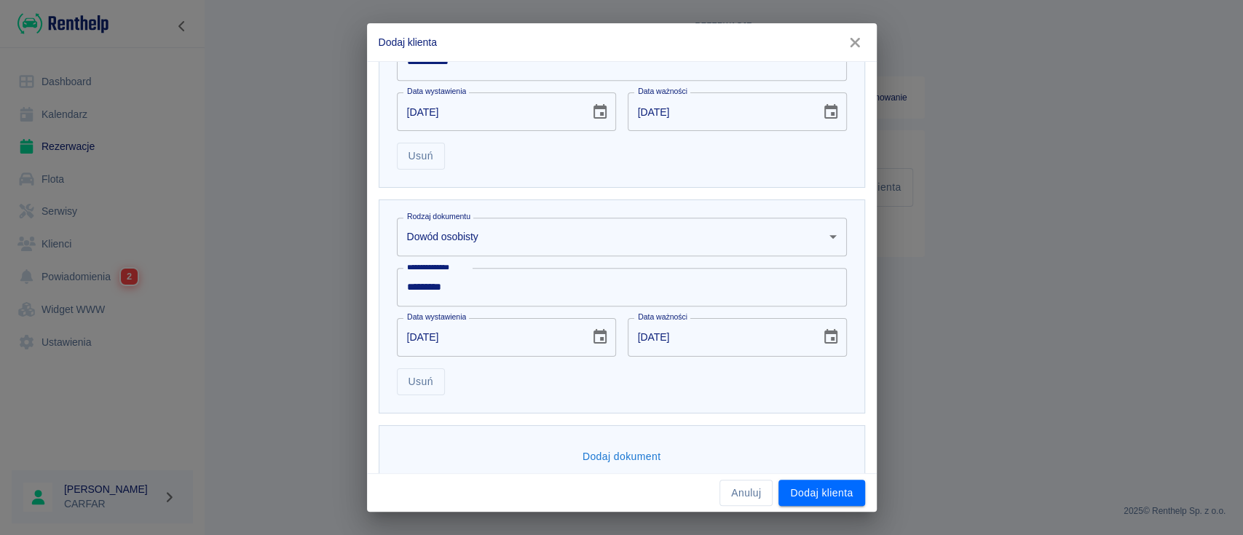
scroll to position [558, 0]
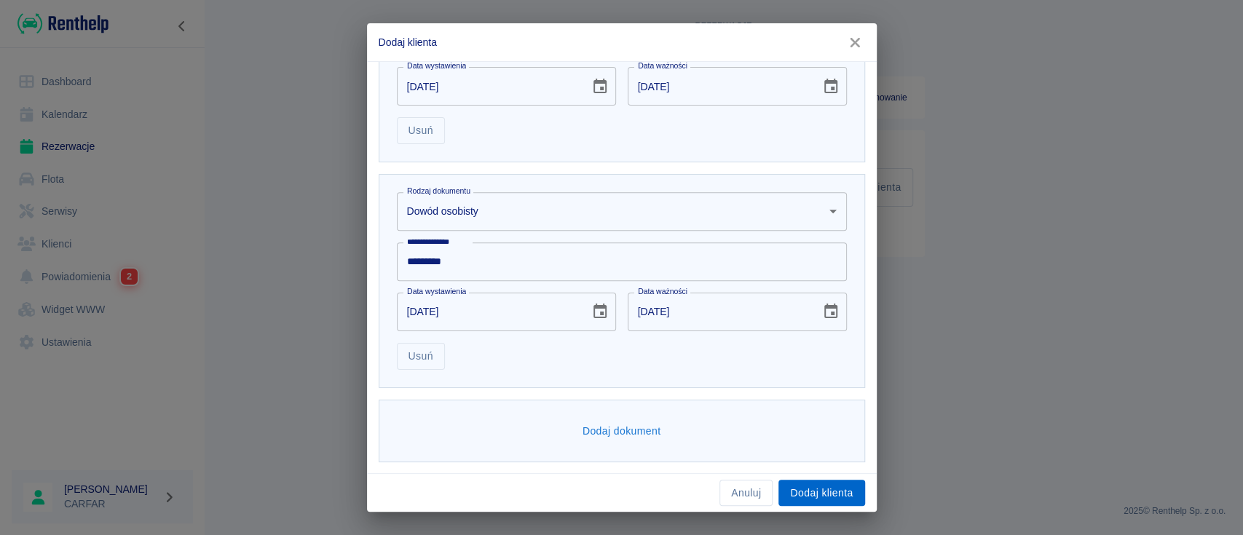
click at [826, 497] on button "Dodaj klienta" at bounding box center [821, 493] width 86 height 27
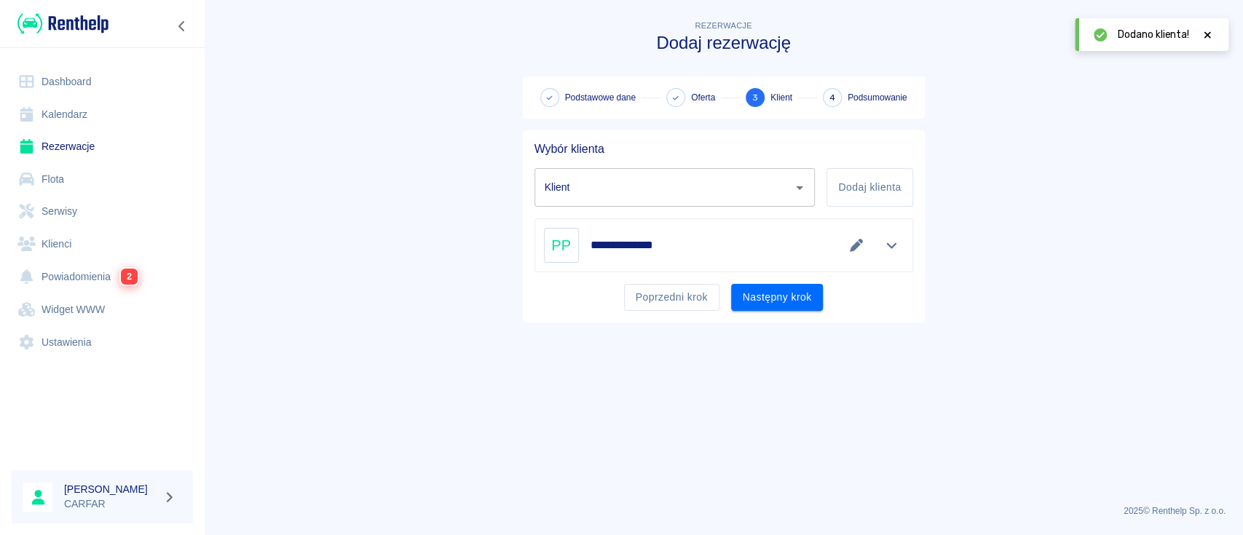
type input "[PERSON_NAME] ([PHONE_NUMBER])"
click at [807, 301] on button "Następny krok" at bounding box center [777, 297] width 92 height 27
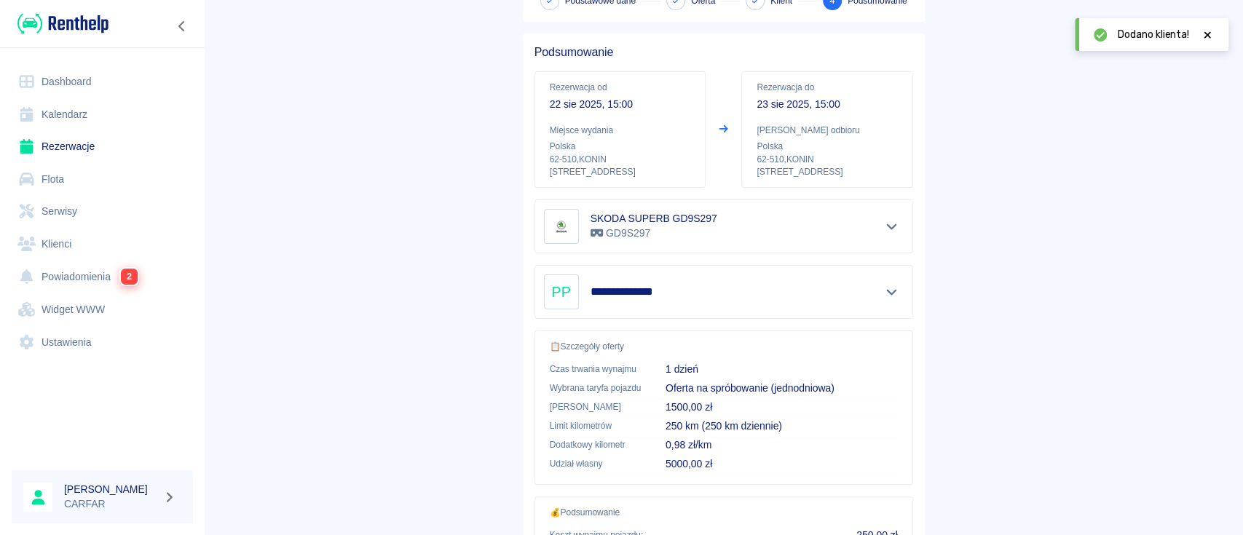
scroll to position [270, 0]
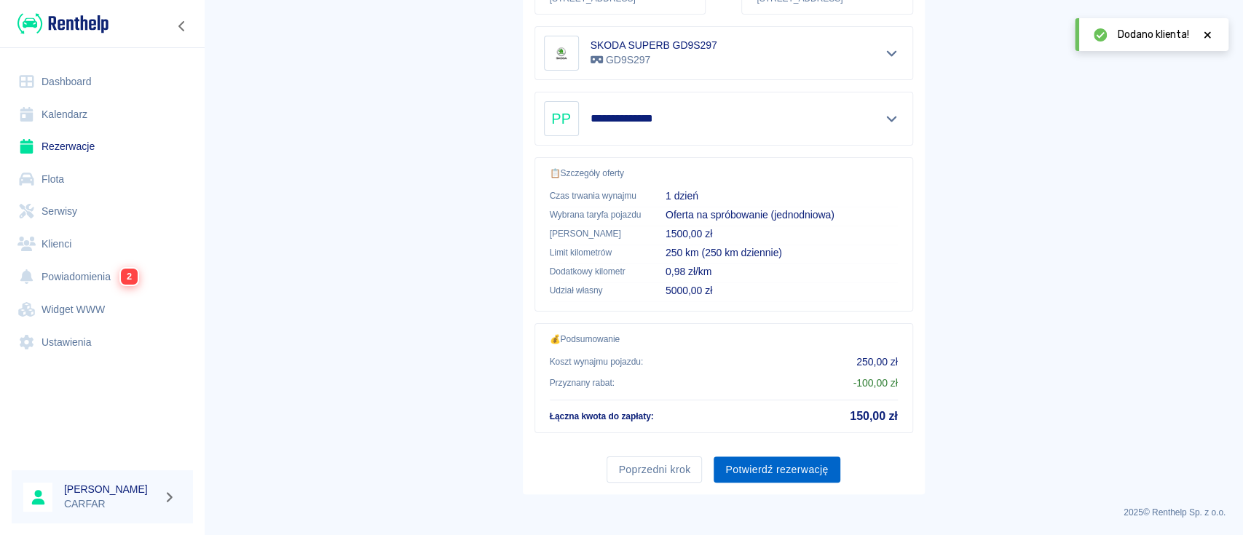
click at [781, 467] on button "Potwierdź rezerwację" at bounding box center [777, 470] width 126 height 27
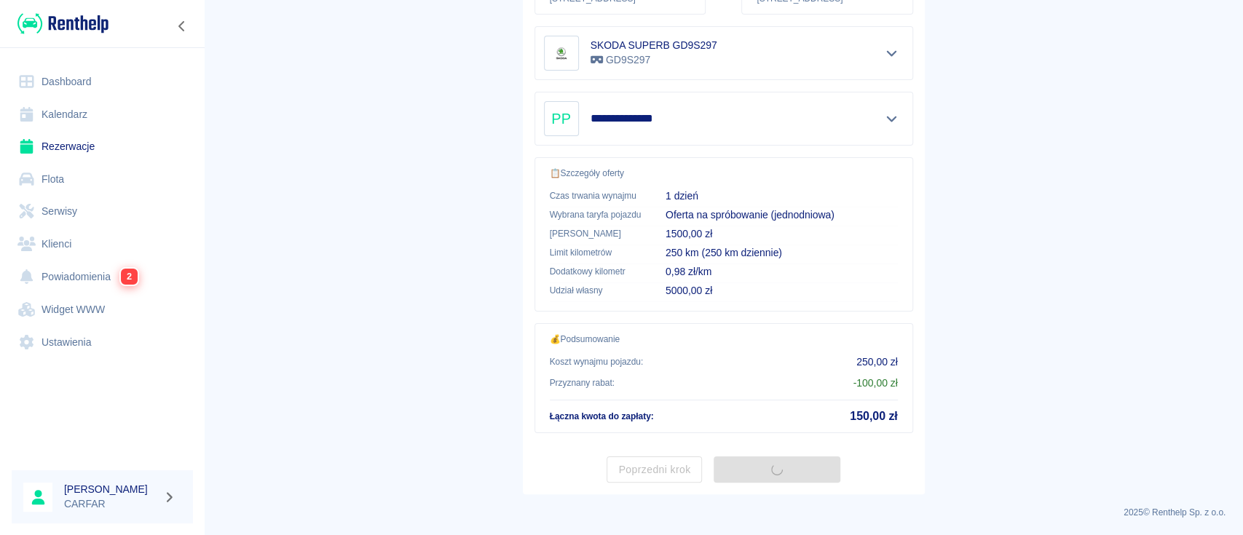
scroll to position [0, 0]
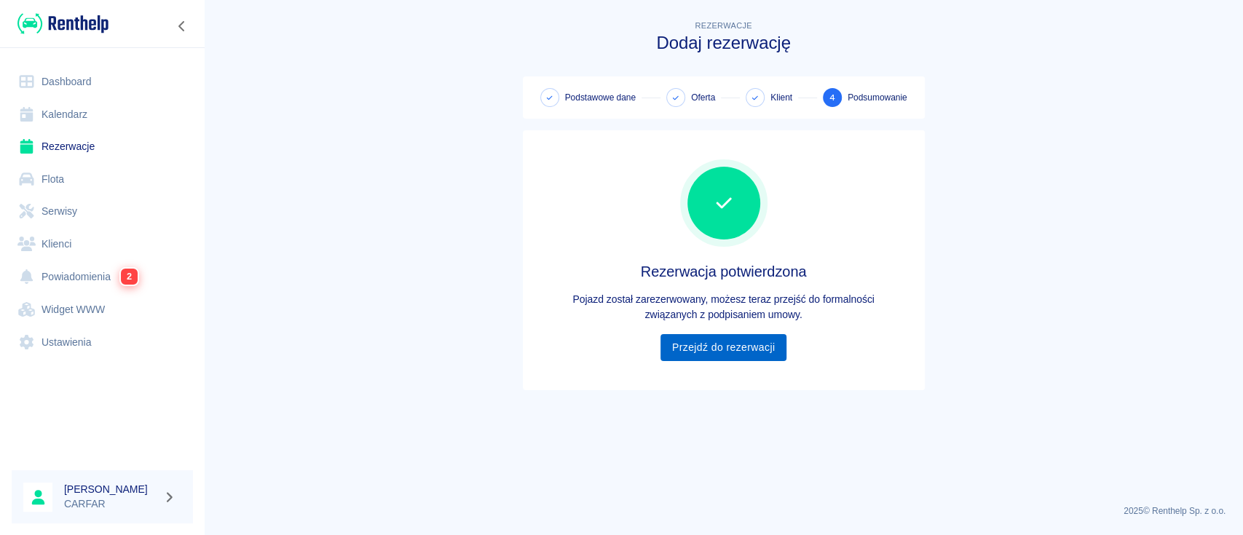
click at [710, 352] on link "Przejdź do rezerwacji" at bounding box center [723, 347] width 126 height 27
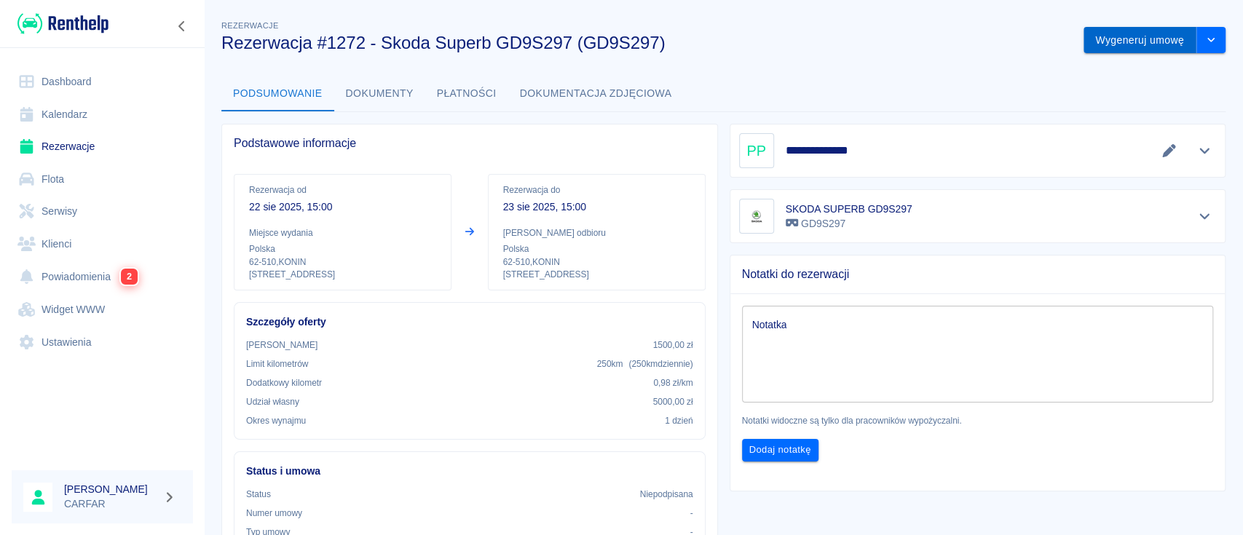
click at [1129, 40] on button "Wygeneruj umowę" at bounding box center [1139, 40] width 113 height 27
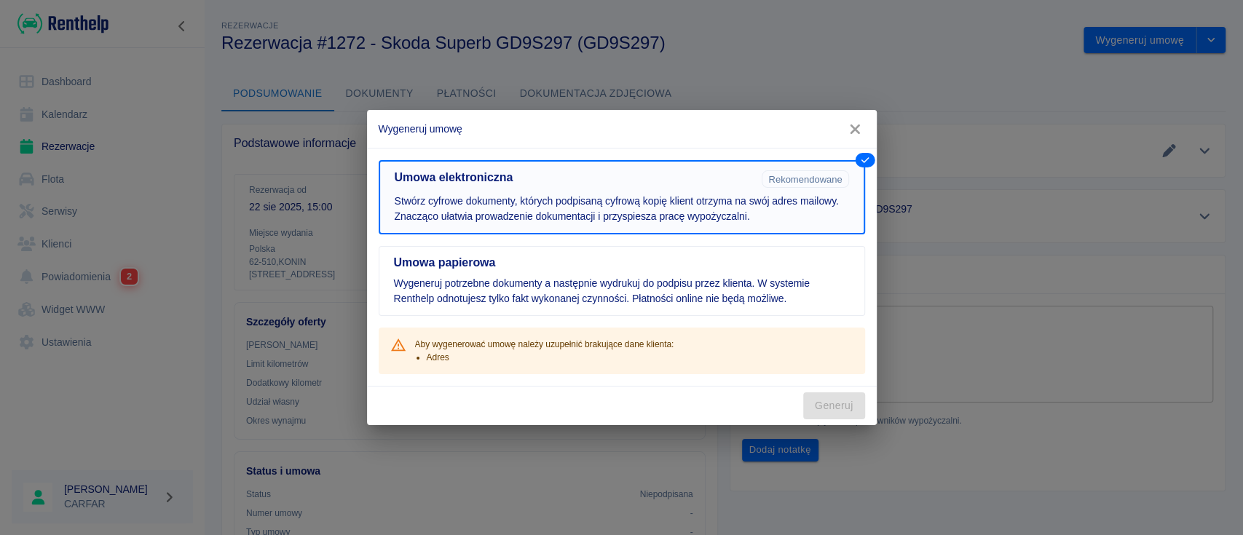
click at [757, 208] on p "Stwórz cyfrowe dokumenty, których podpisaną cyfrową kopię klient otrzyma na swó…" at bounding box center [622, 209] width 454 height 31
drag, startPoint x: 853, startPoint y: 132, endPoint x: 936, endPoint y: 149, distance: 84.8
click at [853, 131] on icon "button" at bounding box center [854, 129] width 9 height 9
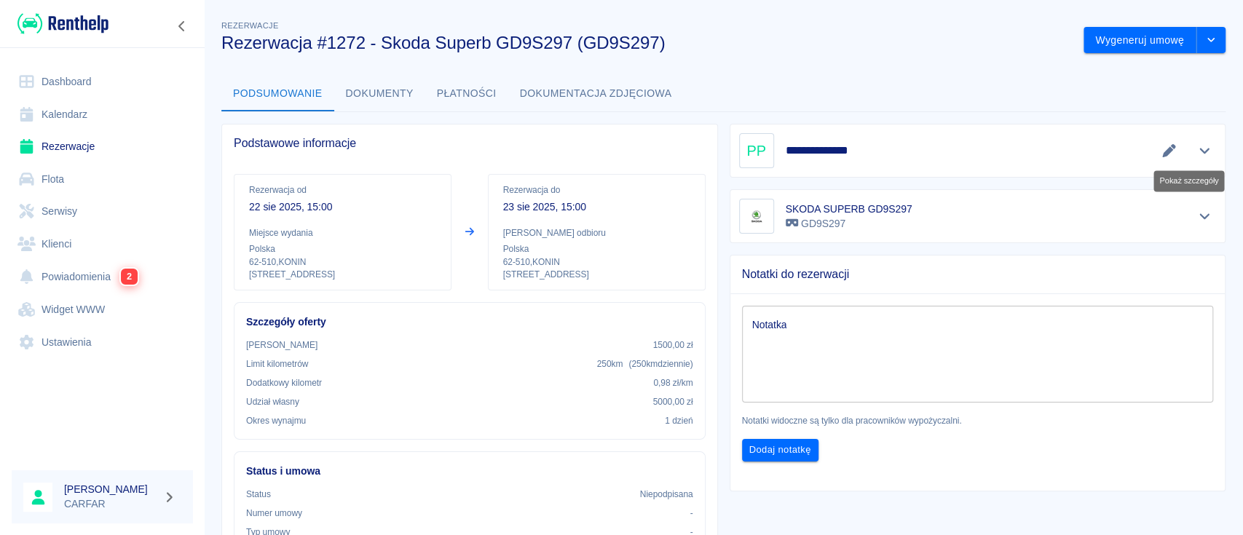
click at [1196, 144] on icon "Pokaż szczegóły" at bounding box center [1204, 150] width 17 height 13
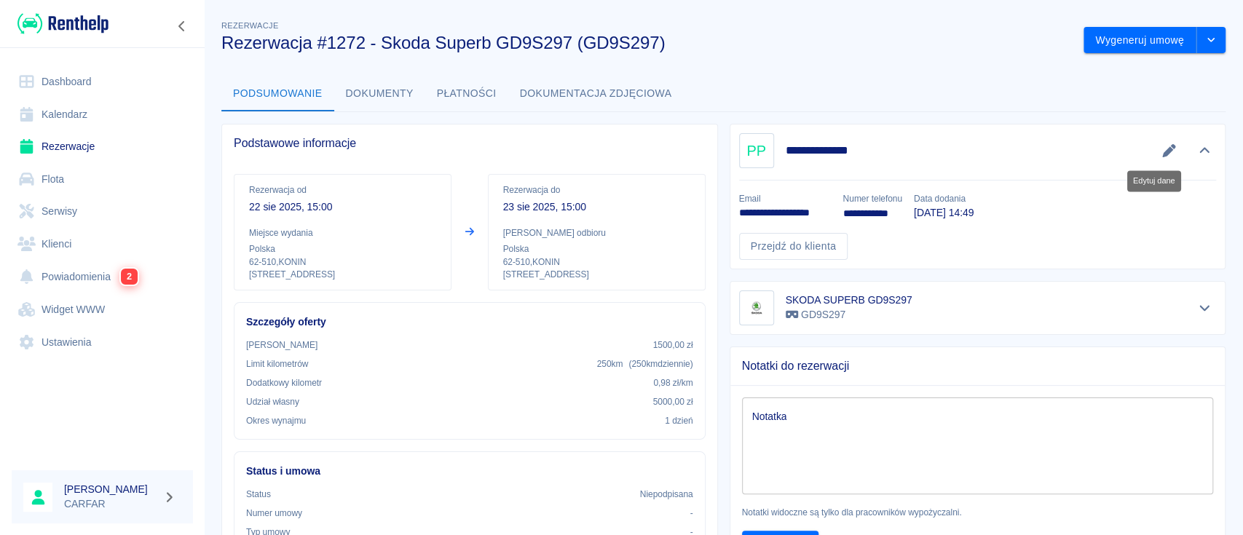
click at [1161, 154] on icon "Edytuj dane" at bounding box center [1169, 150] width 17 height 13
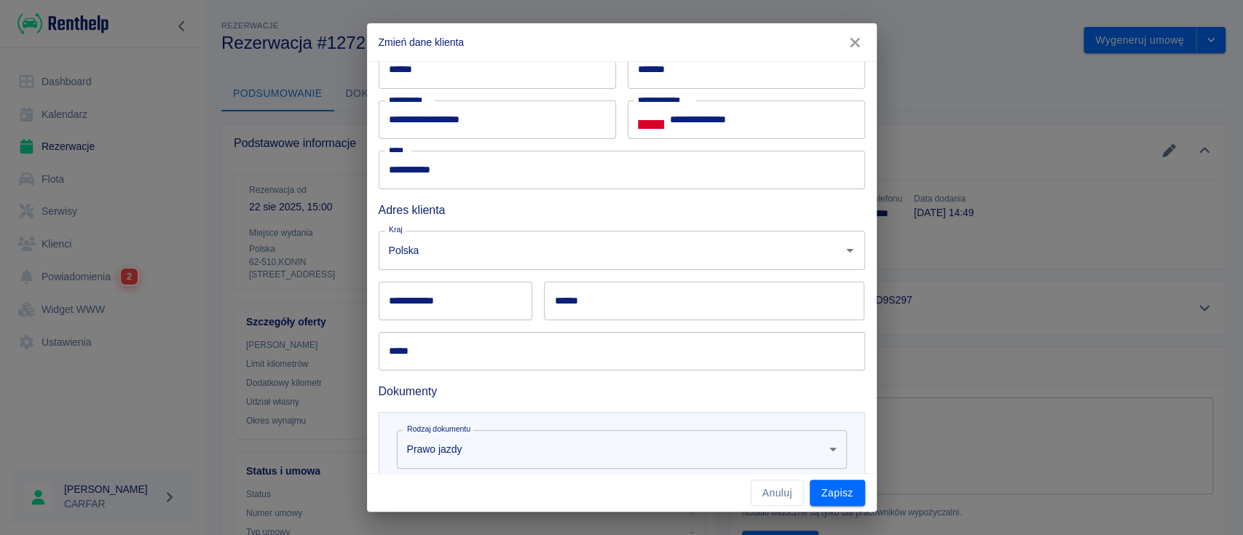
scroll to position [194, 0]
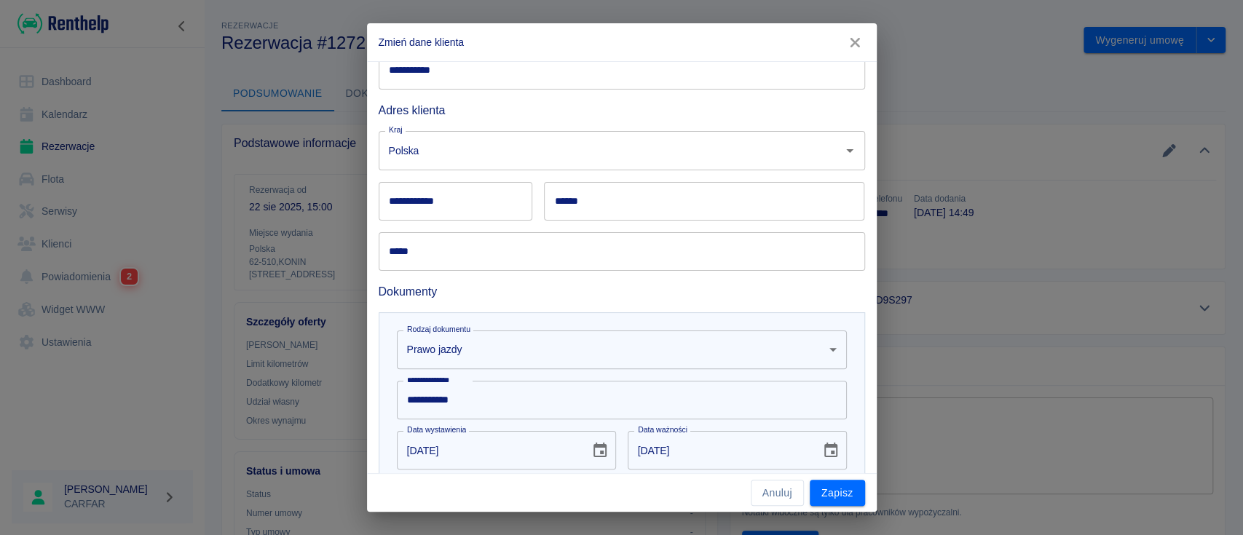
click at [433, 201] on div "**********" at bounding box center [456, 201] width 154 height 39
type input "******"
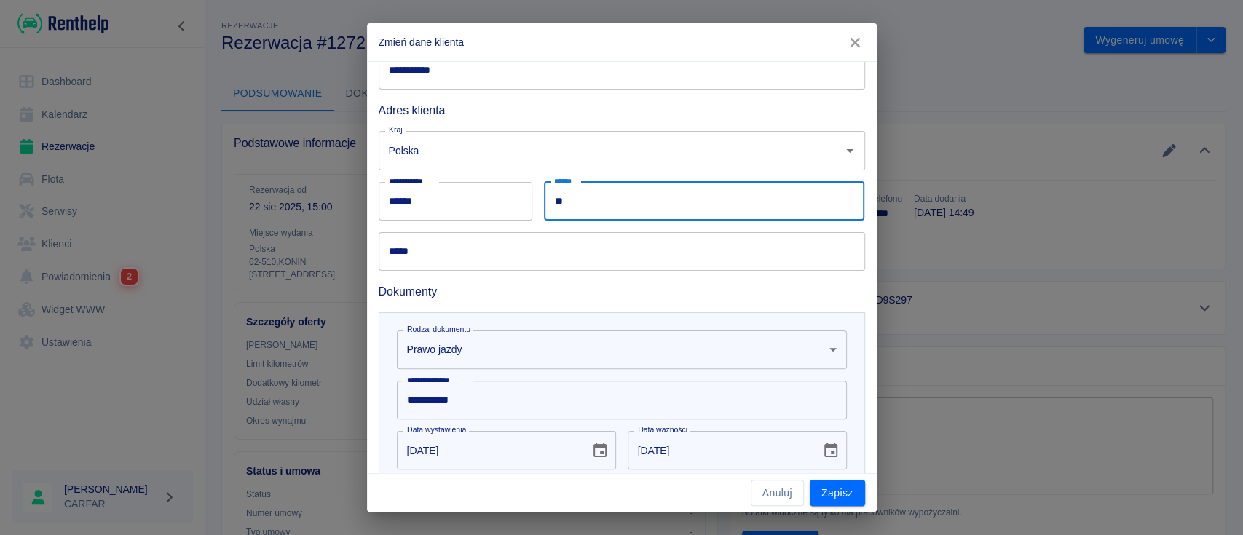
type input "*"
type input "******"
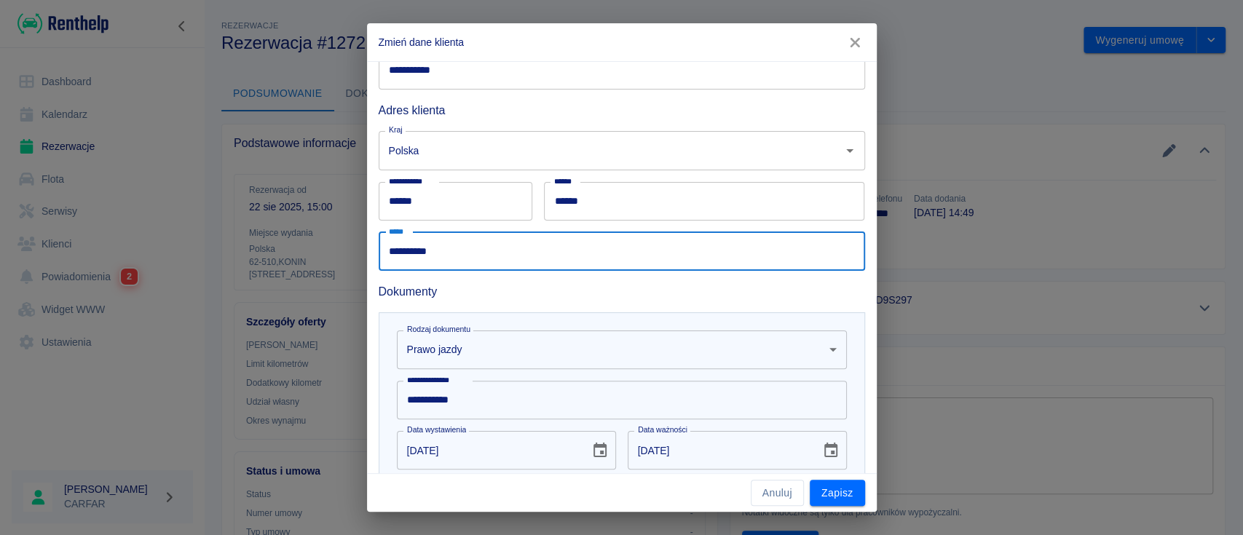
type input "**********"
click at [824, 495] on button "Zapisz" at bounding box center [837, 493] width 55 height 27
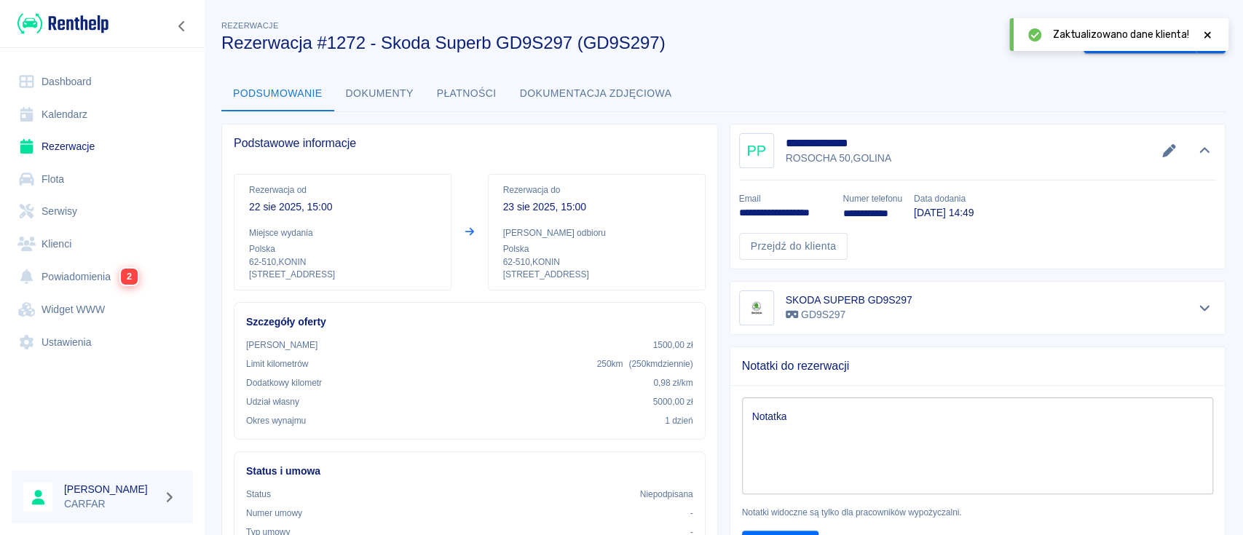
click at [1205, 38] on icon at bounding box center [1207, 35] width 13 height 10
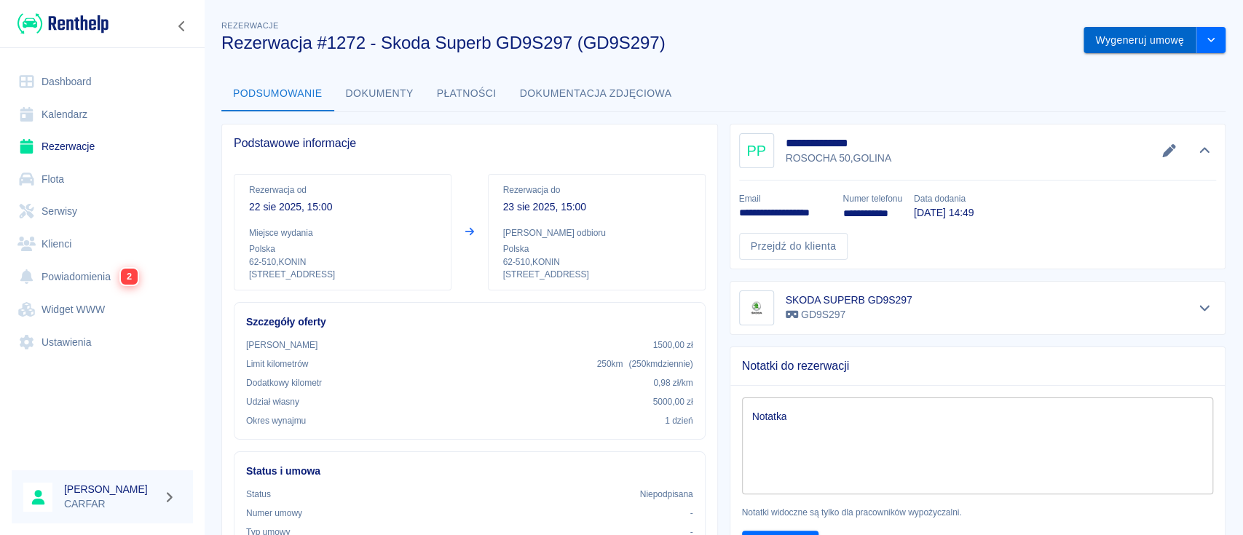
click at [1135, 30] on button "Wygeneruj umowę" at bounding box center [1139, 40] width 113 height 27
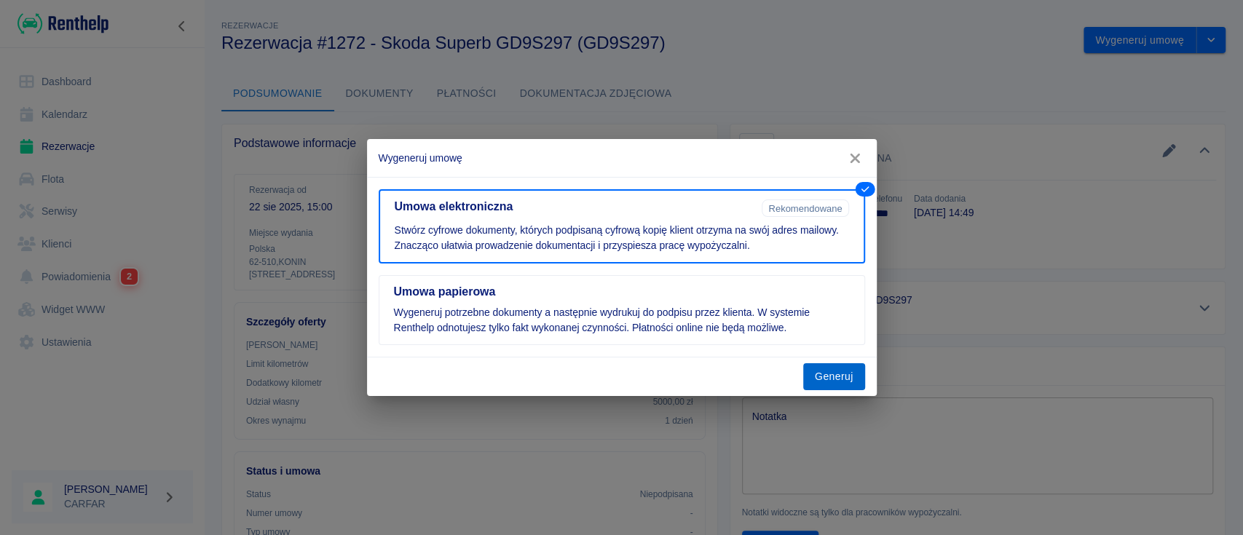
click at [832, 384] on button "Generuj" at bounding box center [834, 376] width 62 height 27
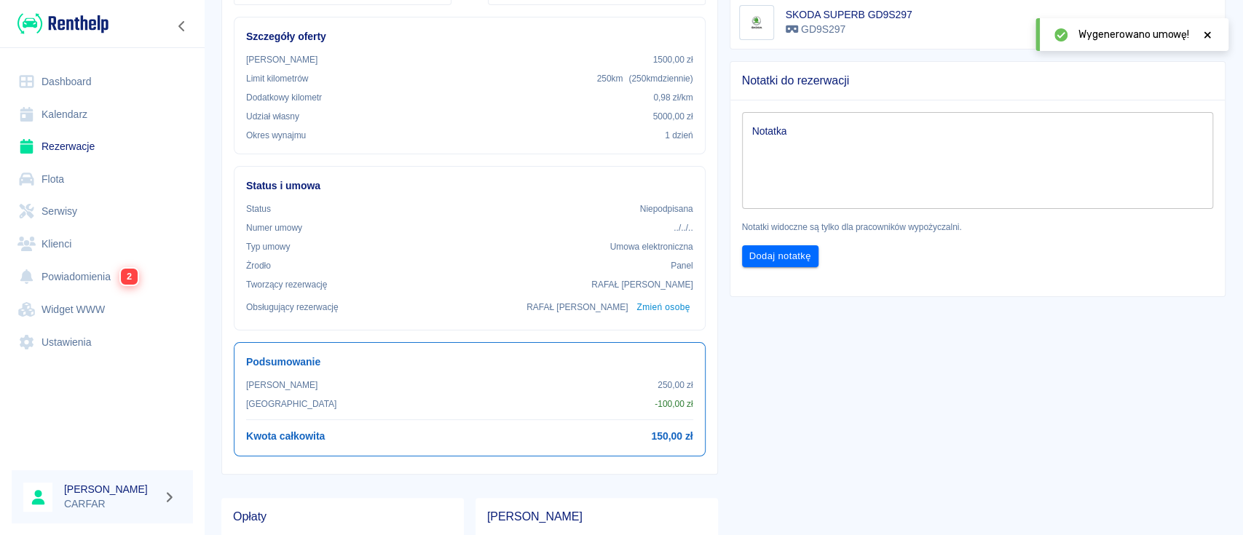
scroll to position [0, 0]
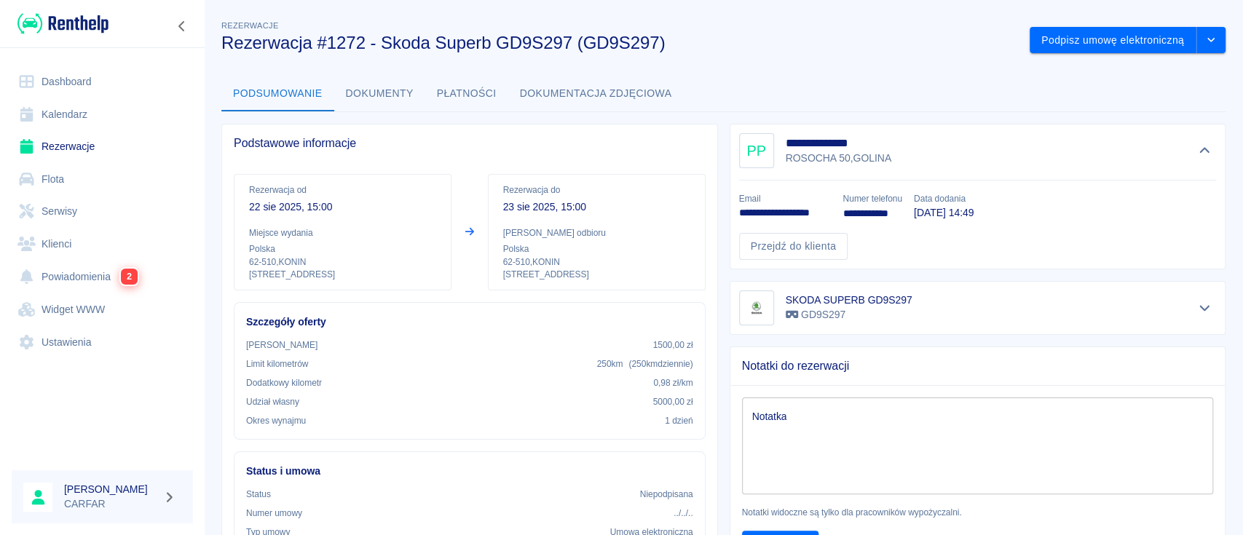
click at [398, 94] on button "Dokumenty" at bounding box center [379, 93] width 91 height 35
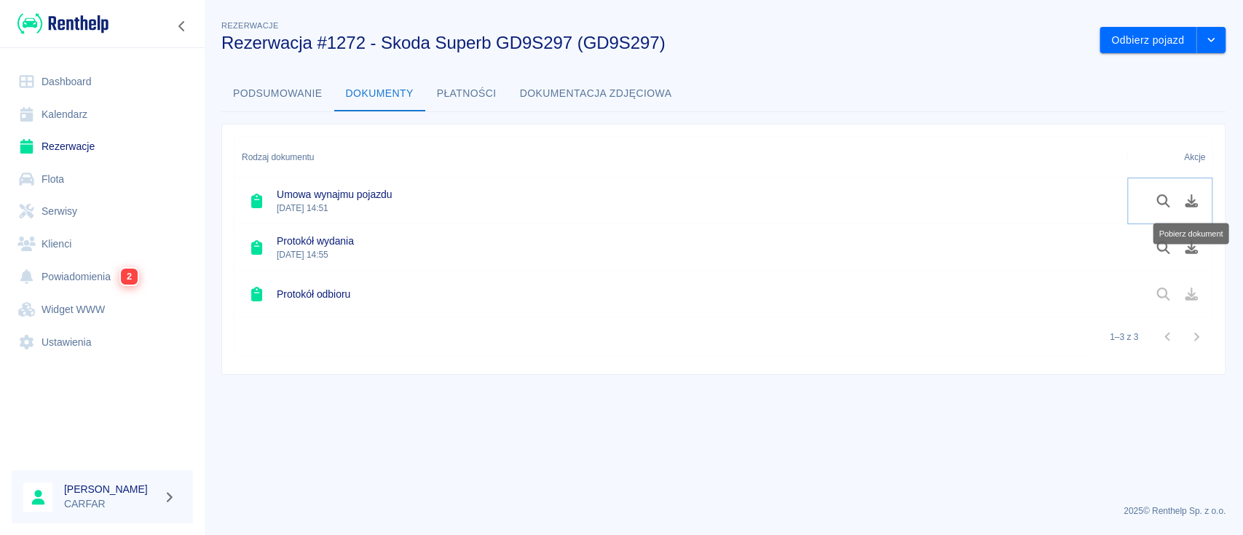
click at [1192, 203] on icon "Pobierz dokument" at bounding box center [1191, 200] width 17 height 13
